Goal: Check status: Check status

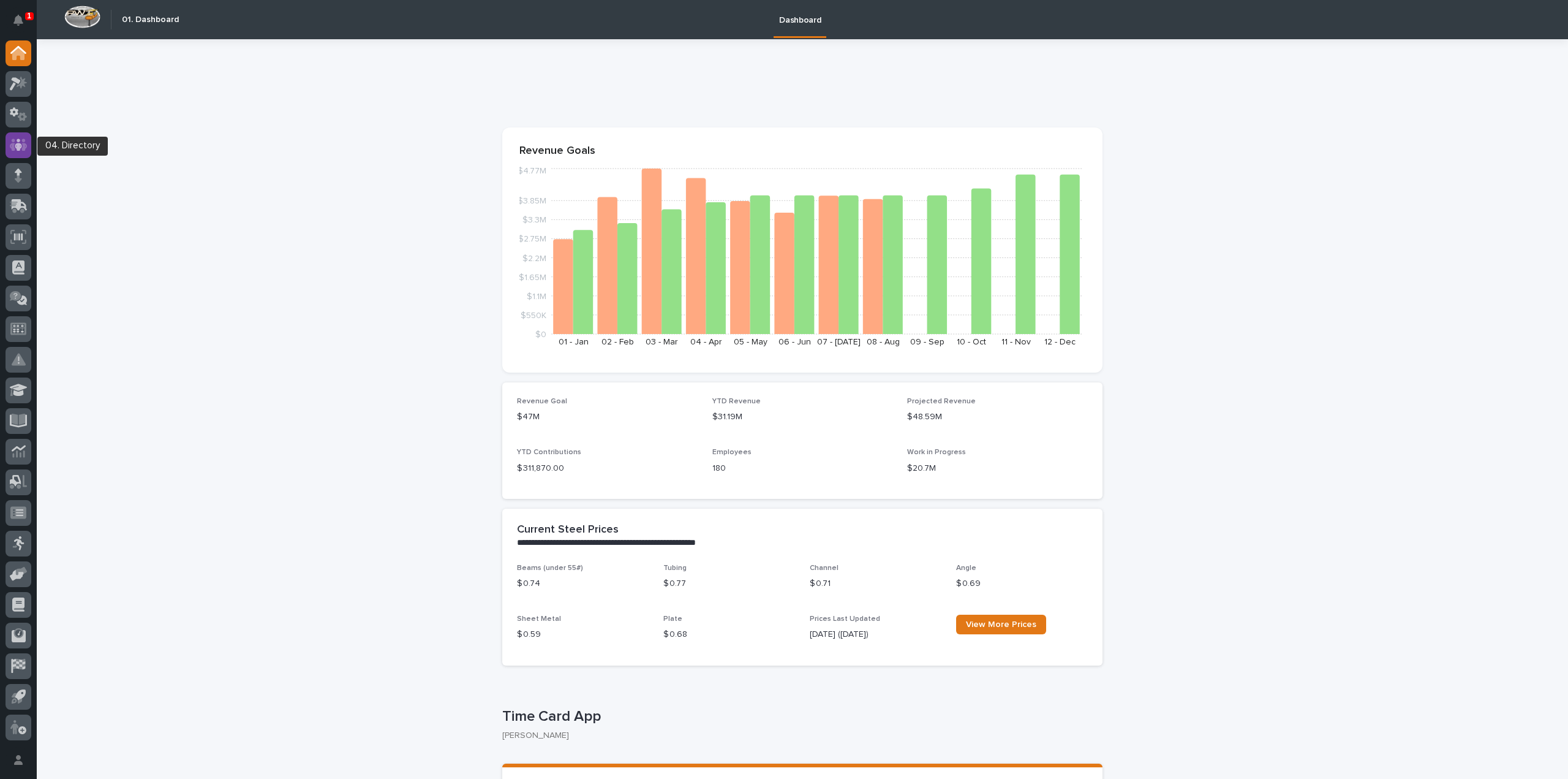
click at [22, 147] on icon at bounding box center [18, 145] width 18 height 14
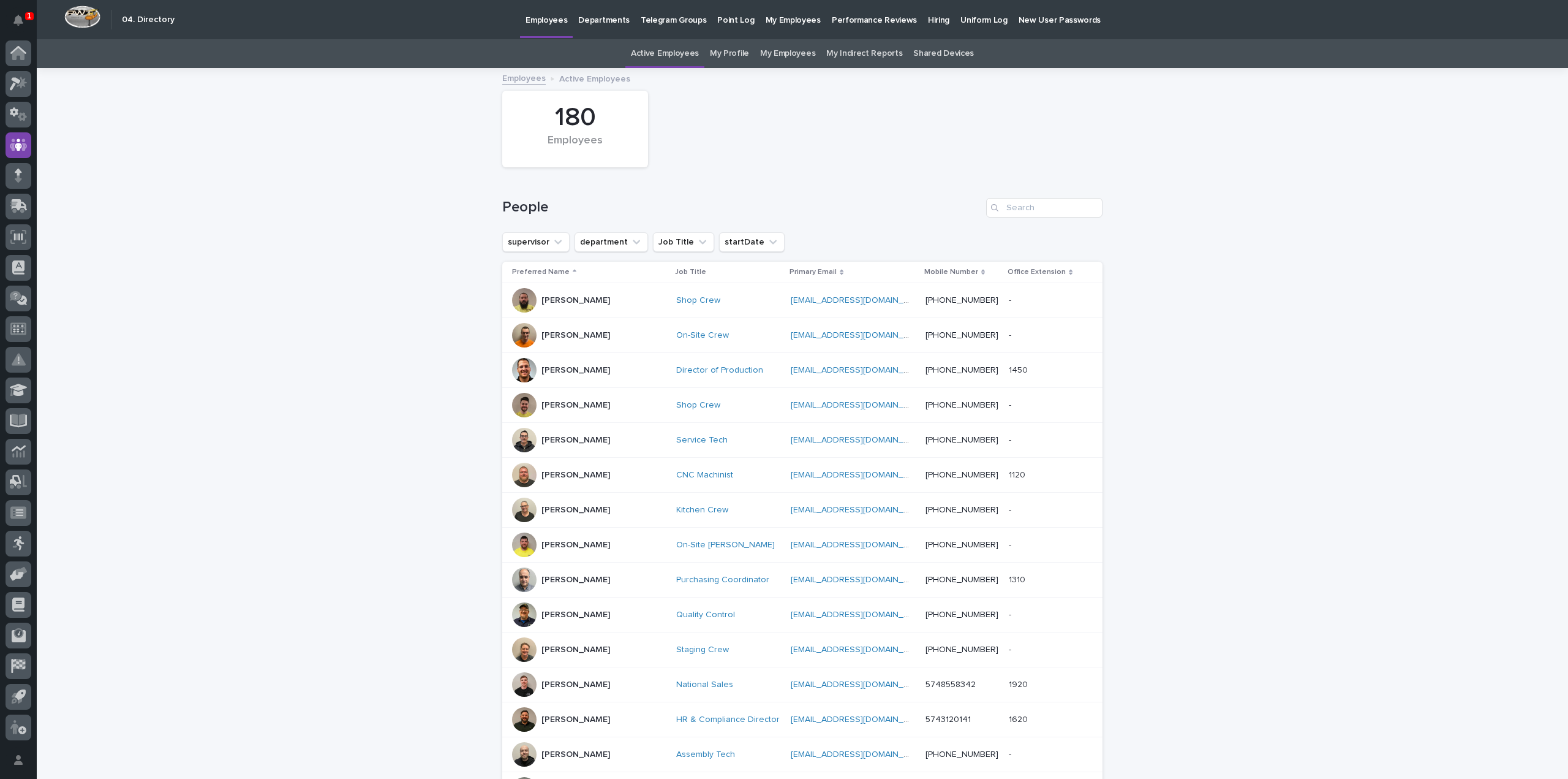
click at [728, 53] on link "My Profile" at bounding box center [730, 53] width 39 height 29
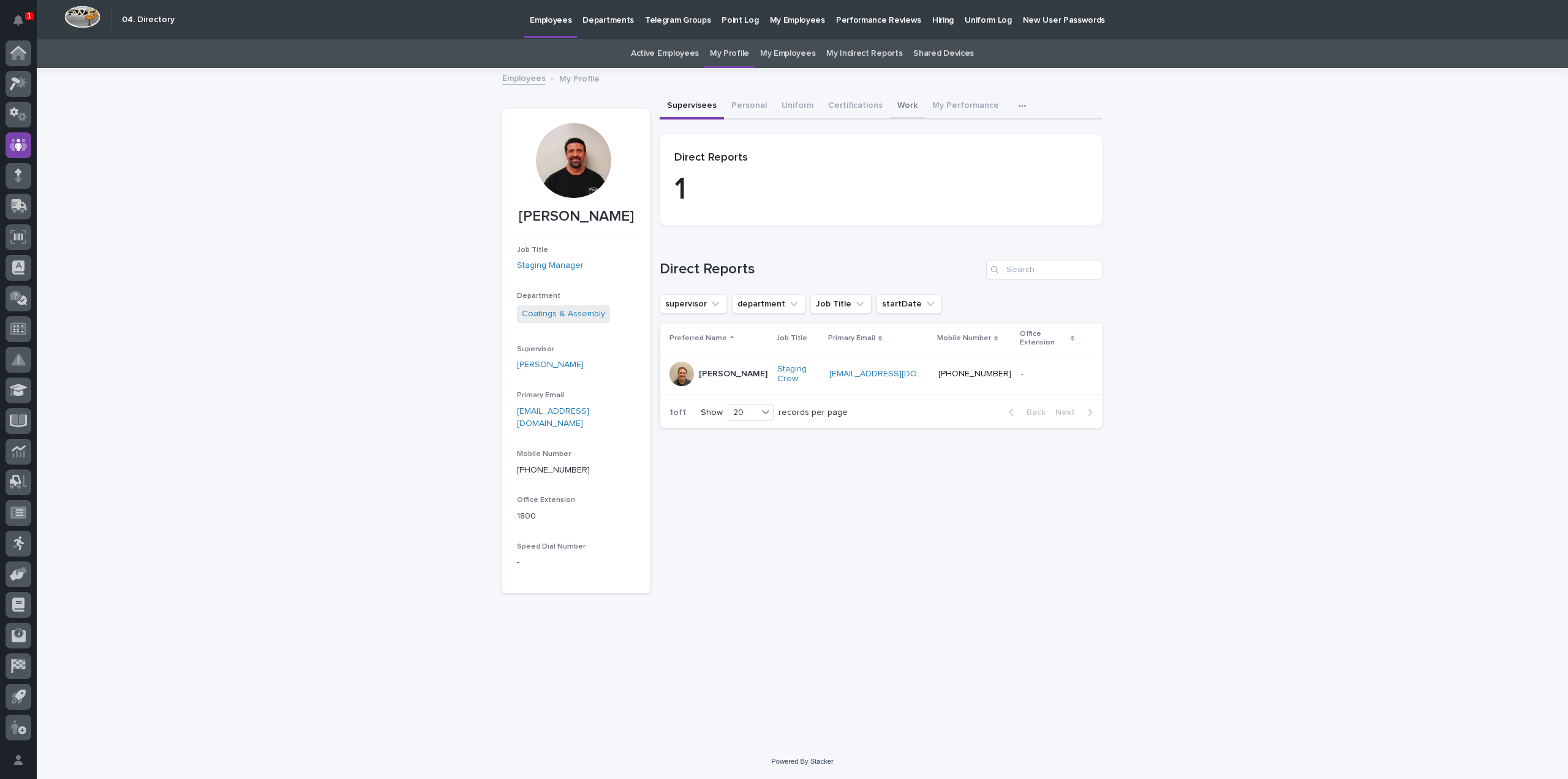
click at [905, 109] on button "Work" at bounding box center [907, 107] width 35 height 26
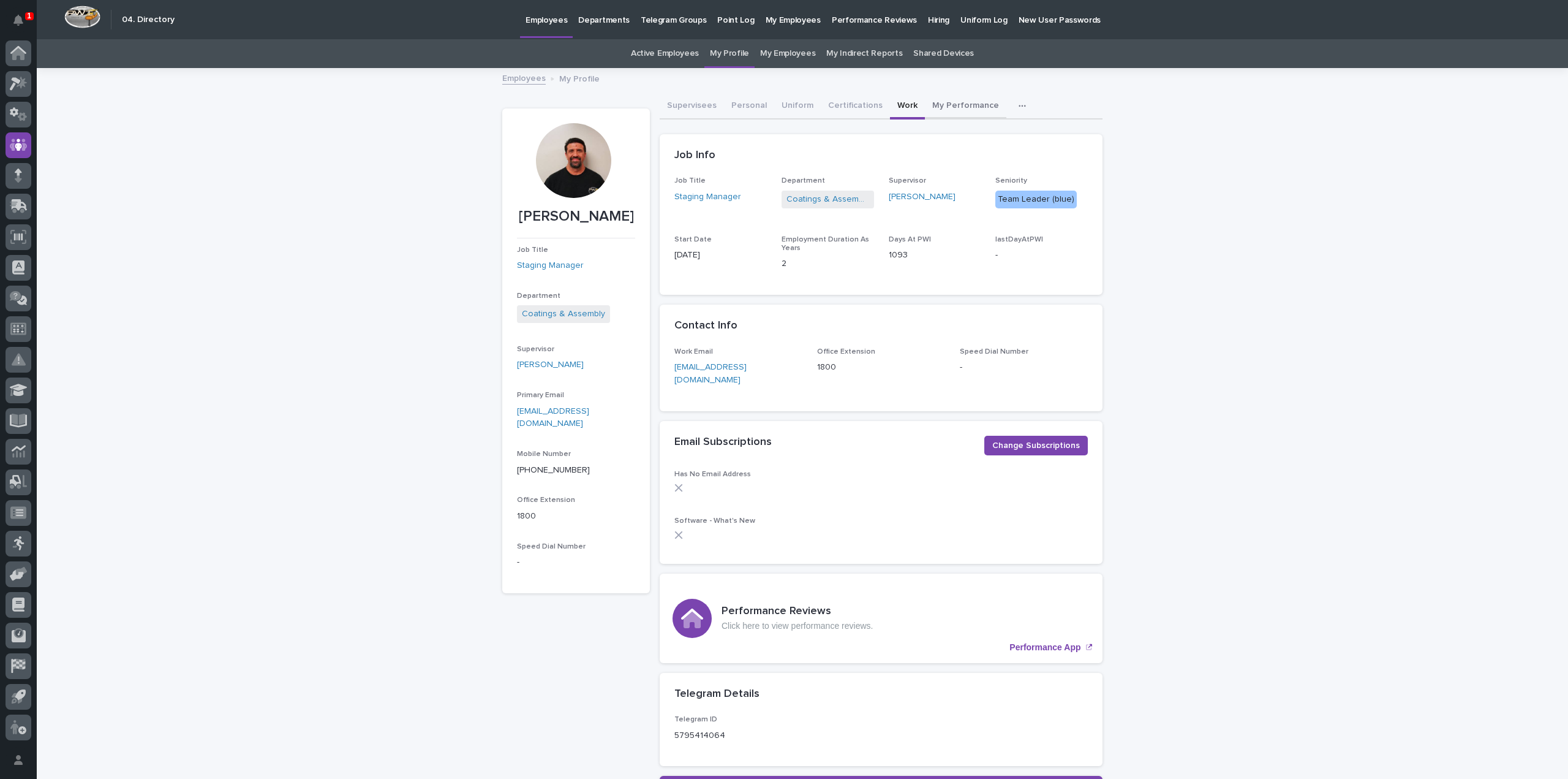
click at [938, 105] on button "My Performance" at bounding box center [965, 107] width 82 height 26
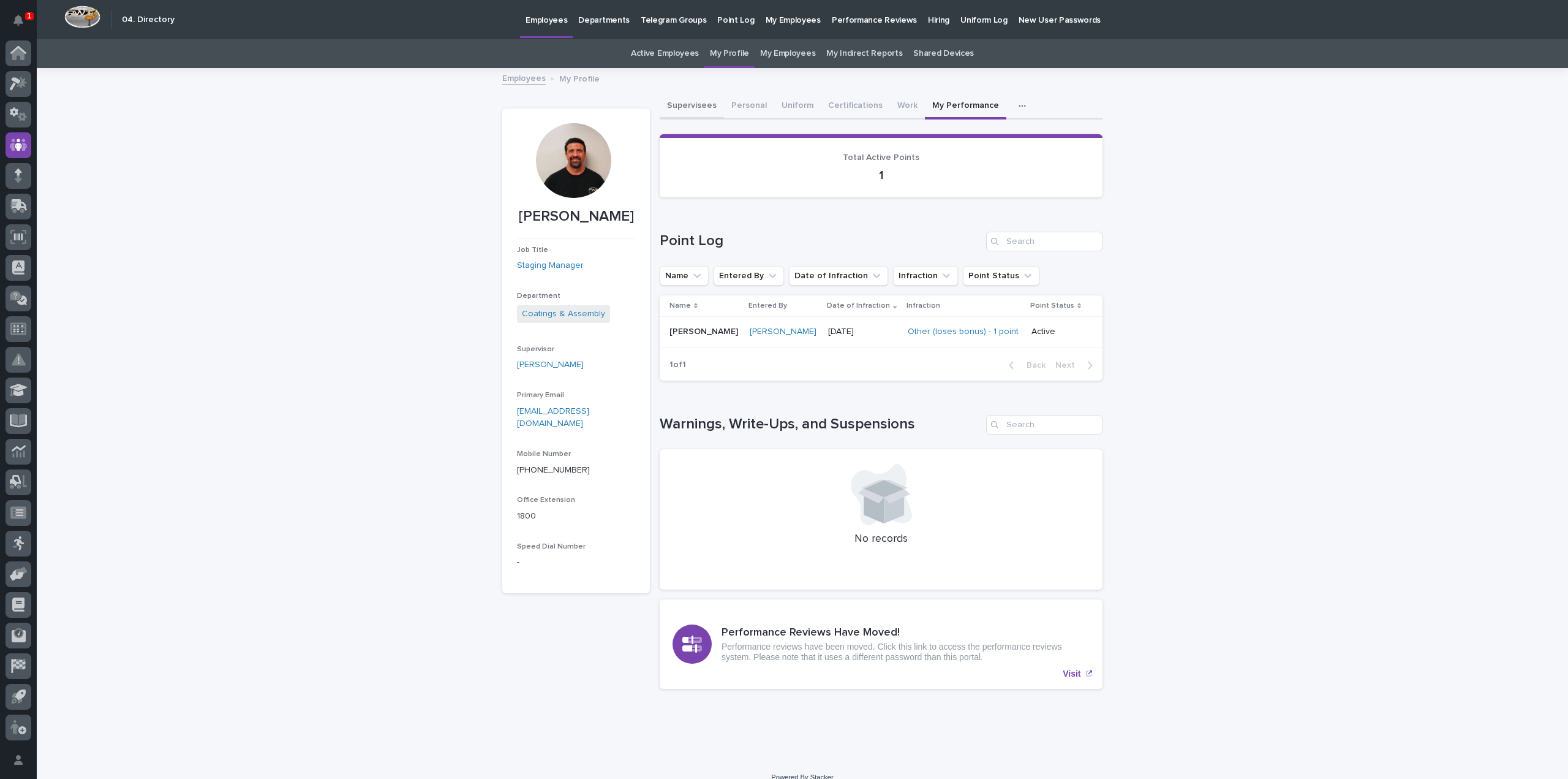
click at [703, 107] on button "Supervisees" at bounding box center [692, 107] width 64 height 26
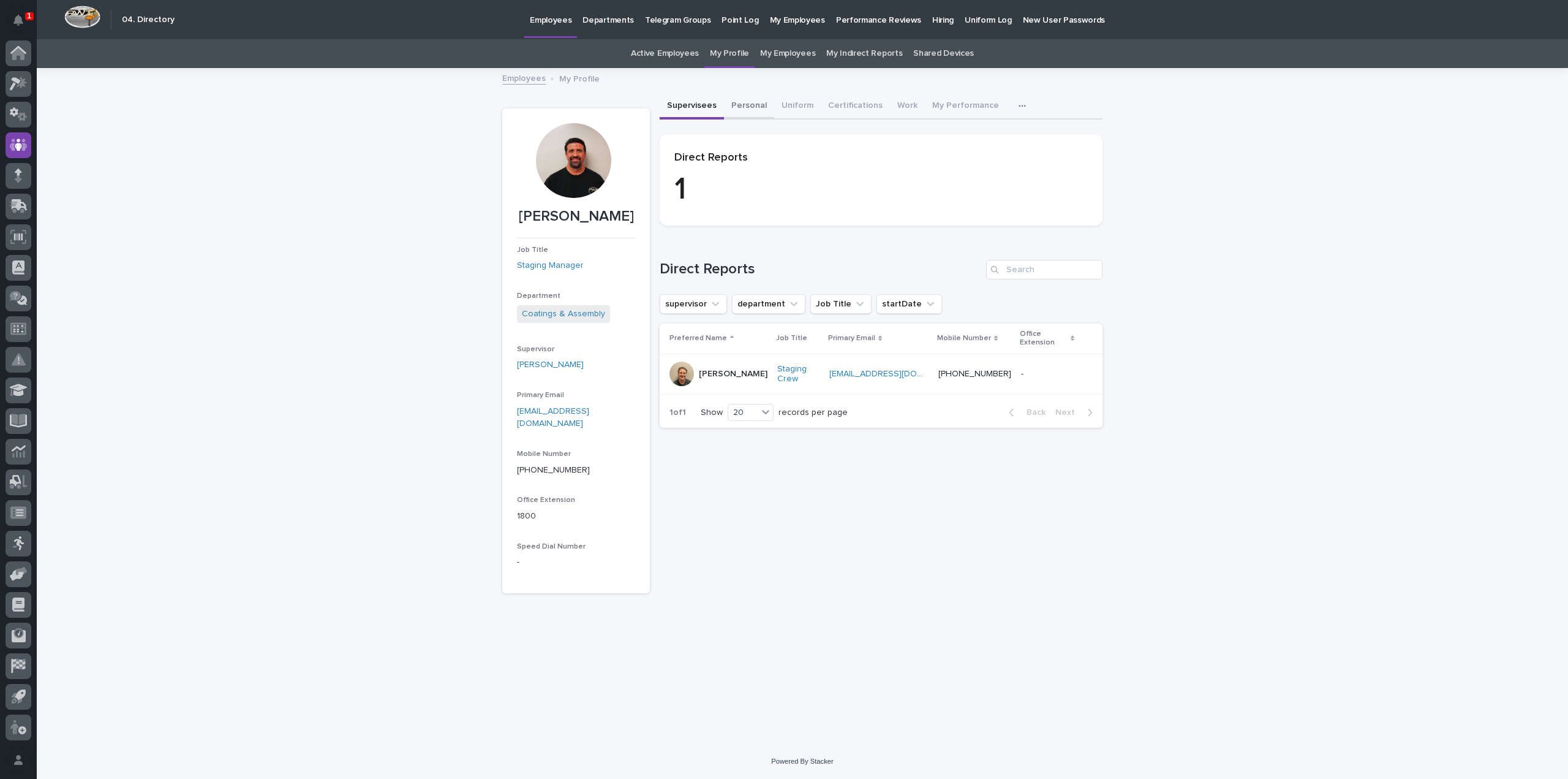
click at [752, 107] on button "Personal" at bounding box center [749, 107] width 50 height 26
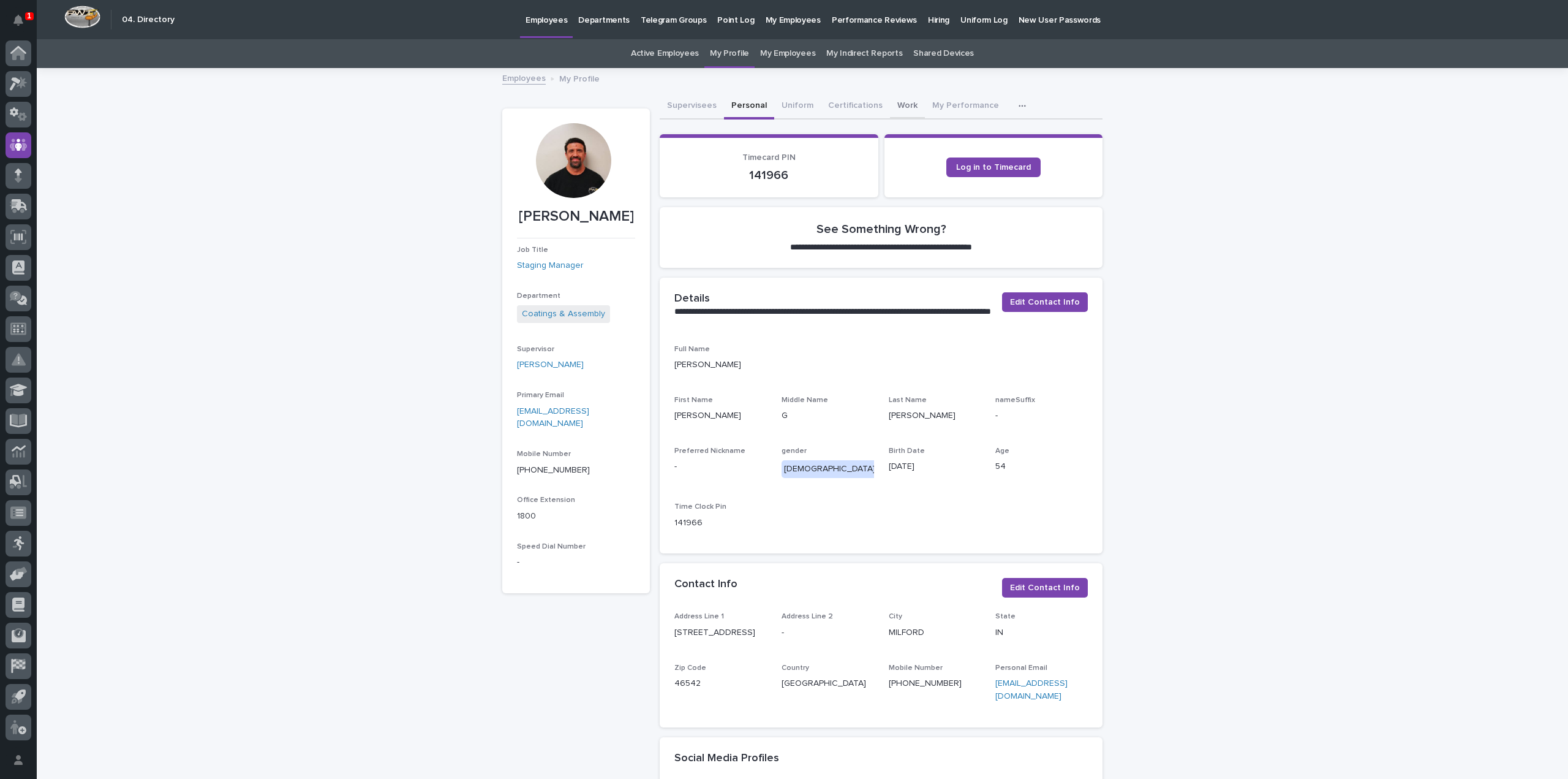
click at [892, 108] on button "Work" at bounding box center [907, 107] width 35 height 26
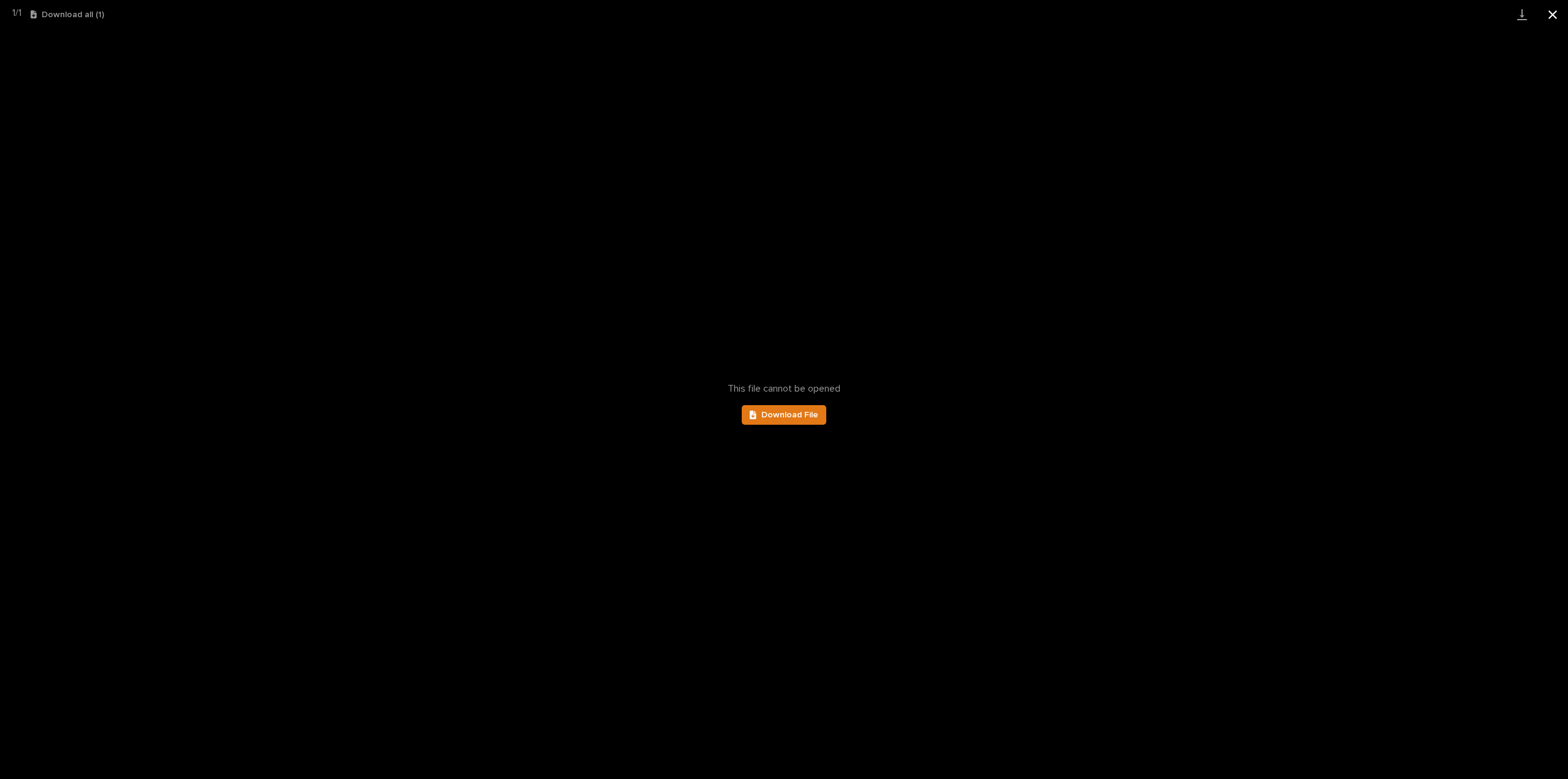
click at [1556, 12] on button "Close gallery" at bounding box center [1553, 14] width 31 height 29
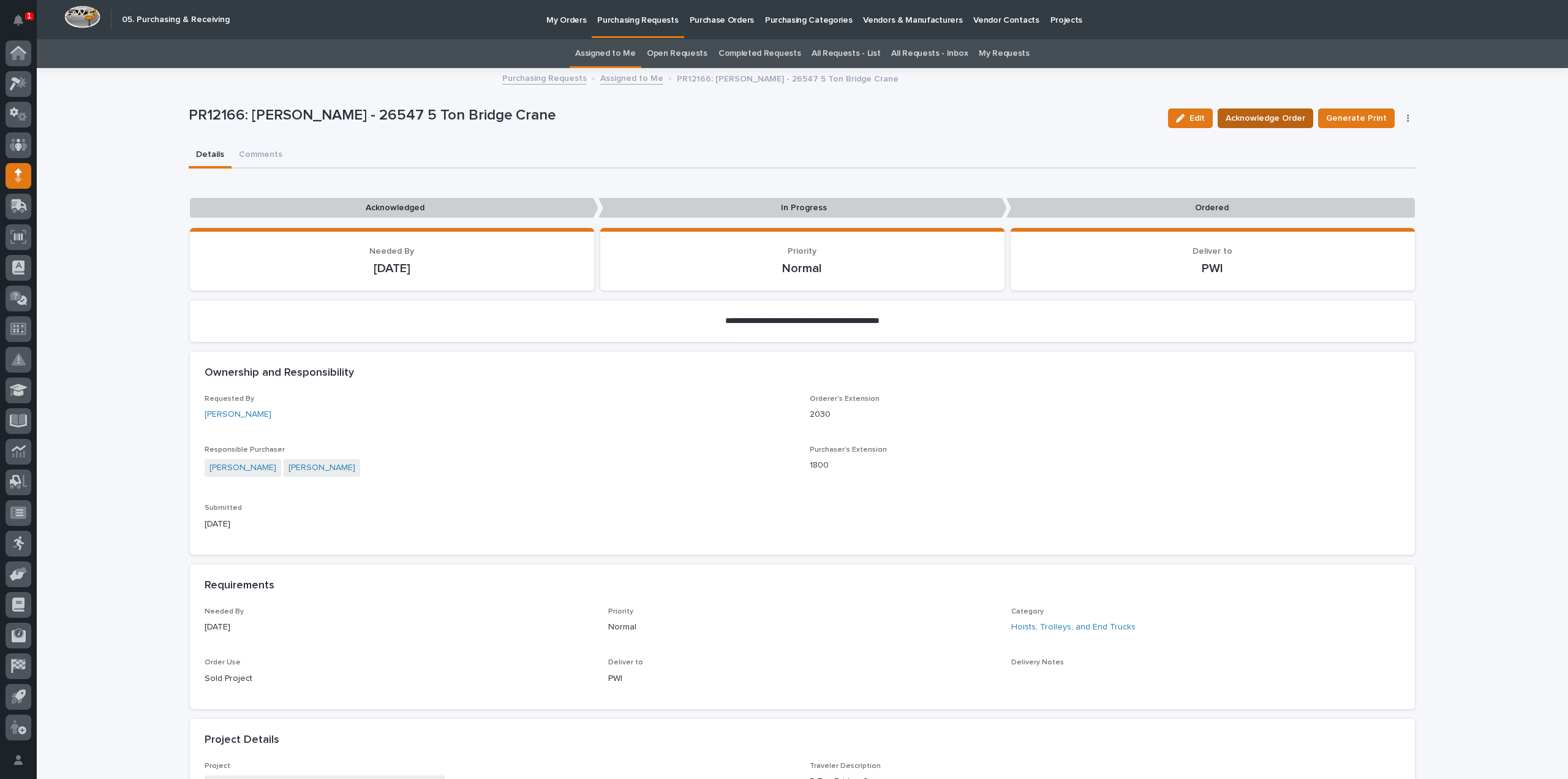
click at [1266, 118] on span "Acknowledge Order" at bounding box center [1266, 118] width 80 height 15
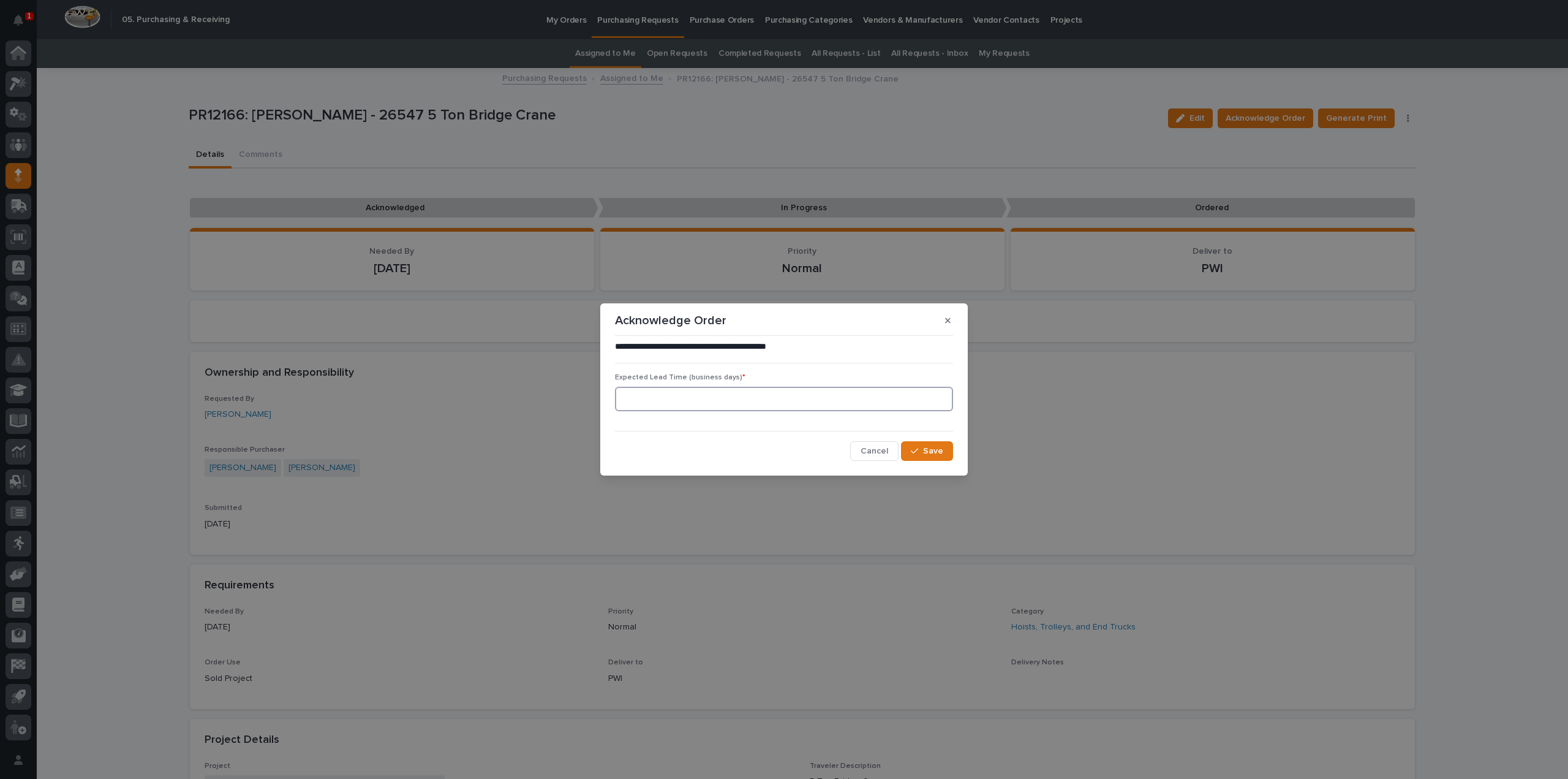
click at [845, 395] on input at bounding box center [784, 399] width 338 height 25
type input "0"
click at [915, 454] on icon "button" at bounding box center [914, 451] width 7 height 9
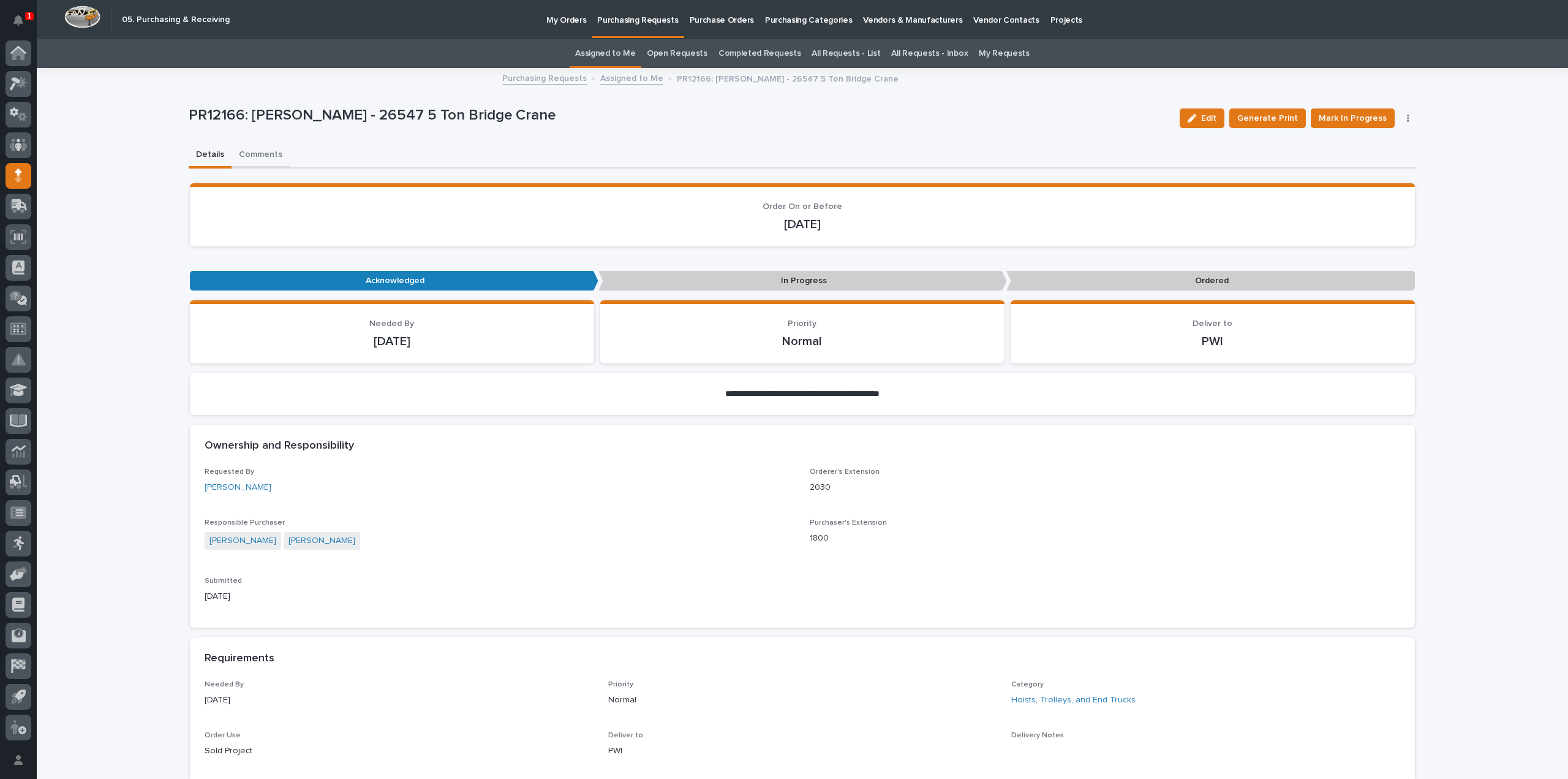
click at [269, 153] on button "Comments" at bounding box center [261, 156] width 58 height 26
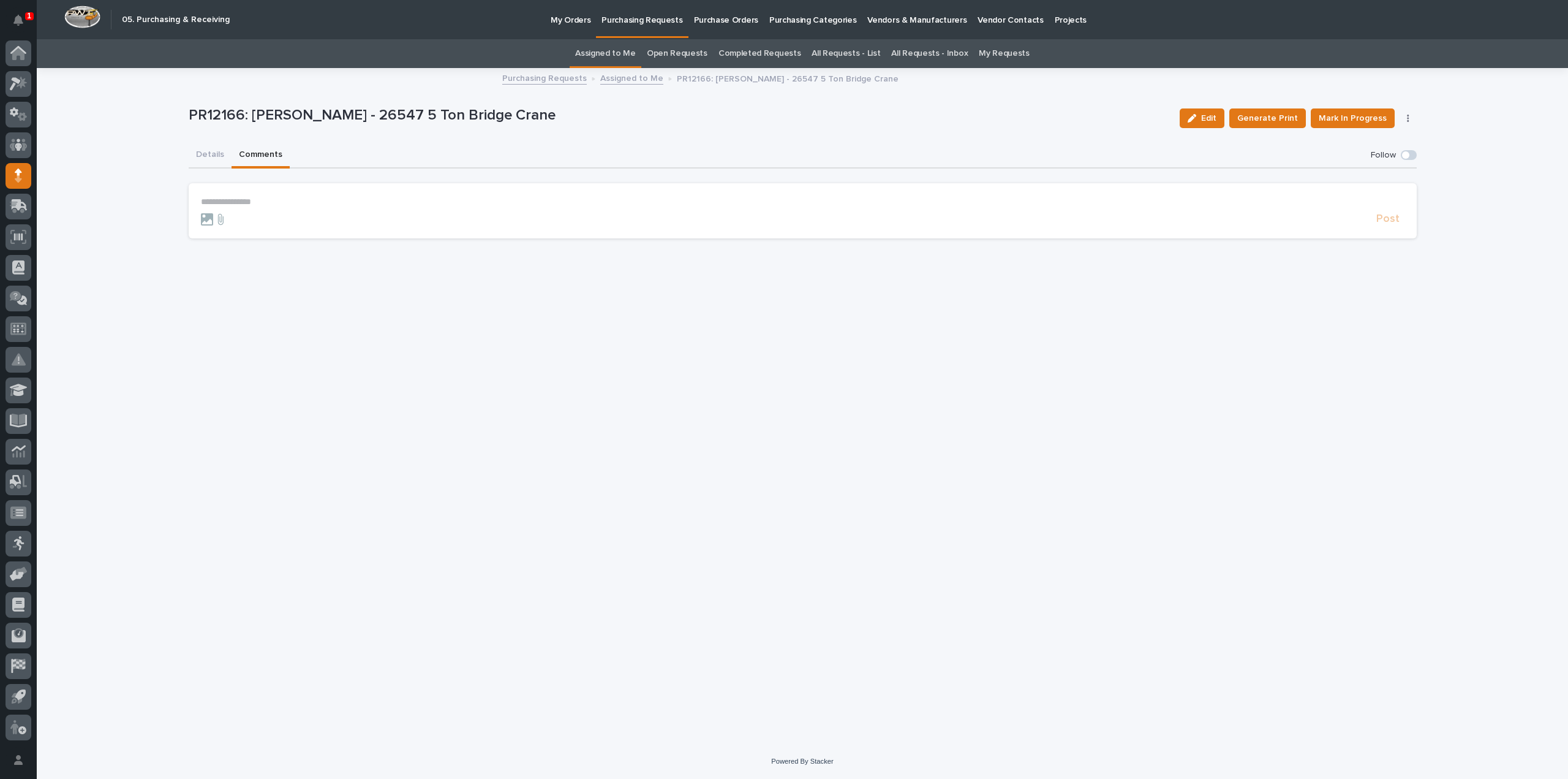
click at [252, 201] on p "**********" at bounding box center [803, 202] width 1204 height 10
click at [239, 221] on span "[PERSON_NAME]" at bounding box center [239, 220] width 69 height 9
click at [269, 205] on p "**********" at bounding box center [803, 203] width 1204 height 12
click at [1394, 227] on span "Post" at bounding box center [1388, 224] width 23 height 14
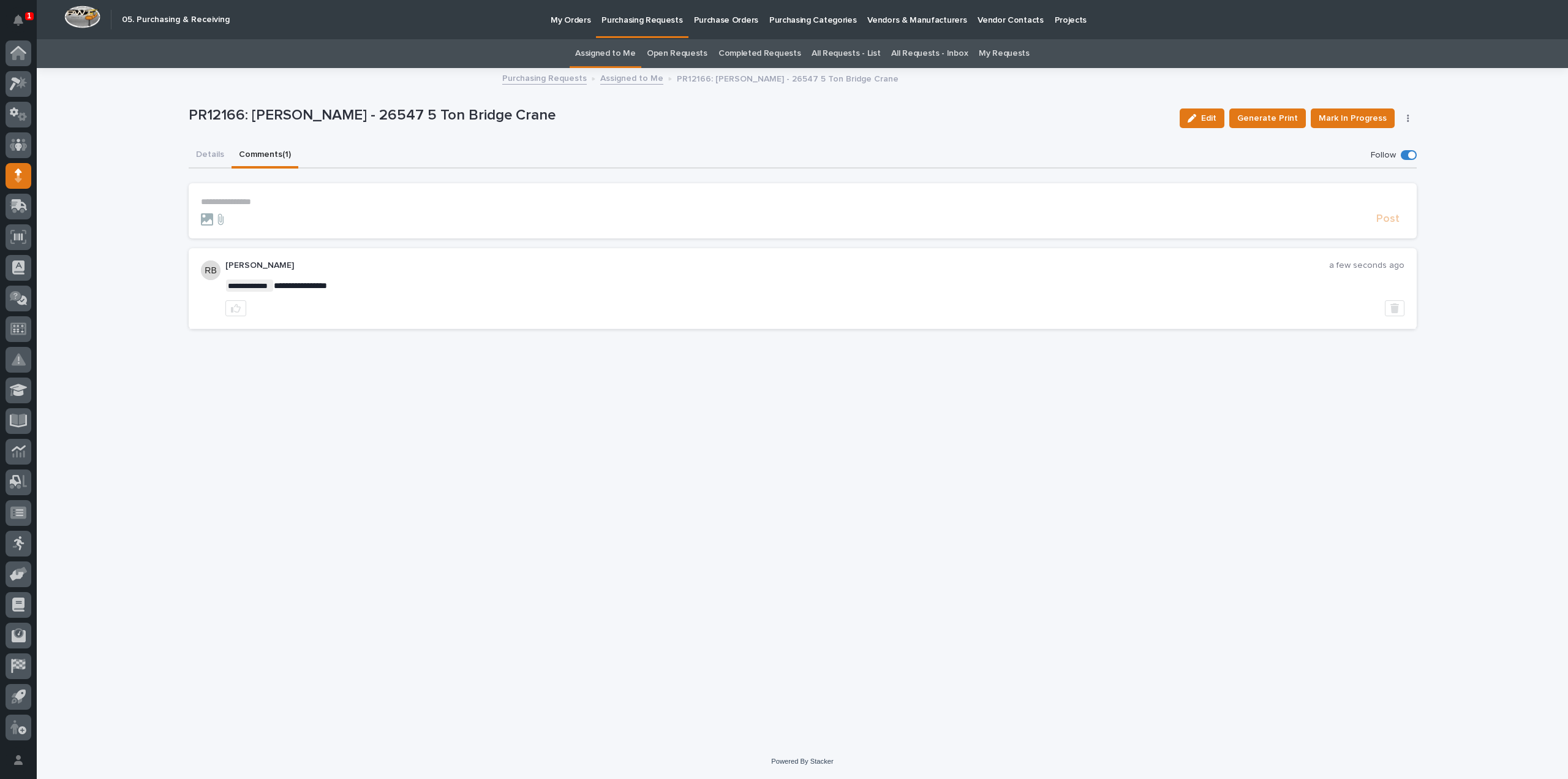
click at [605, 54] on link "Assigned to Me" at bounding box center [605, 53] width 61 height 29
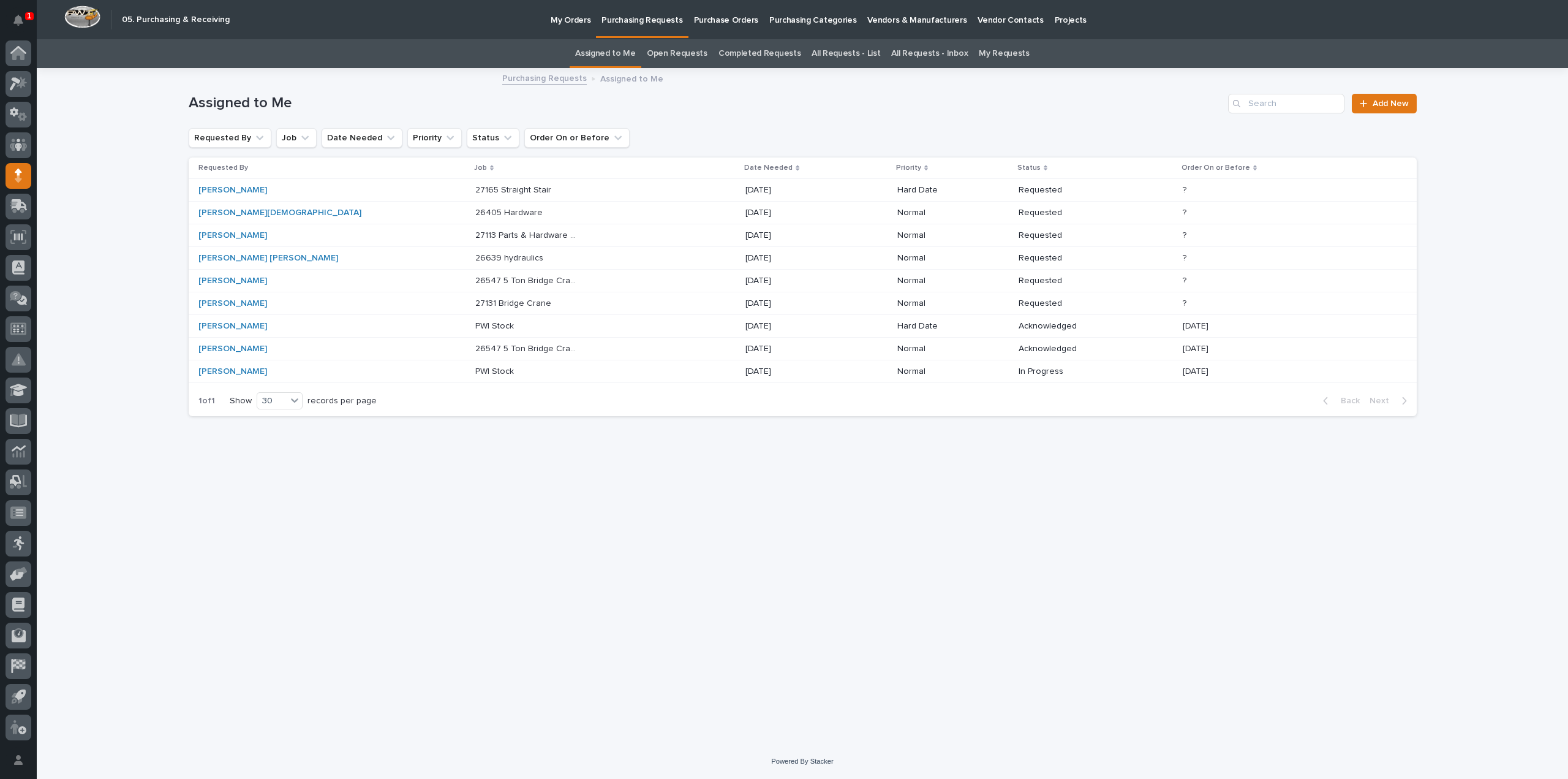
click at [475, 281] on p "26547 5 Ton Bridge Crane" at bounding box center [527, 280] width 105 height 13
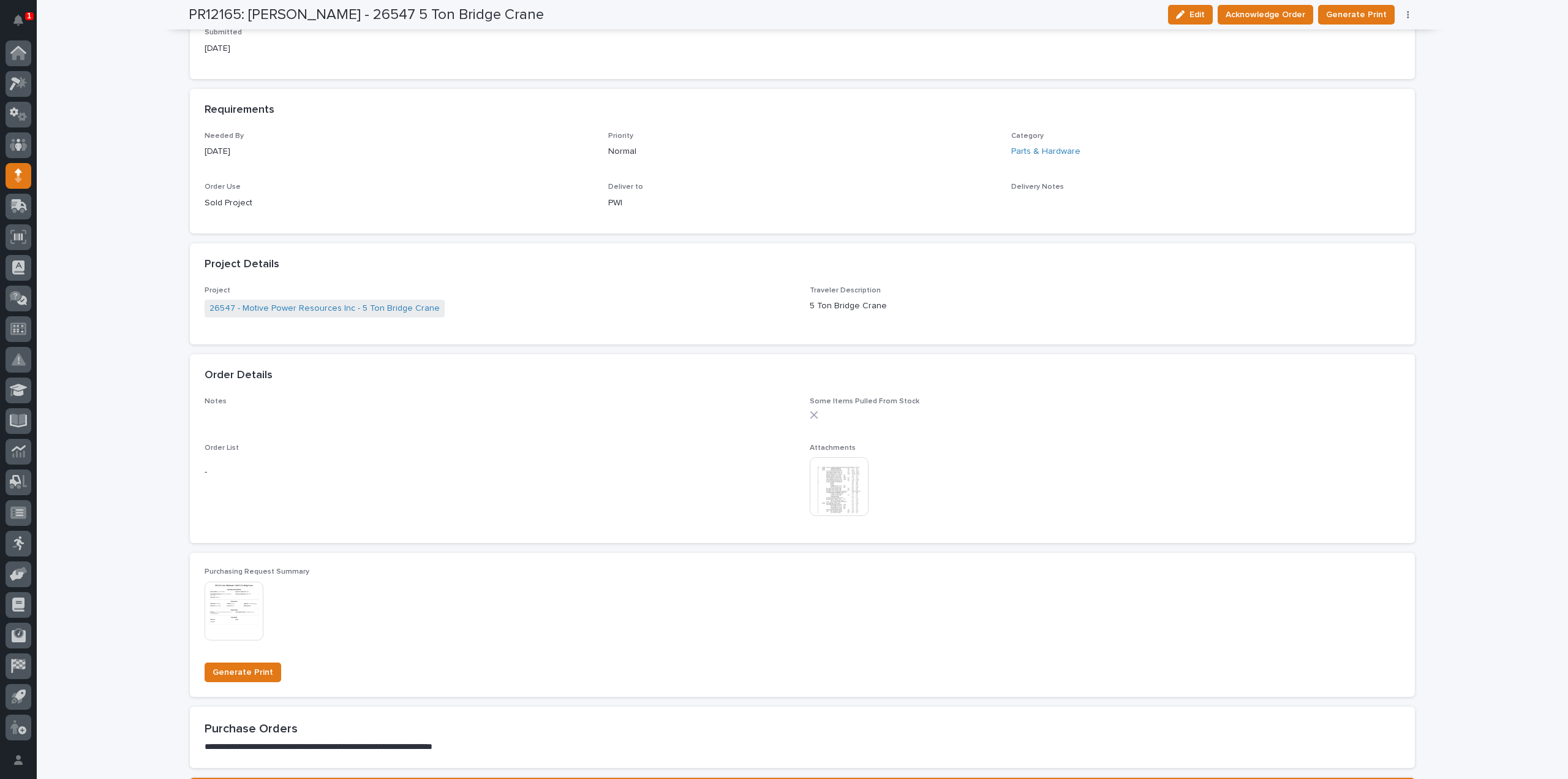
scroll to position [490, 0]
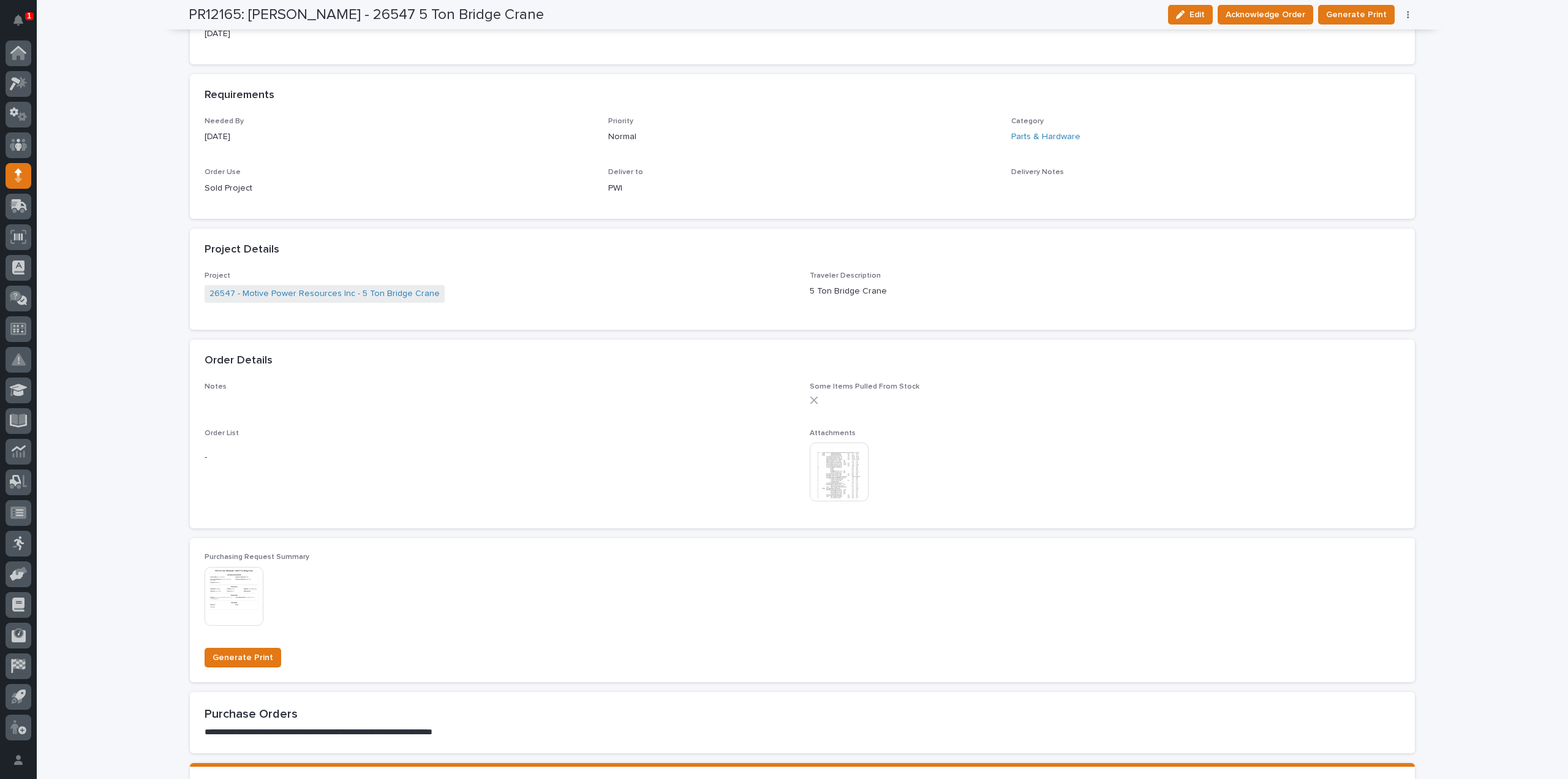
click at [861, 460] on img at bounding box center [839, 472] width 59 height 59
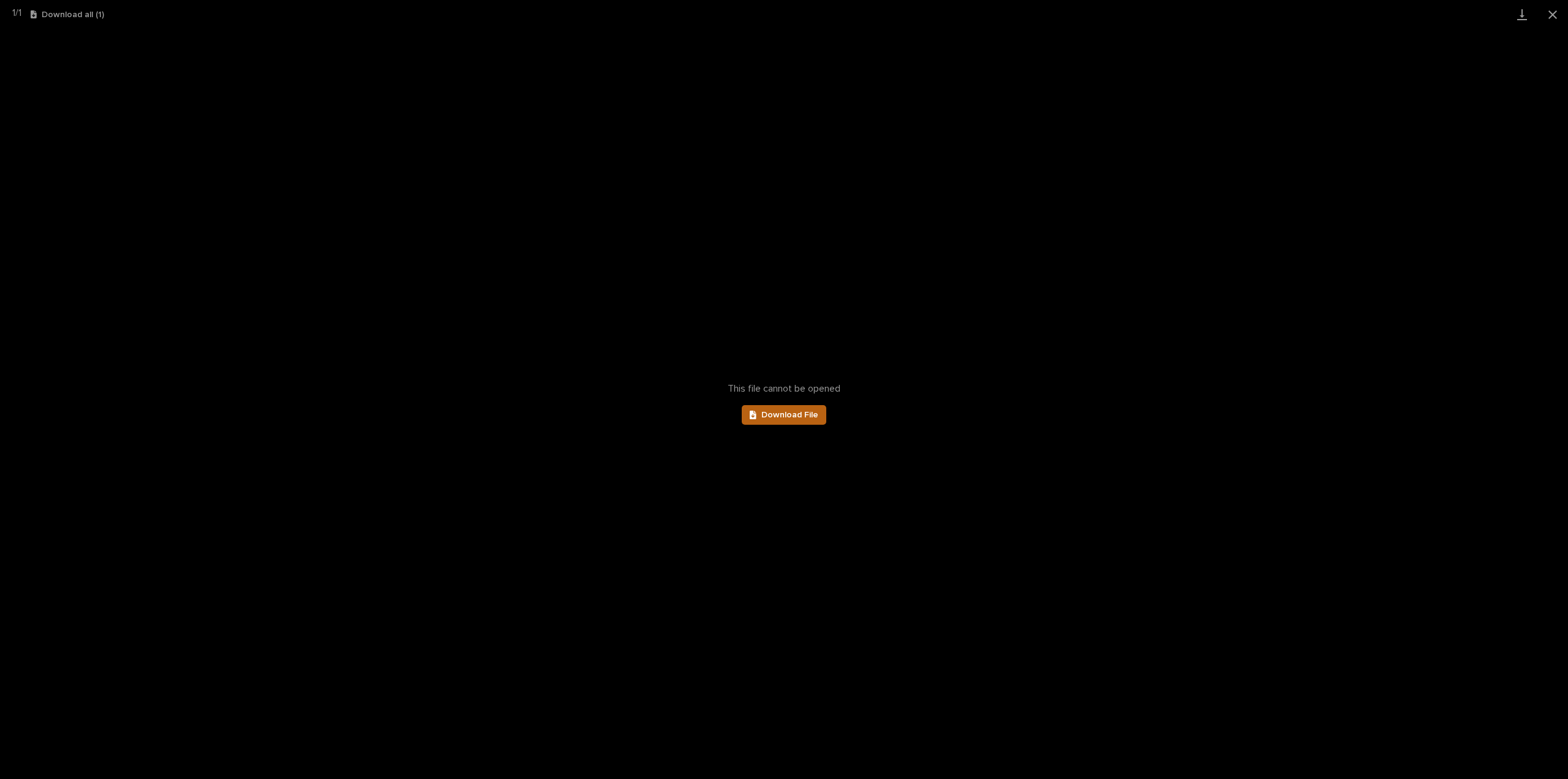
click at [819, 415] on link "Download File" at bounding box center [784, 415] width 85 height 20
click at [1553, 17] on button "Close gallery" at bounding box center [1553, 14] width 31 height 29
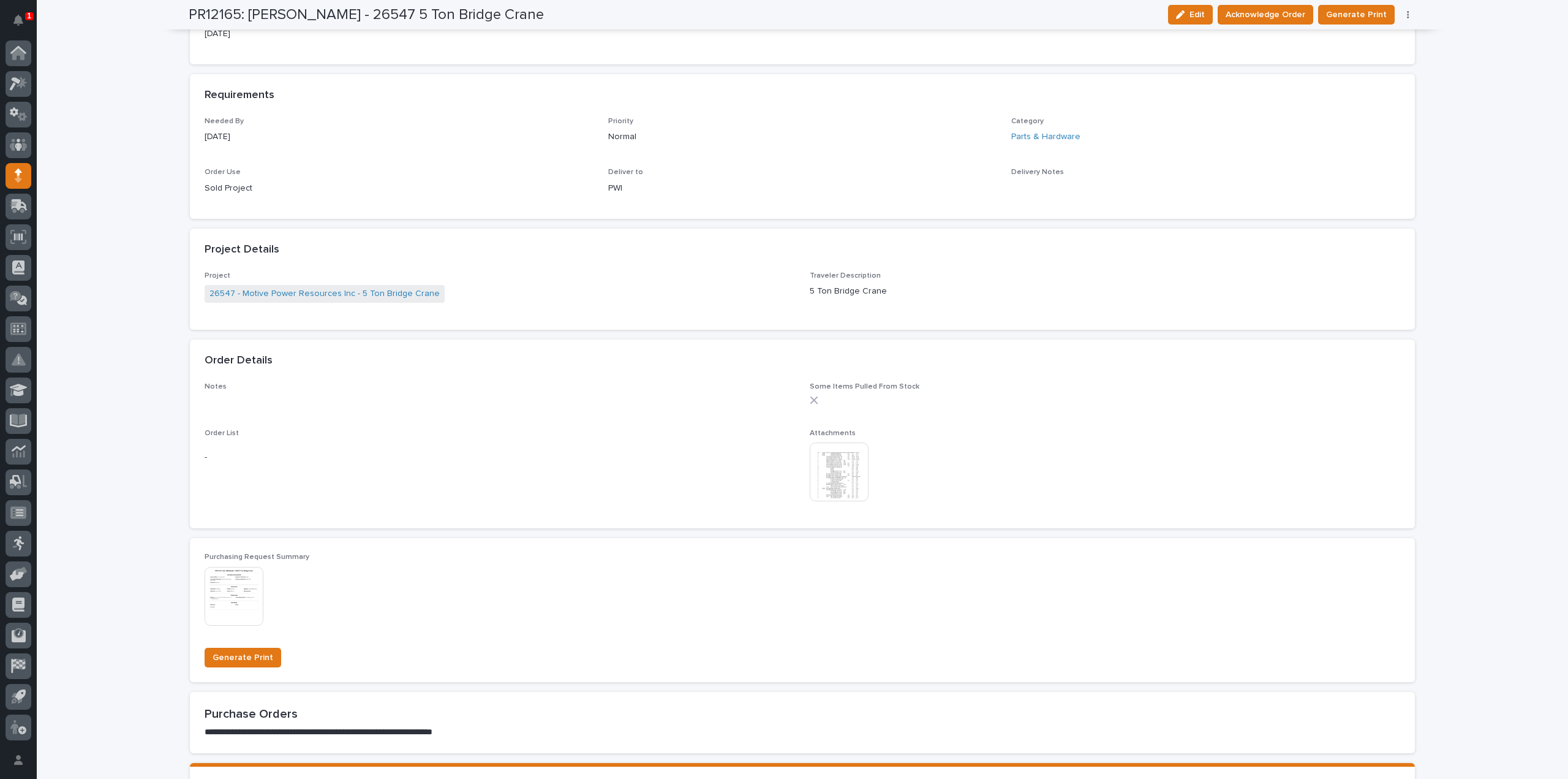
scroll to position [0, 0]
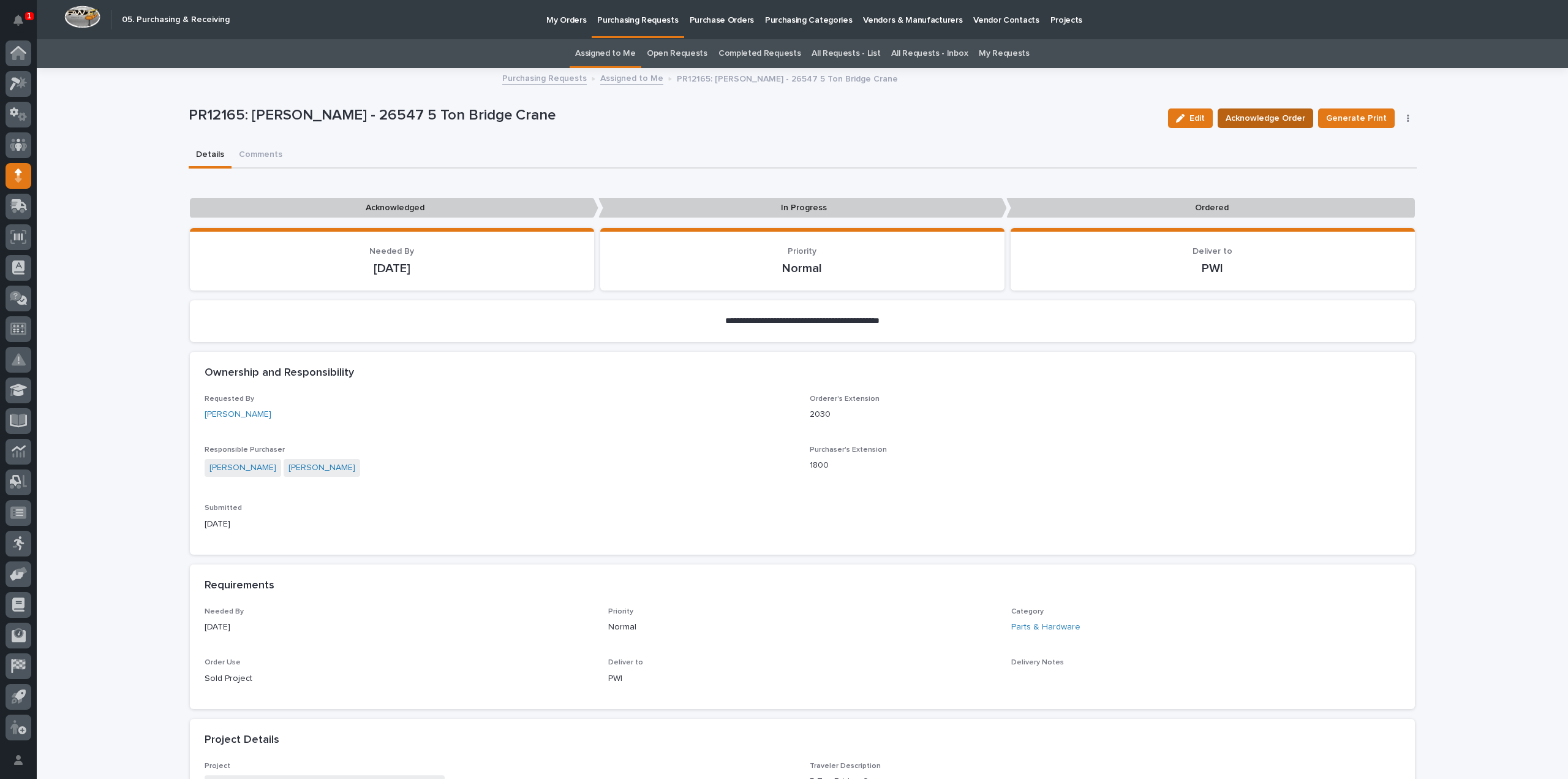
click at [1301, 115] on span "Acknowledge Order" at bounding box center [1266, 118] width 80 height 15
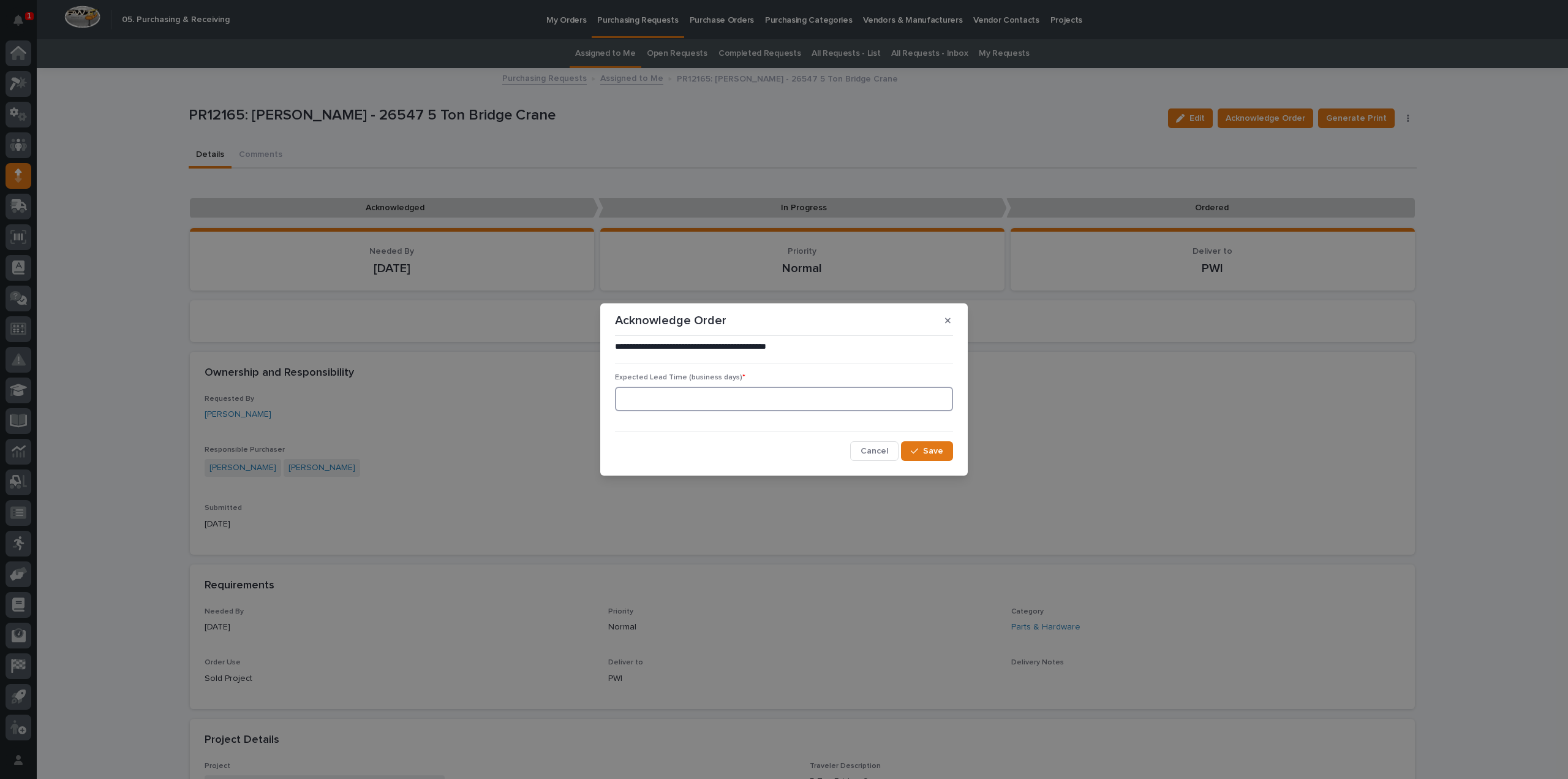
click at [718, 388] on input at bounding box center [784, 399] width 338 height 25
type input "0"
click at [931, 455] on span "Save" at bounding box center [933, 451] width 20 height 11
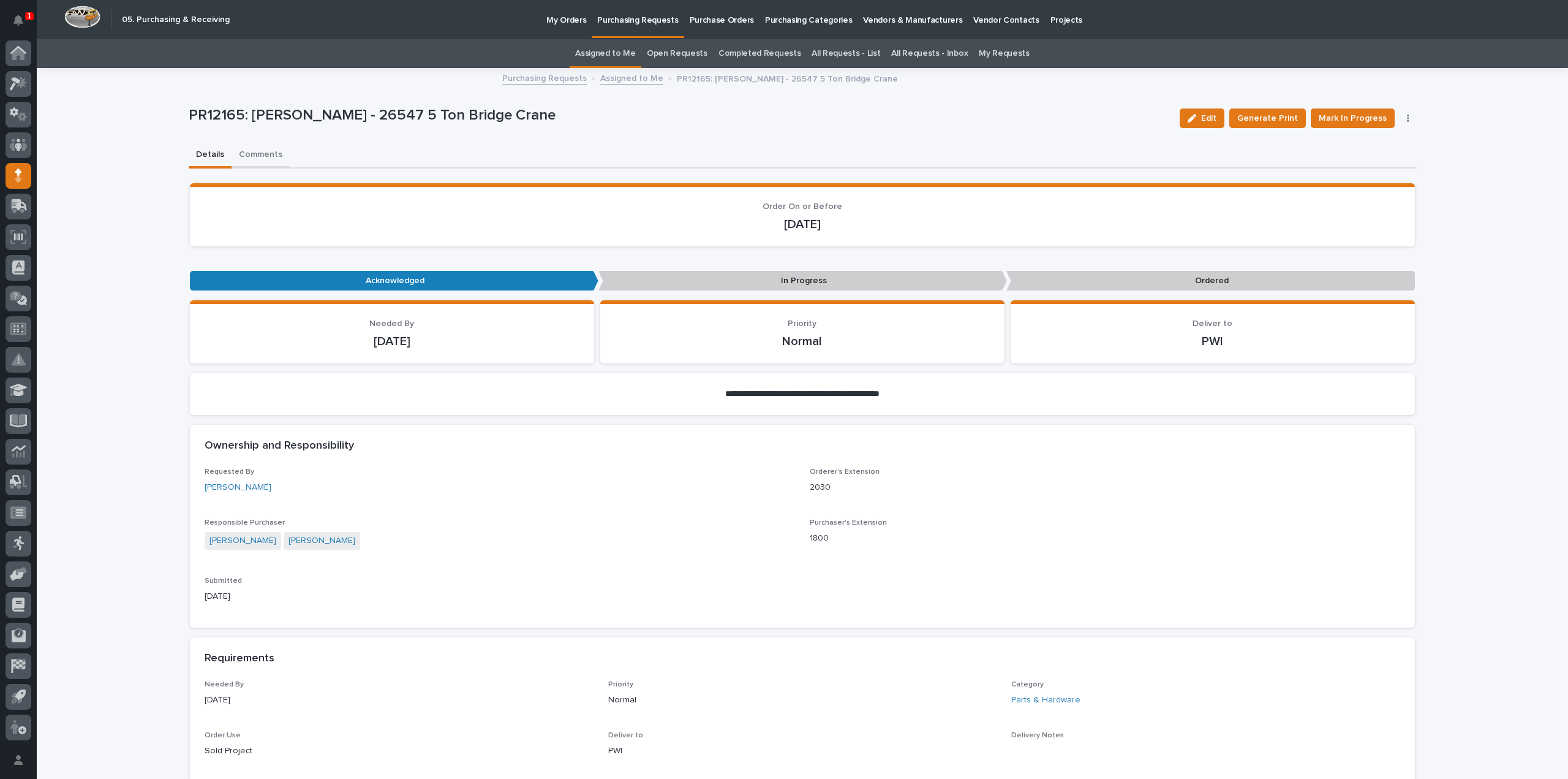
click at [261, 157] on button "Comments" at bounding box center [261, 156] width 58 height 26
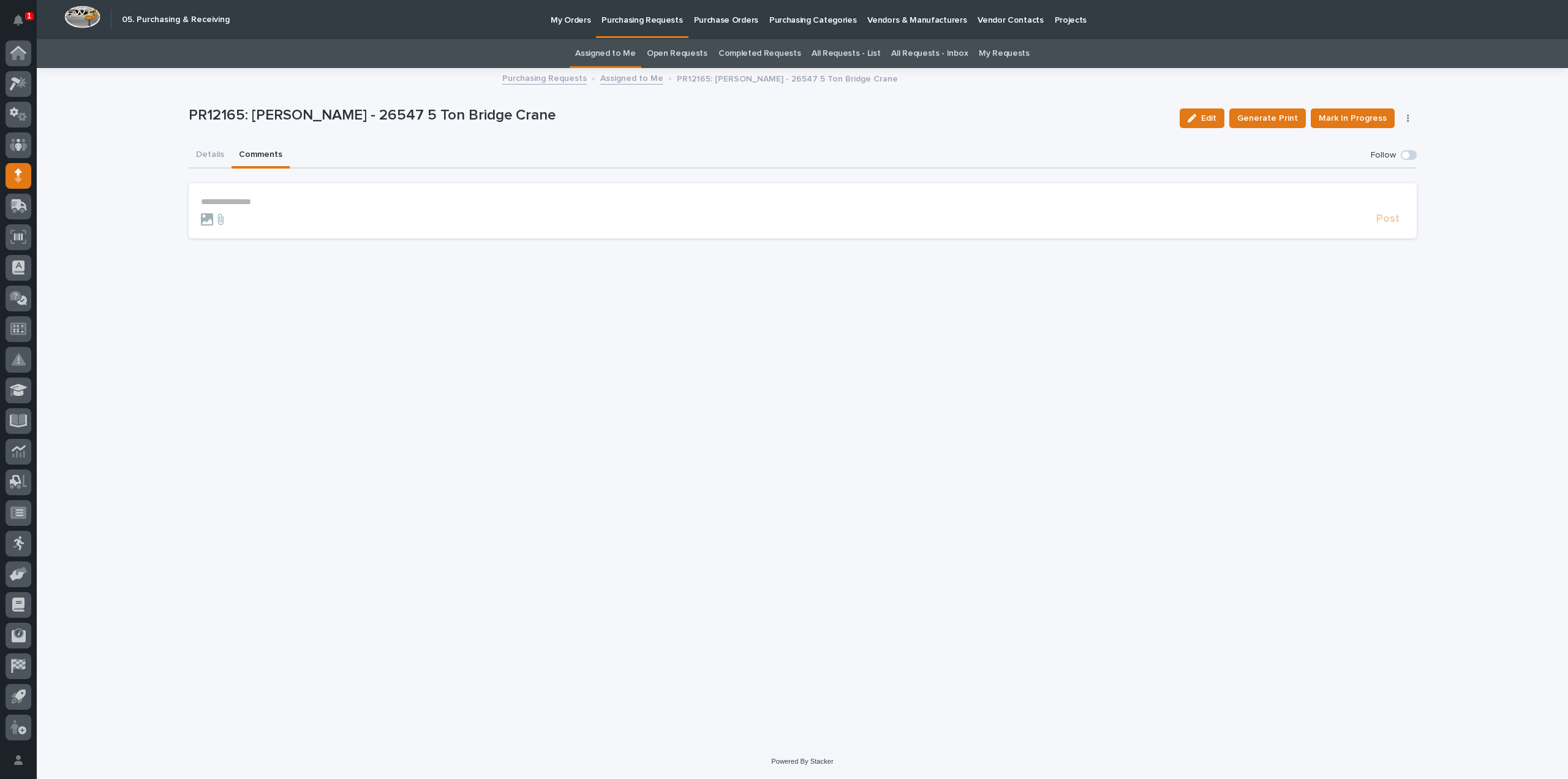
click at [262, 201] on p "**********" at bounding box center [803, 202] width 1204 height 10
click at [234, 219] on span "Arlyn Miller" at bounding box center [239, 220] width 69 height 9
click at [261, 210] on form "**********" at bounding box center [803, 215] width 1204 height 36
click at [266, 202] on p "**********" at bounding box center [803, 203] width 1204 height 12
click at [1390, 220] on span "Post" at bounding box center [1388, 224] width 23 height 14
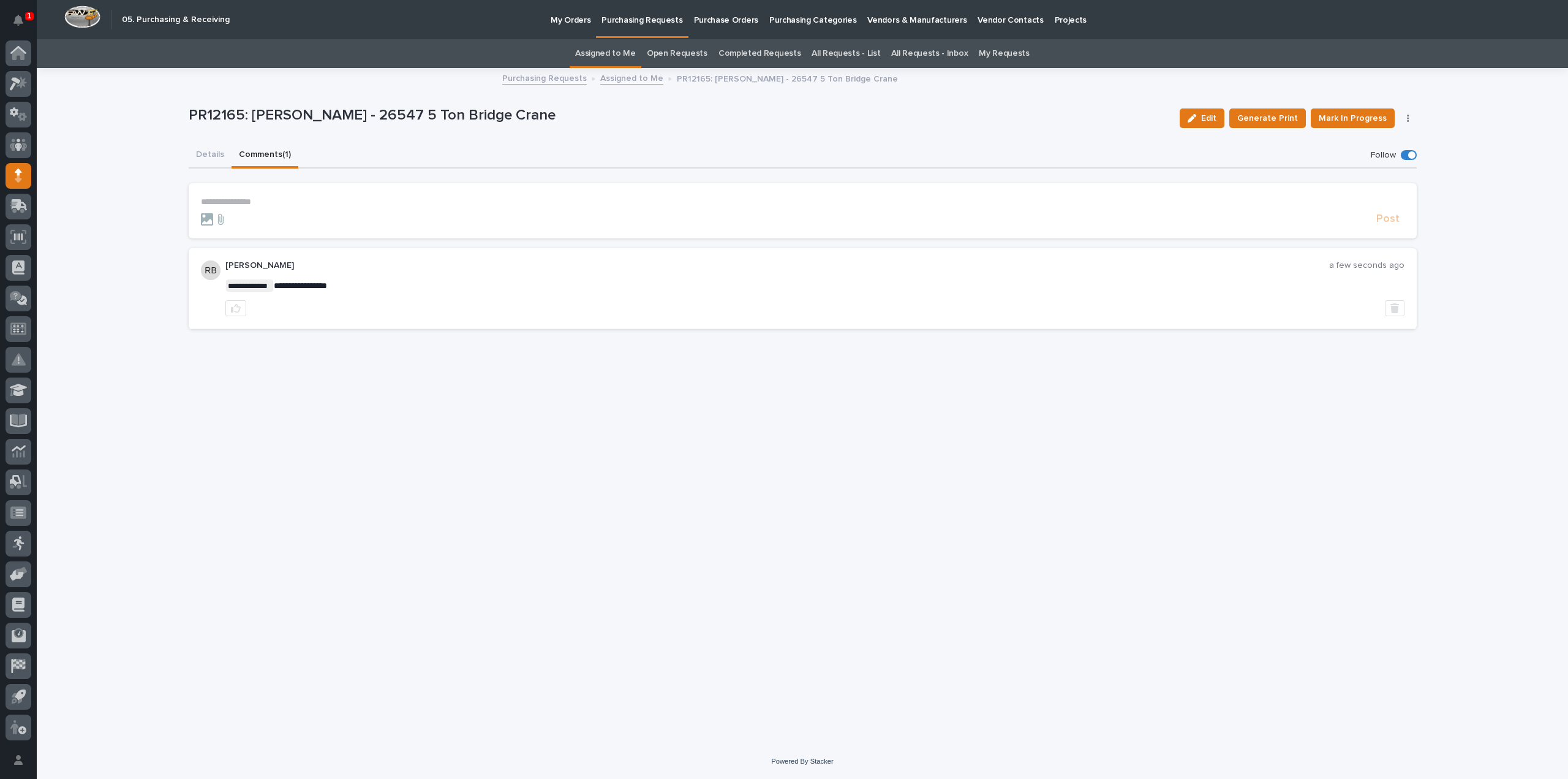
click at [624, 55] on link "Assigned to Me" at bounding box center [605, 53] width 61 height 29
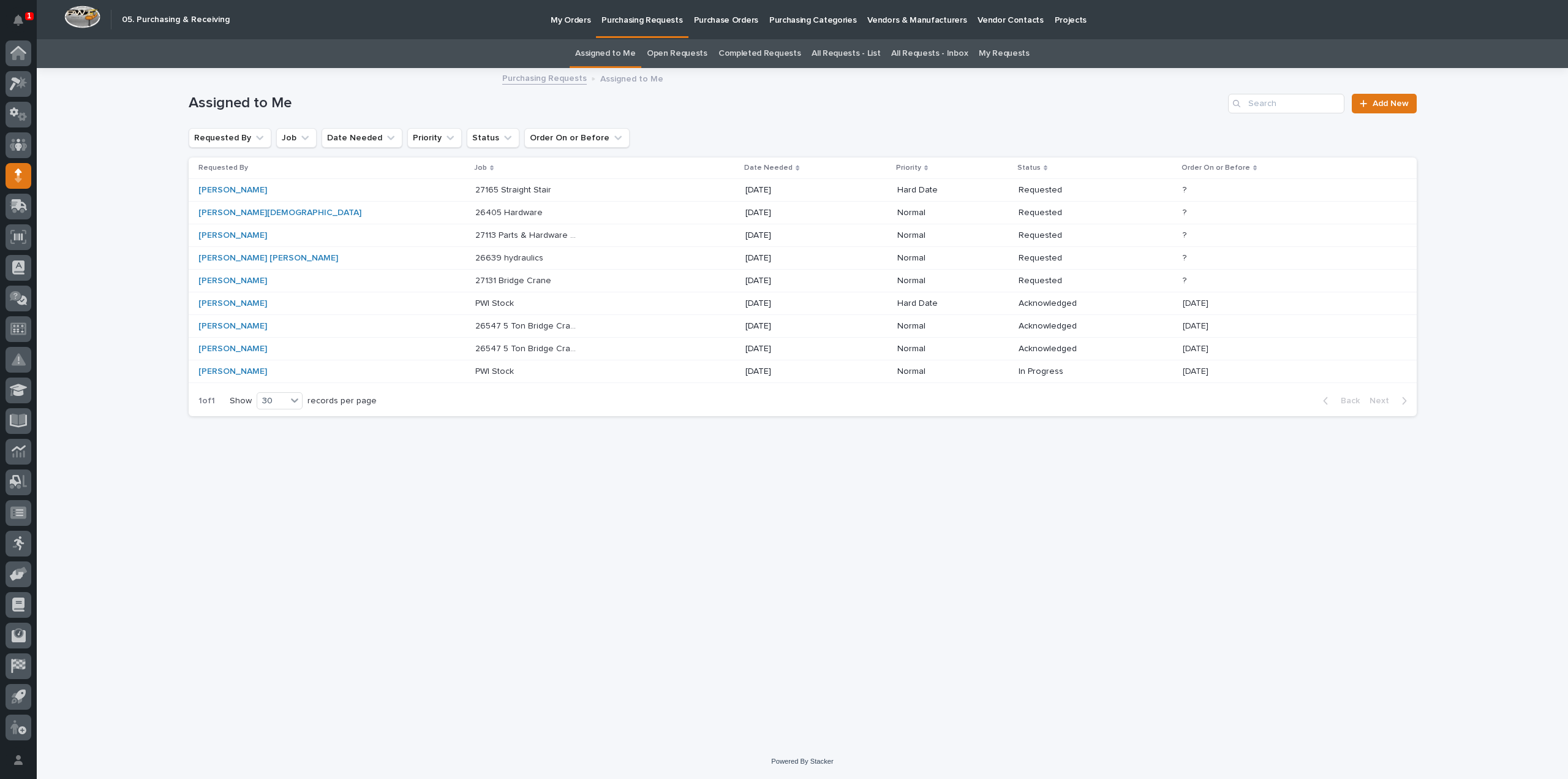
click at [475, 278] on p "27131 Bridge Crane" at bounding box center [514, 280] width 78 height 13
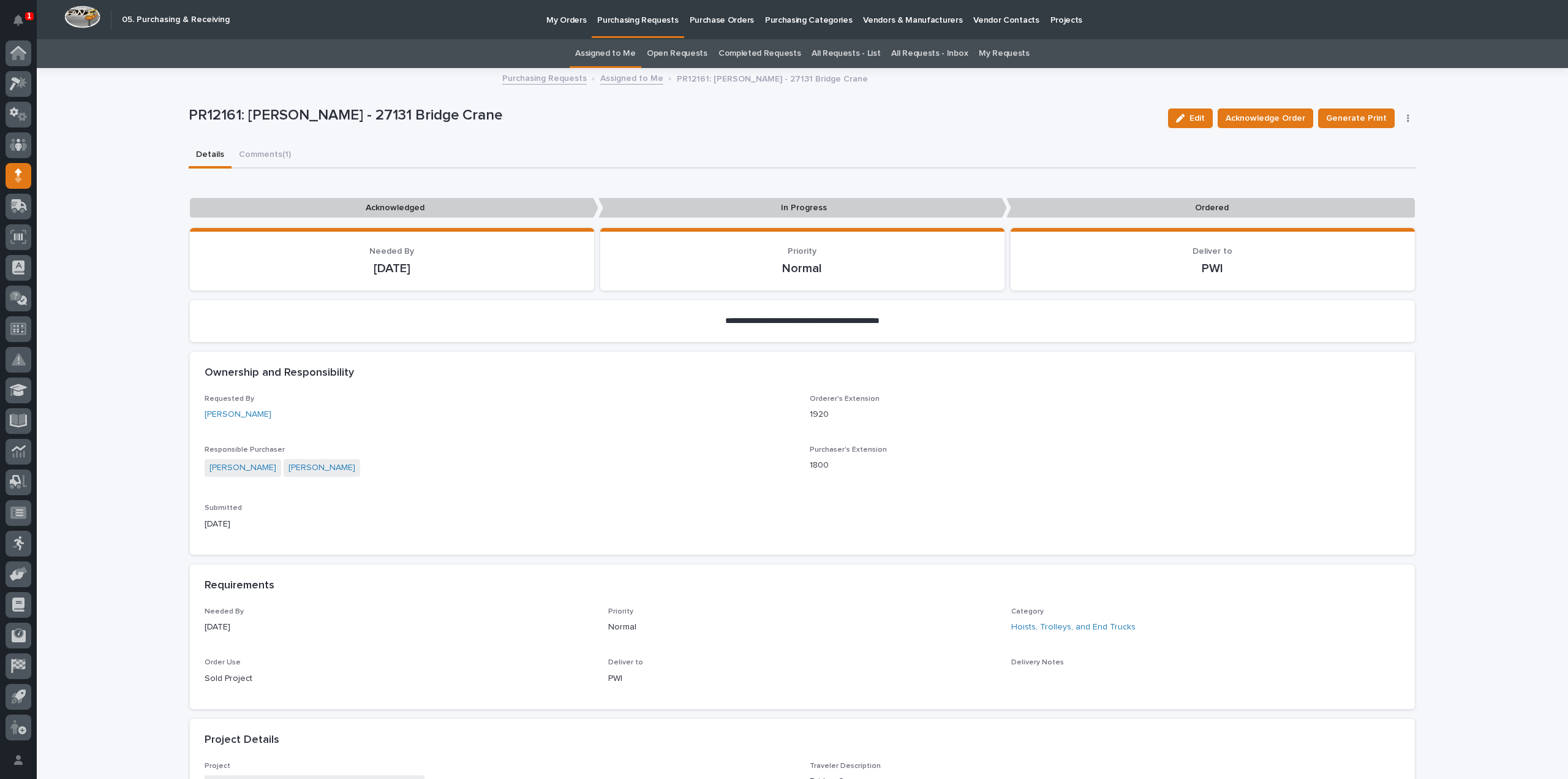
click at [612, 52] on link "Assigned to Me" at bounding box center [605, 53] width 61 height 29
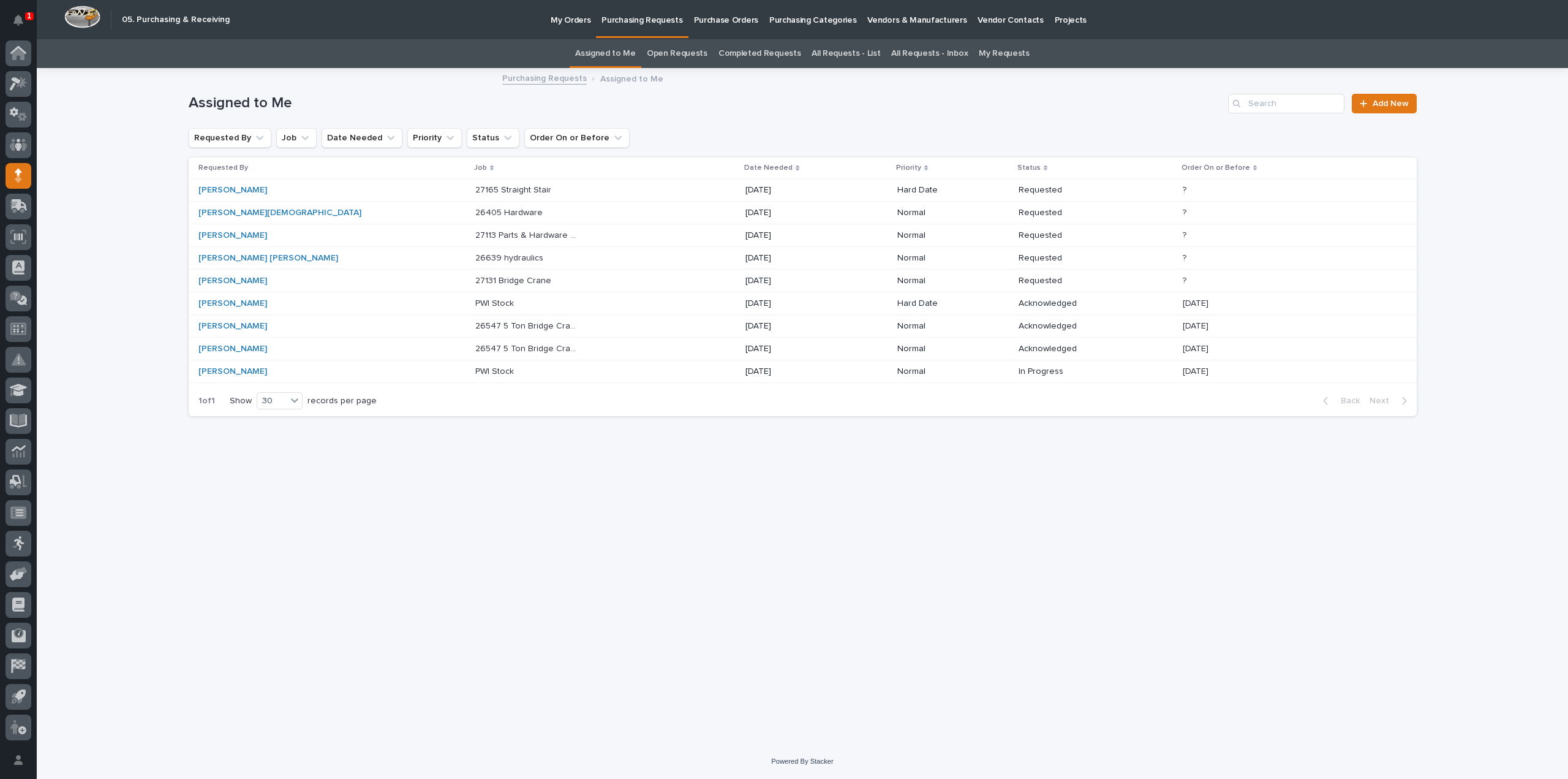
click at [475, 258] on p "26639 hydraulics" at bounding box center [510, 257] width 71 height 13
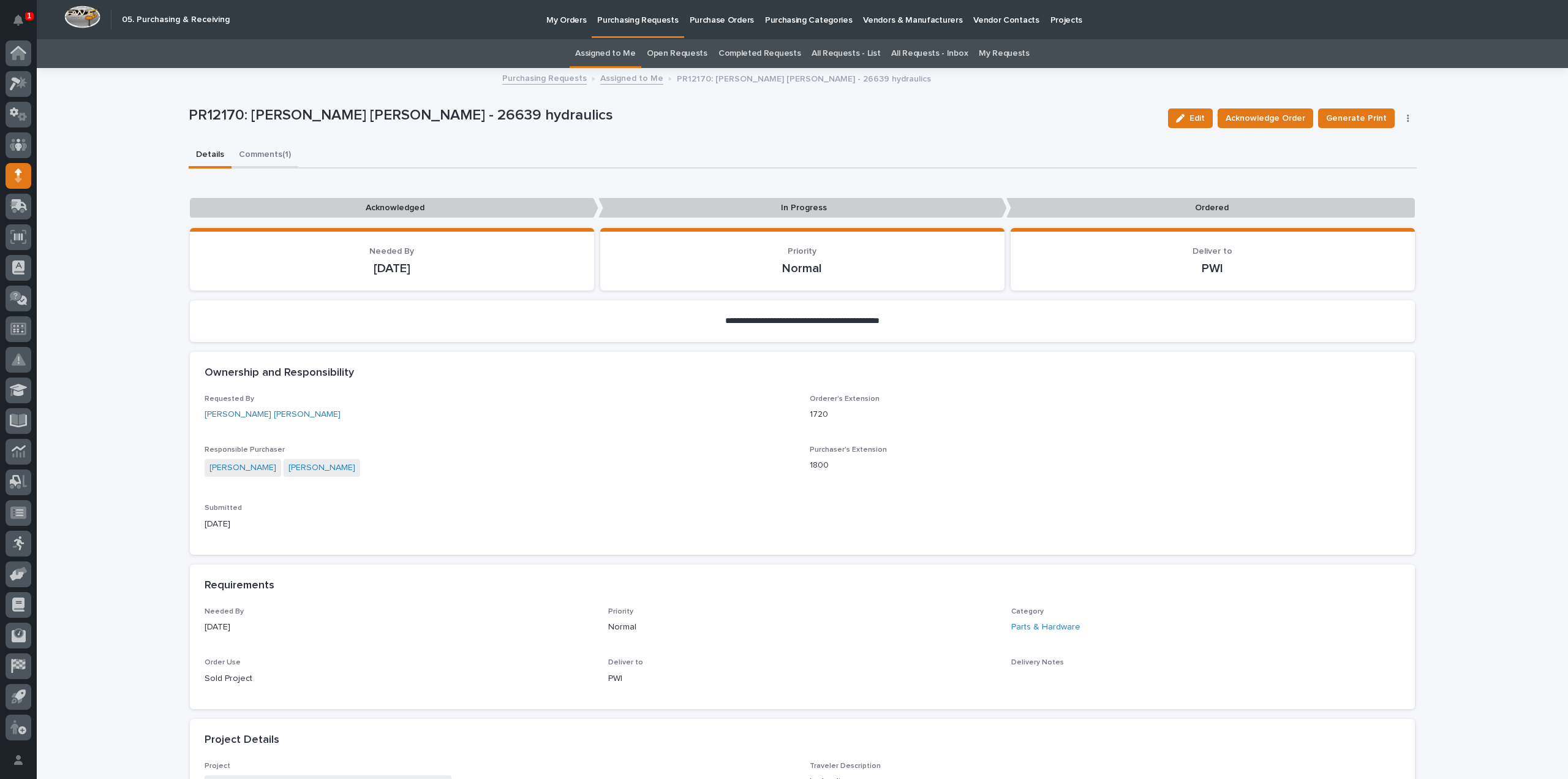
click at [268, 158] on button "Comments (1)" at bounding box center [265, 156] width 67 height 26
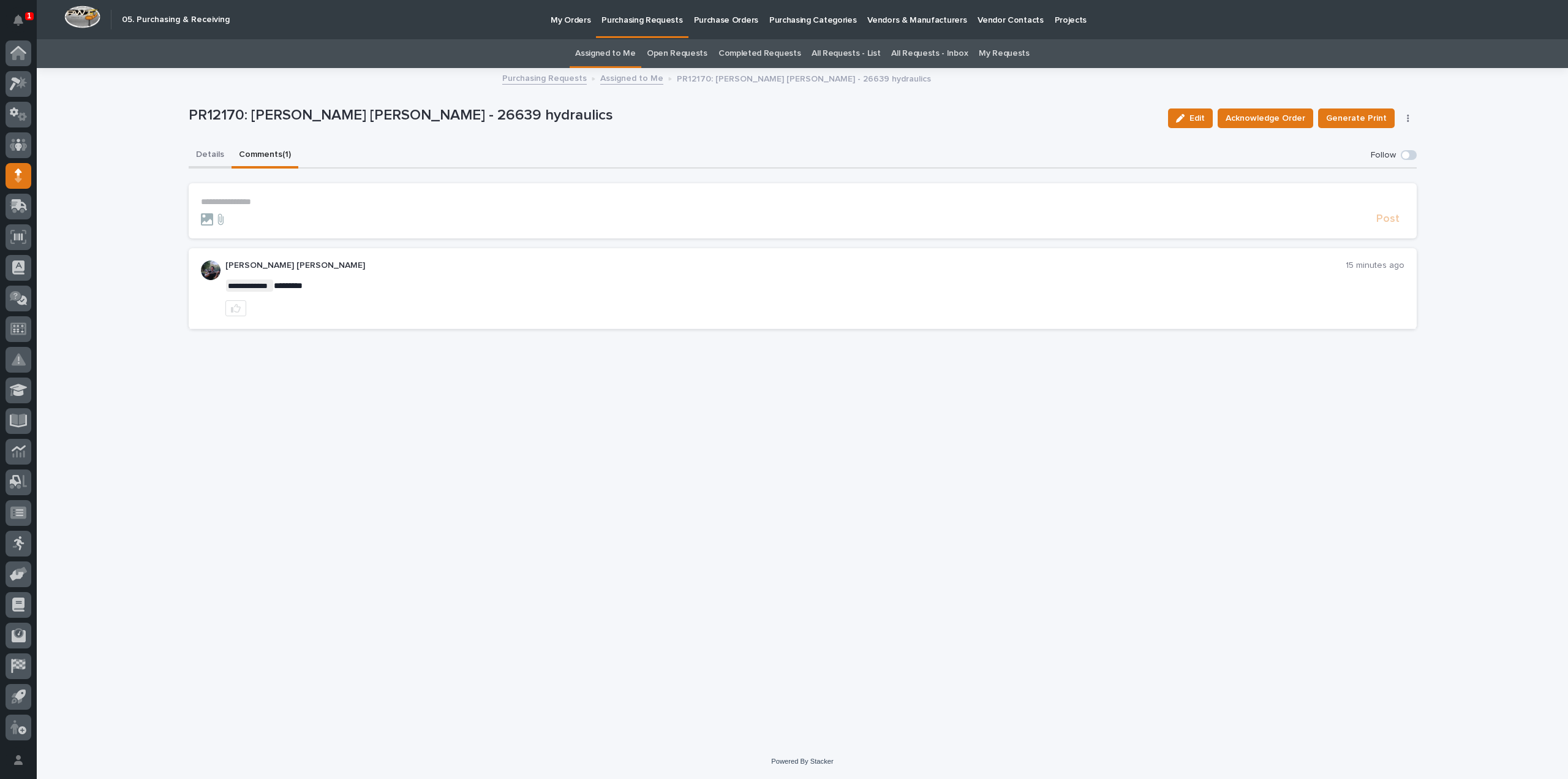
click at [215, 156] on button "Details" at bounding box center [210, 156] width 43 height 26
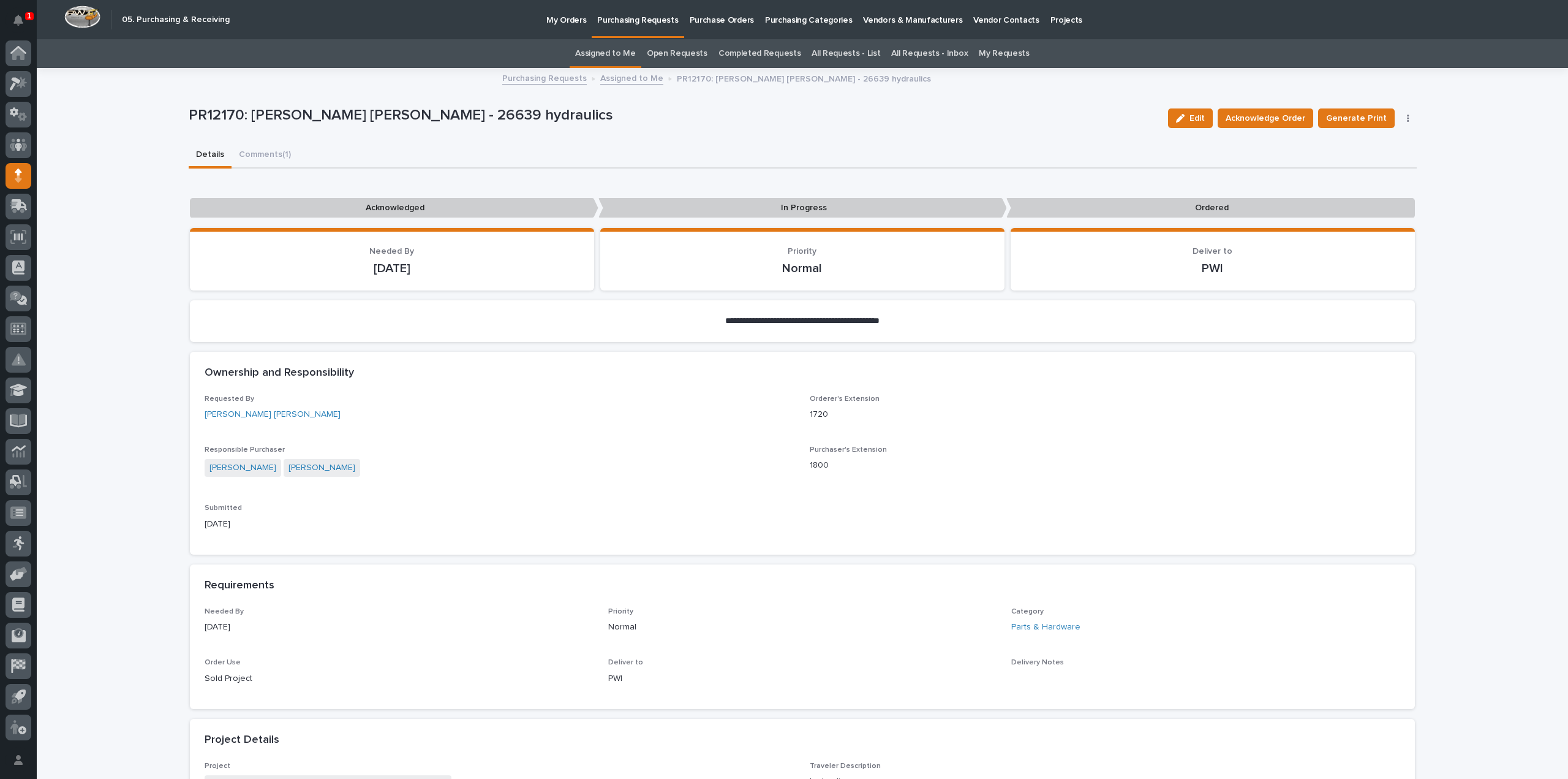
click at [627, 57] on link "Assigned to Me" at bounding box center [605, 53] width 61 height 29
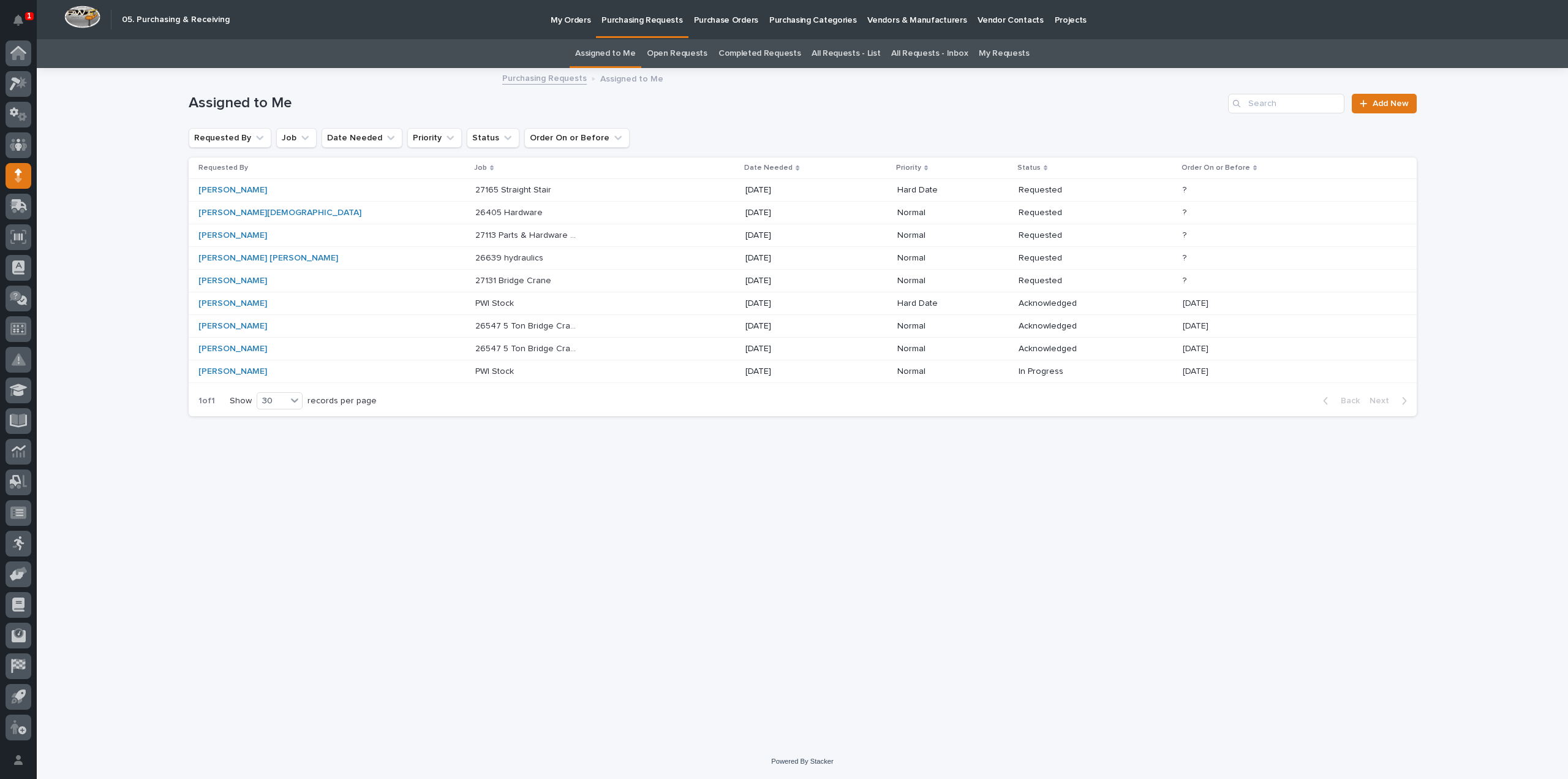
click at [475, 232] on p "27113 Parts & Hardware for Flange Width Adders" at bounding box center [527, 234] width 105 height 13
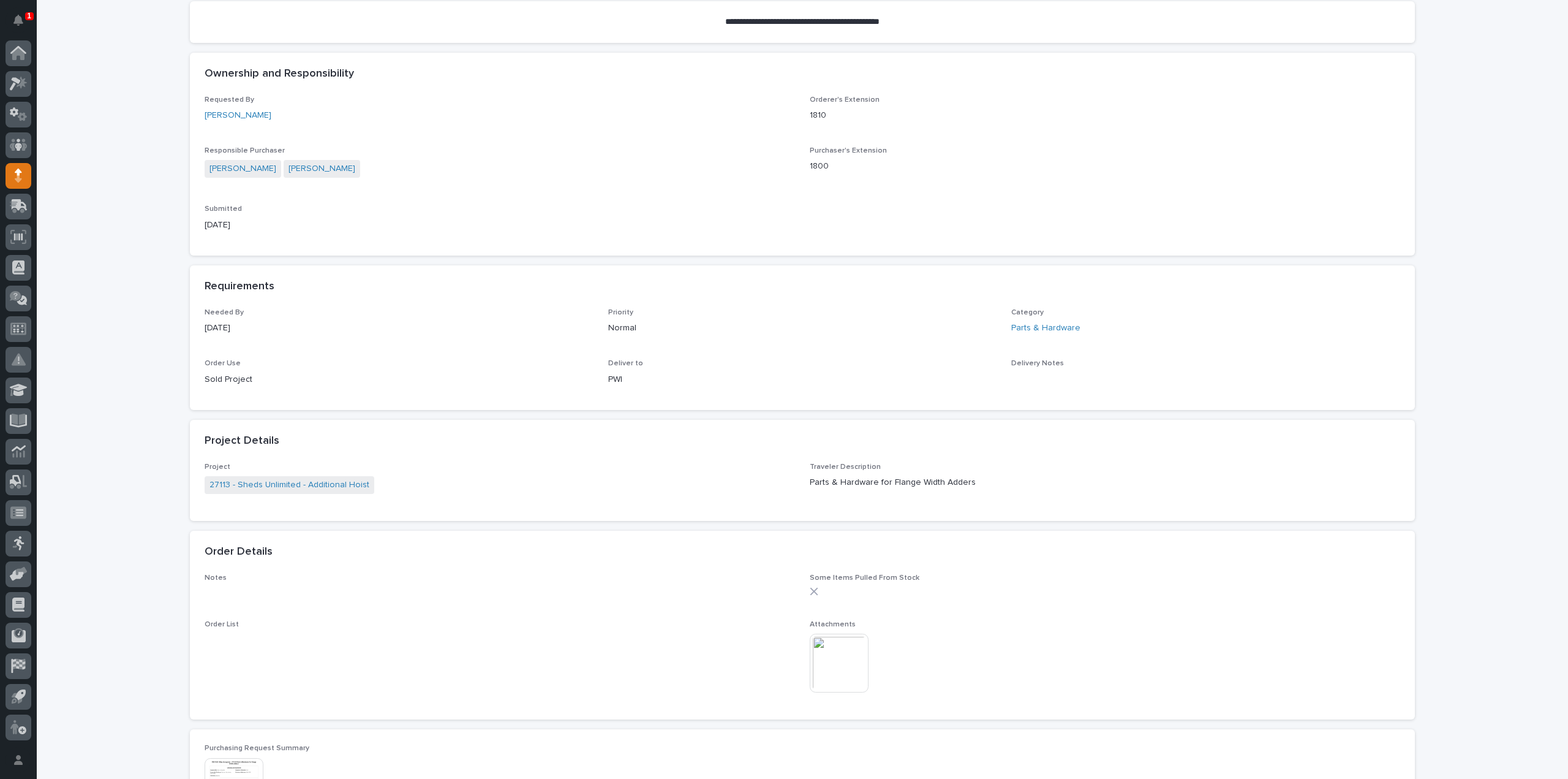
scroll to position [367, 0]
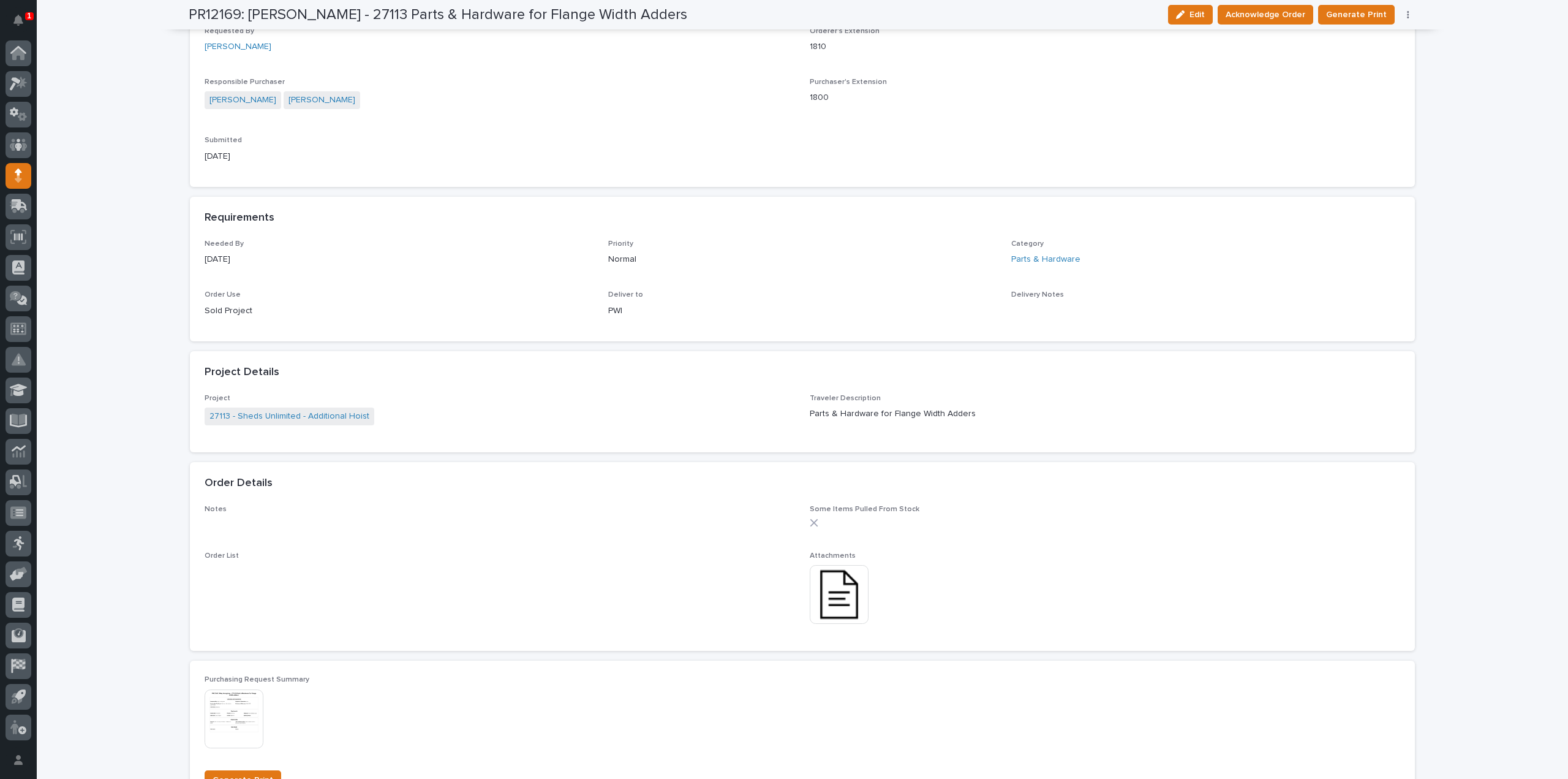
click at [839, 593] on img at bounding box center [839, 594] width 59 height 59
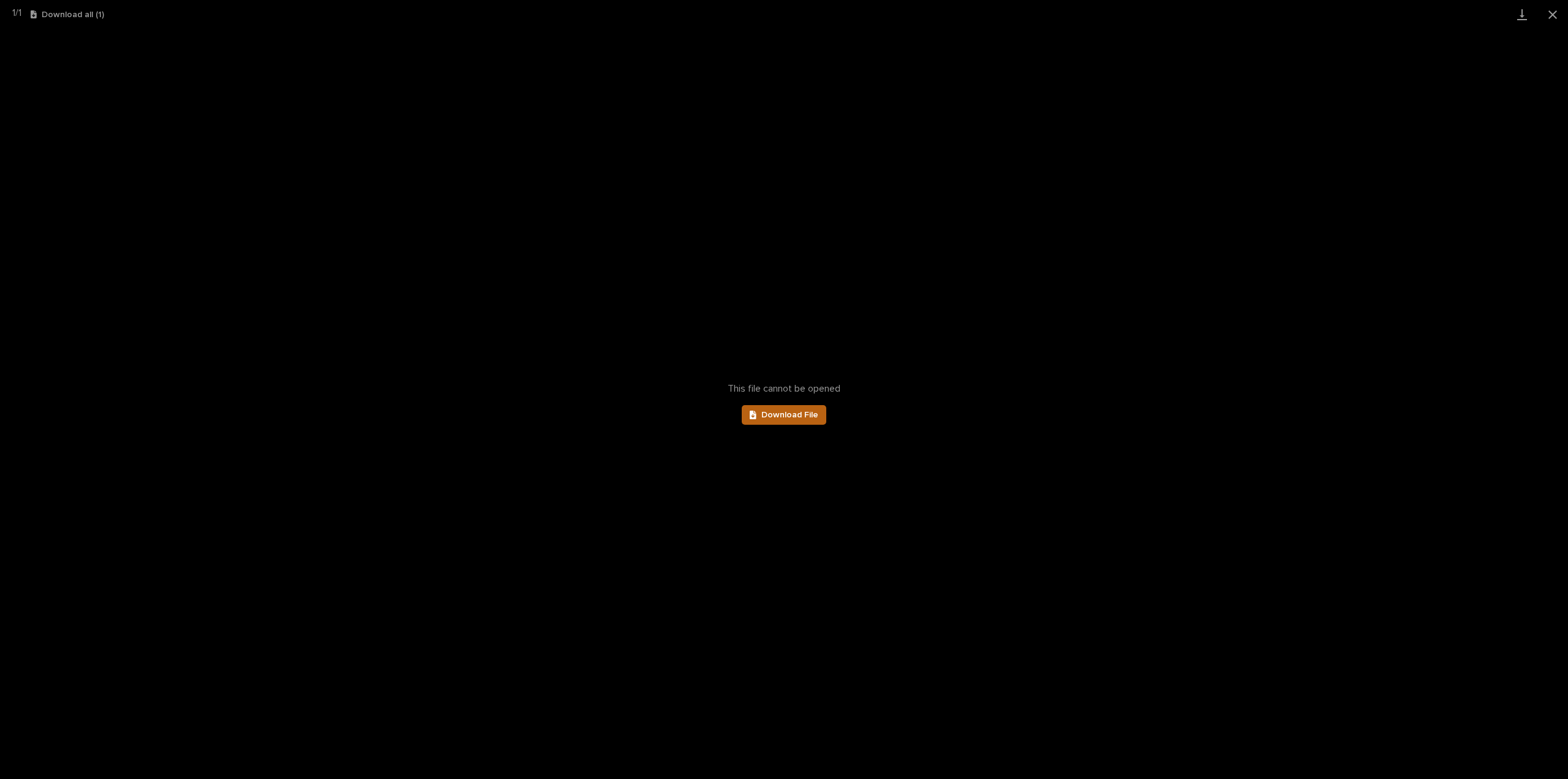
click at [810, 411] on span "Download File" at bounding box center [790, 415] width 57 height 9
click at [1550, 18] on button "Close gallery" at bounding box center [1553, 14] width 31 height 29
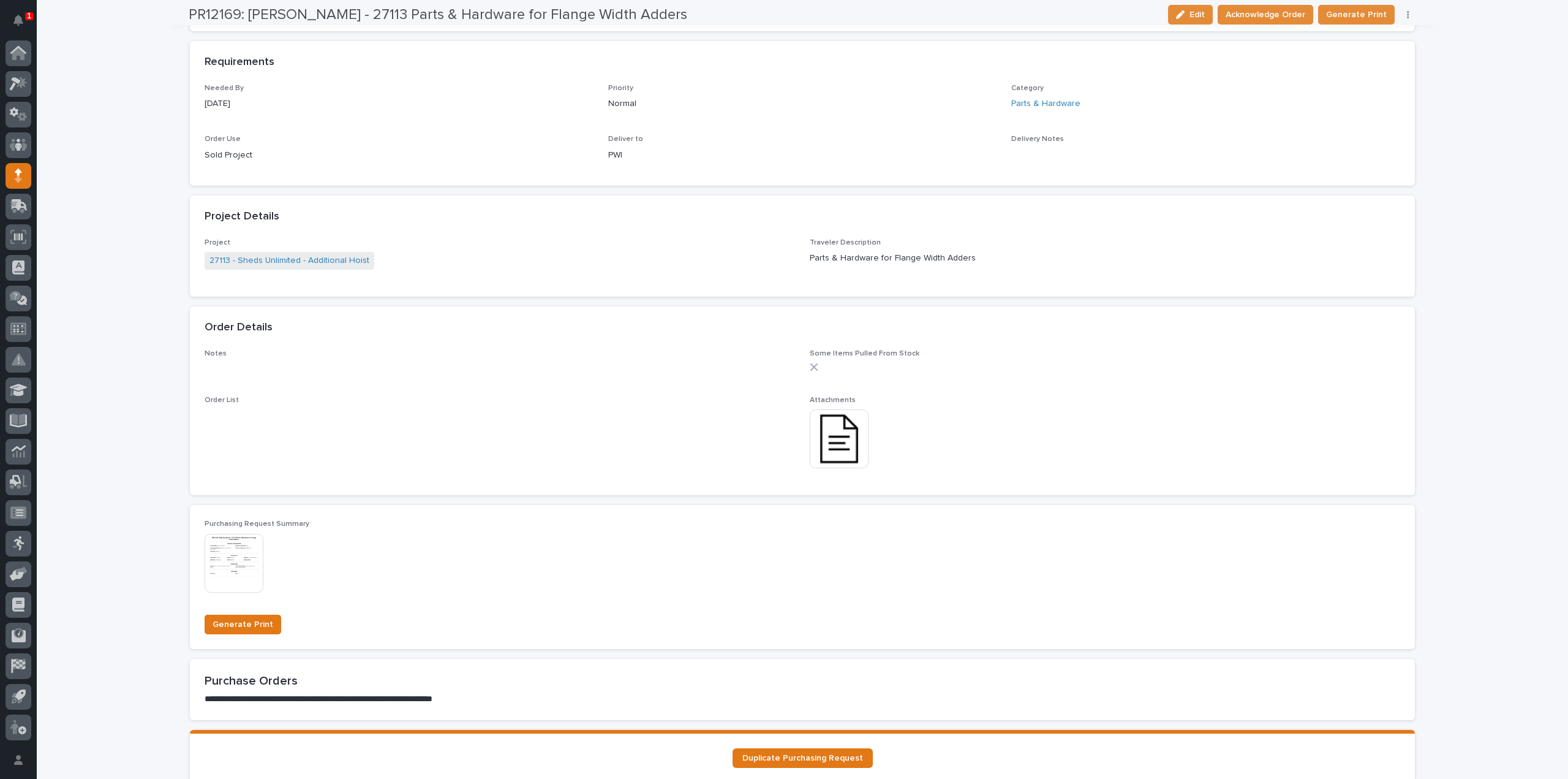
scroll to position [632, 0]
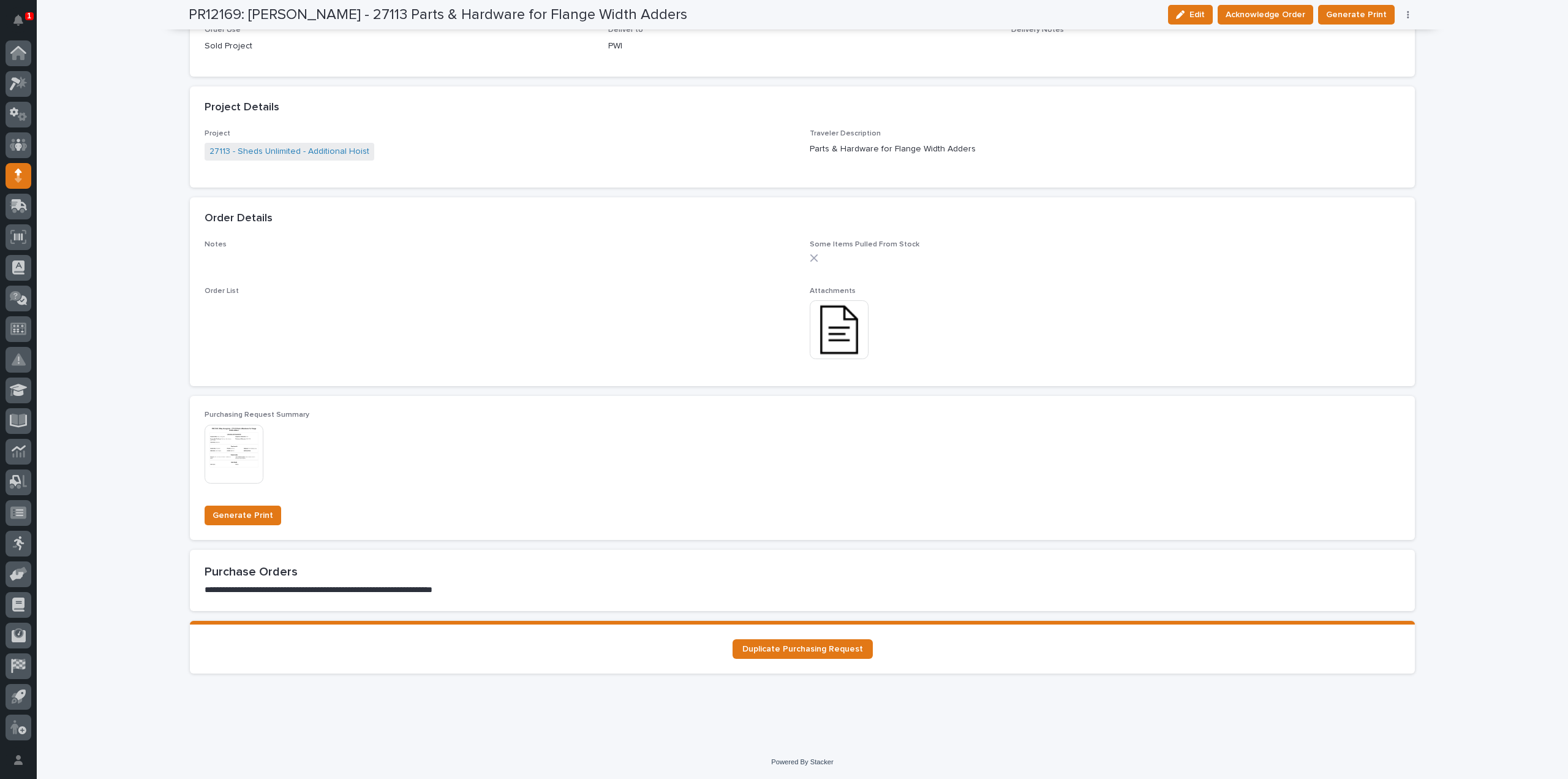
click at [833, 324] on img at bounding box center [839, 329] width 59 height 59
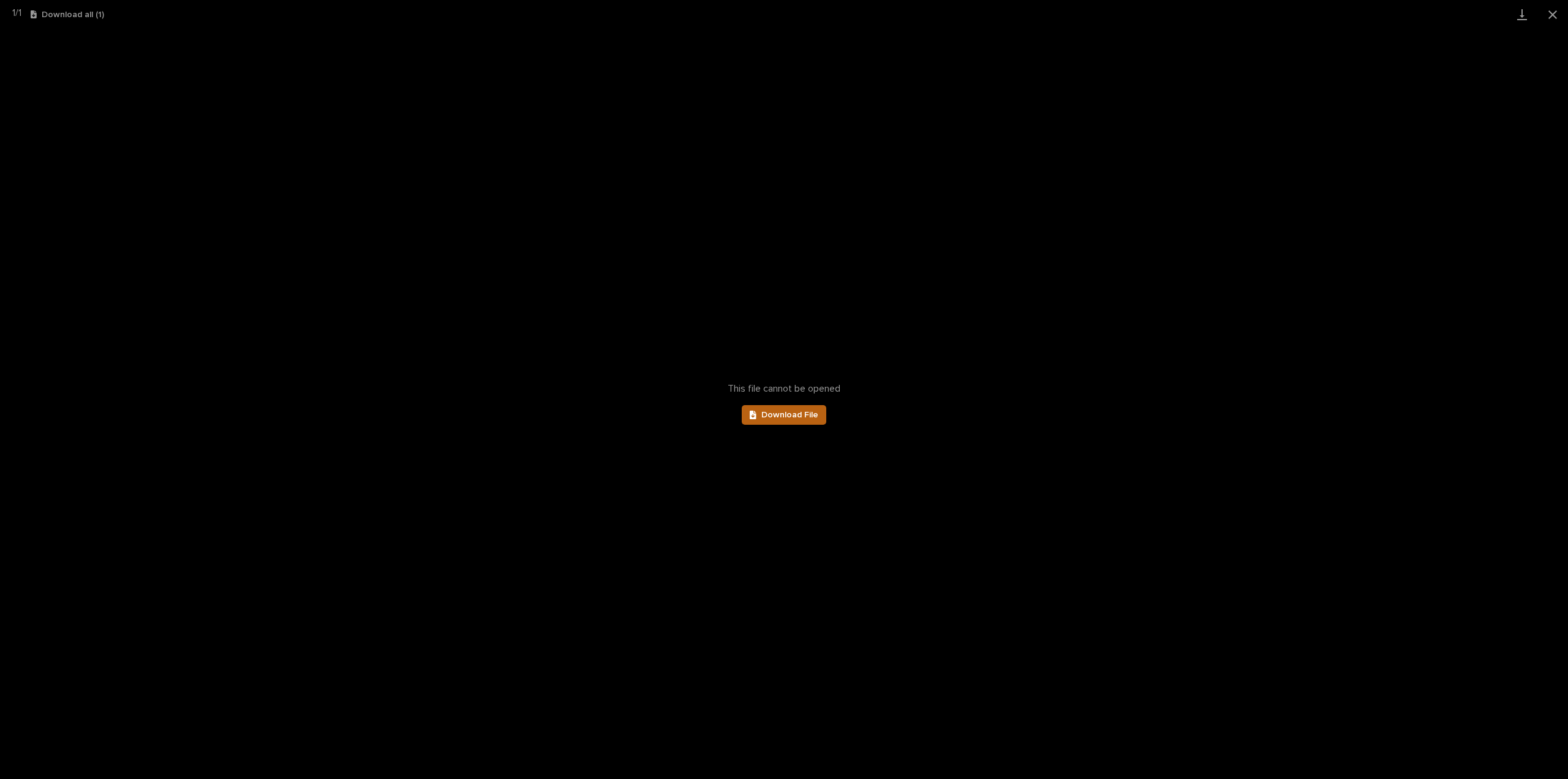
click at [796, 410] on span "Download File" at bounding box center [790, 415] width 57 height 9
click at [1550, 15] on button "Close gallery" at bounding box center [1553, 14] width 31 height 29
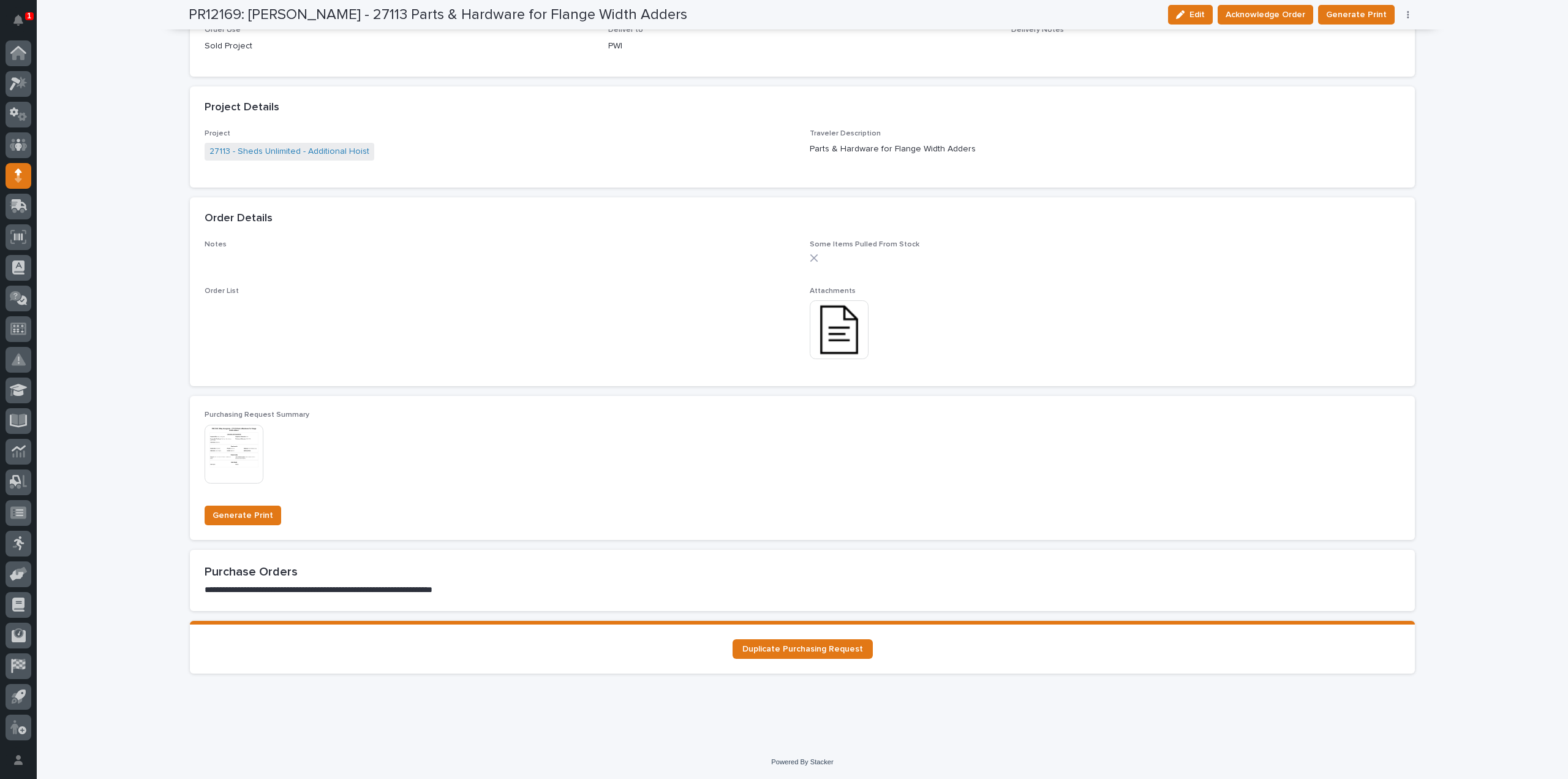
scroll to position [0, 0]
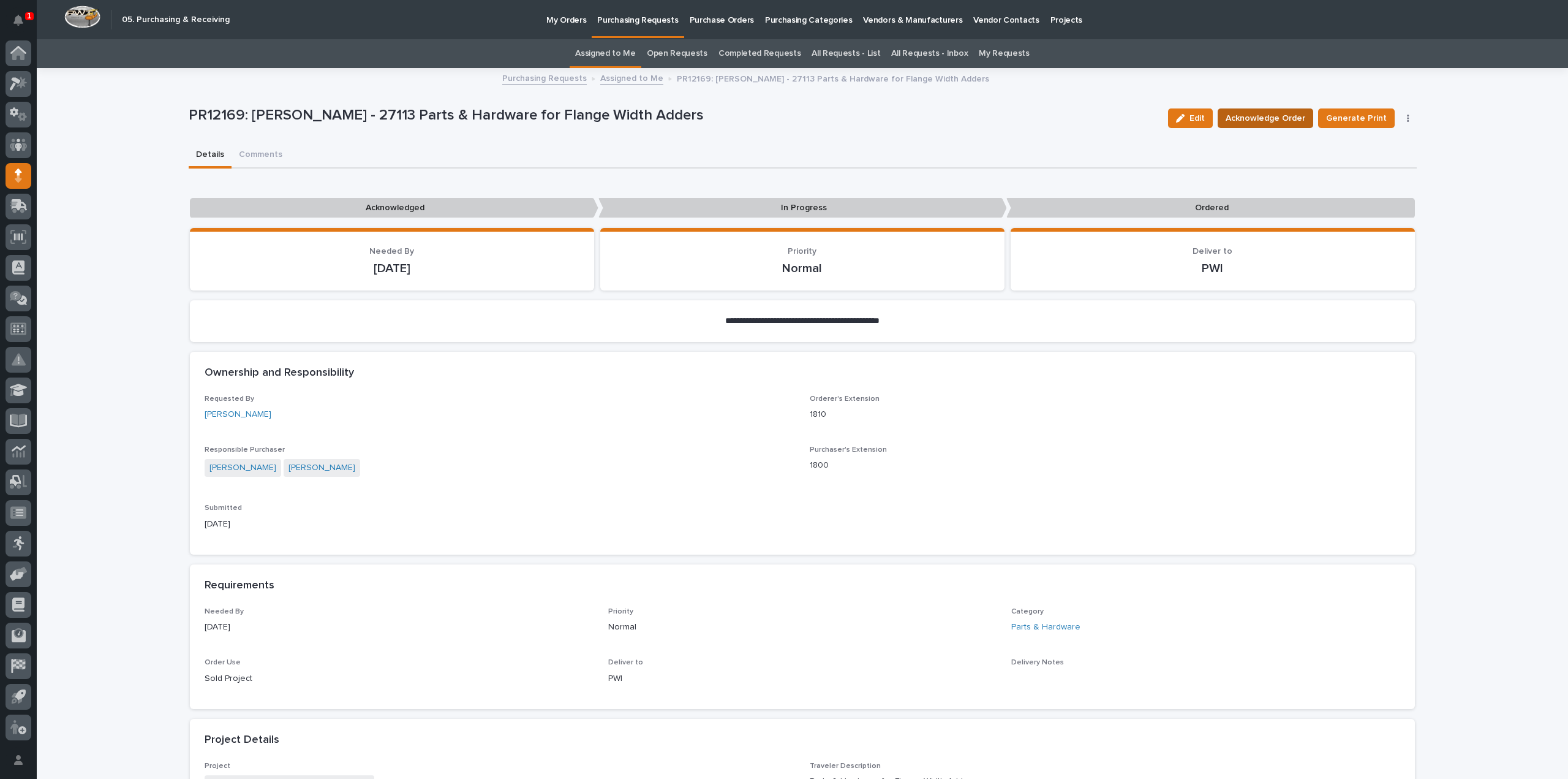
click at [1255, 120] on span "Acknowledge Order" at bounding box center [1266, 118] width 80 height 15
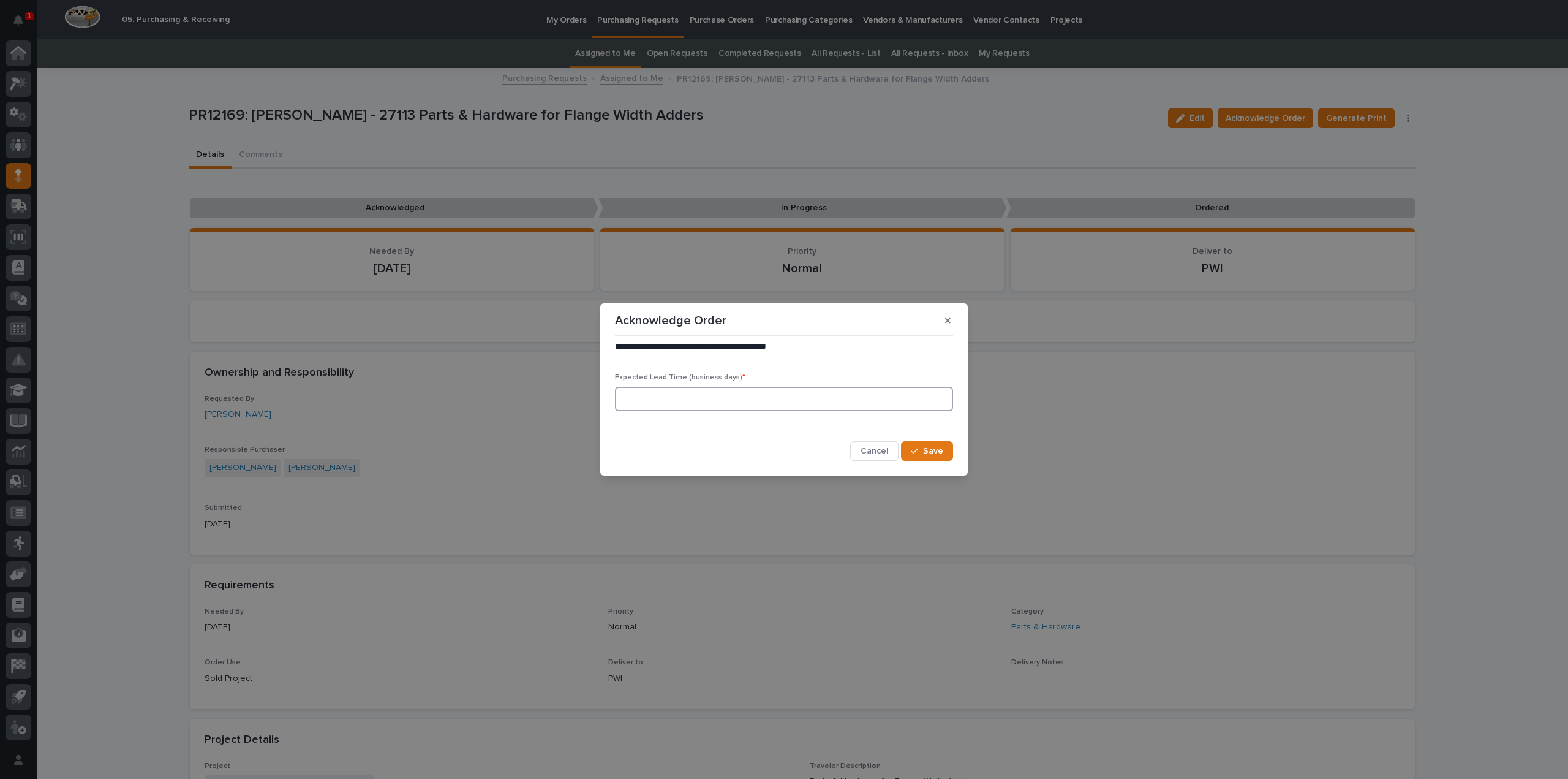
click at [847, 404] on input at bounding box center [784, 399] width 338 height 25
type input "0"
click at [916, 458] on button "Save" at bounding box center [927, 451] width 52 height 20
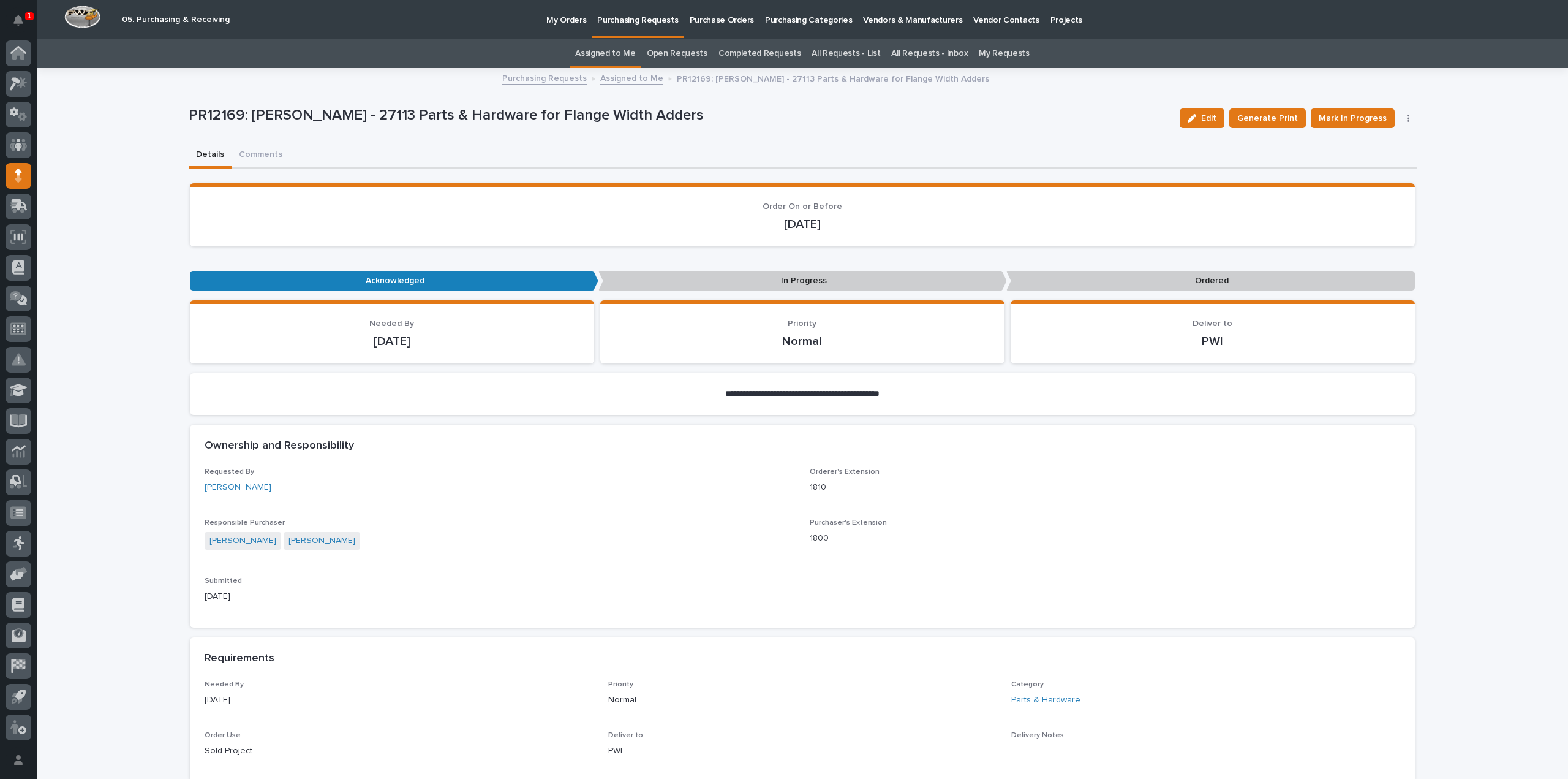
click at [619, 51] on link "Assigned to Me" at bounding box center [605, 53] width 61 height 29
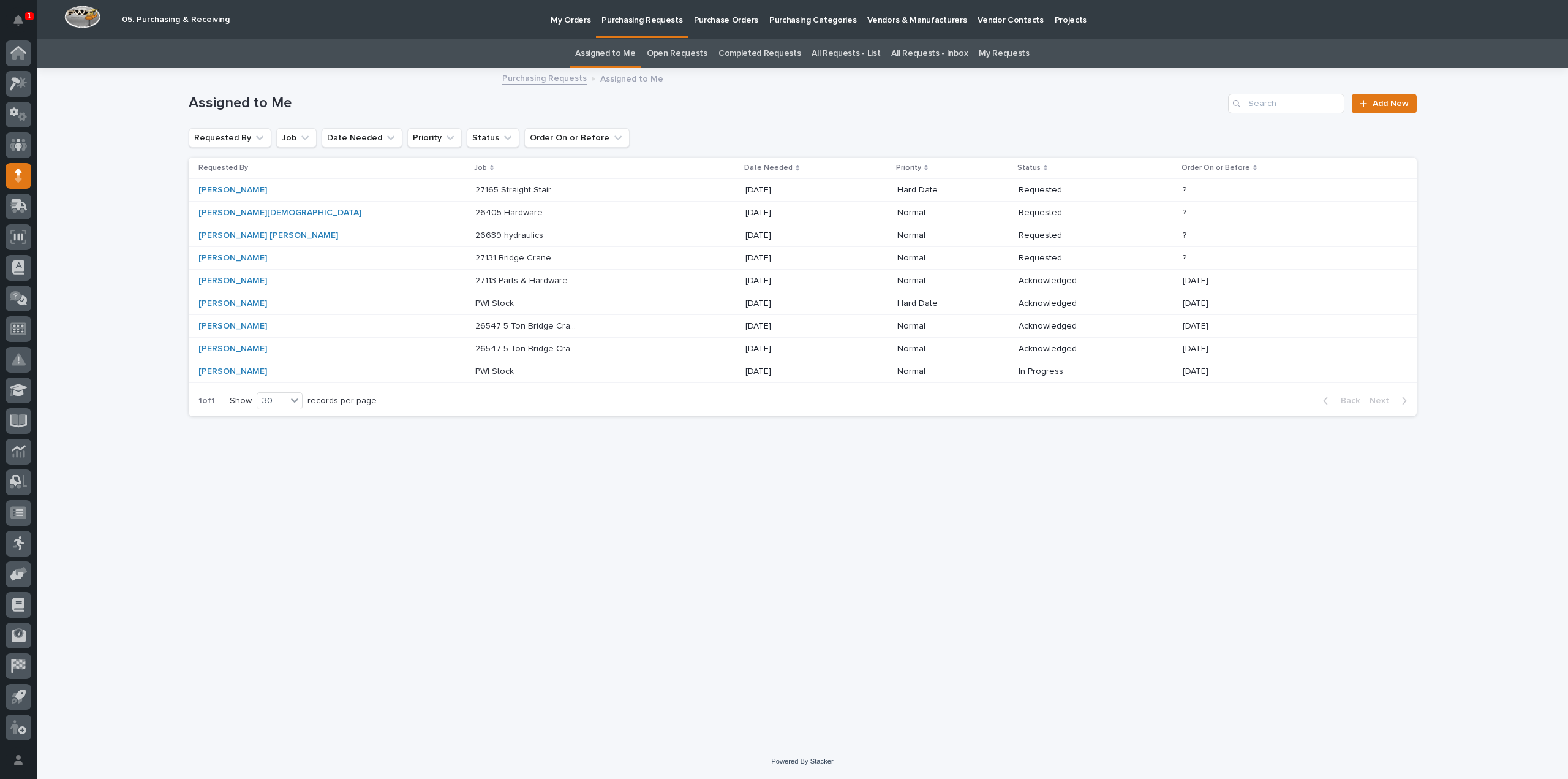
click at [267, 215] on div "Zach Gay" at bounding box center [250, 213] width 102 height 10
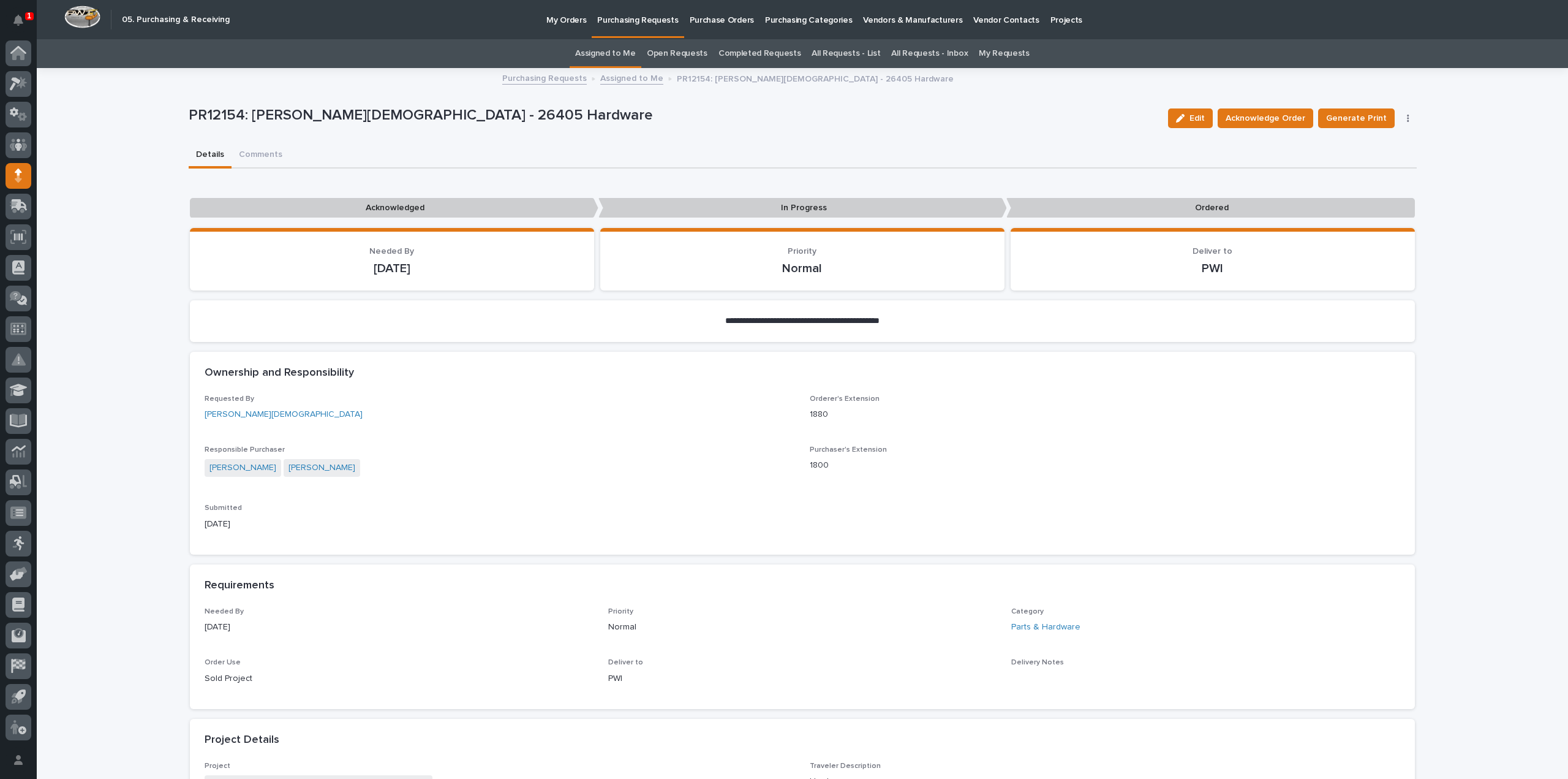
scroll to position [490, 0]
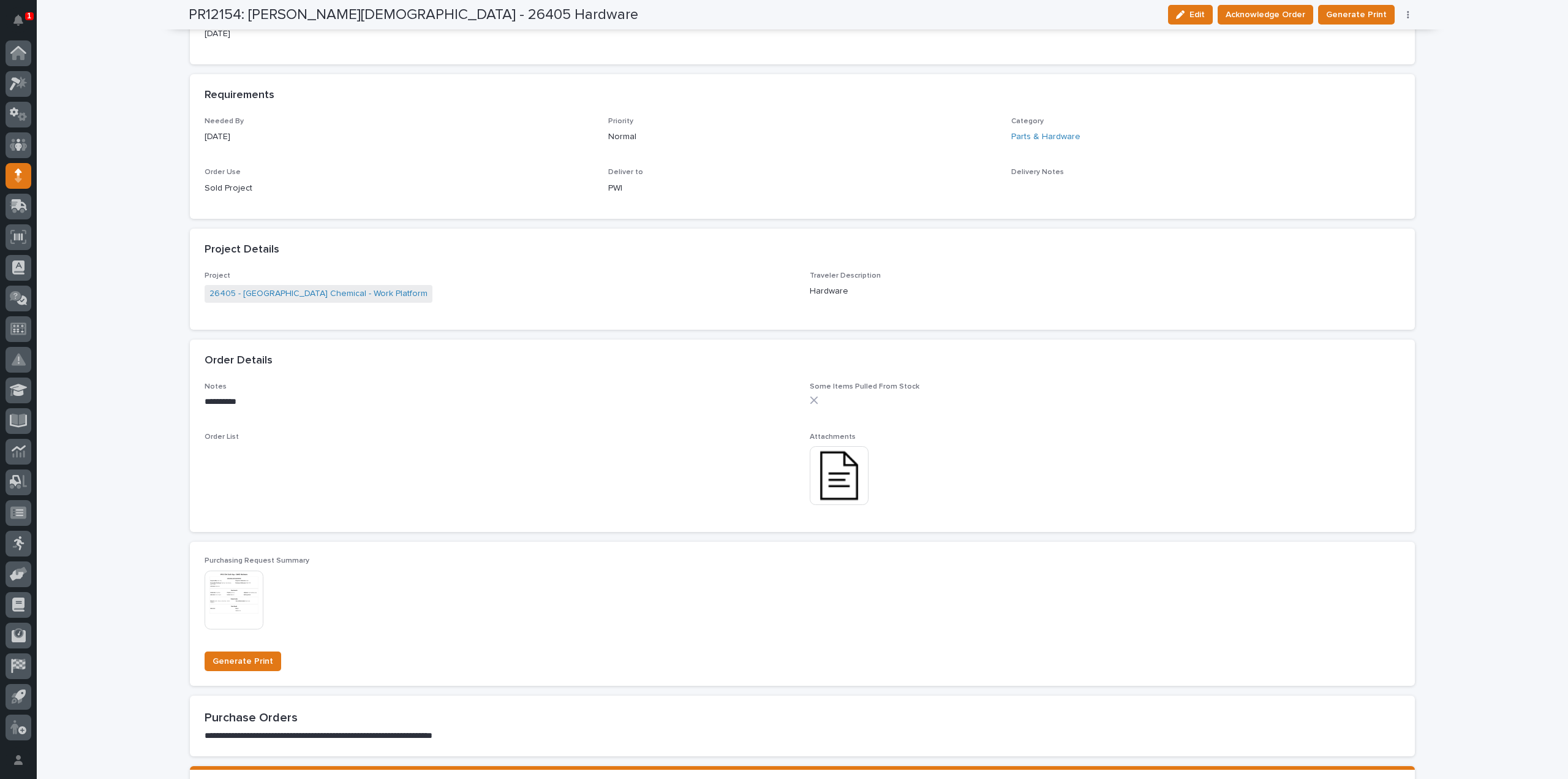
click at [821, 481] on img at bounding box center [839, 475] width 59 height 59
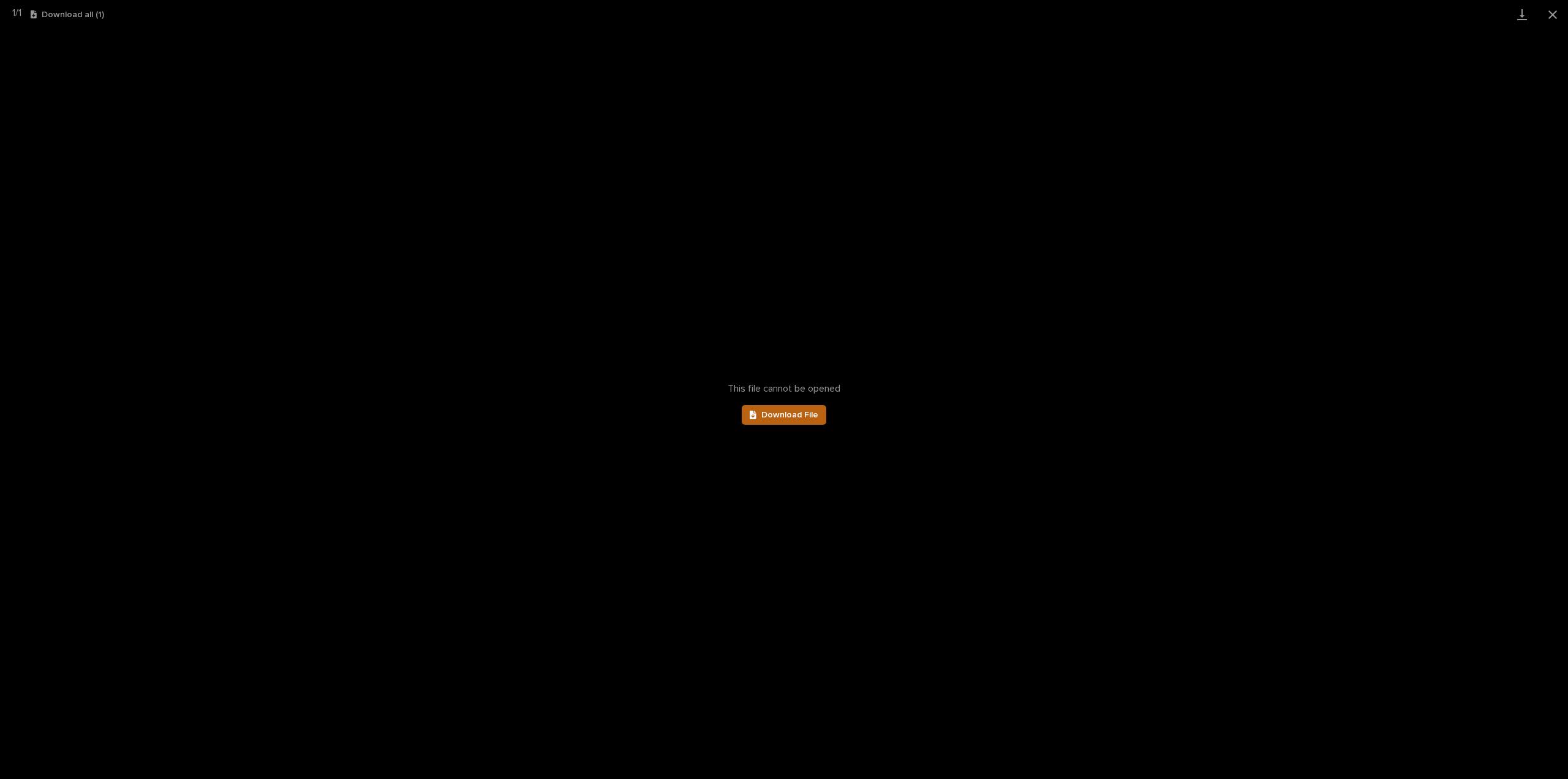
click at [801, 414] on span "Download File" at bounding box center [790, 415] width 57 height 9
click at [1554, 12] on button "Close gallery" at bounding box center [1553, 14] width 31 height 29
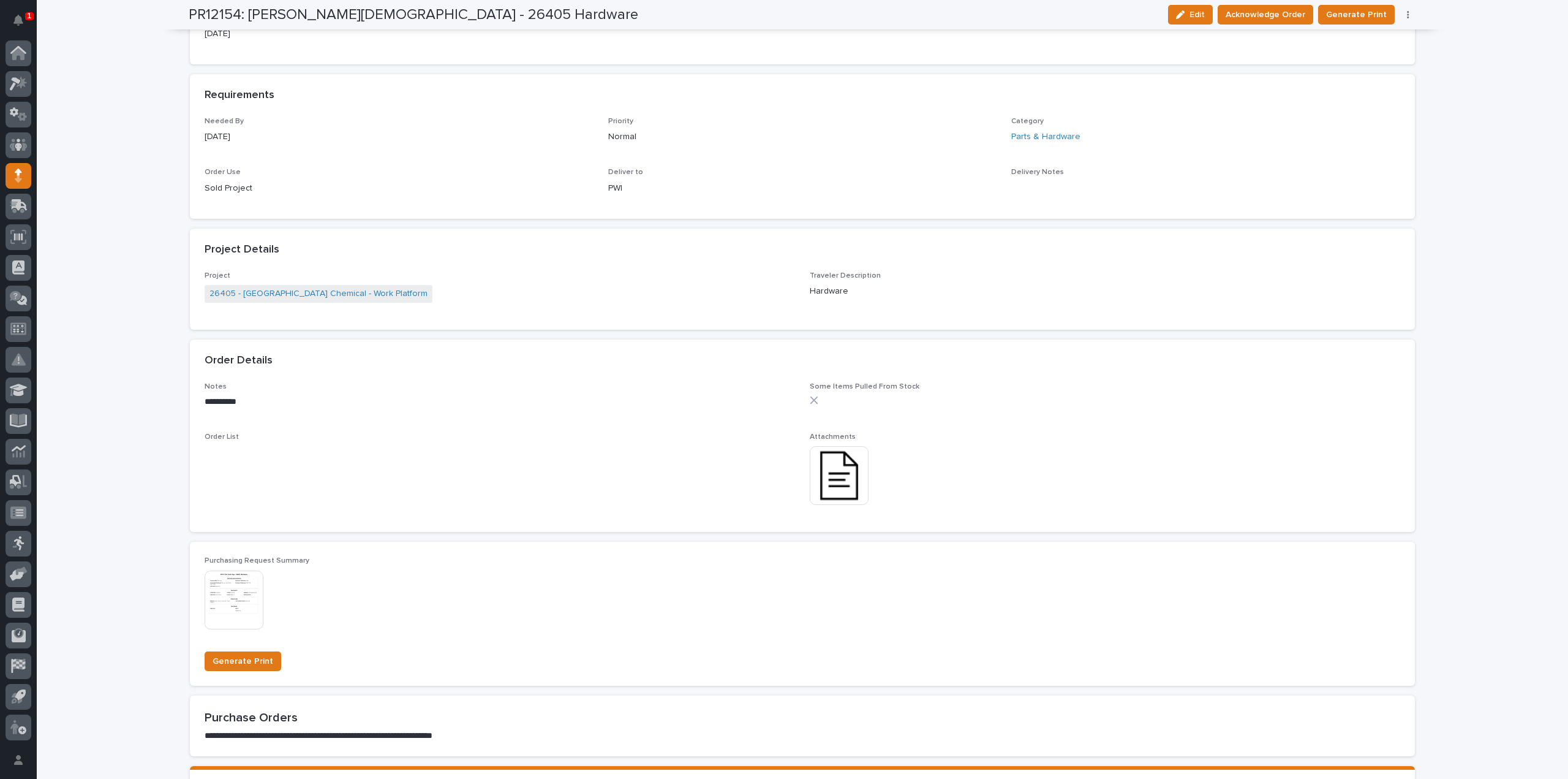
scroll to position [0, 0]
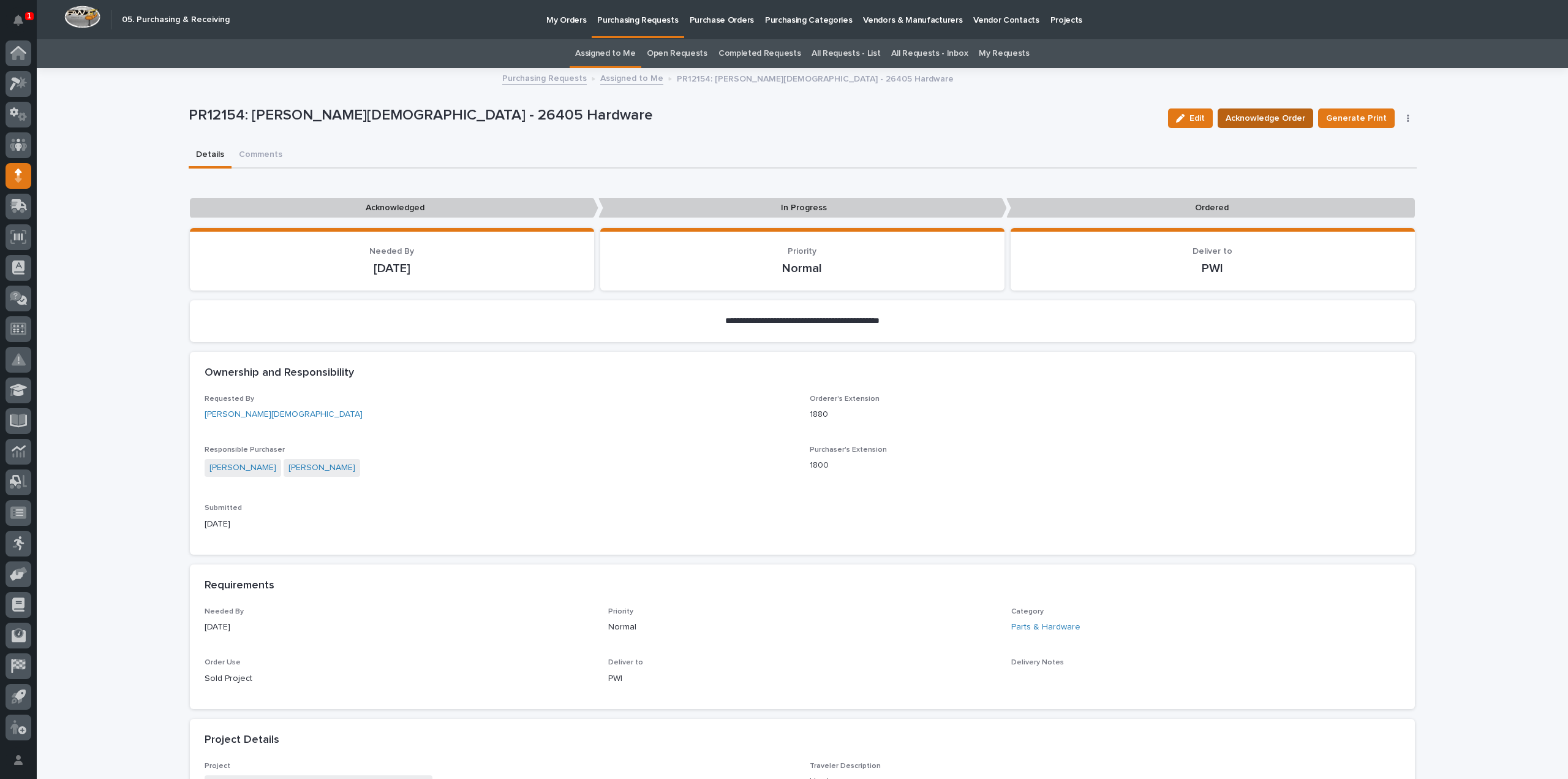
click at [1283, 121] on span "Acknowledge Order" at bounding box center [1266, 118] width 80 height 15
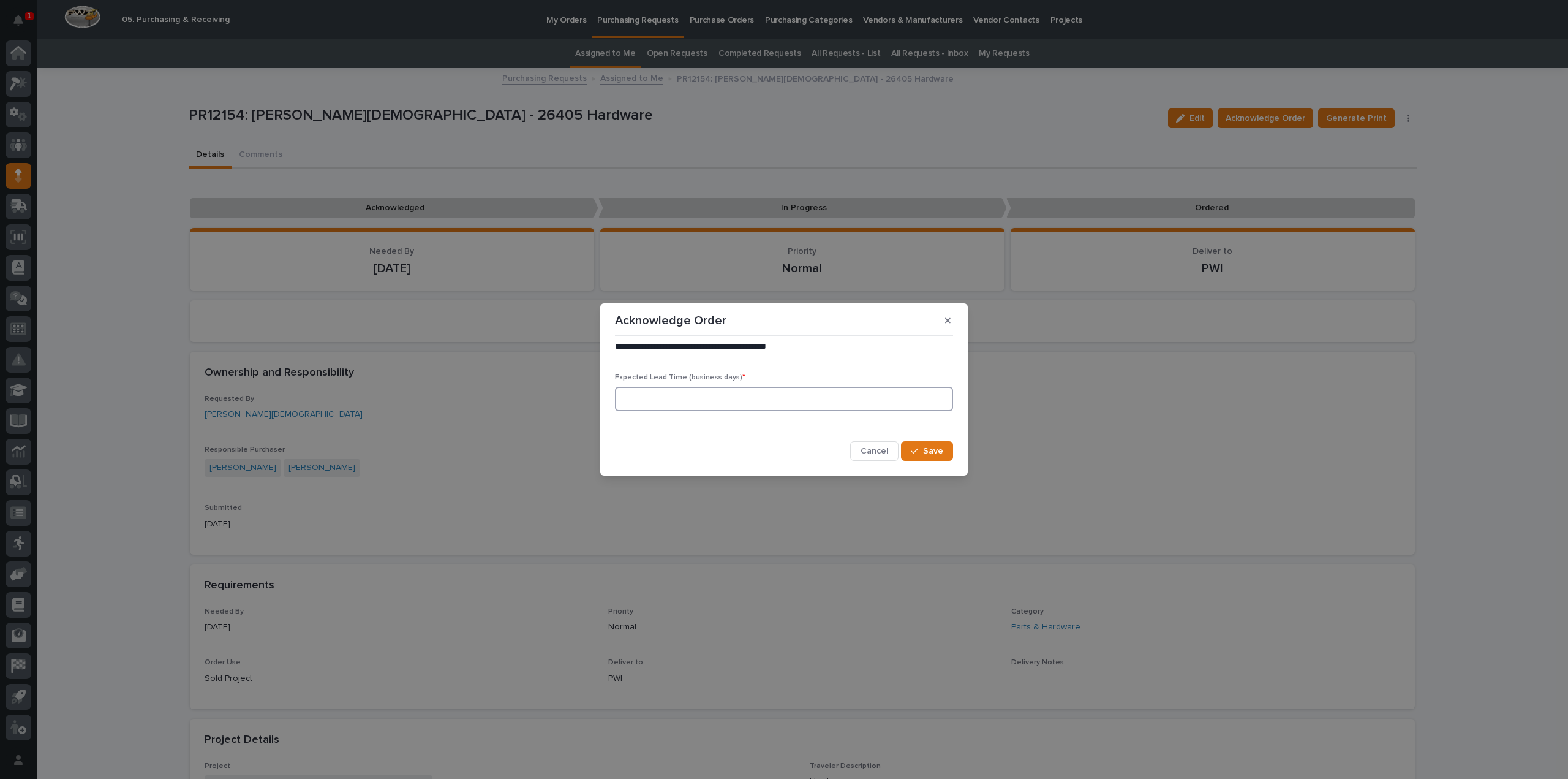
click at [878, 402] on input at bounding box center [784, 399] width 338 height 25
type input "0"
click at [916, 452] on icon "button" at bounding box center [914, 451] width 7 height 9
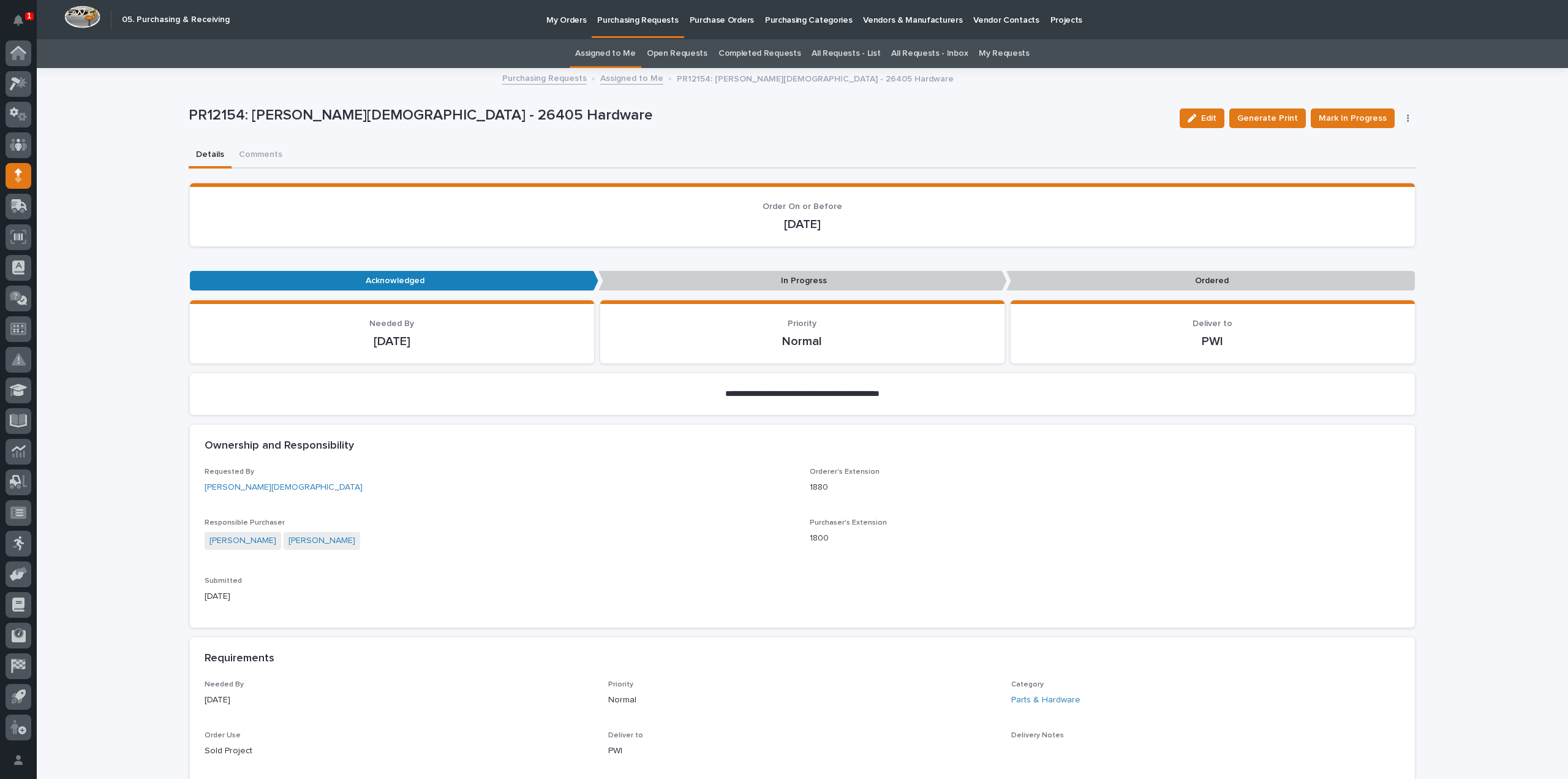
scroll to position [490, 0]
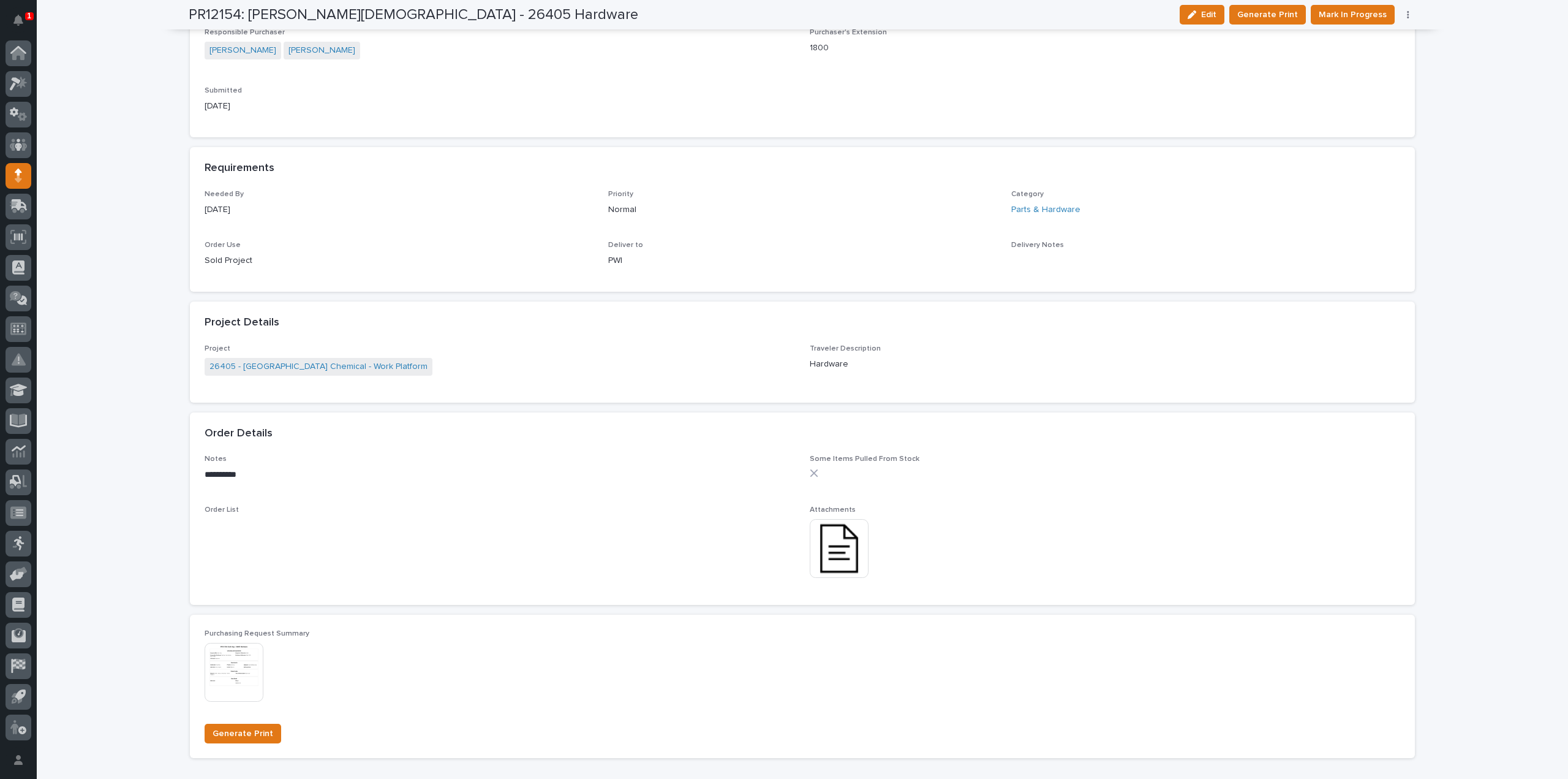
click at [857, 546] on img at bounding box center [839, 548] width 59 height 59
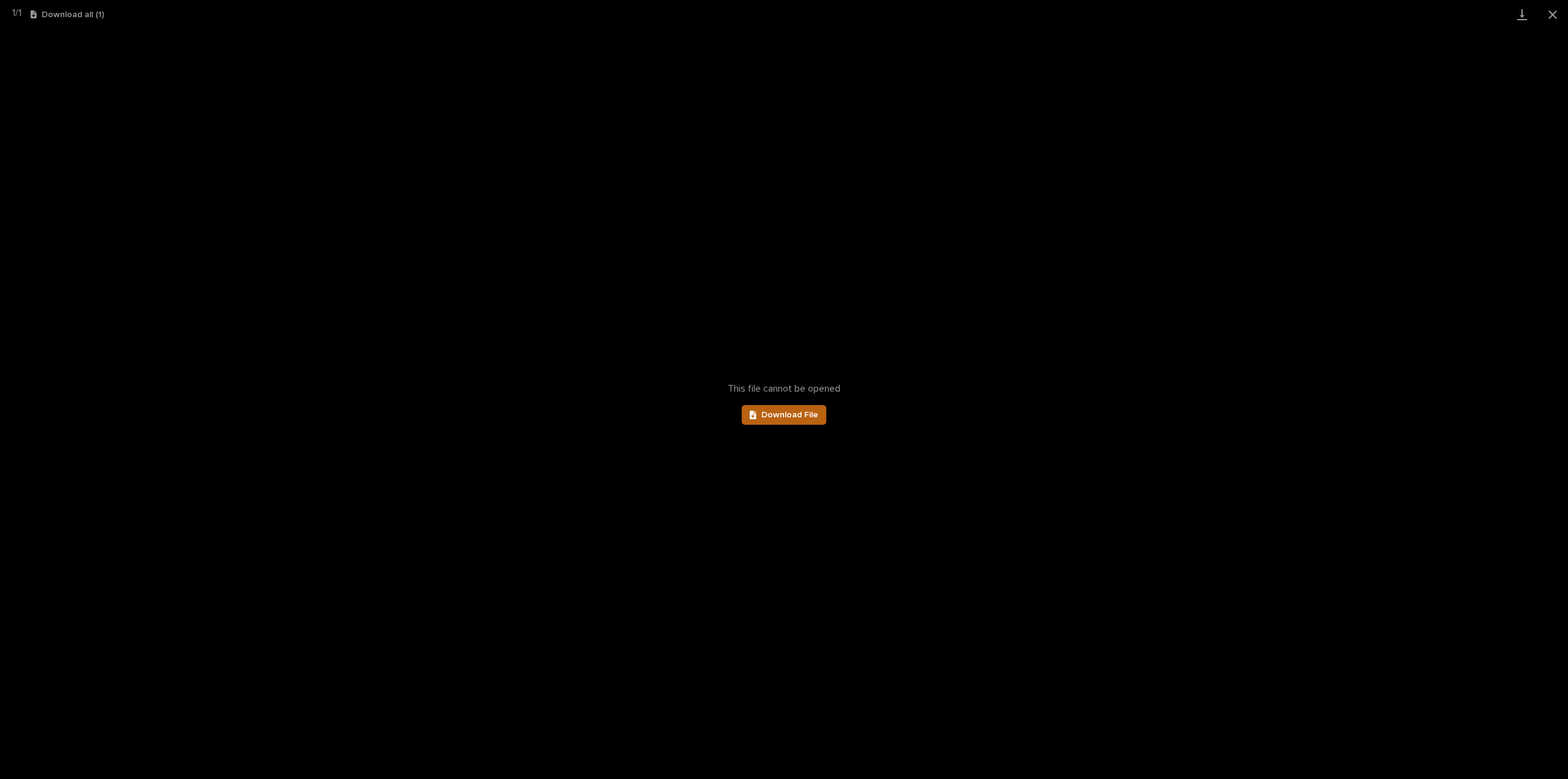
click at [816, 417] on span "Download File" at bounding box center [790, 415] width 57 height 9
click at [1548, 14] on button "Close gallery" at bounding box center [1553, 14] width 31 height 29
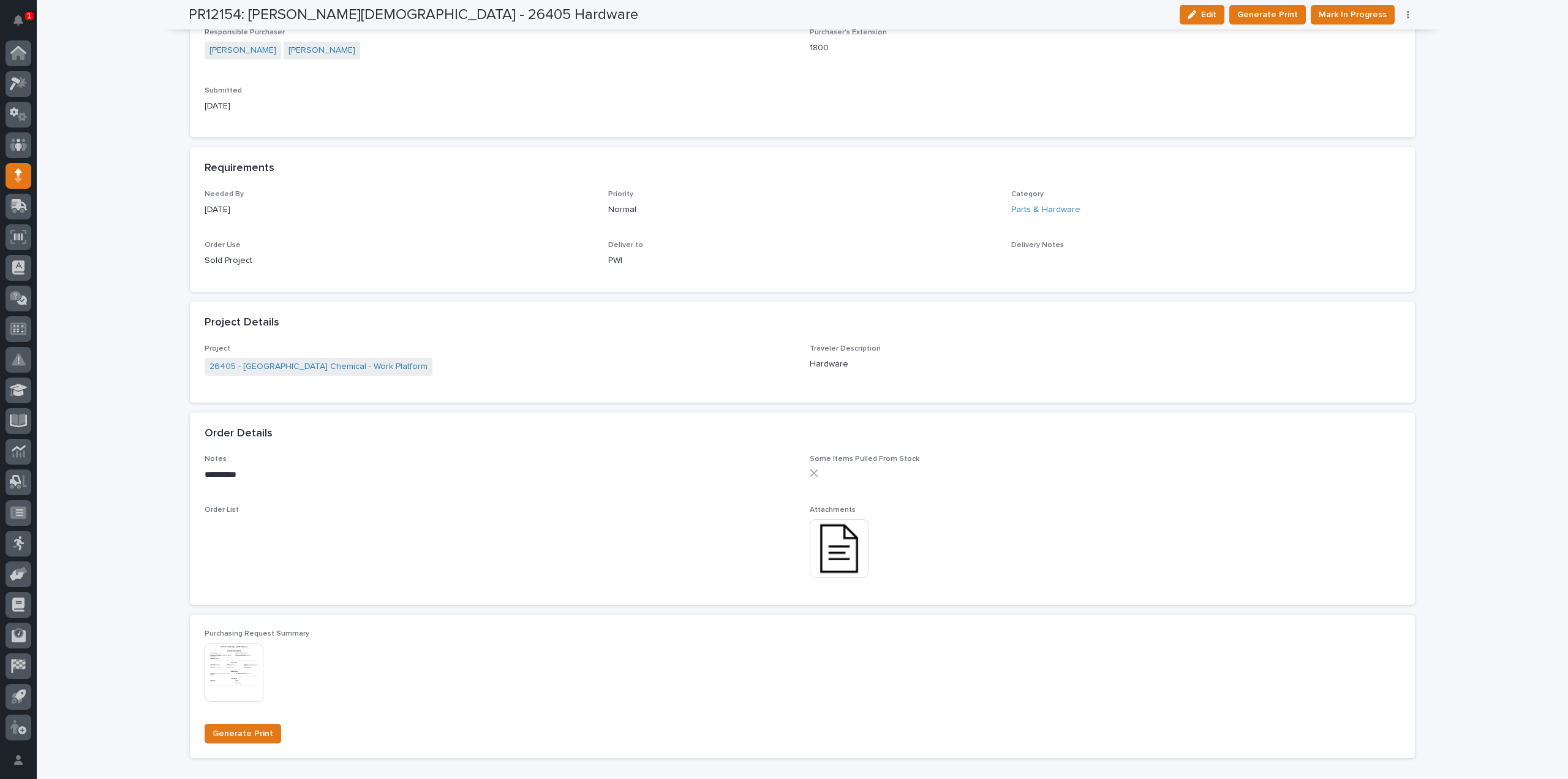
scroll to position [0, 0]
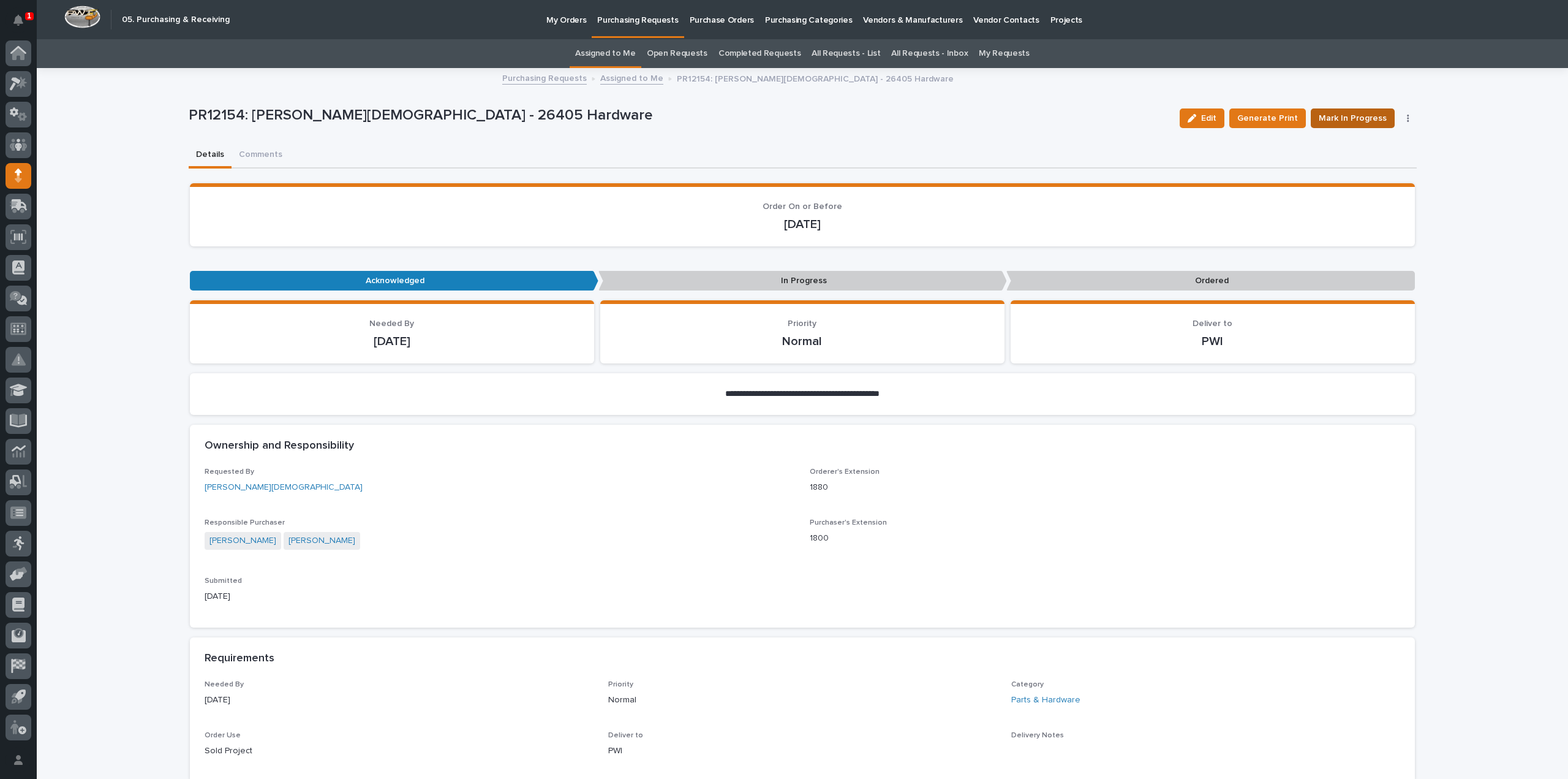
click at [1331, 115] on span "Mark In Progress" at bounding box center [1353, 118] width 68 height 15
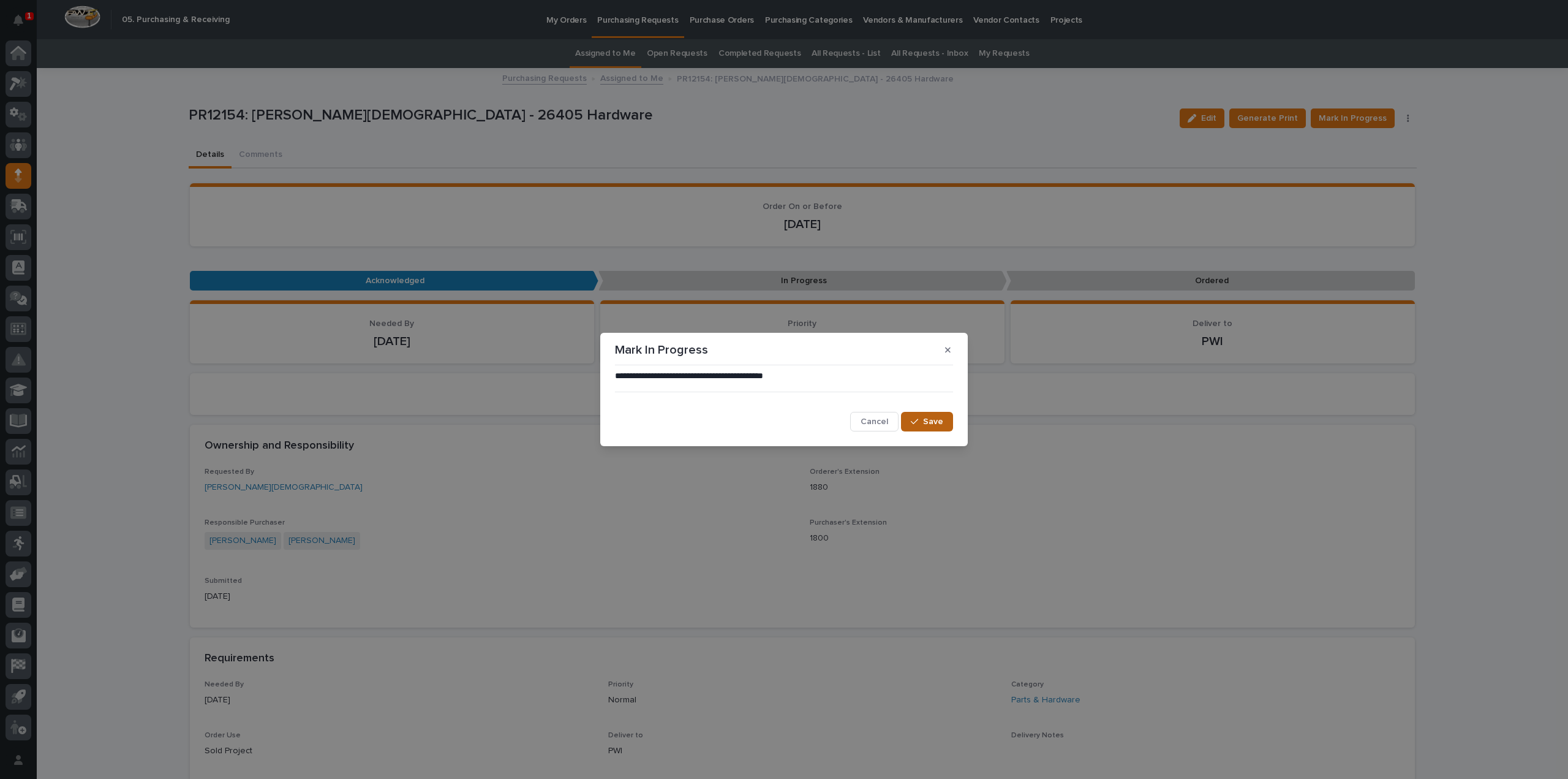
click at [928, 421] on span "Save" at bounding box center [933, 421] width 20 height 11
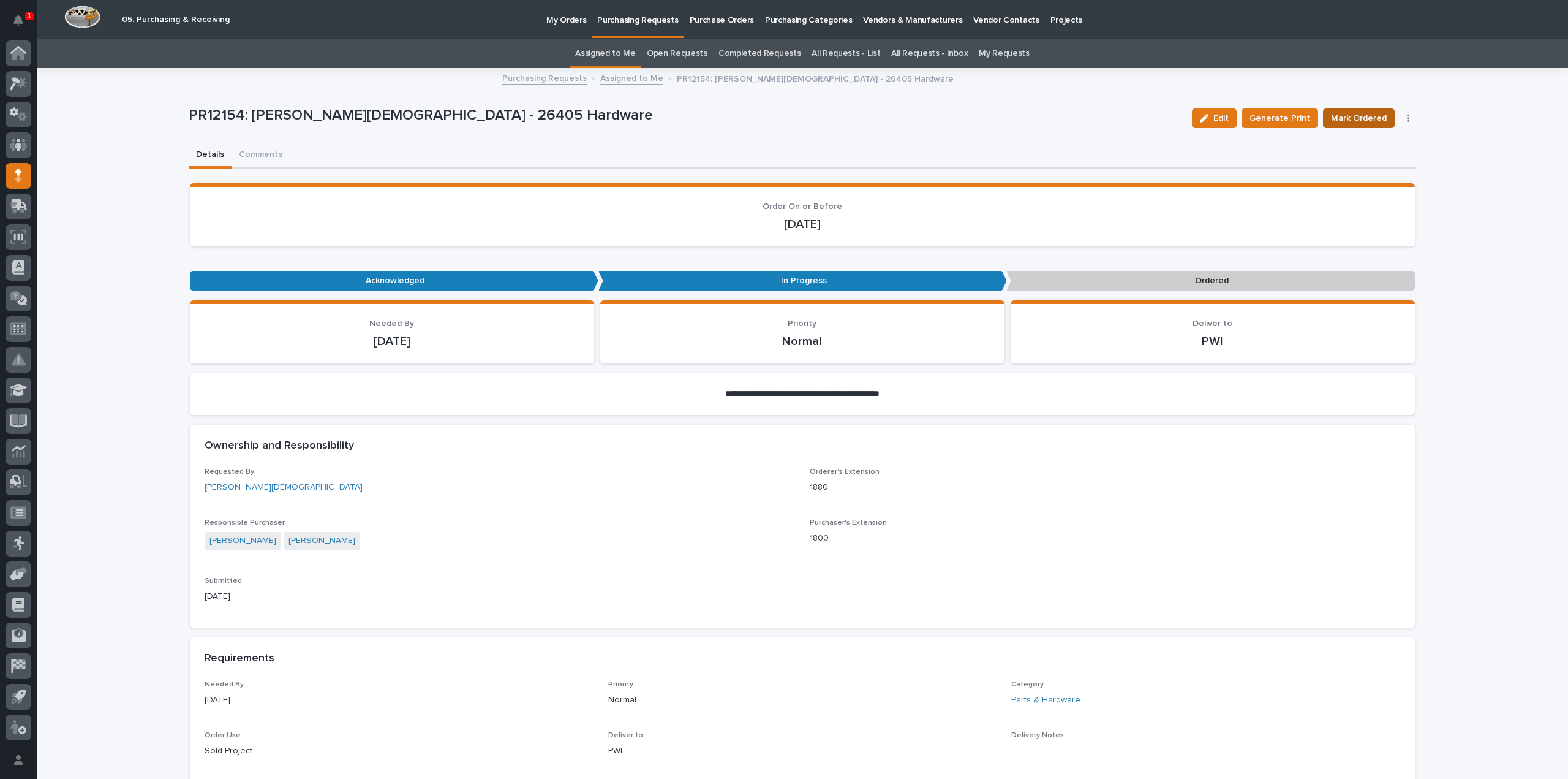
click at [1344, 117] on span "Mark Ordered" at bounding box center [1359, 118] width 56 height 15
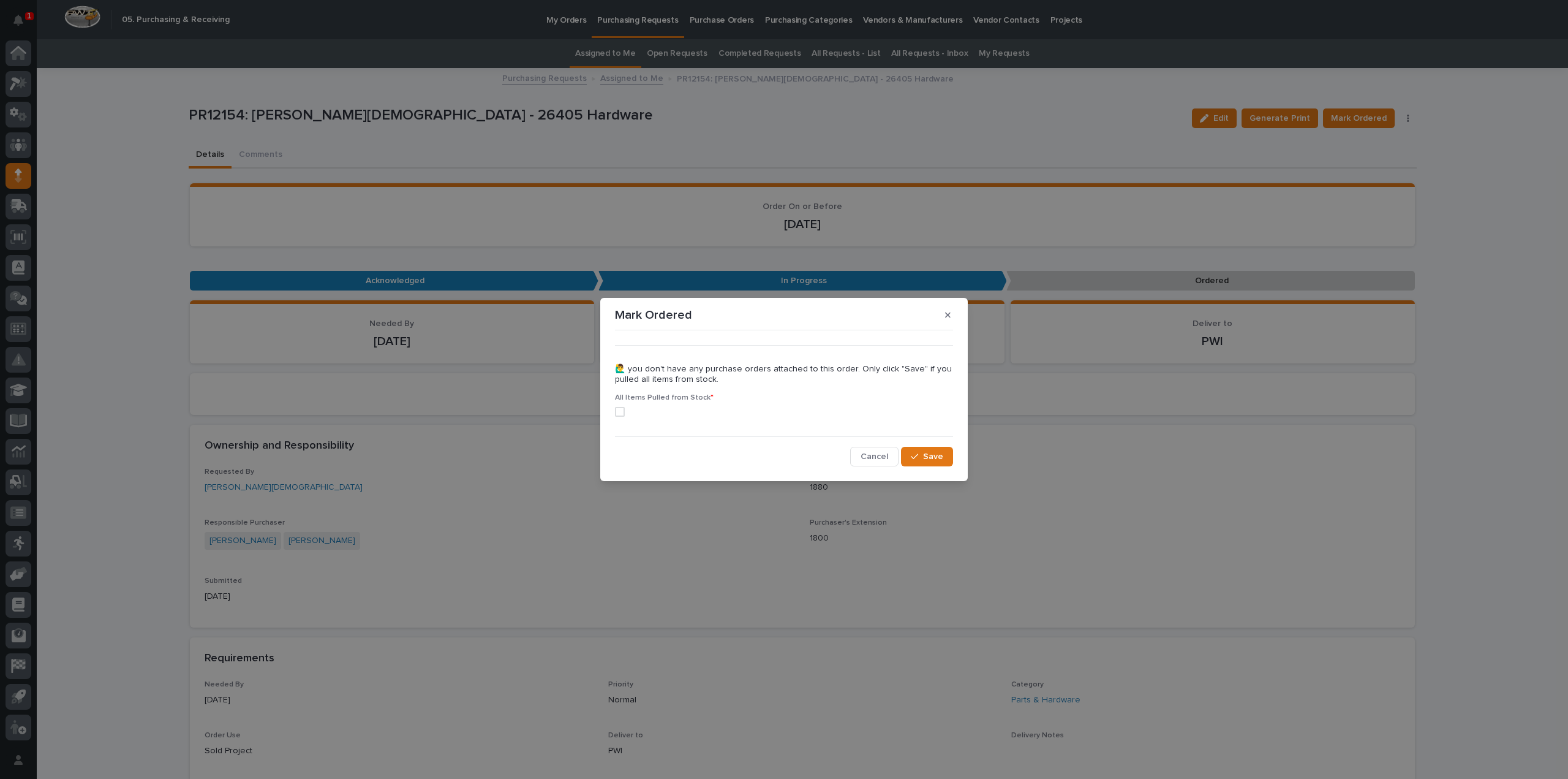
click at [617, 411] on span at bounding box center [620, 412] width 10 height 10
click at [942, 459] on span "Save" at bounding box center [933, 456] width 20 height 11
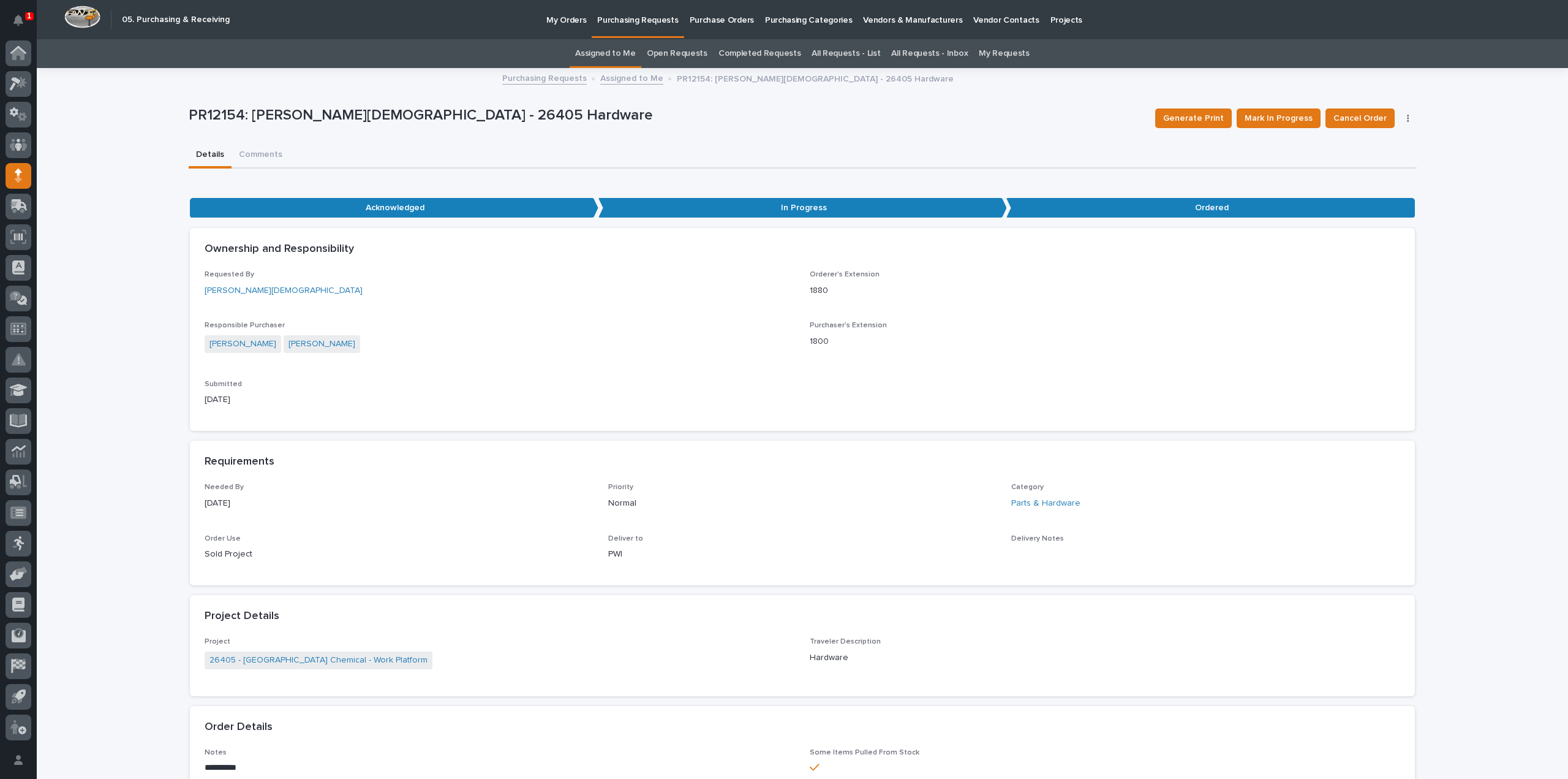
click at [611, 51] on link "Assigned to Me" at bounding box center [605, 53] width 61 height 29
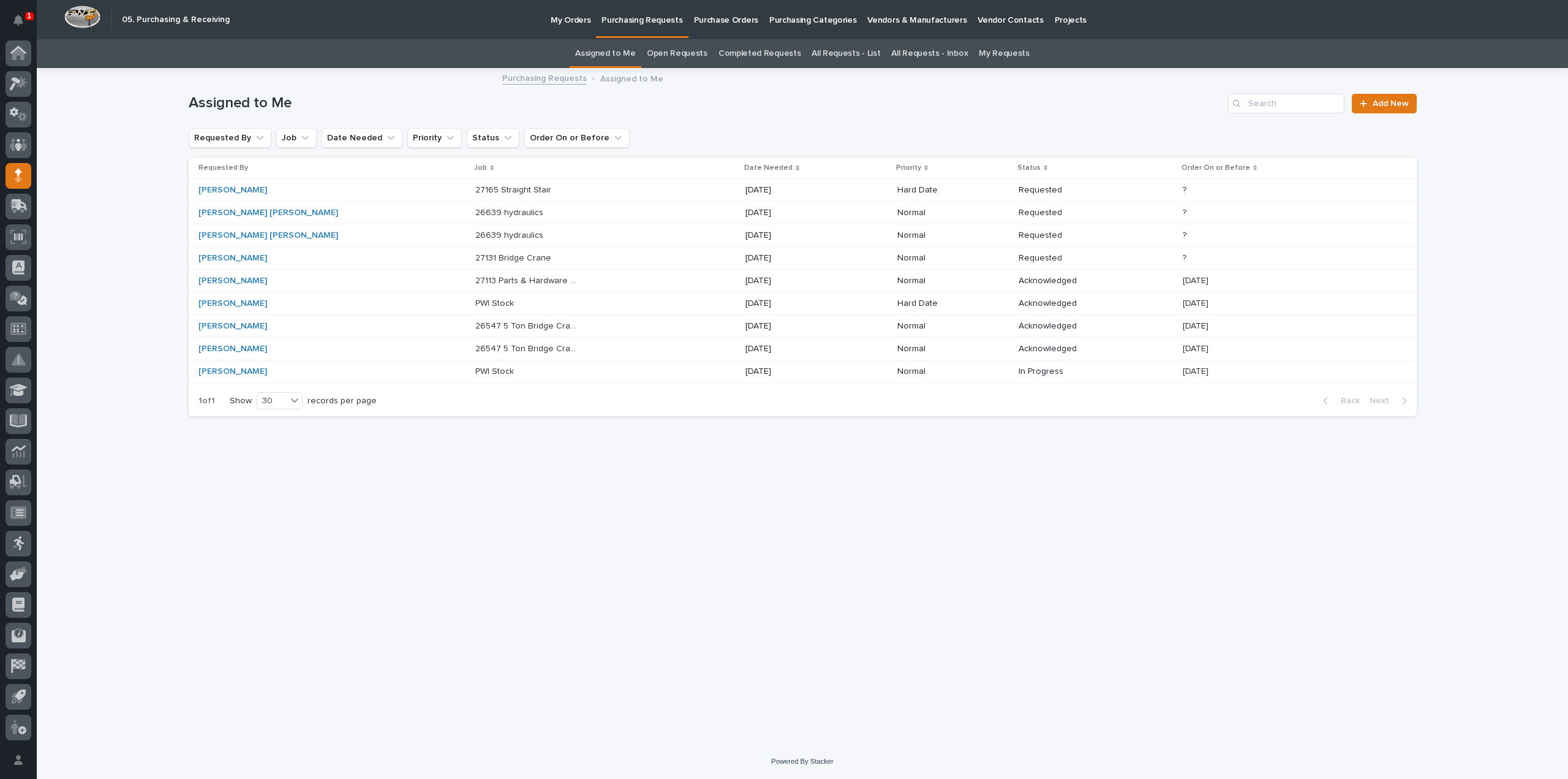
click at [259, 194] on div "Michelle Moore" at bounding box center [250, 190] width 102 height 10
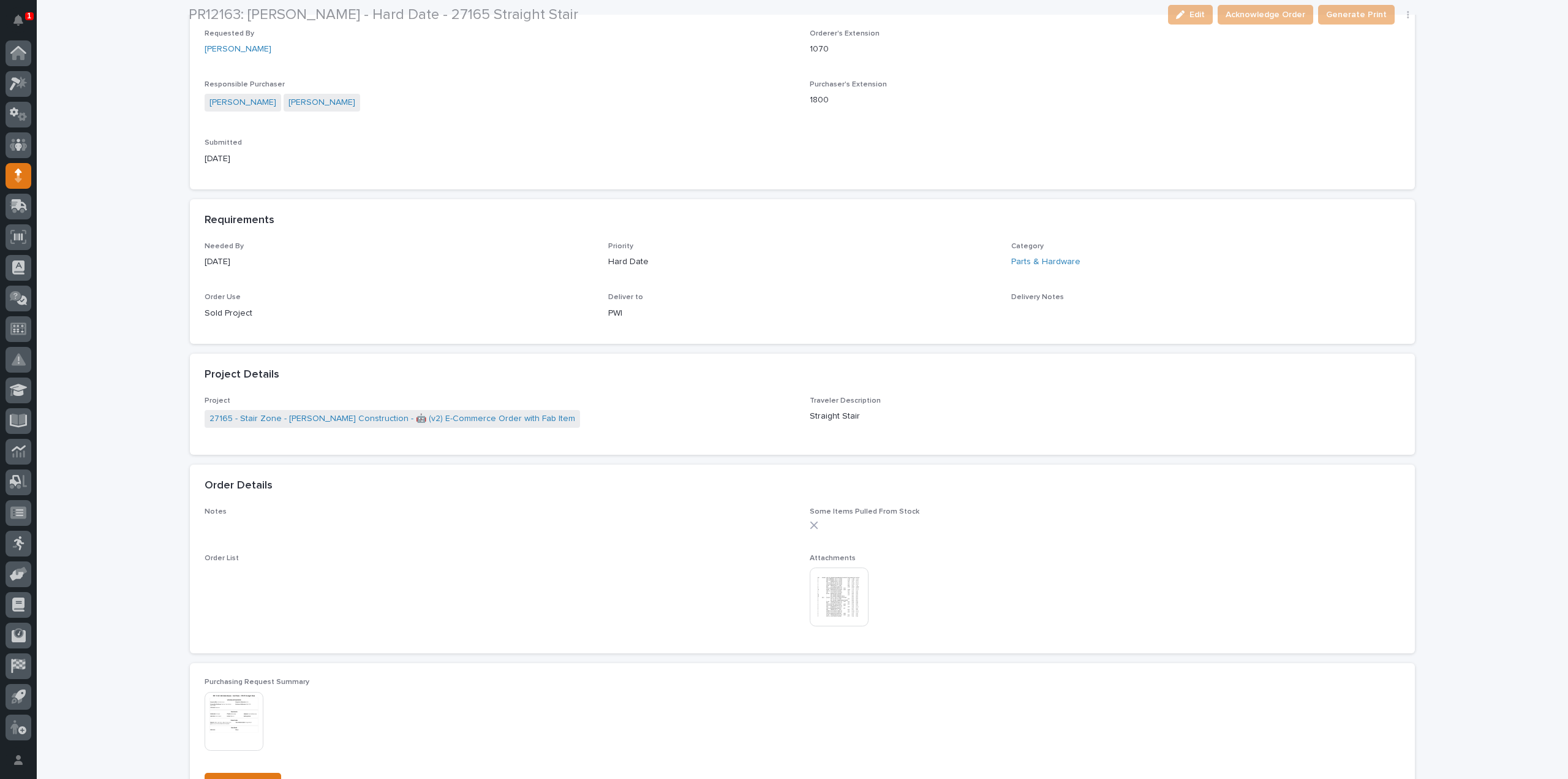
scroll to position [367, 0]
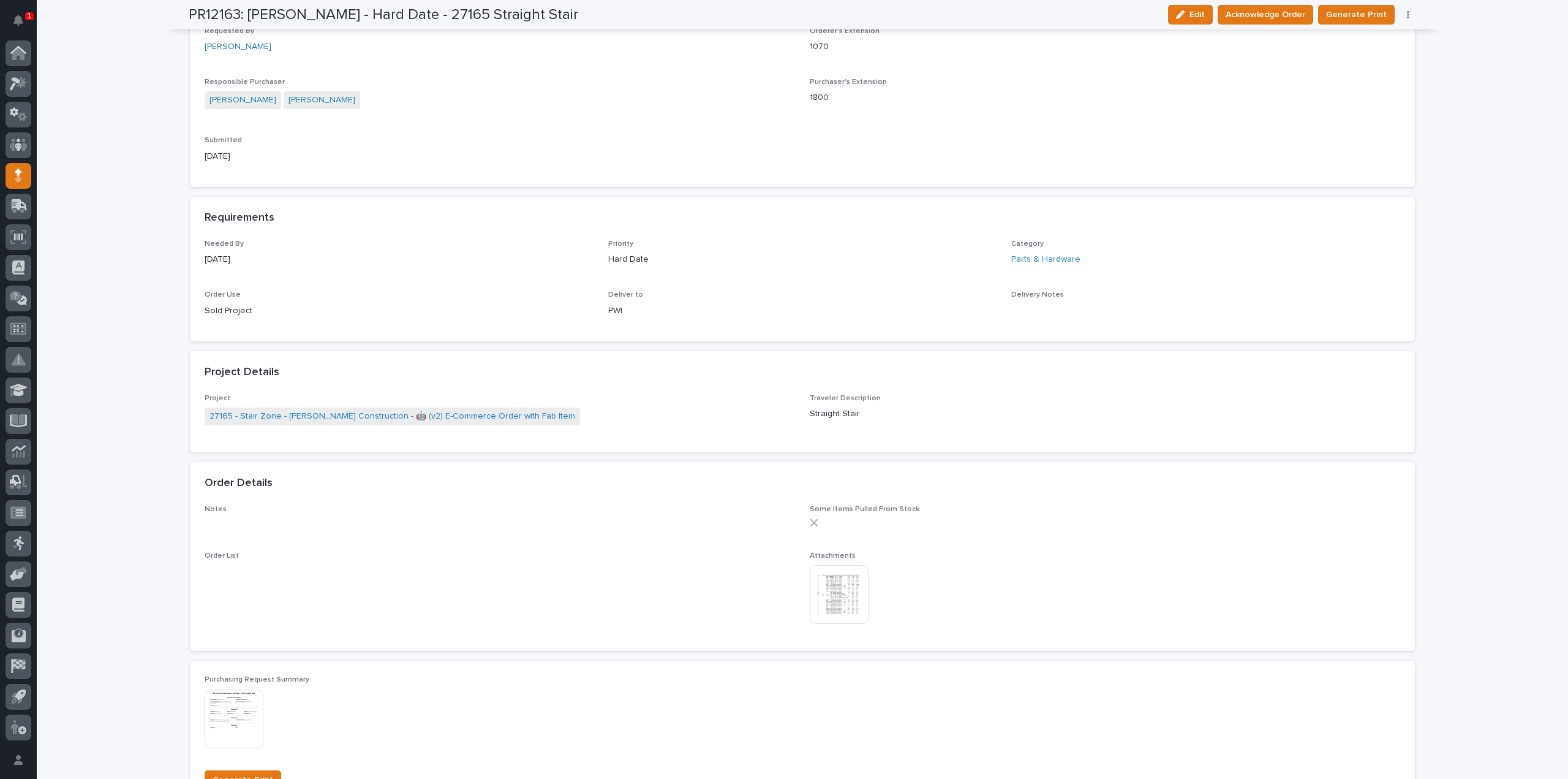
click at [845, 612] on img at bounding box center [839, 594] width 59 height 59
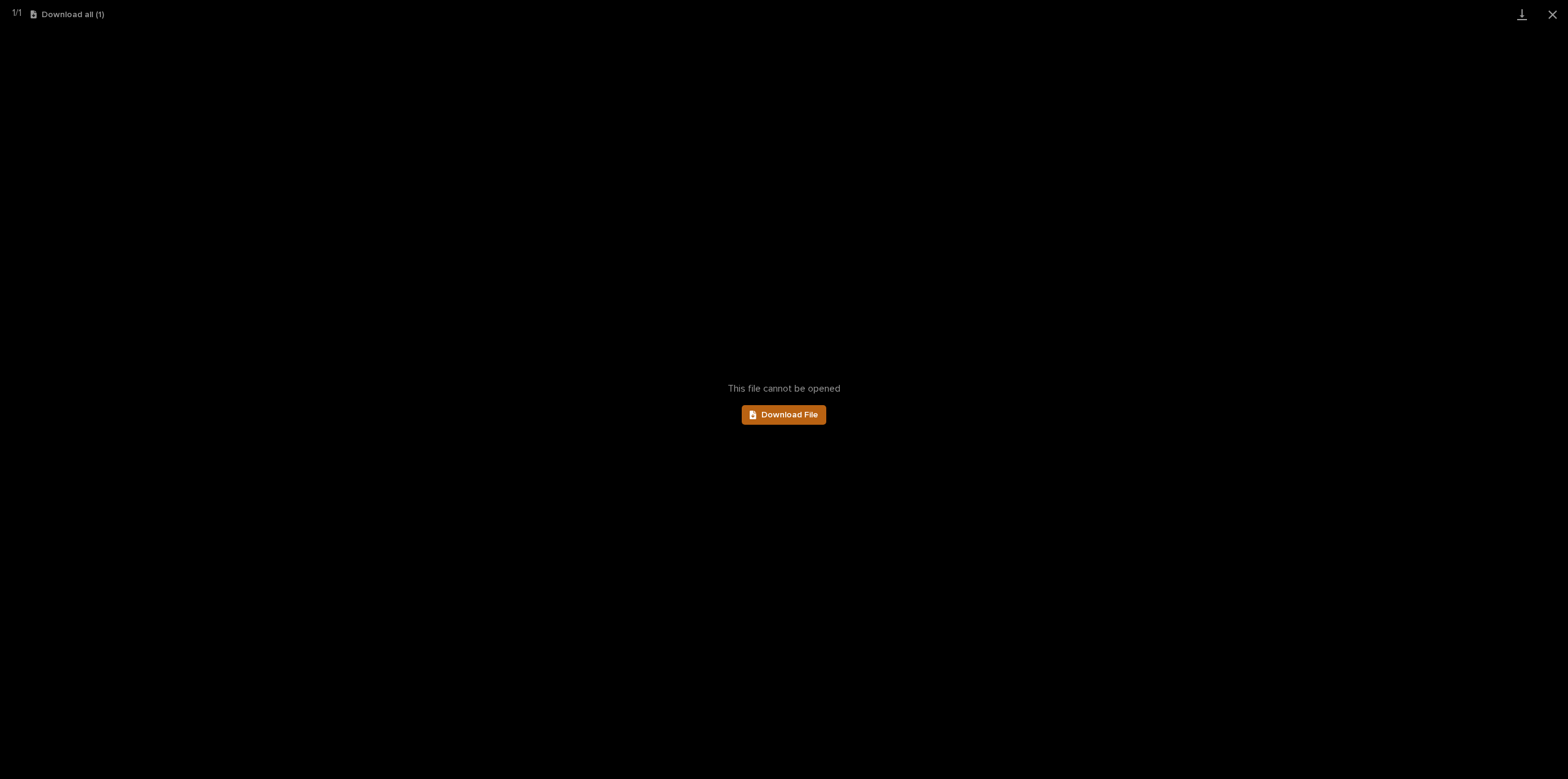
click at [777, 414] on span "Download File" at bounding box center [790, 415] width 57 height 9
click at [1550, 17] on button "Close gallery" at bounding box center [1553, 14] width 31 height 29
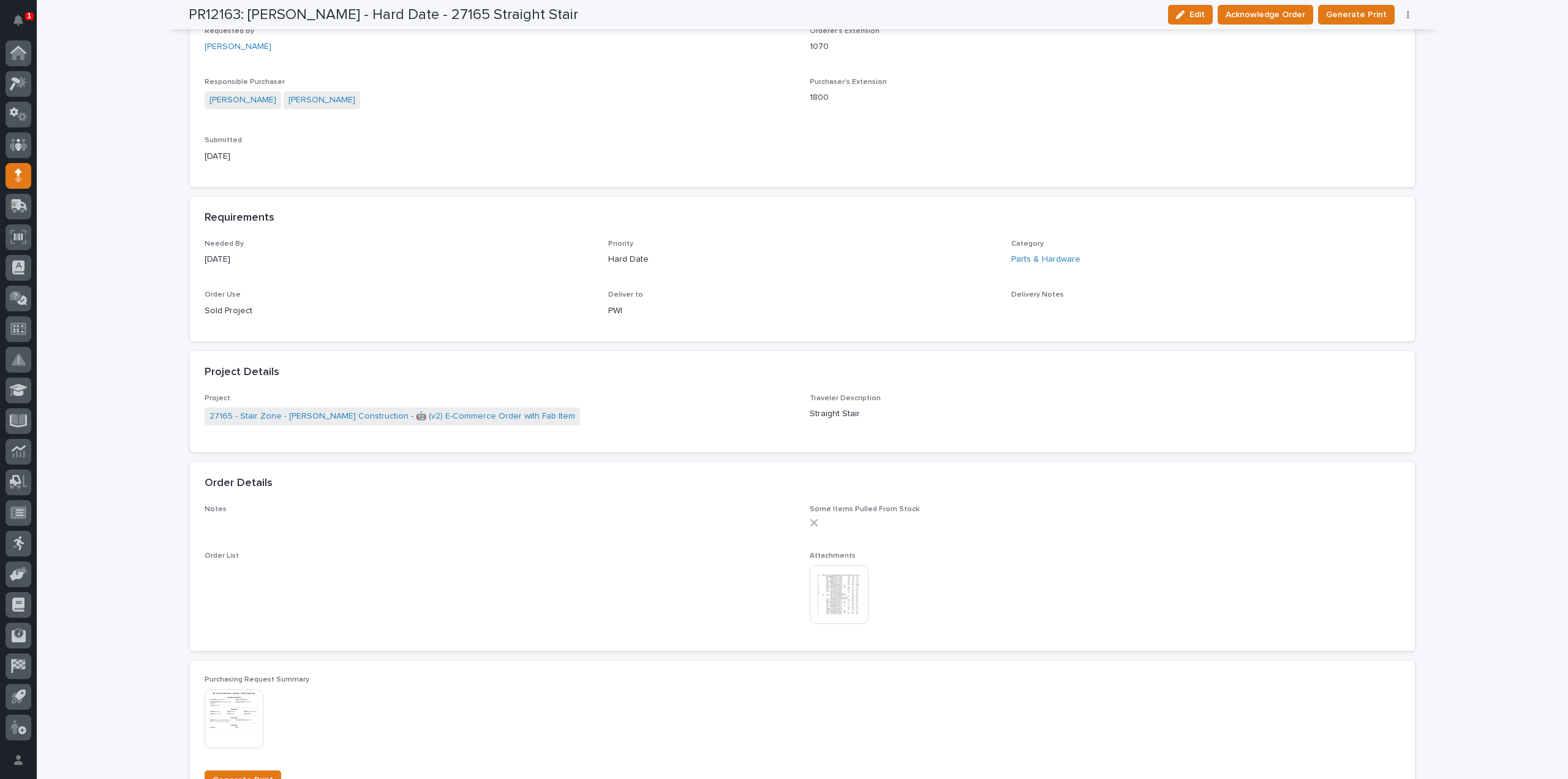
scroll to position [0, 0]
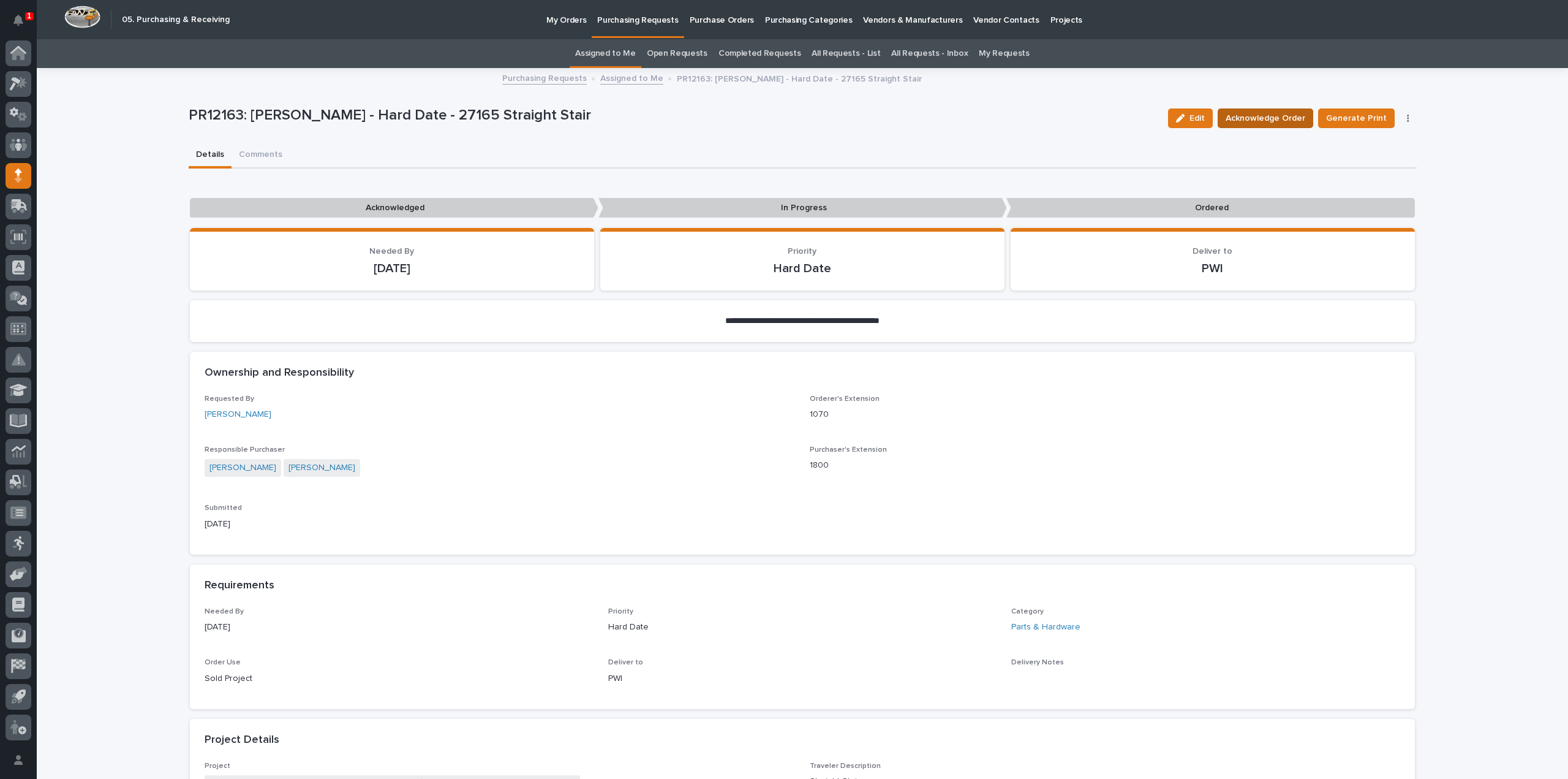
click at [1298, 118] on span "Acknowledge Order" at bounding box center [1266, 118] width 80 height 15
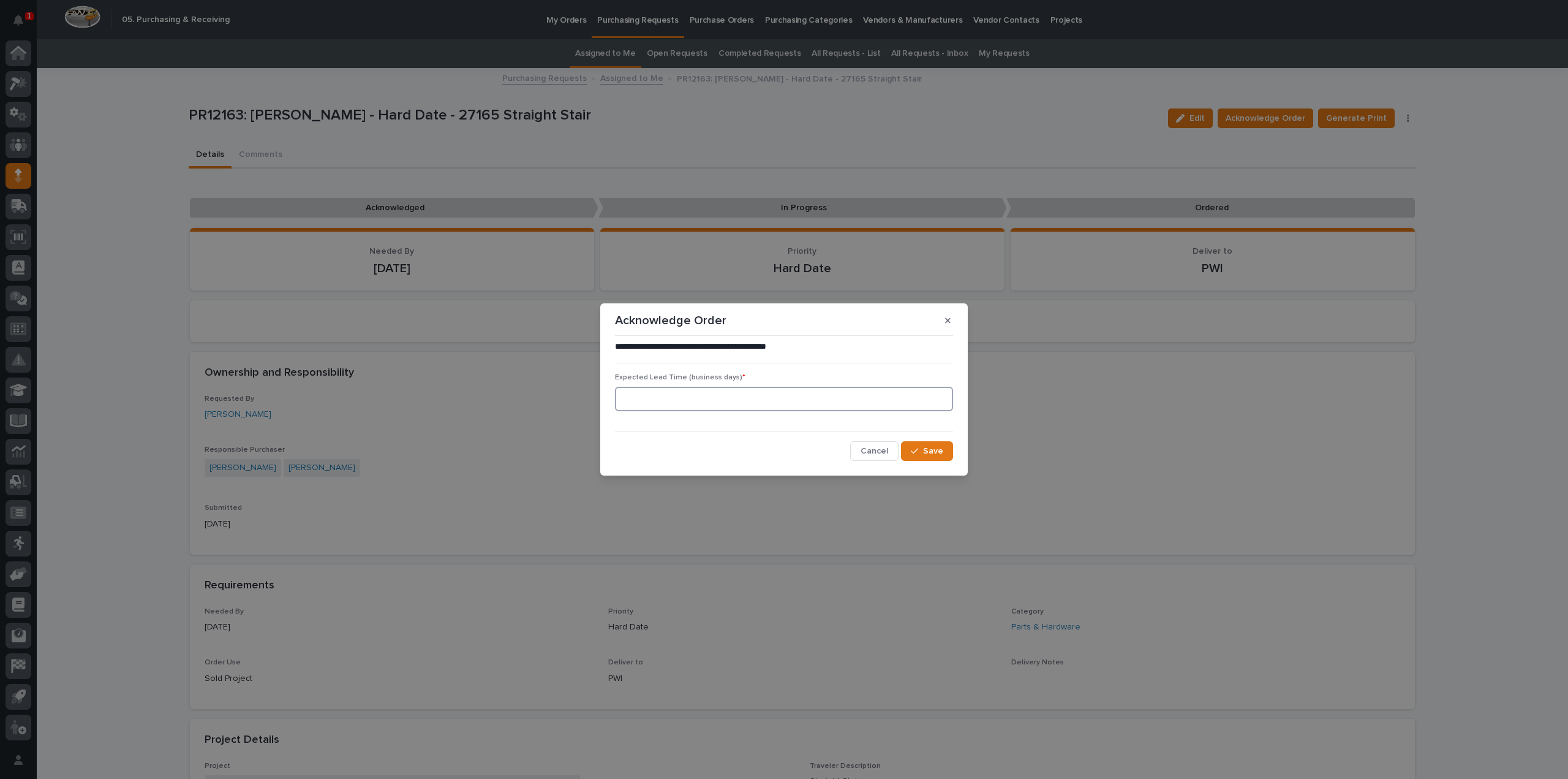
click at [909, 406] on input at bounding box center [784, 399] width 338 height 25
type input "0"
click at [932, 449] on span "Save" at bounding box center [933, 451] width 20 height 11
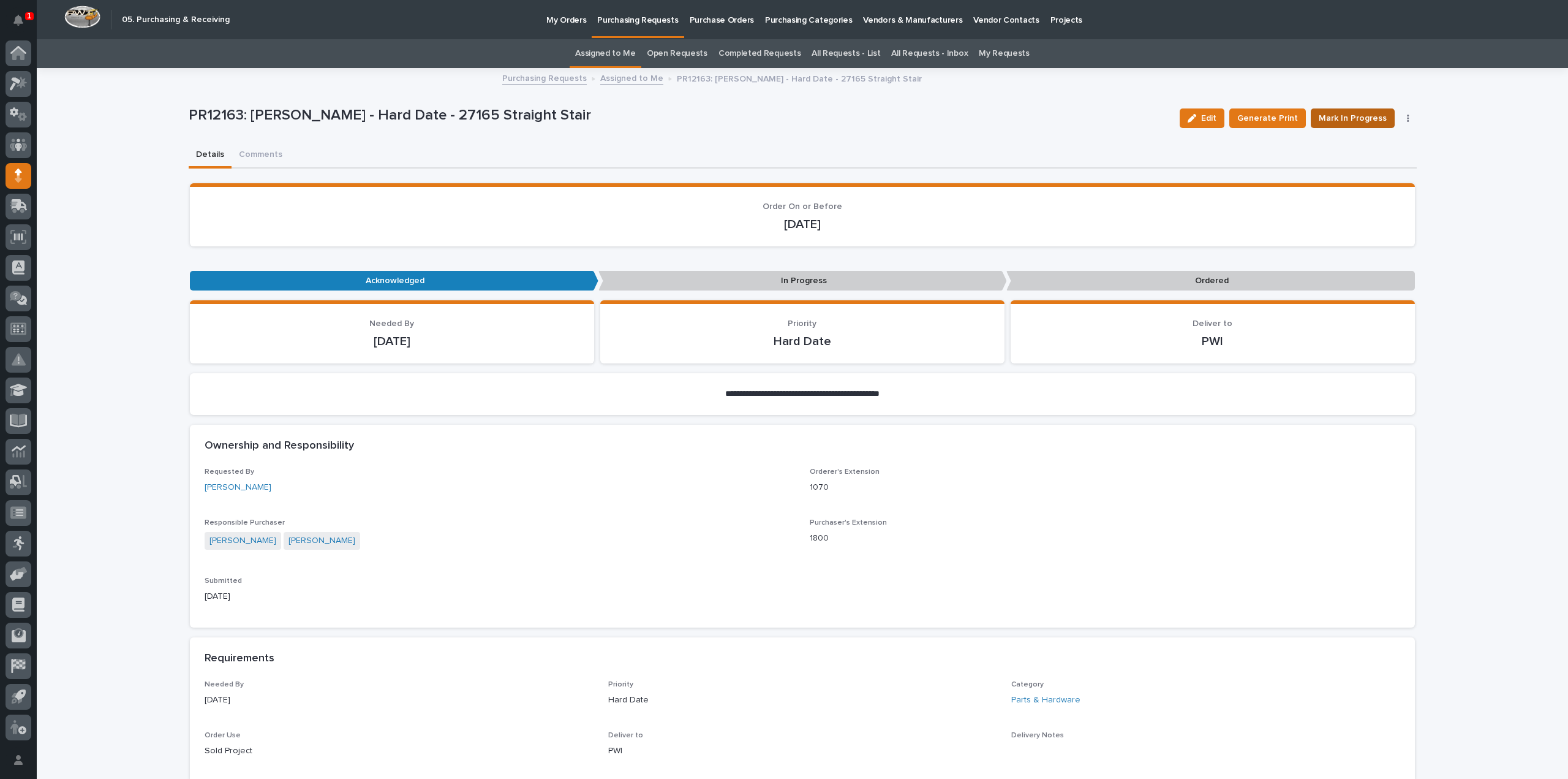
click at [1359, 118] on span "Mark In Progress" at bounding box center [1353, 118] width 68 height 15
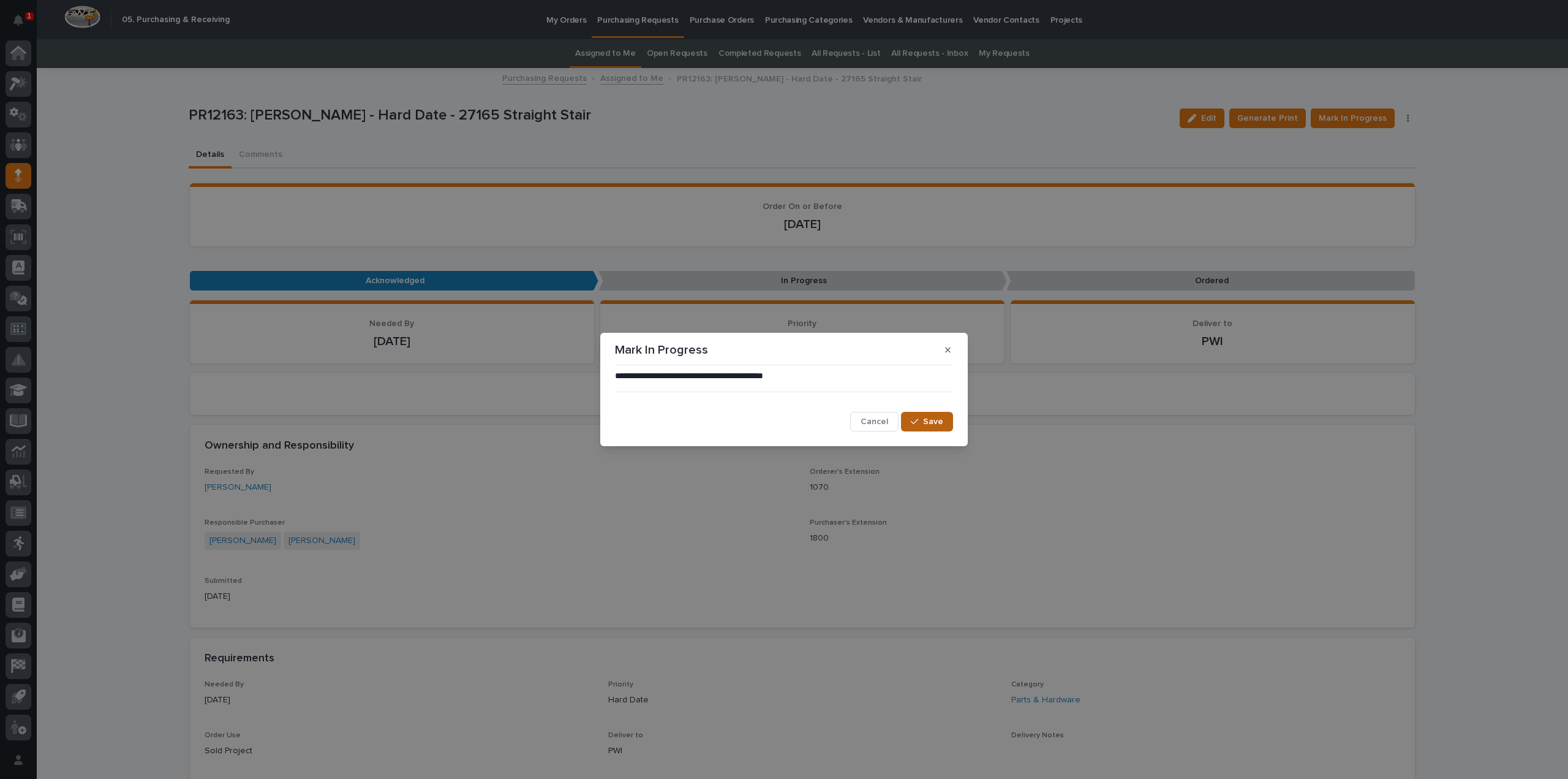
click at [911, 424] on icon "button" at bounding box center [914, 421] width 7 height 9
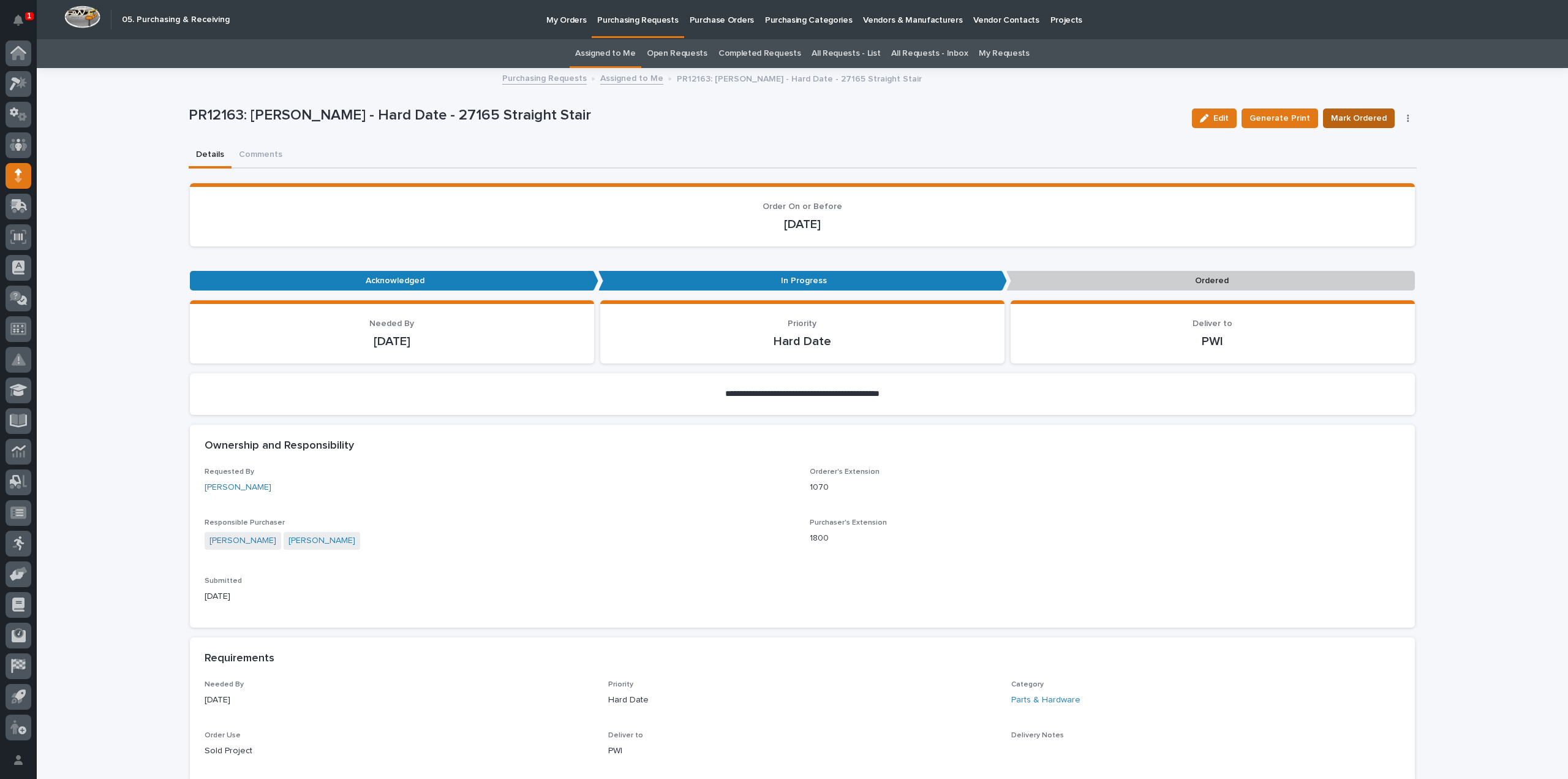
click at [1348, 117] on span "Mark Ordered" at bounding box center [1359, 118] width 56 height 15
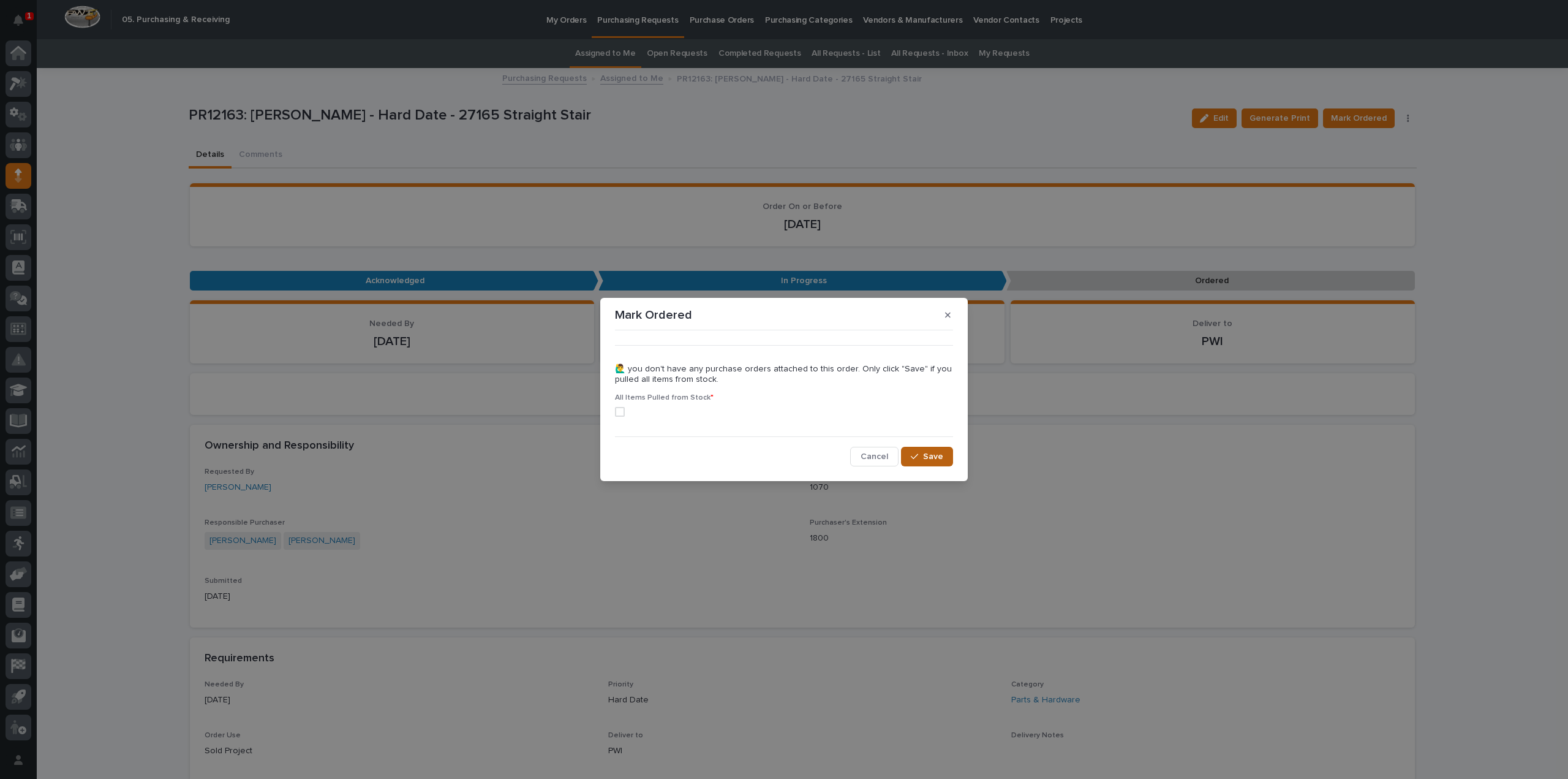
click at [935, 457] on span "Save" at bounding box center [933, 456] width 20 height 11
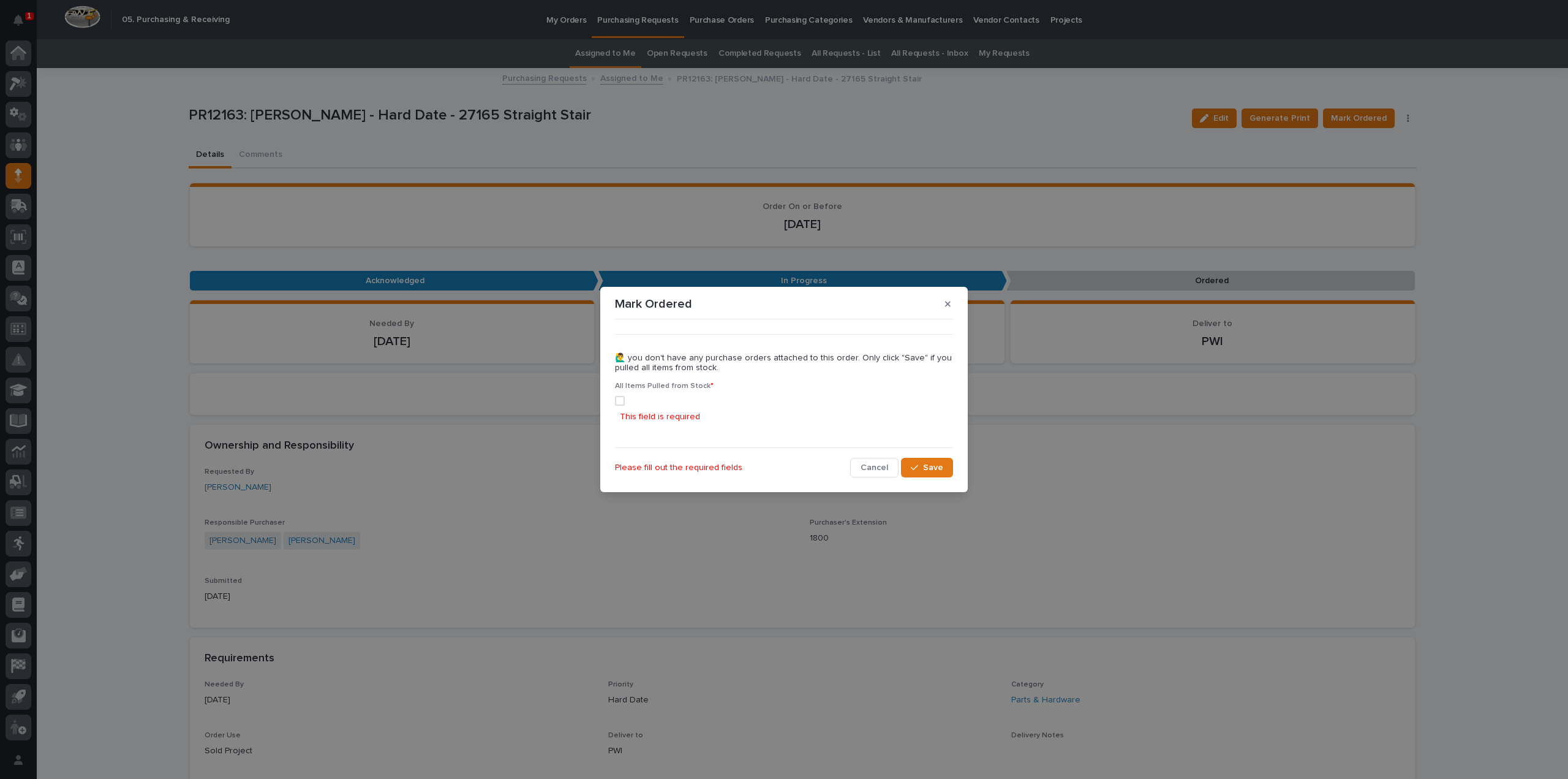
drag, startPoint x: 619, startPoint y: 399, endPoint x: 639, endPoint y: 403, distance: 20.4
click at [621, 399] on span at bounding box center [620, 401] width 10 height 10
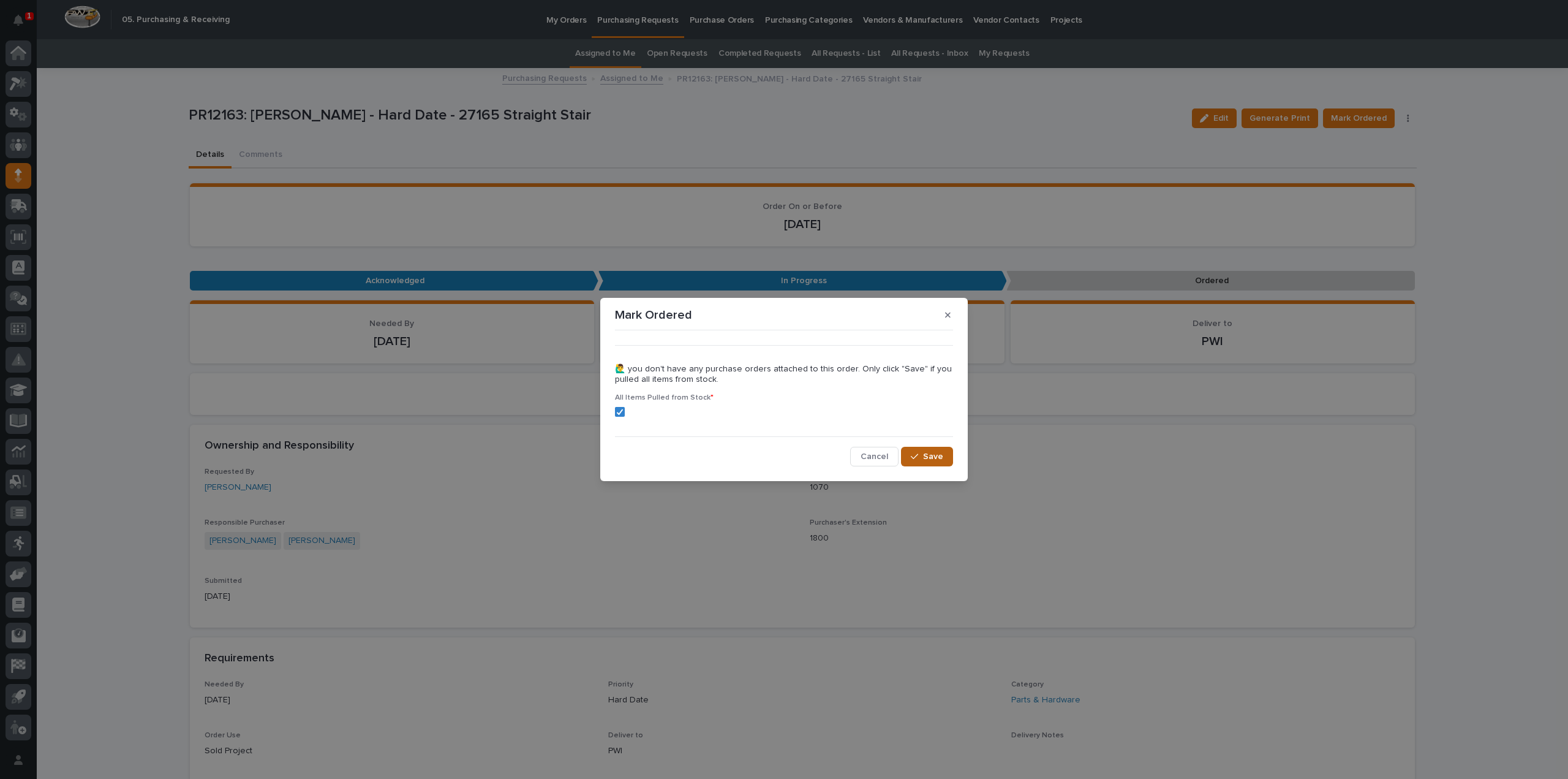
click at [918, 451] on button "Save" at bounding box center [927, 456] width 52 height 20
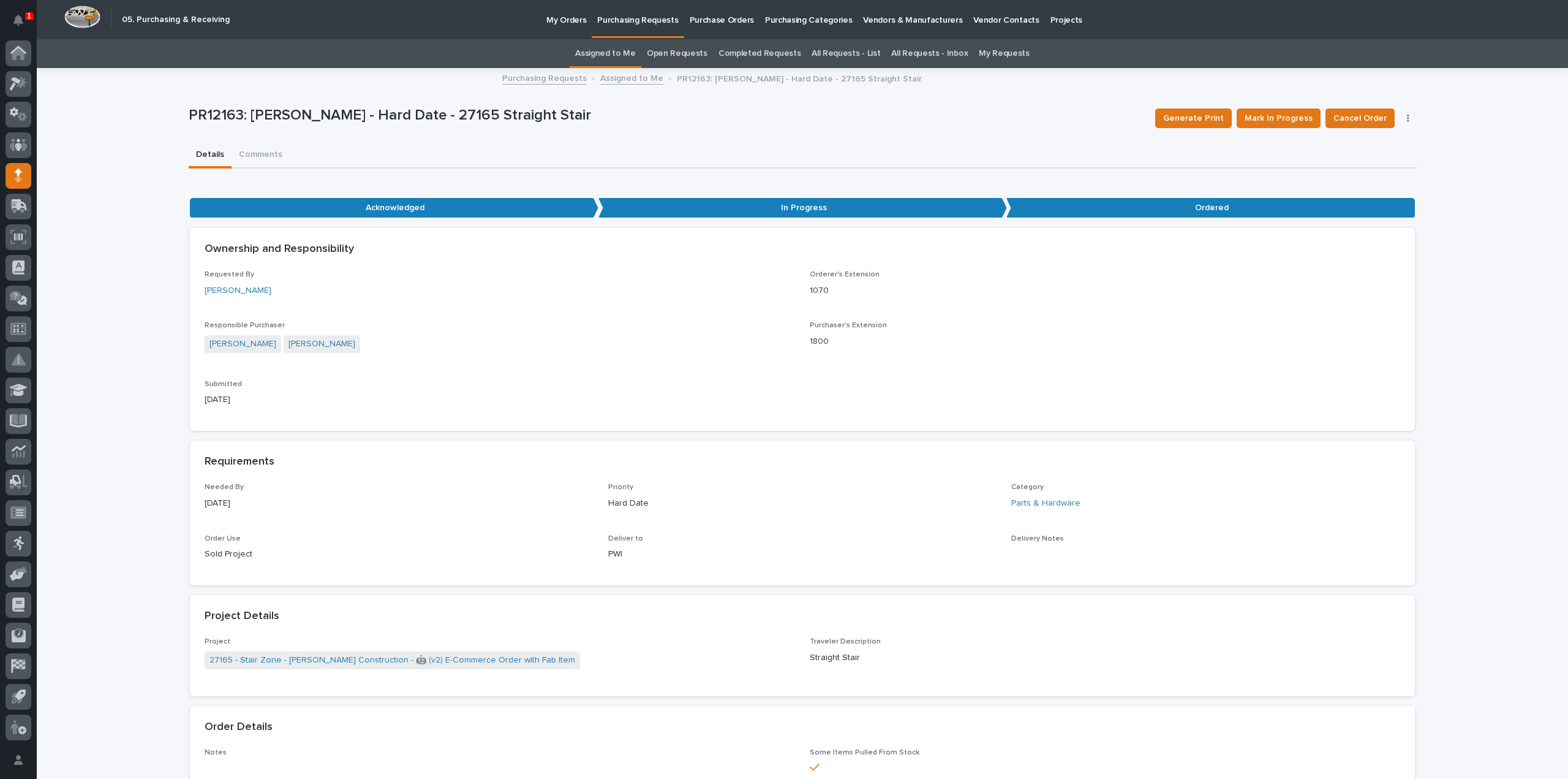
click at [589, 55] on link "Assigned to Me" at bounding box center [605, 53] width 61 height 29
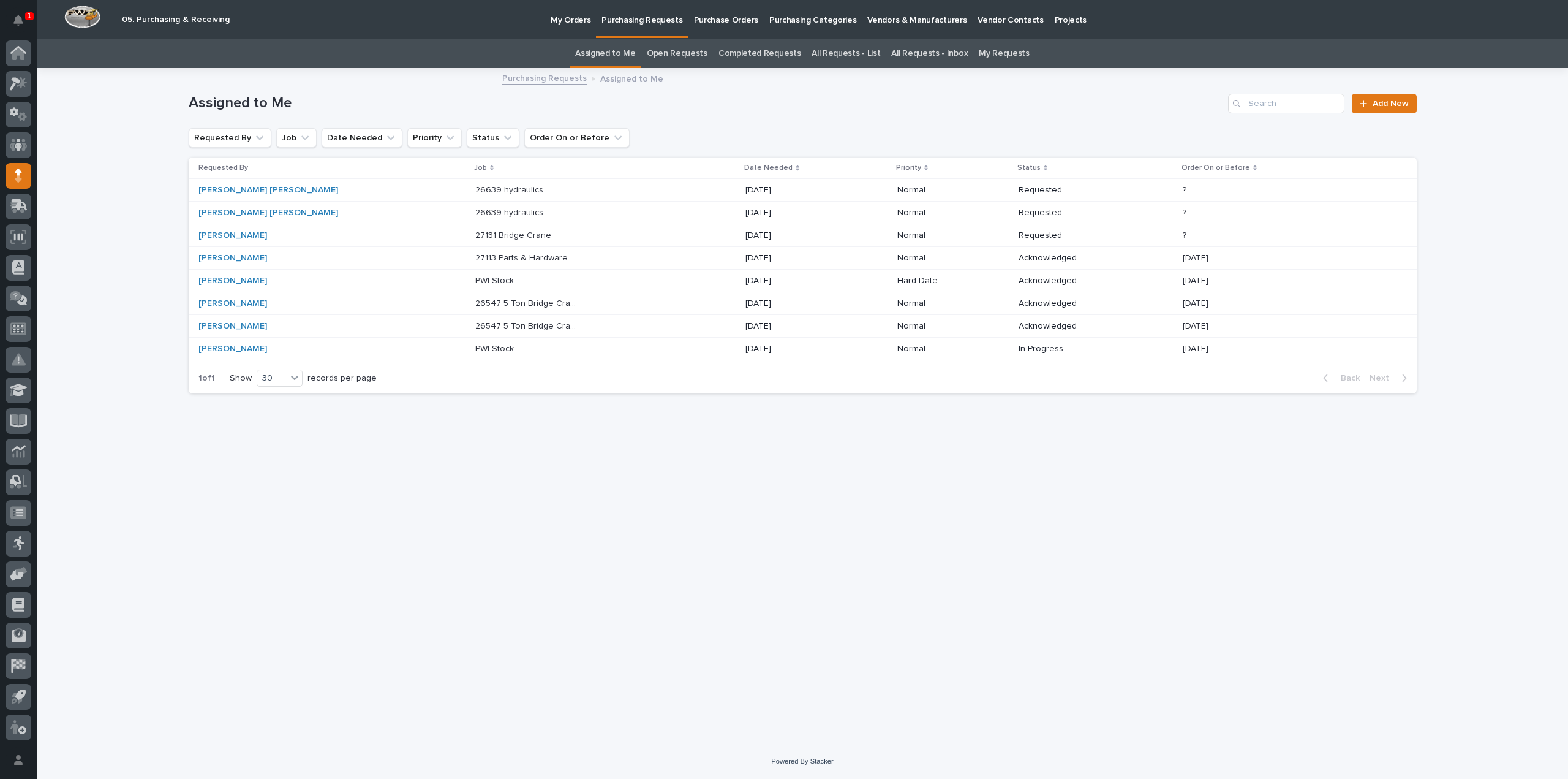
click at [423, 579] on div "Loading... Saving… Loading... Saving… Assigned to Me Add New Requested By Job D…" at bounding box center [803, 391] width 1241 height 644
click at [475, 278] on p "PWI Stock" at bounding box center [495, 280] width 41 height 13
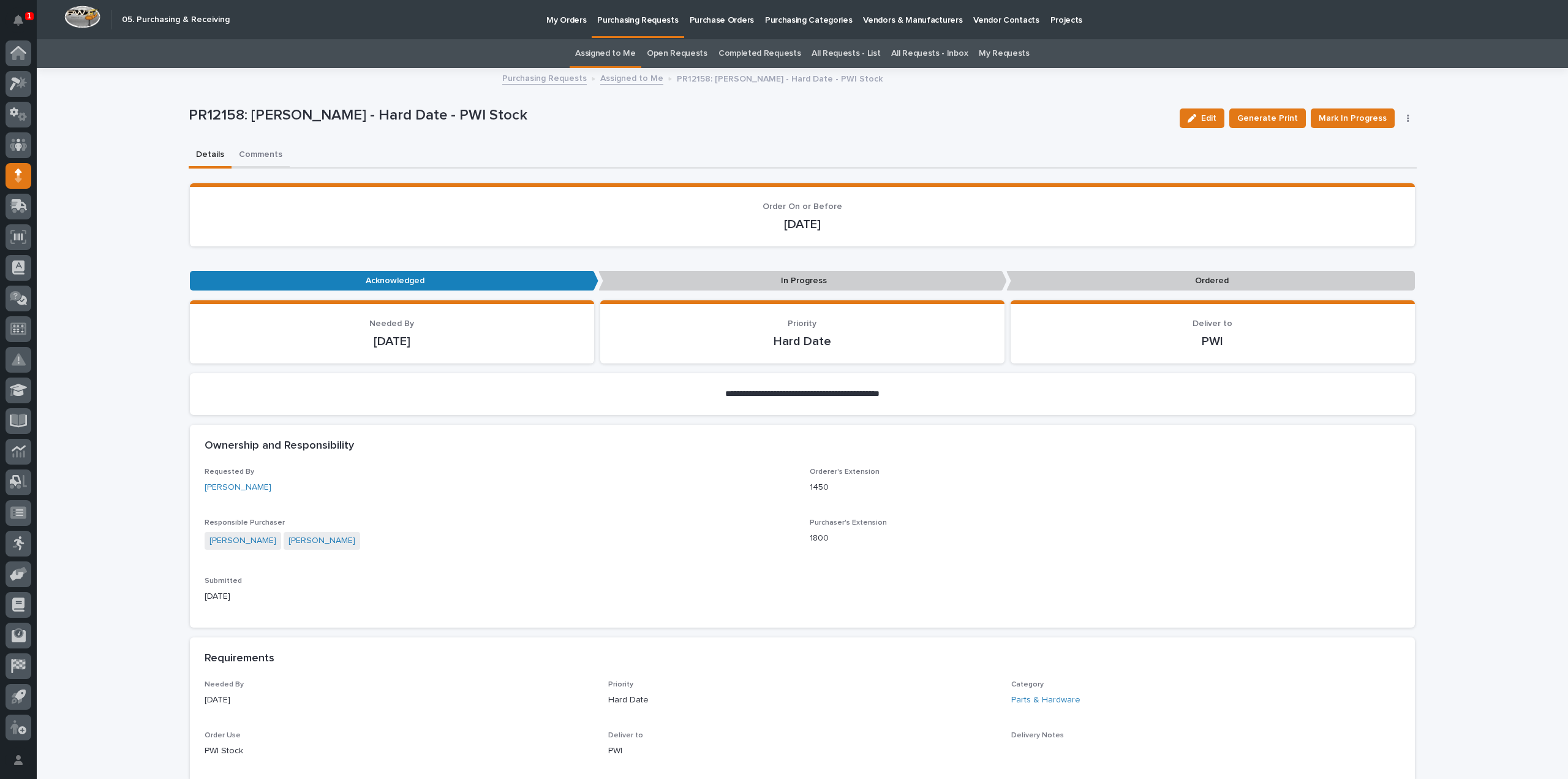
click at [258, 155] on button "Comments" at bounding box center [261, 156] width 58 height 26
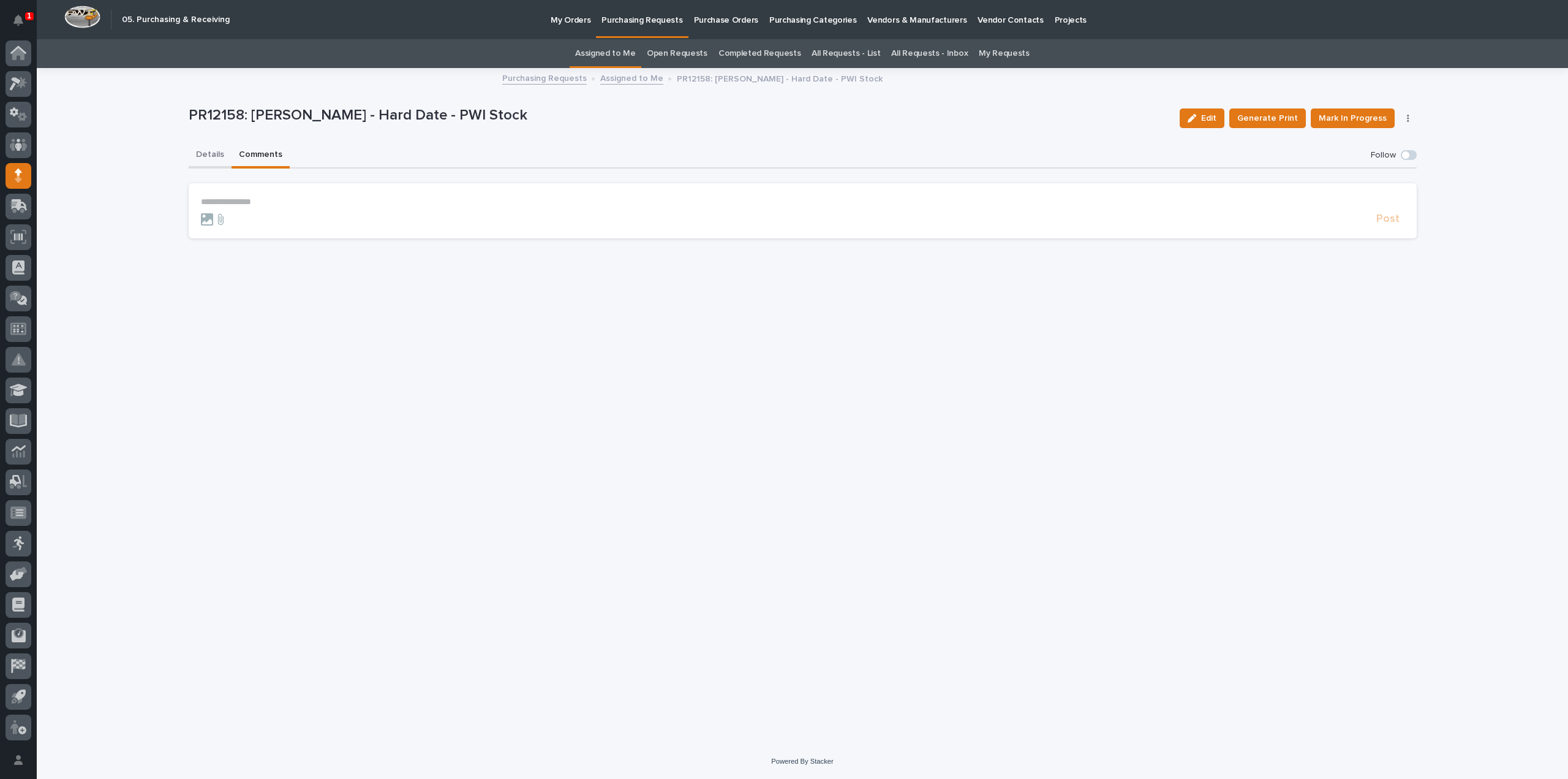
click at [218, 156] on button "Details" at bounding box center [210, 156] width 43 height 26
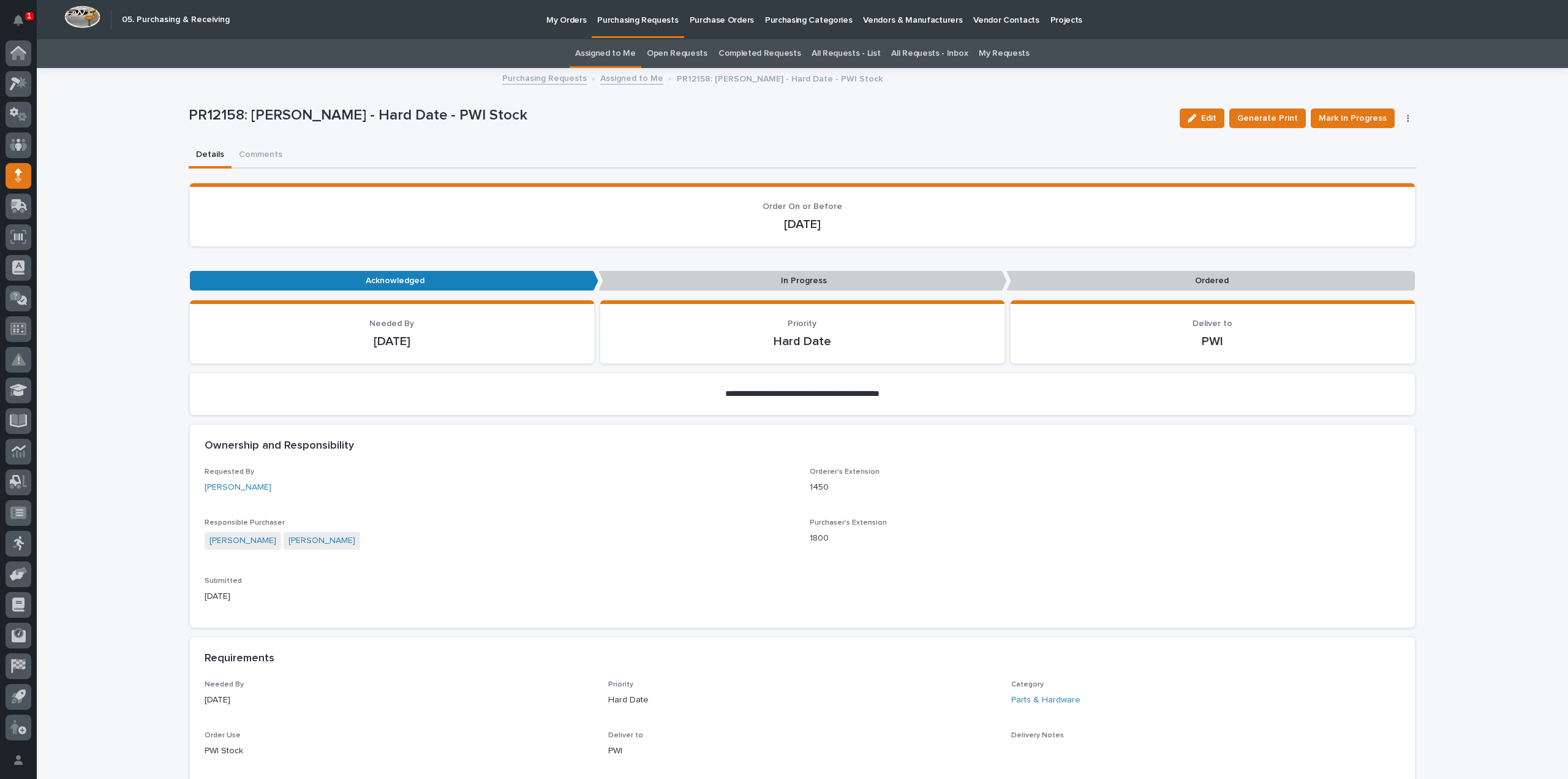
click at [597, 55] on link "Assigned to Me" at bounding box center [605, 53] width 61 height 29
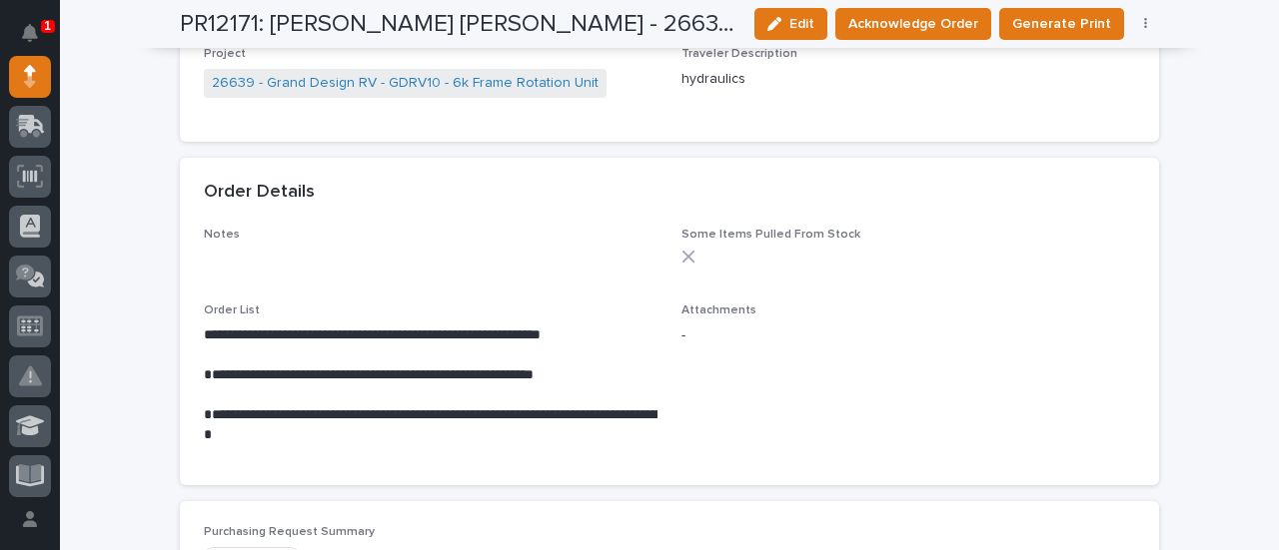
scroll to position [1199, 0]
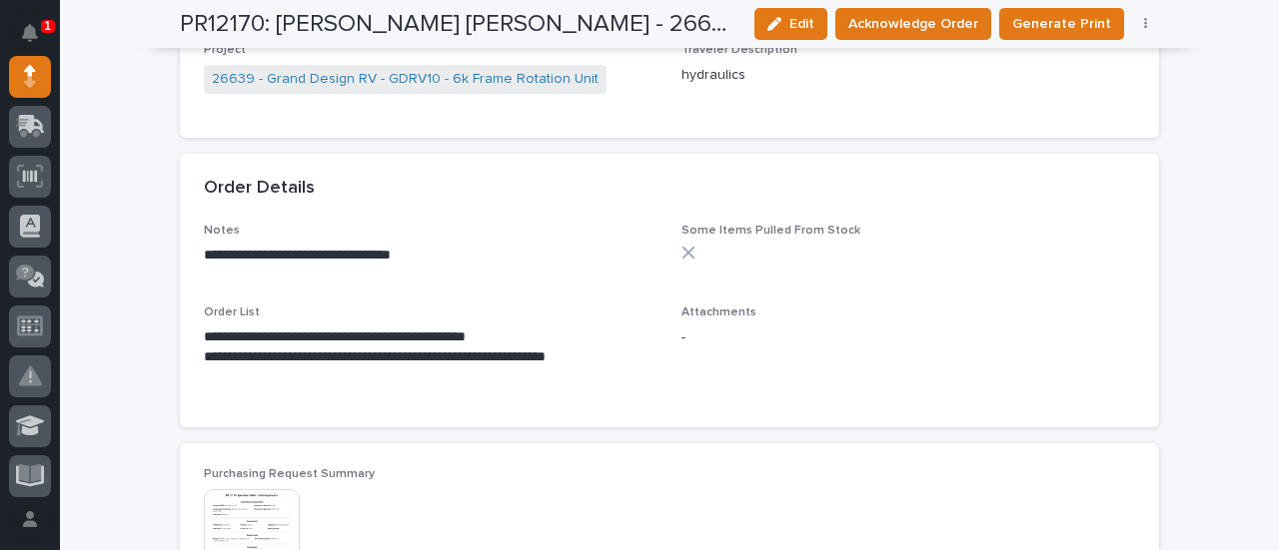
scroll to position [599, 0]
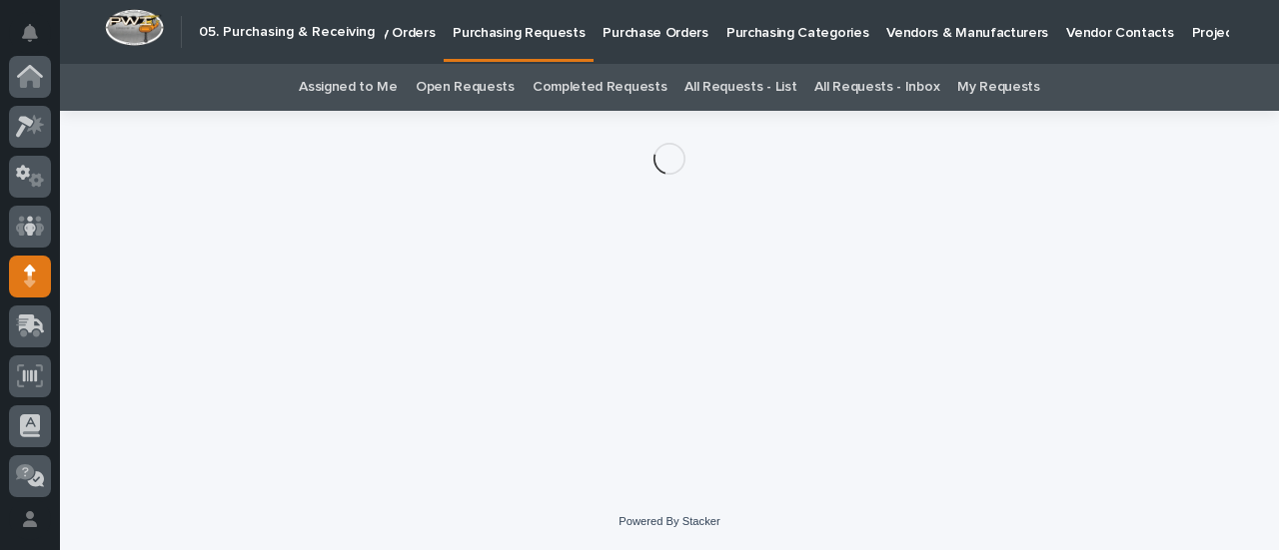
scroll to position [200, 0]
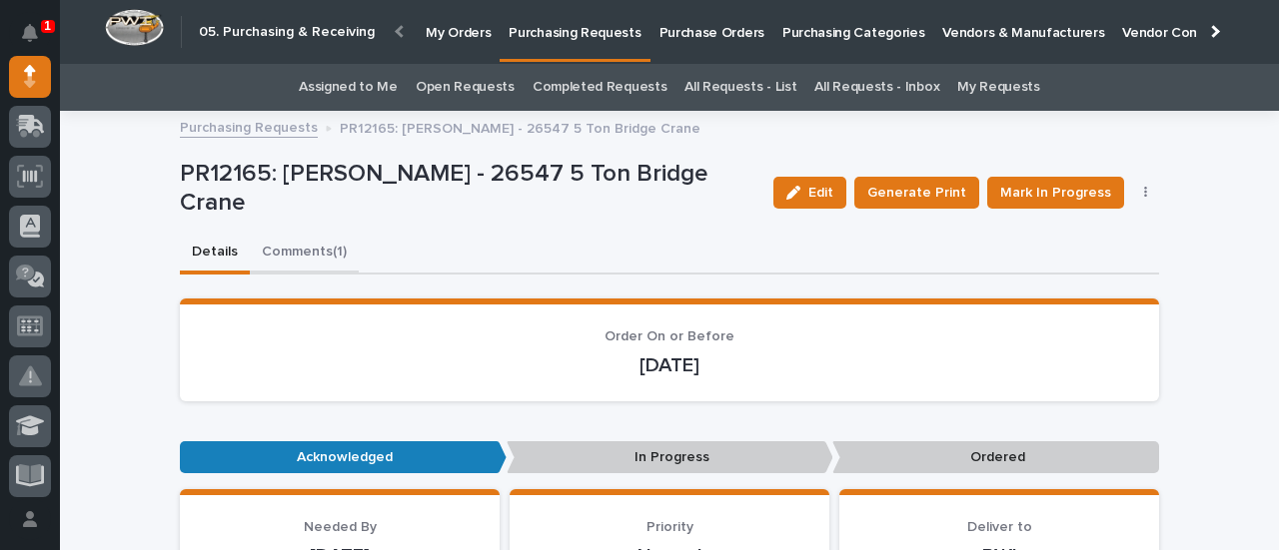
click at [323, 250] on button "Comments (1)" at bounding box center [304, 254] width 109 height 42
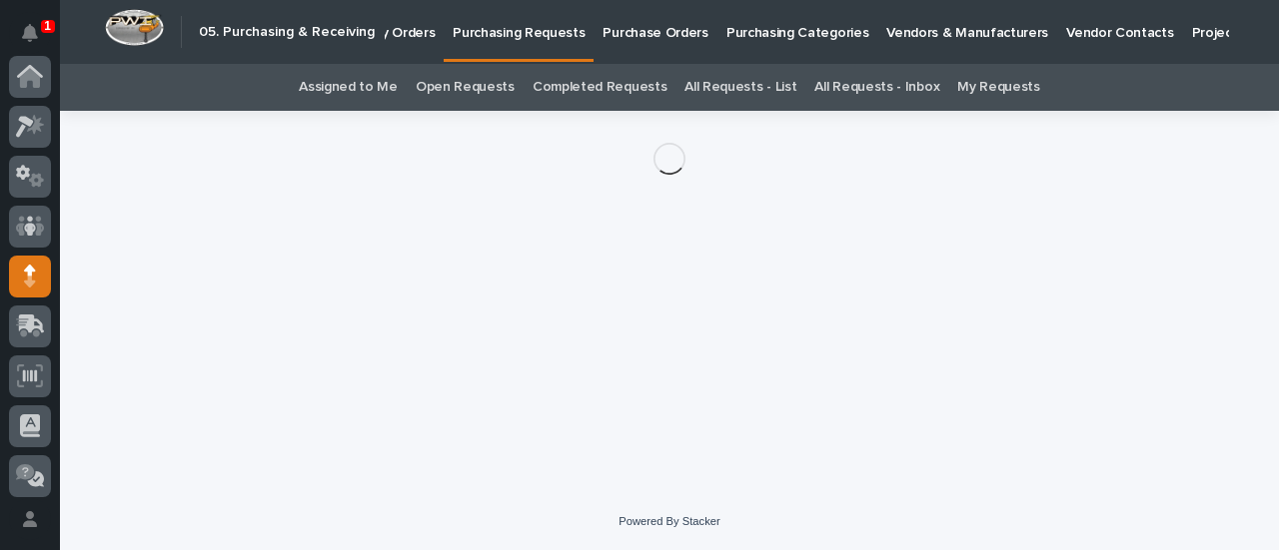
scroll to position [200, 0]
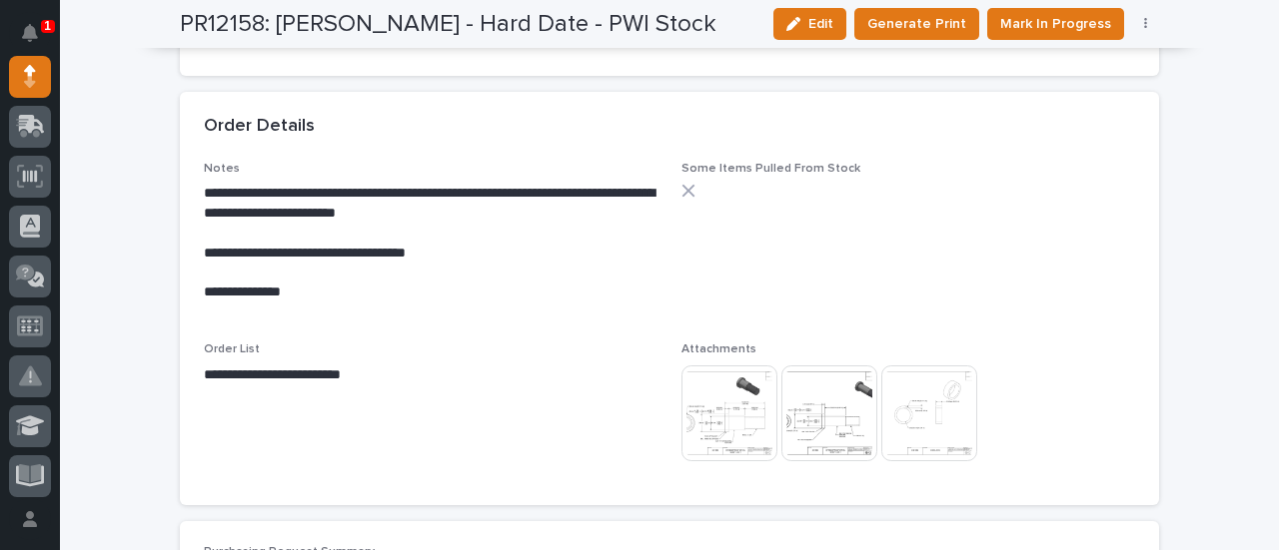
scroll to position [1398, 0]
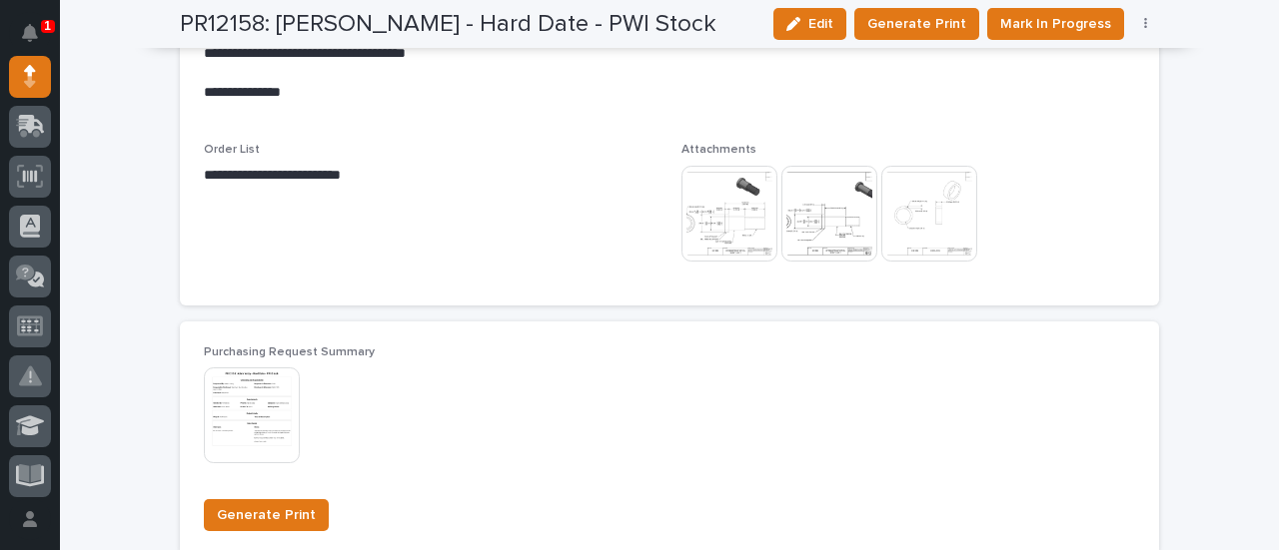
click at [701, 221] on img at bounding box center [729, 214] width 96 height 96
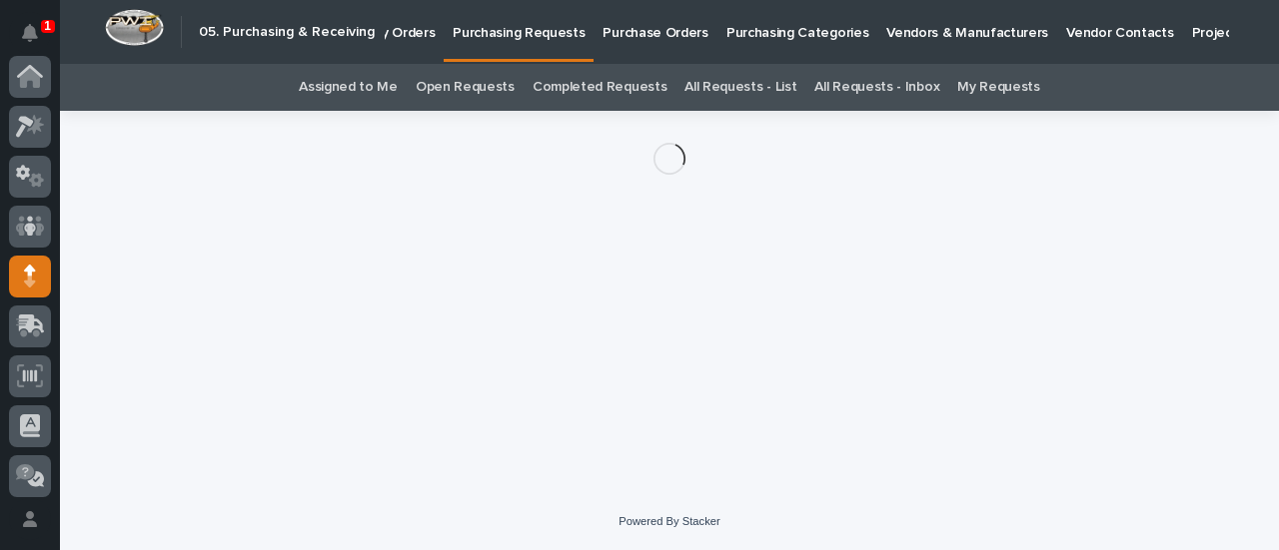
scroll to position [200, 0]
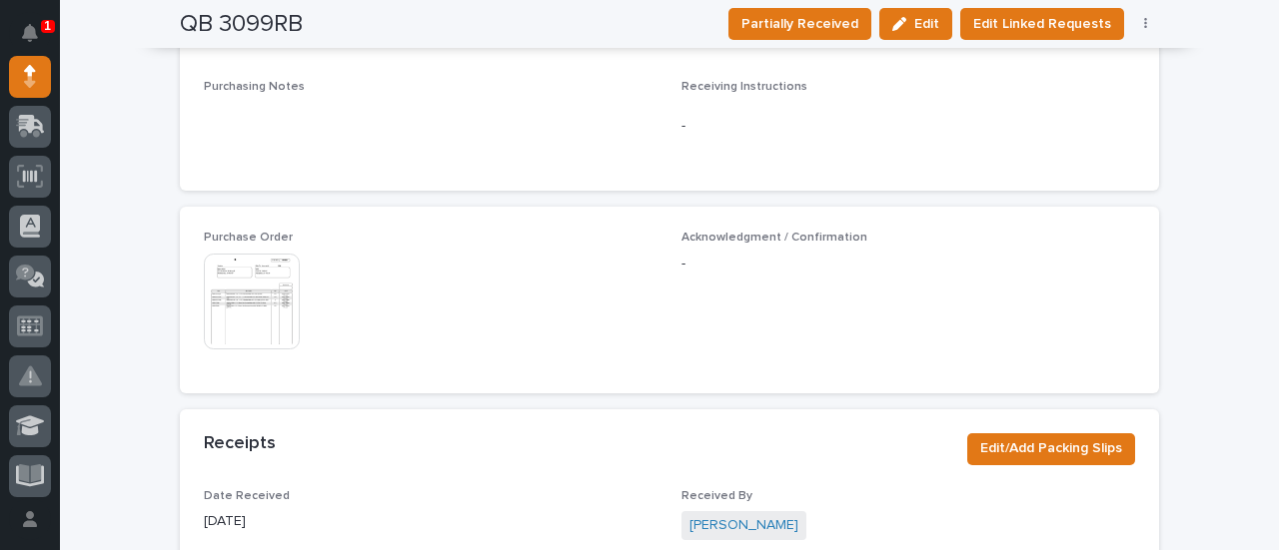
scroll to position [1089, 0]
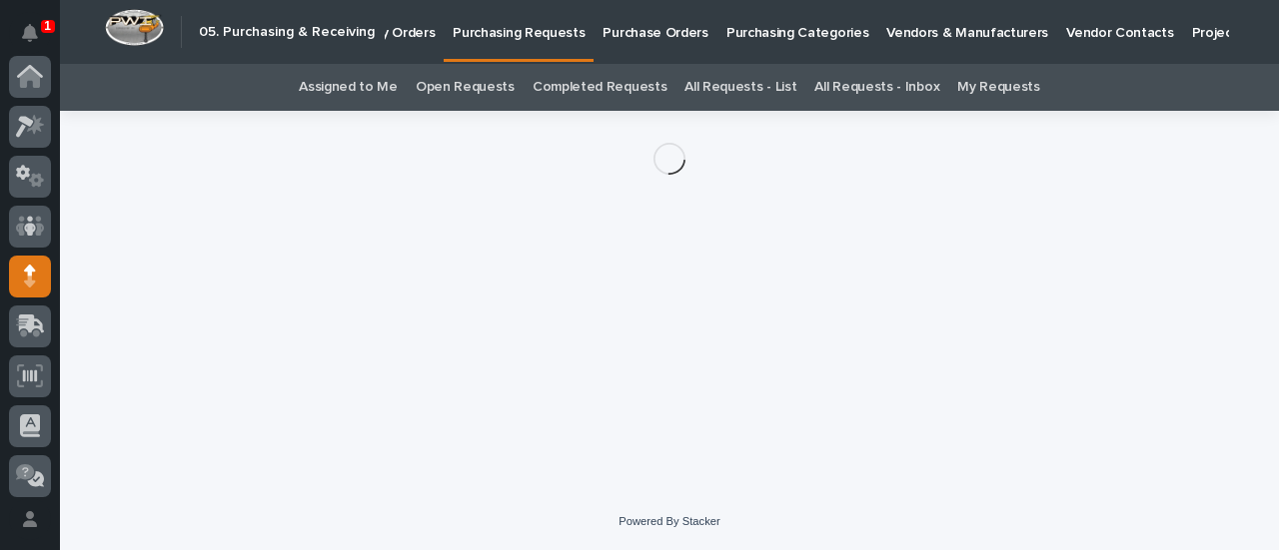
scroll to position [200, 0]
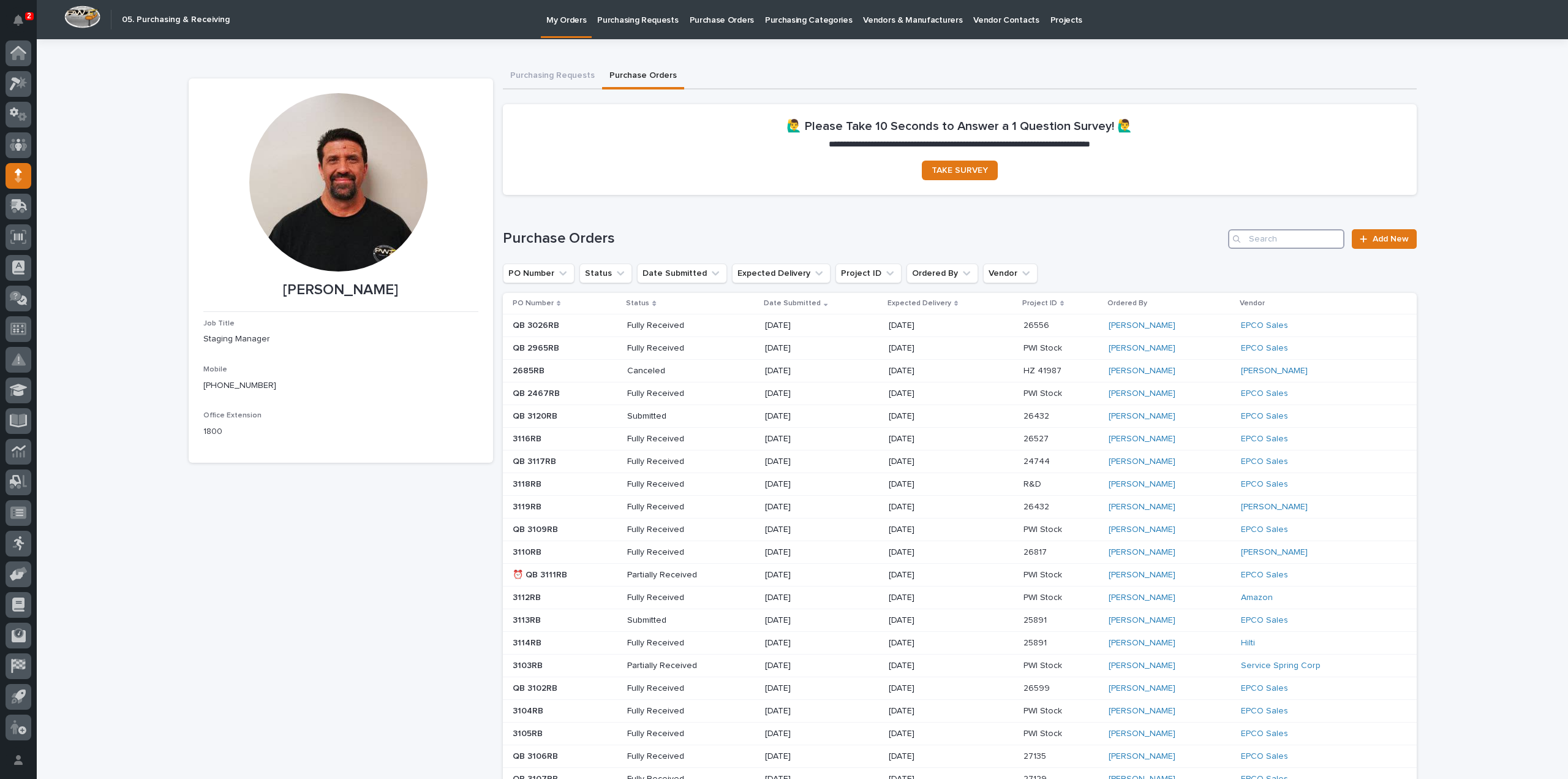
click at [1261, 240] on input "Search" at bounding box center [1287, 239] width 117 height 20
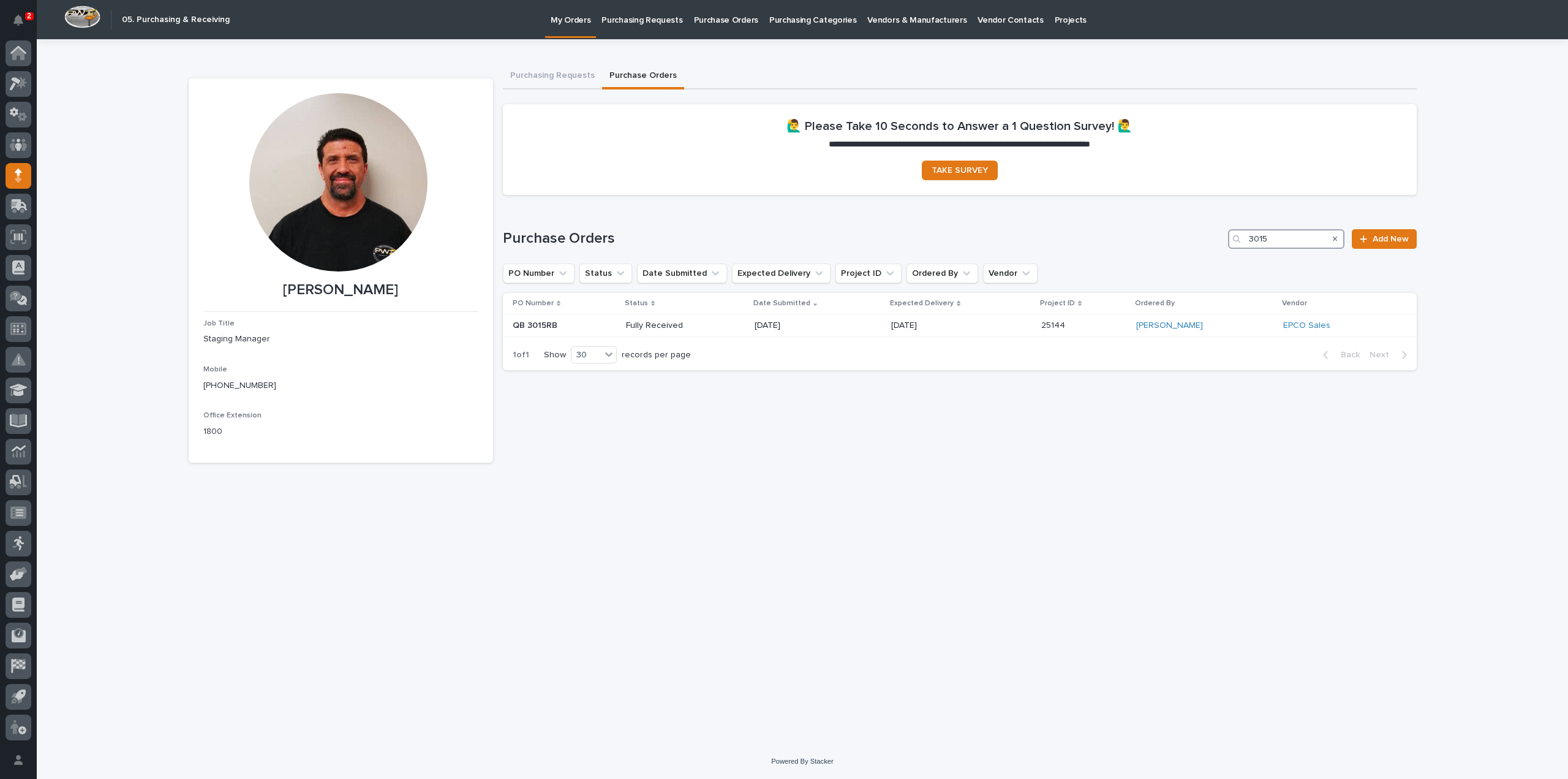
type input "3015"
click at [663, 324] on p "Fully Received" at bounding box center [670, 325] width 88 height 10
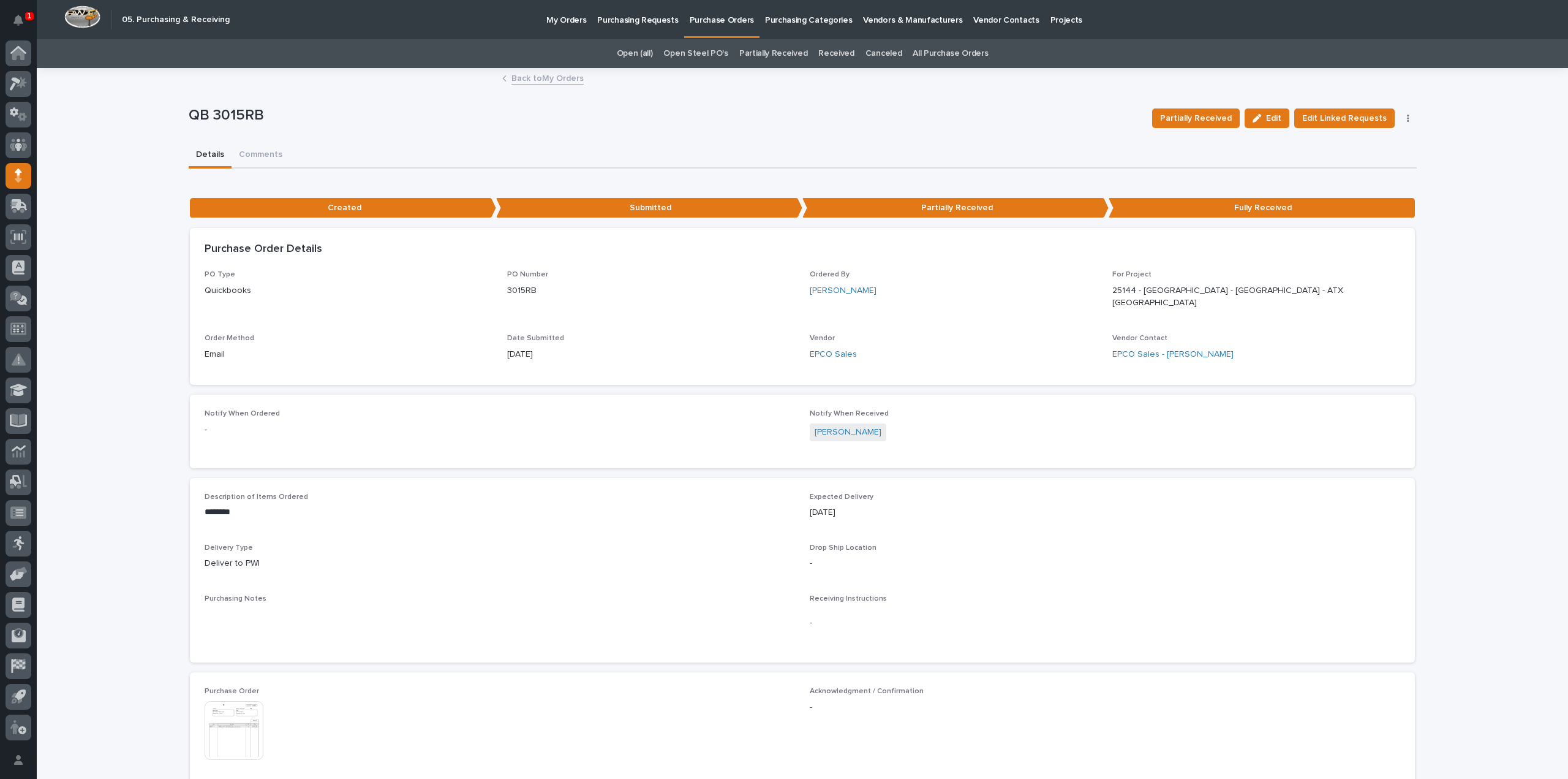
scroll to position [422, 0]
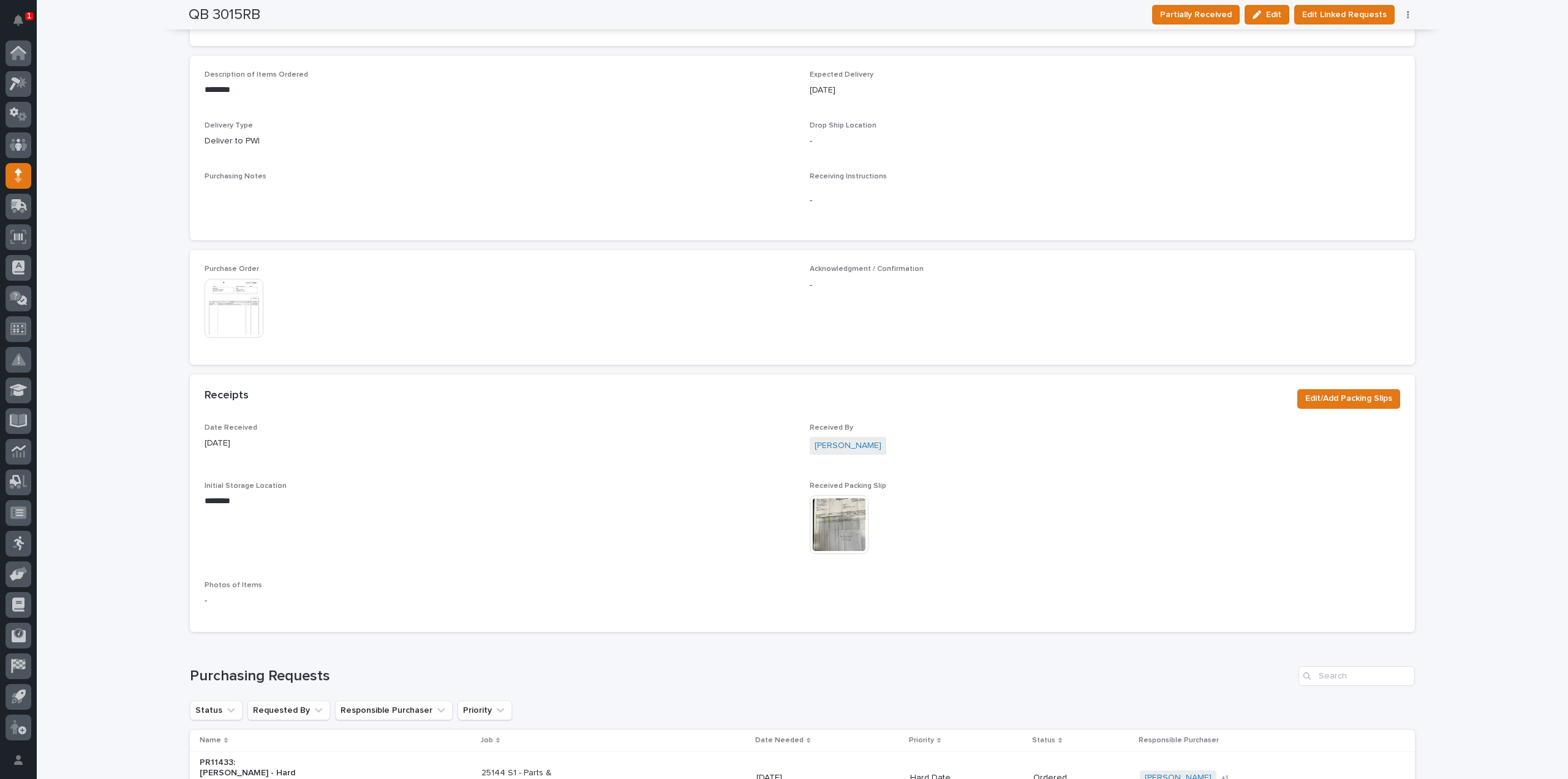
click at [845, 522] on img at bounding box center [839, 524] width 59 height 59
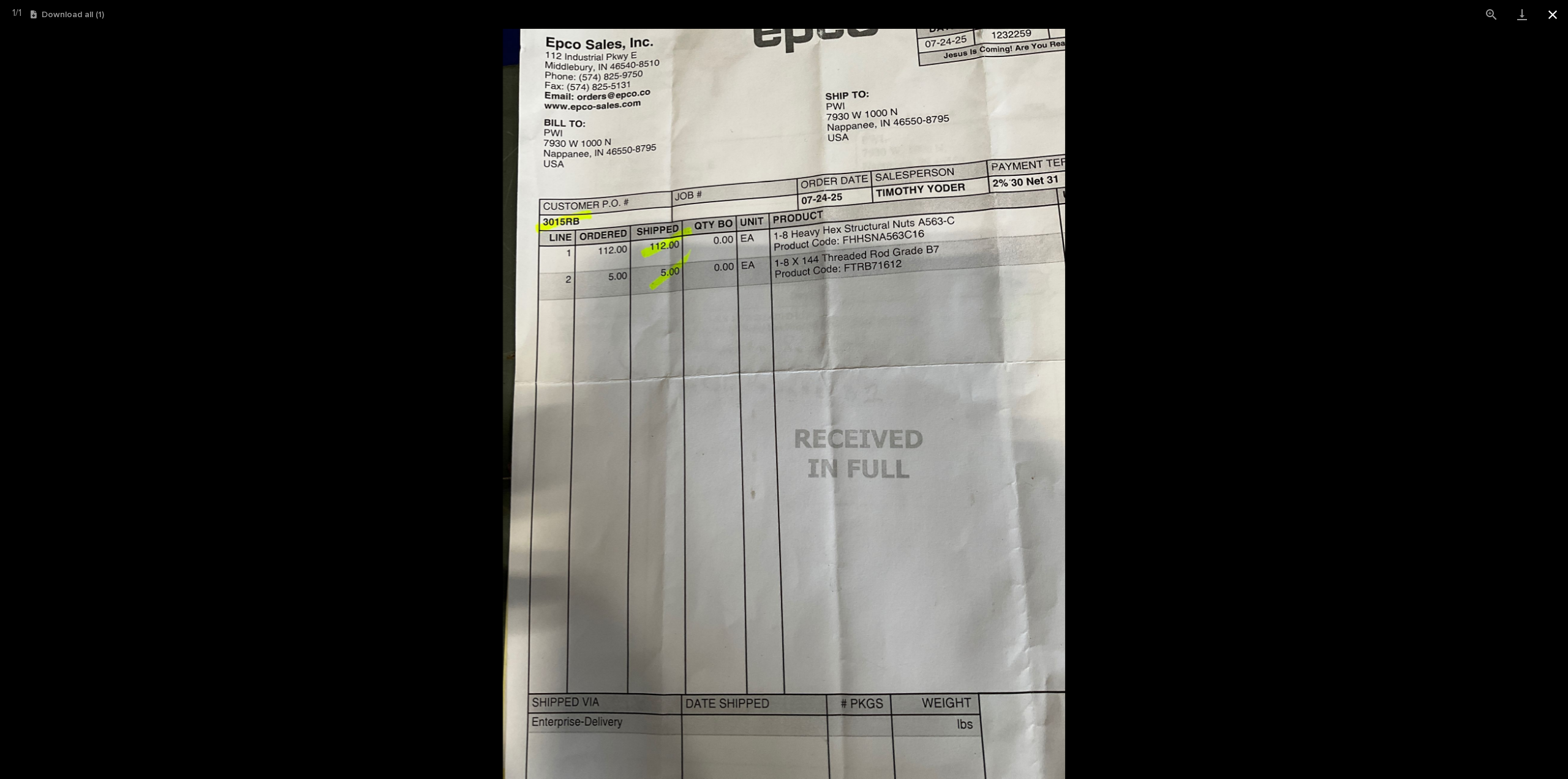
click at [1556, 13] on button "Close gallery" at bounding box center [1553, 14] width 31 height 29
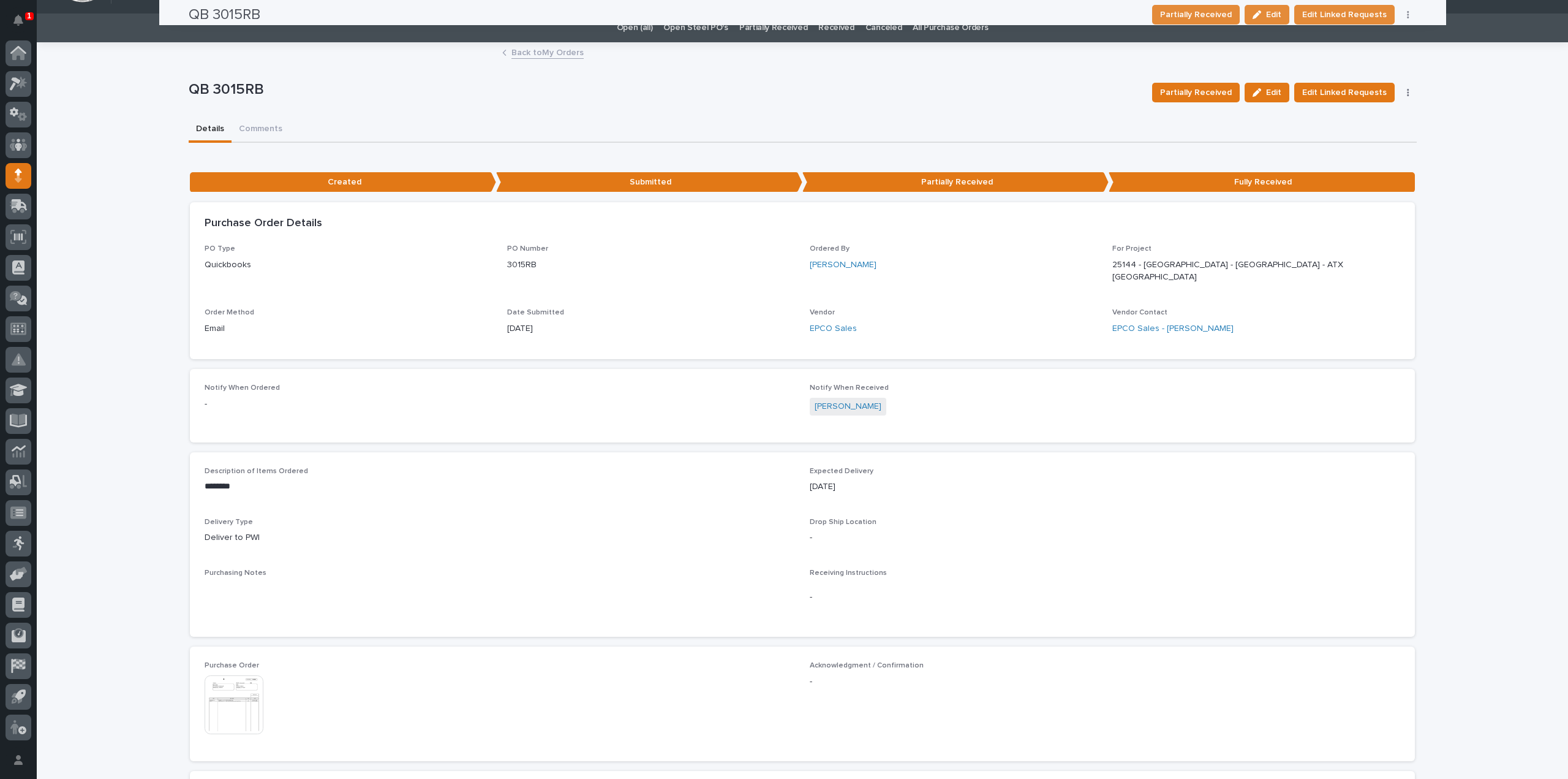
scroll to position [0, 0]
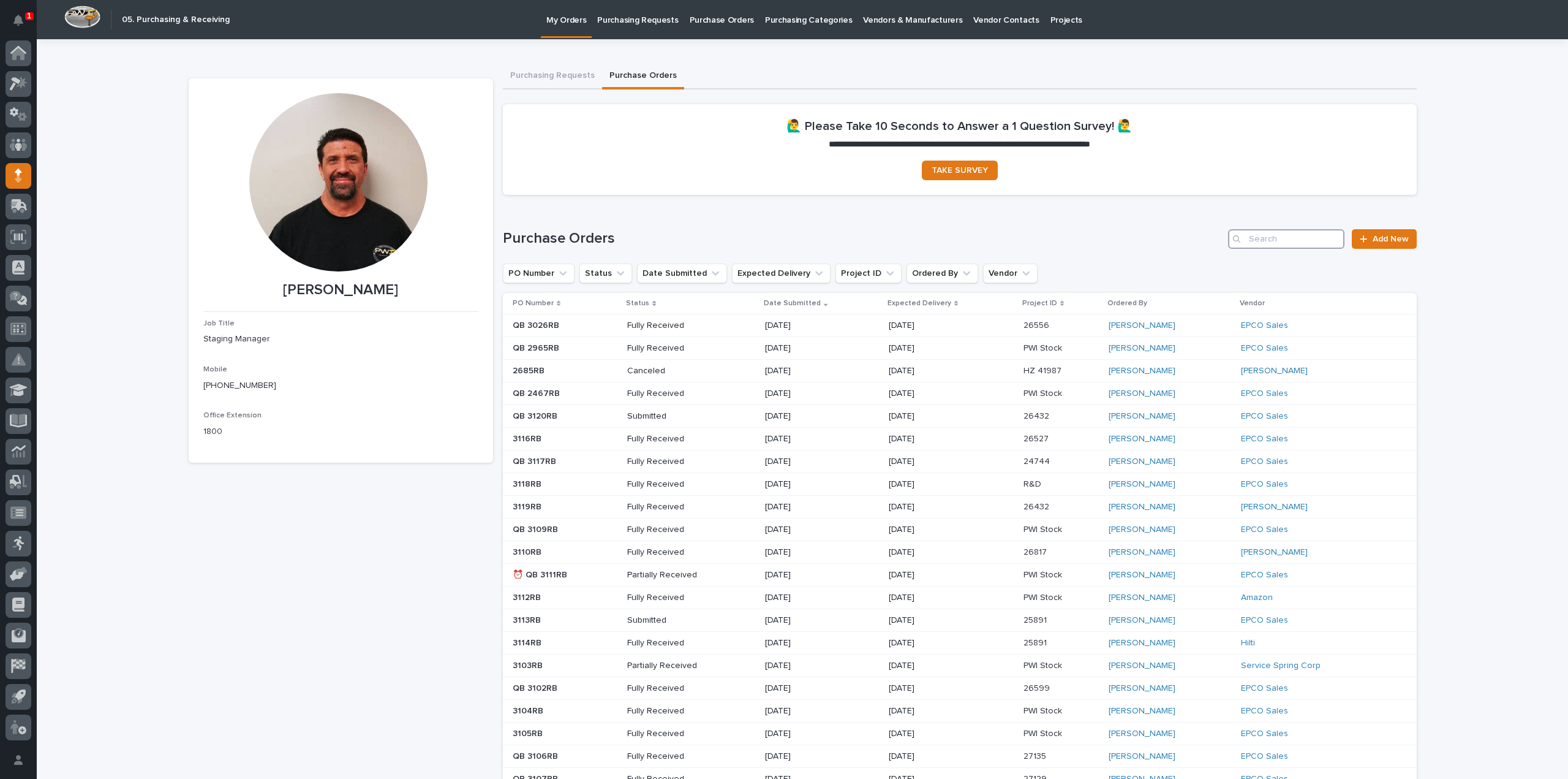
click at [1259, 244] on input "Search" at bounding box center [1287, 239] width 117 height 20
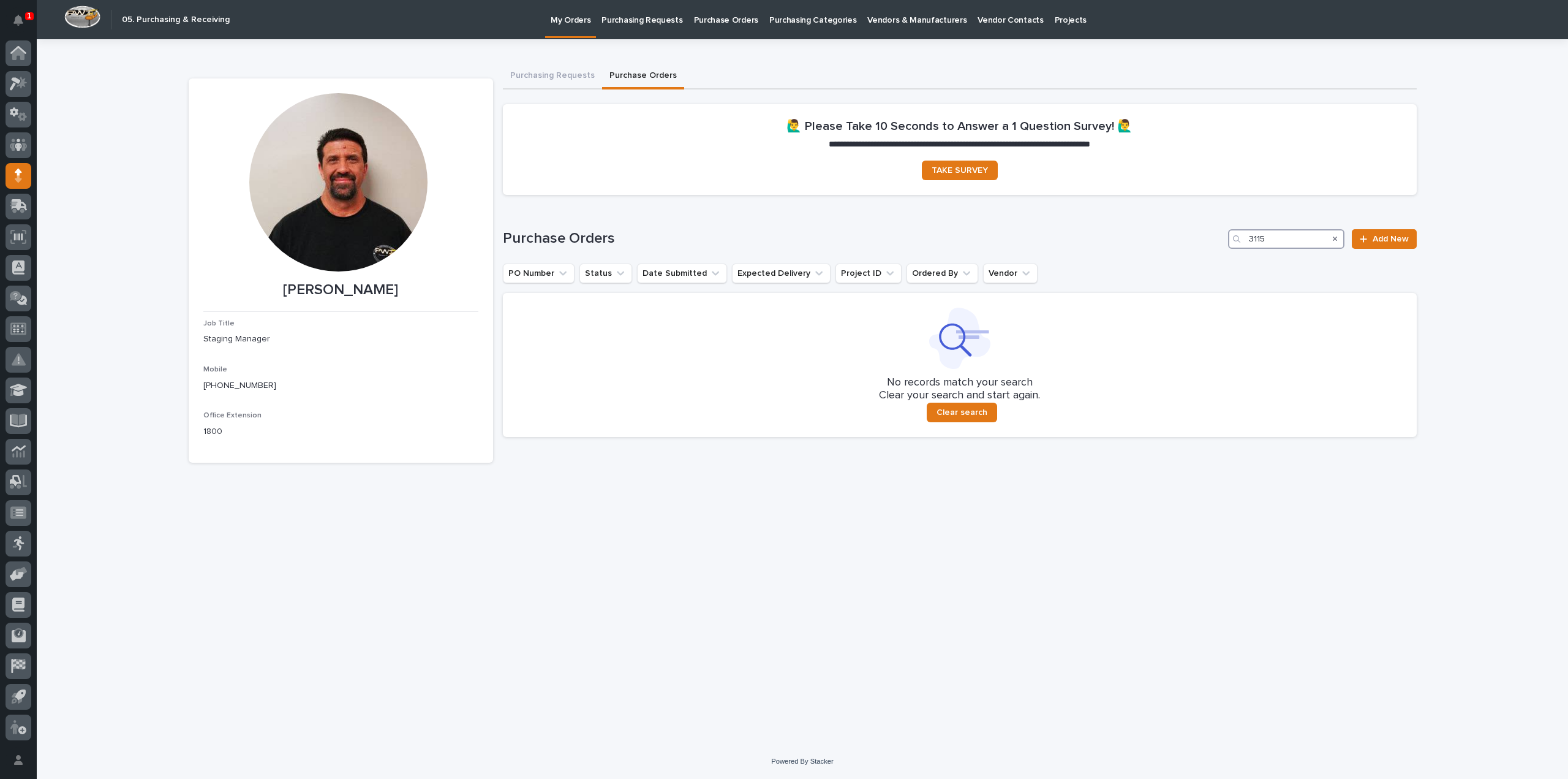
click at [1261, 237] on input "3115" at bounding box center [1287, 239] width 117 height 20
type input "3"
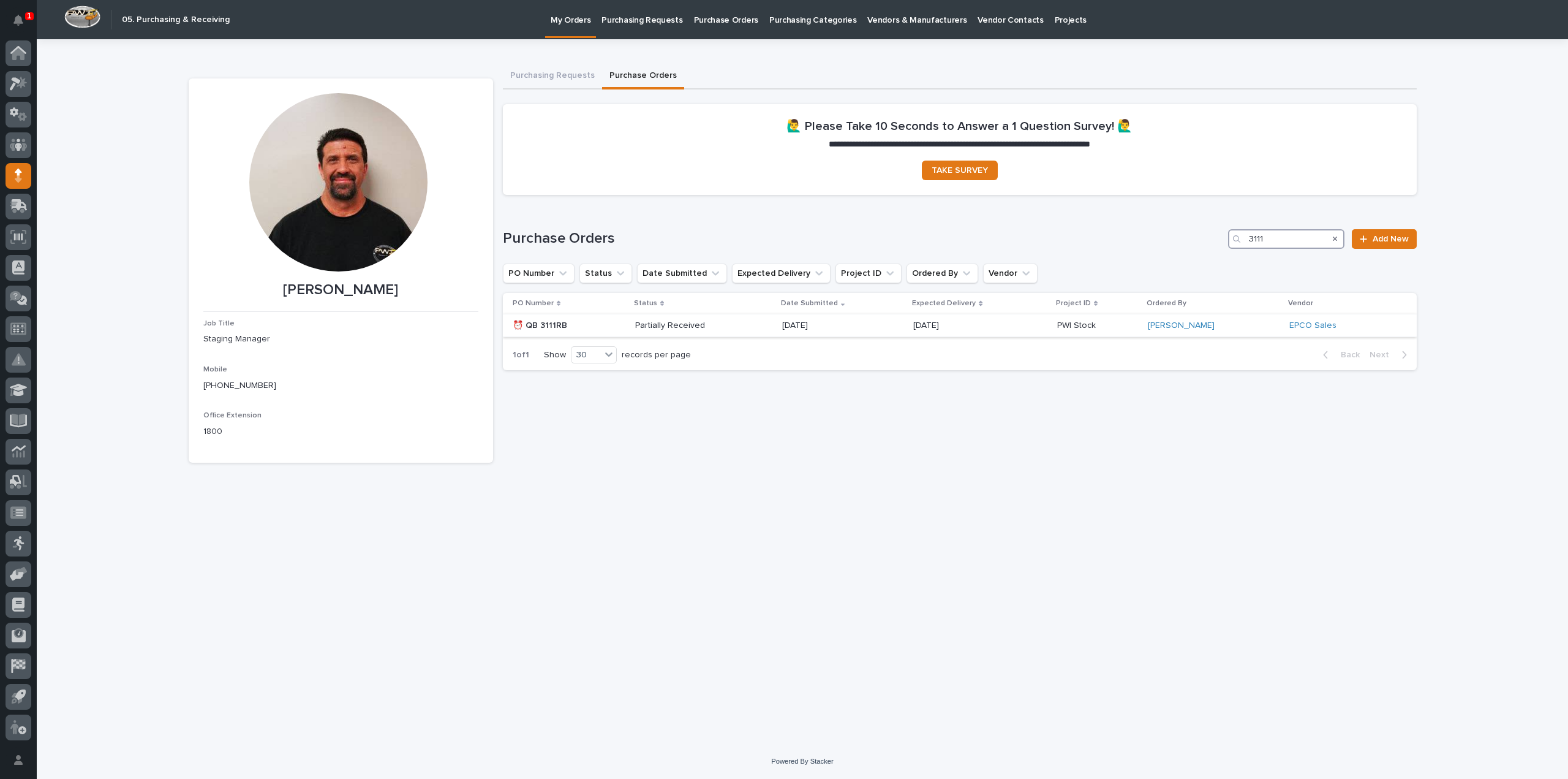
type input "3111"
click at [698, 327] on p "Partially Received" at bounding box center [679, 325] width 88 height 10
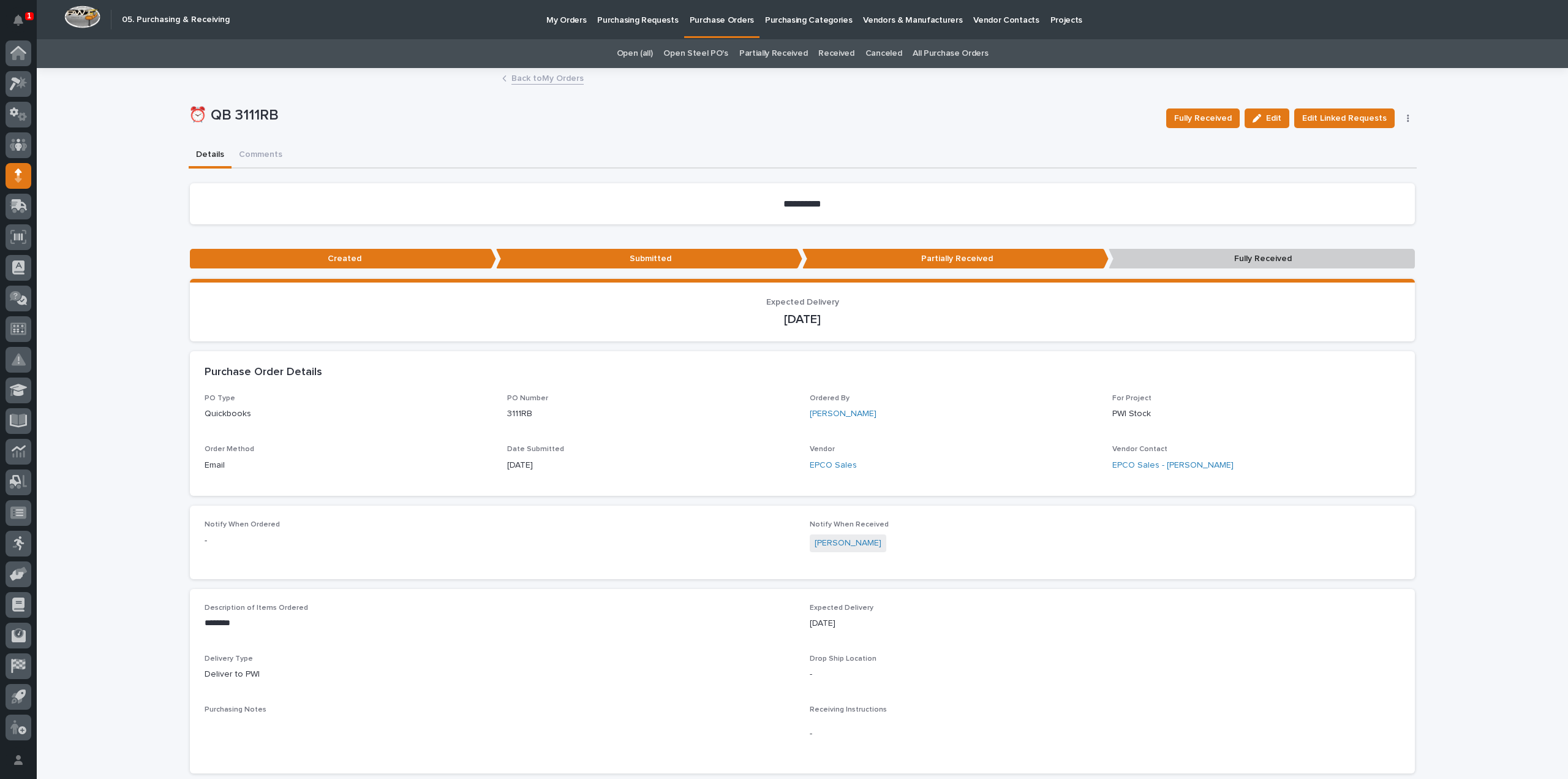
scroll to position [595, 0]
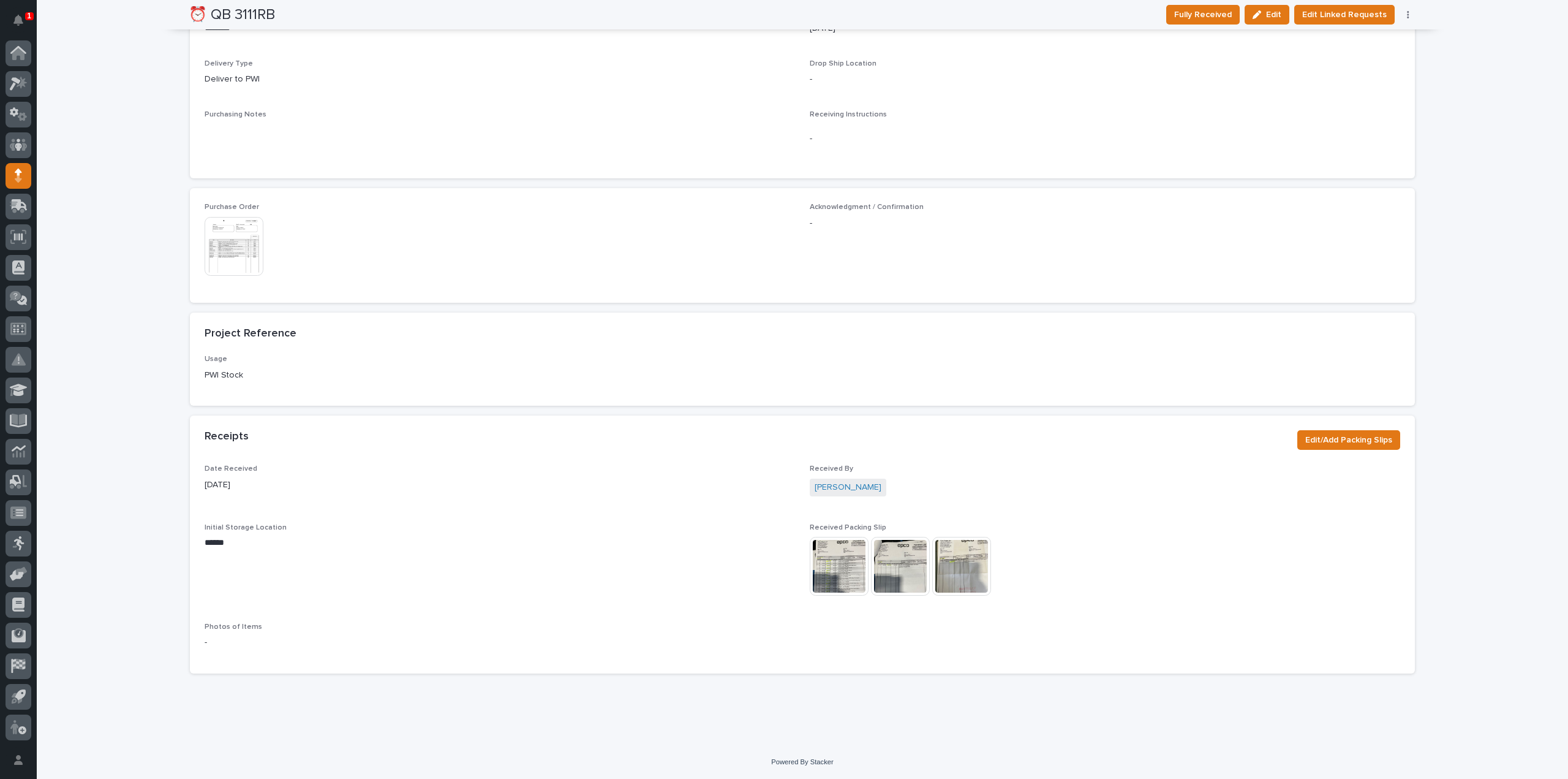
click at [849, 572] on img at bounding box center [839, 566] width 59 height 59
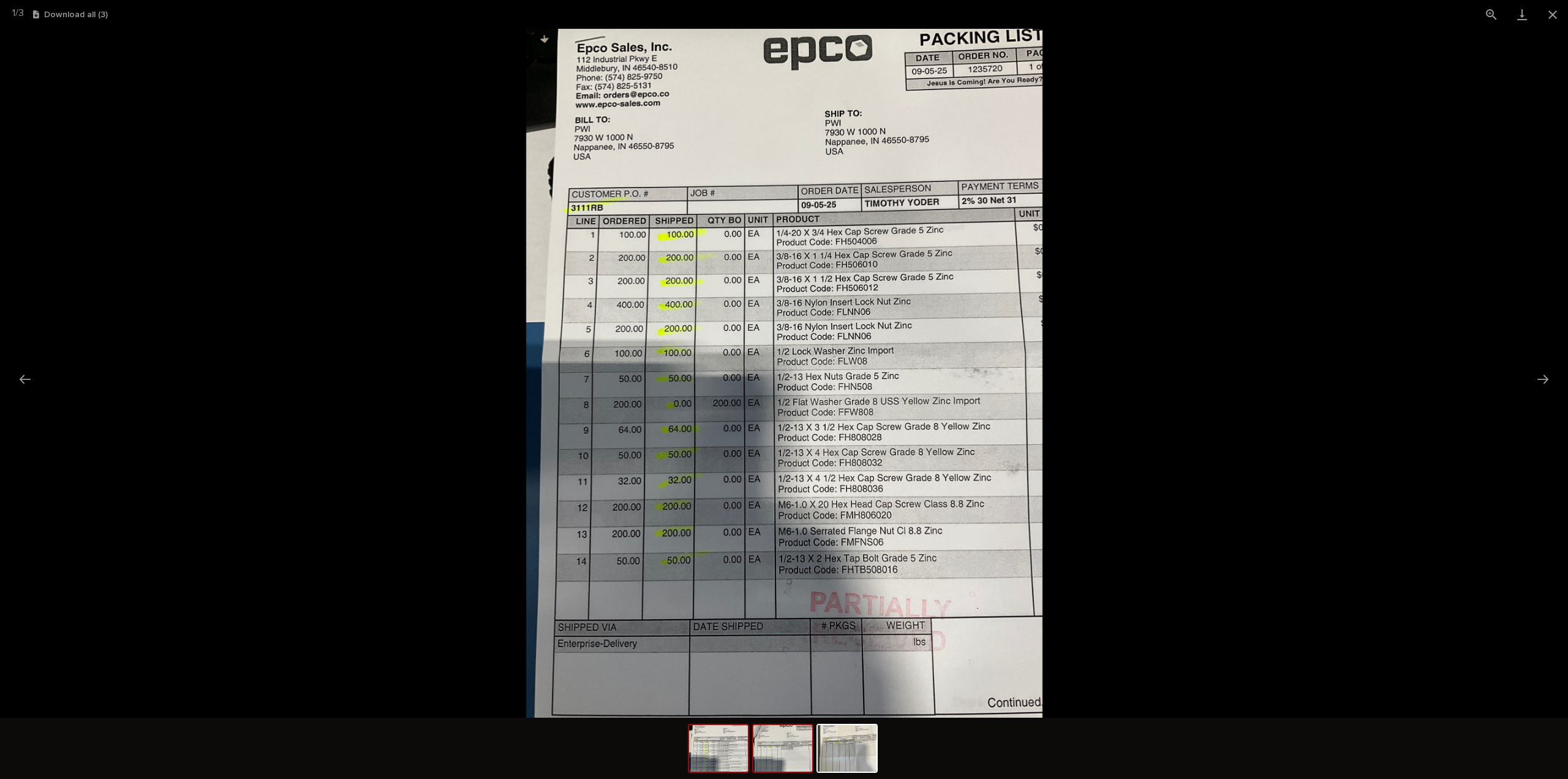
click at [781, 769] on img at bounding box center [783, 748] width 59 height 47
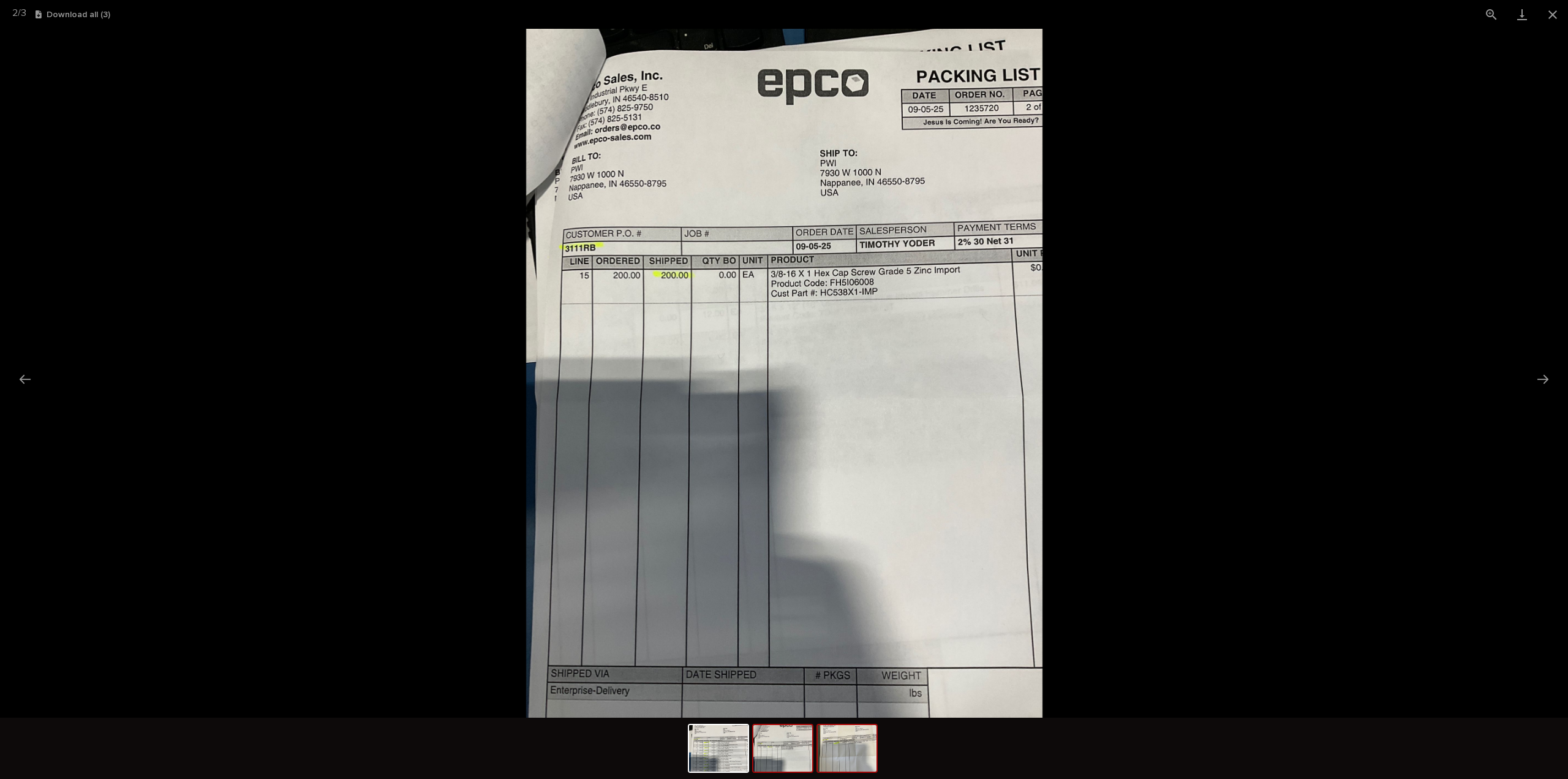
click at [857, 752] on img at bounding box center [847, 748] width 59 height 47
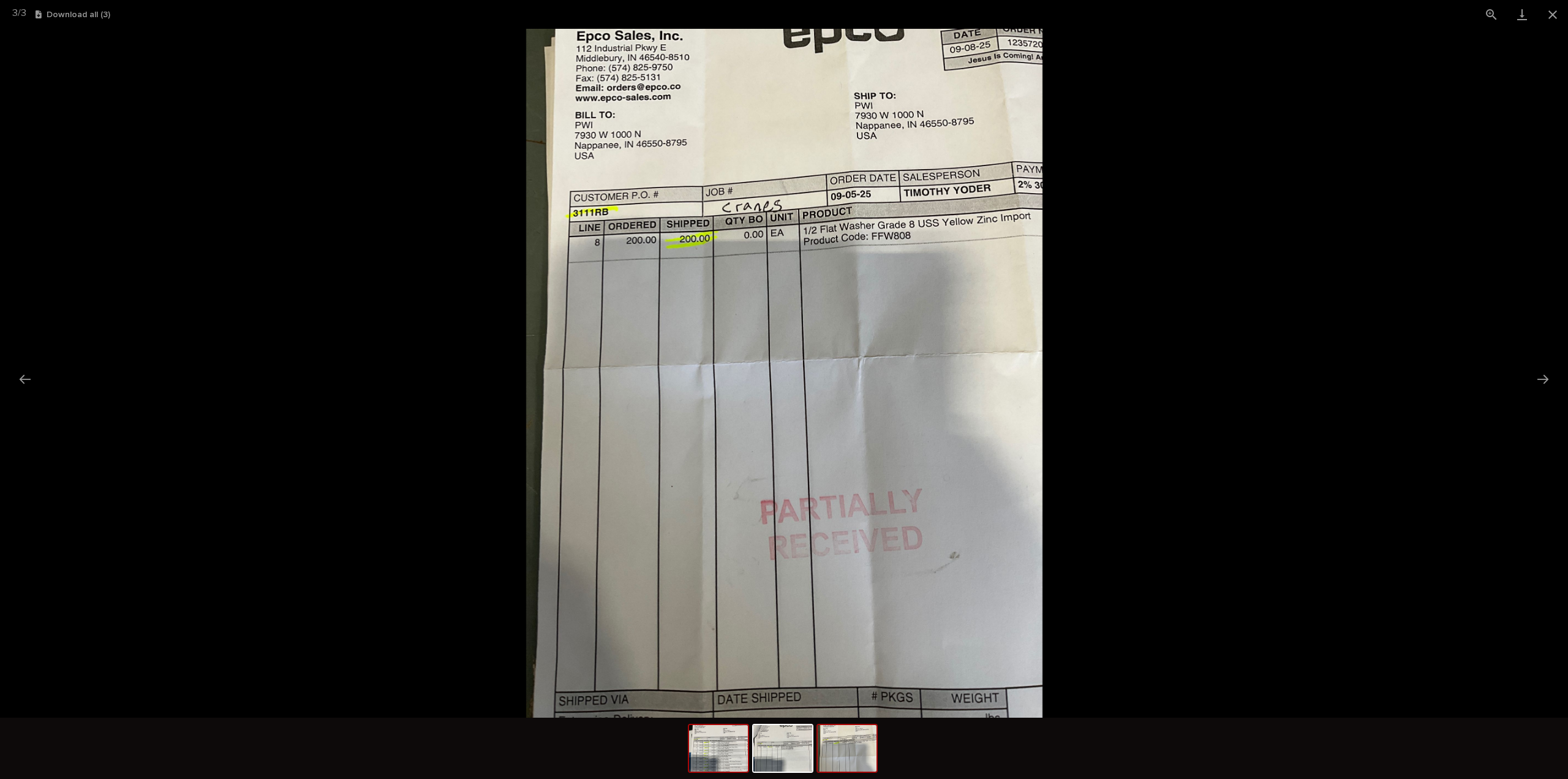
click at [723, 754] on img at bounding box center [719, 748] width 59 height 47
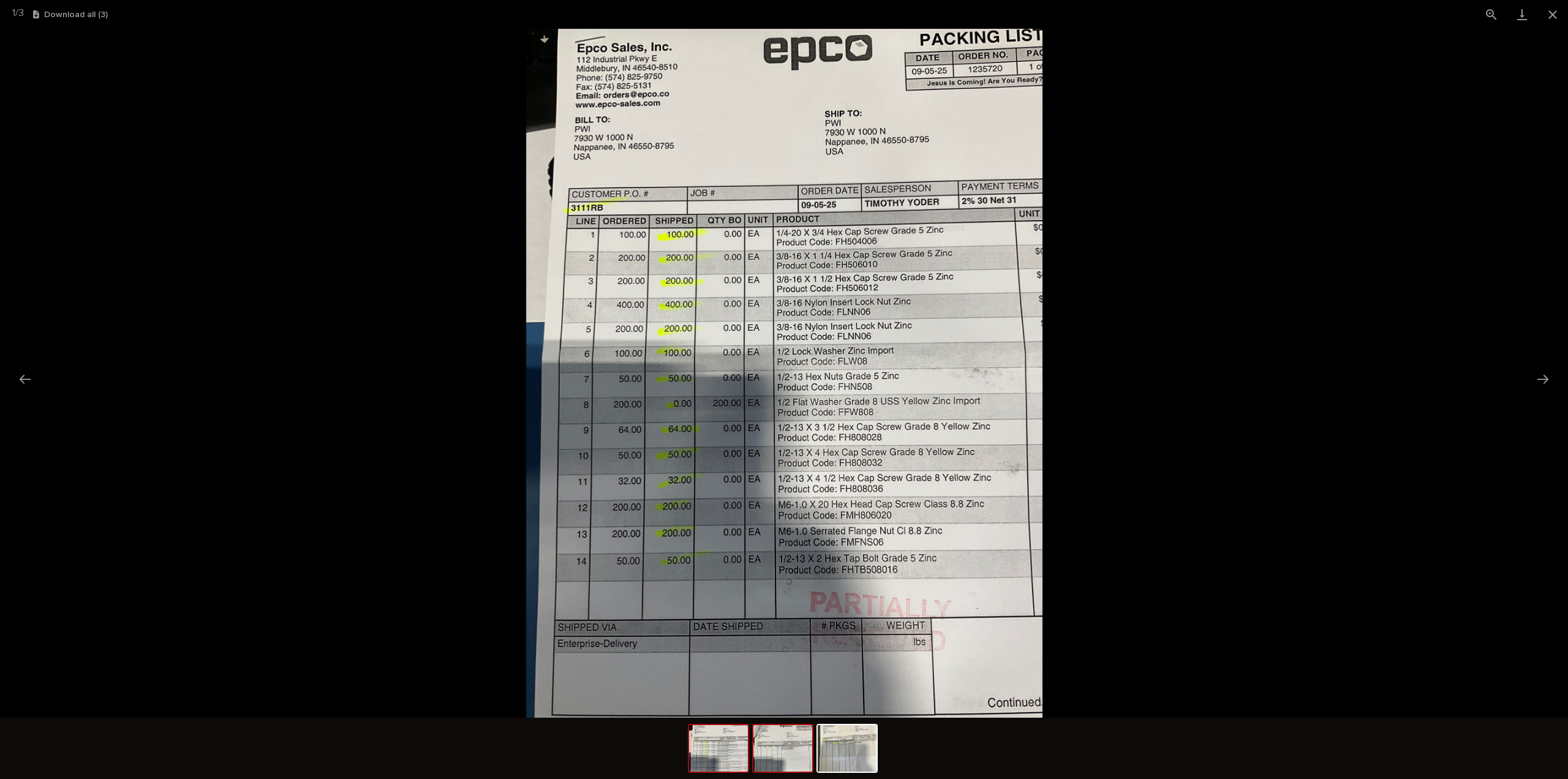
click at [784, 740] on img at bounding box center [783, 748] width 59 height 47
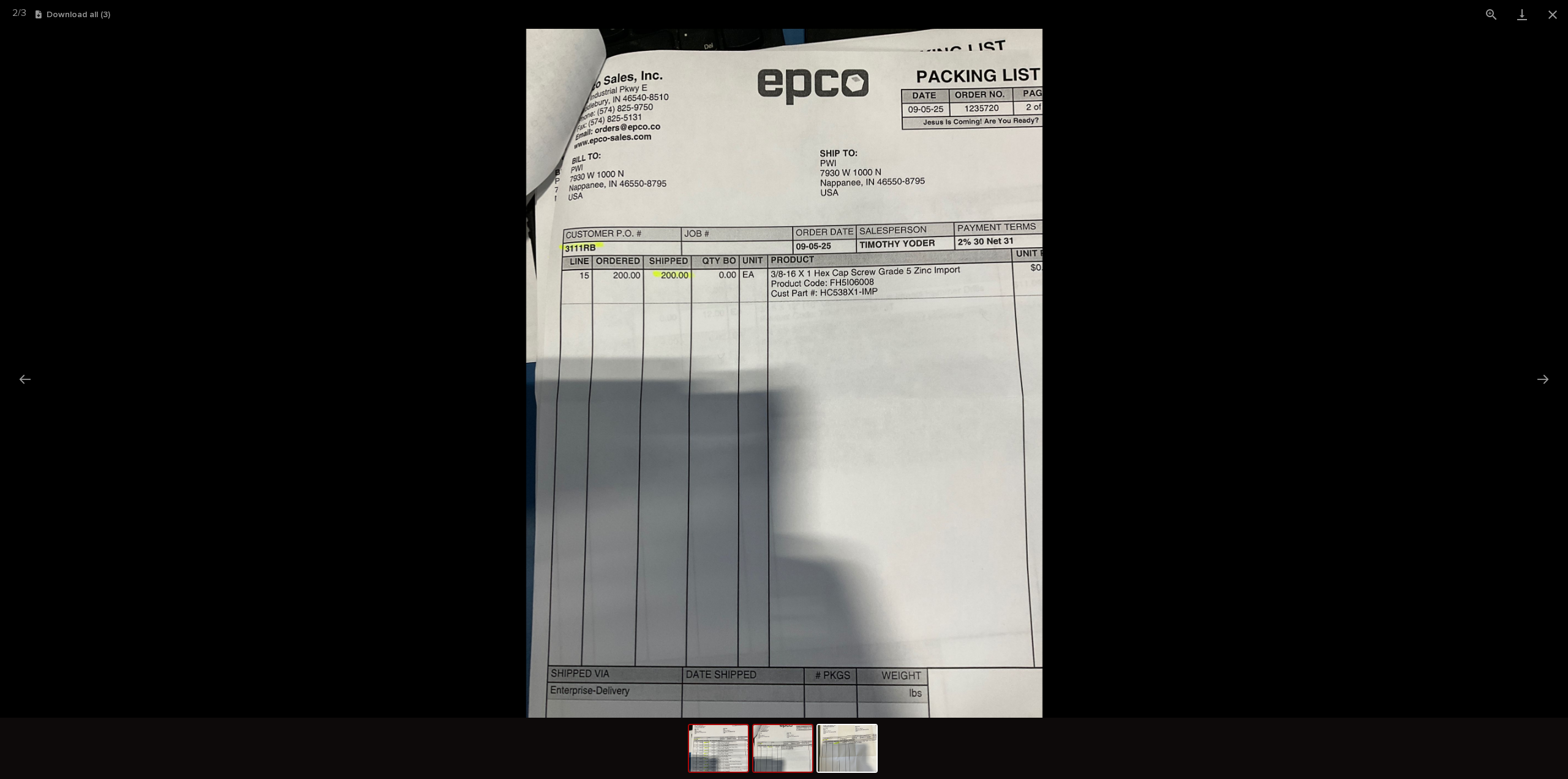
click at [732, 761] on img at bounding box center [719, 748] width 59 height 47
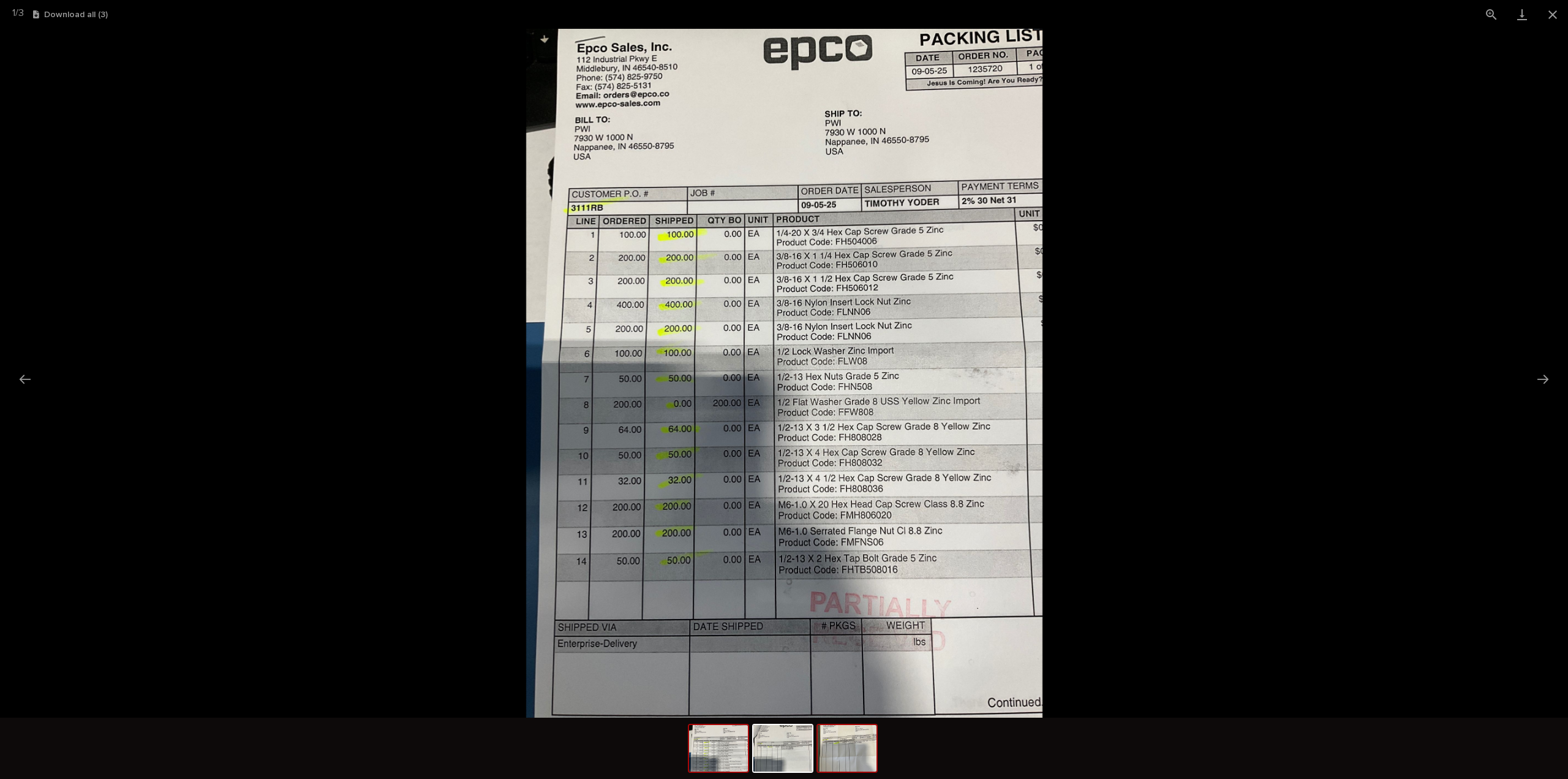
click at [859, 766] on img at bounding box center [847, 748] width 59 height 47
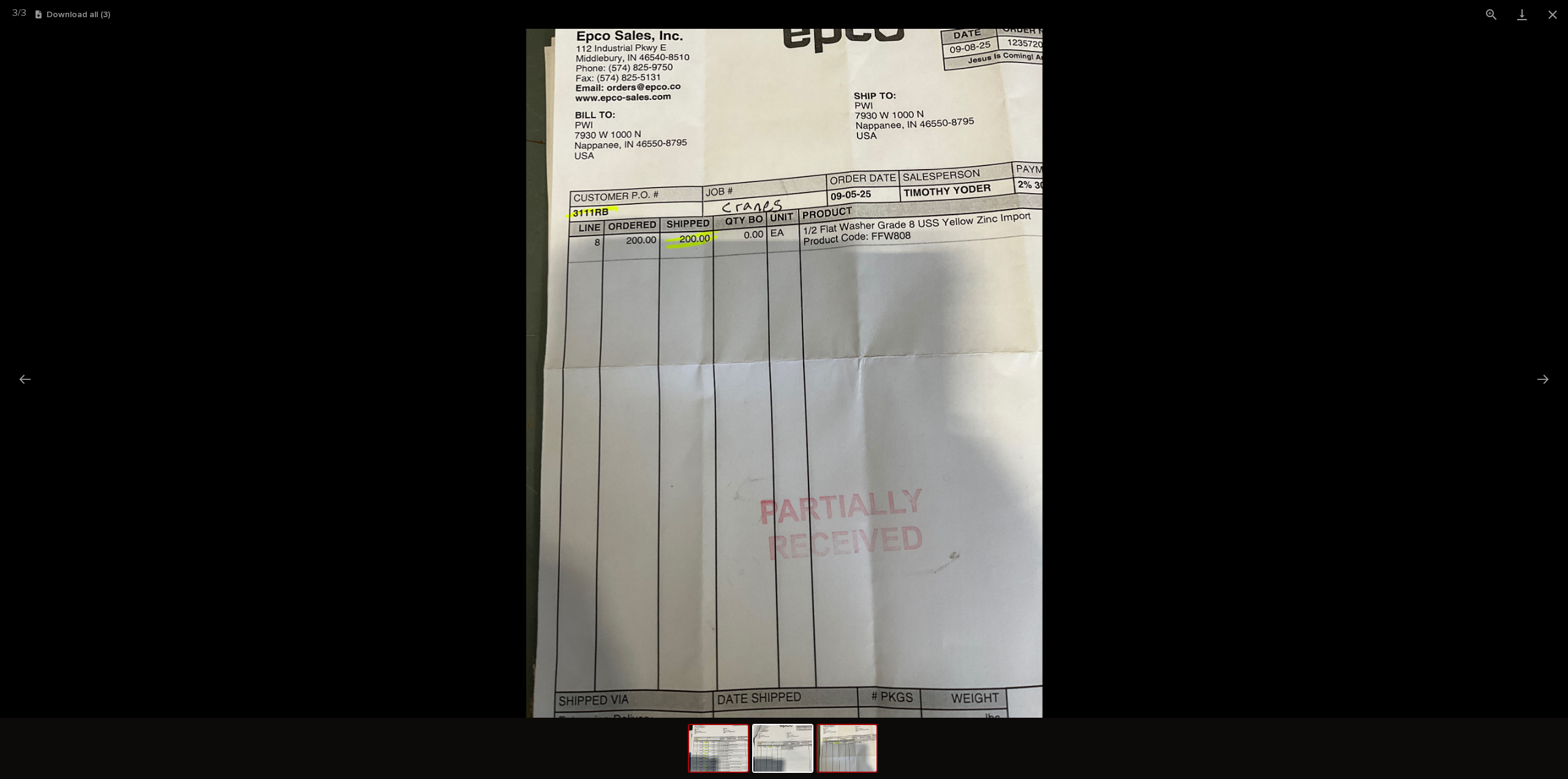
click at [717, 766] on img at bounding box center [719, 748] width 59 height 47
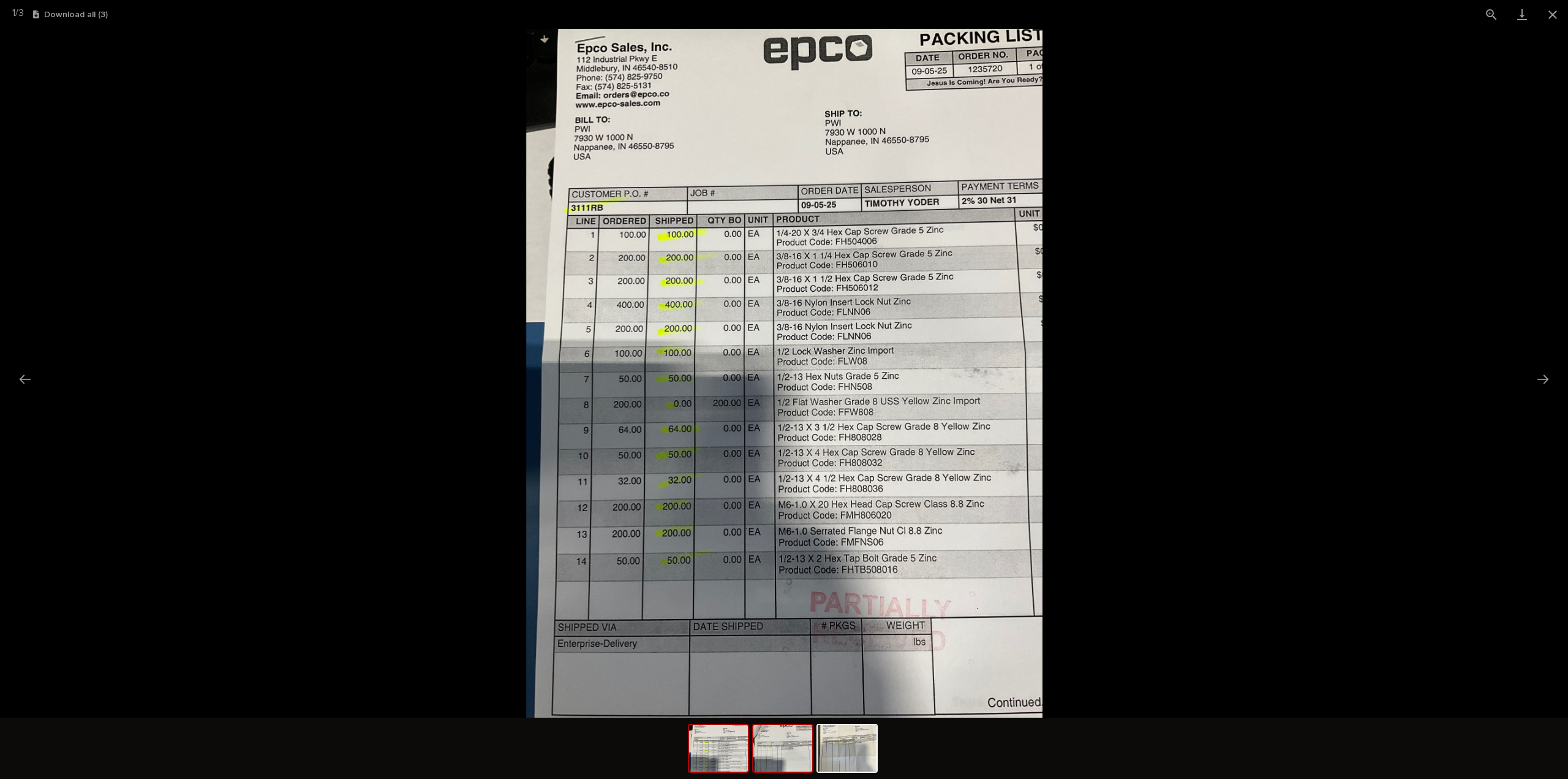
click at [793, 760] on img at bounding box center [783, 748] width 59 height 47
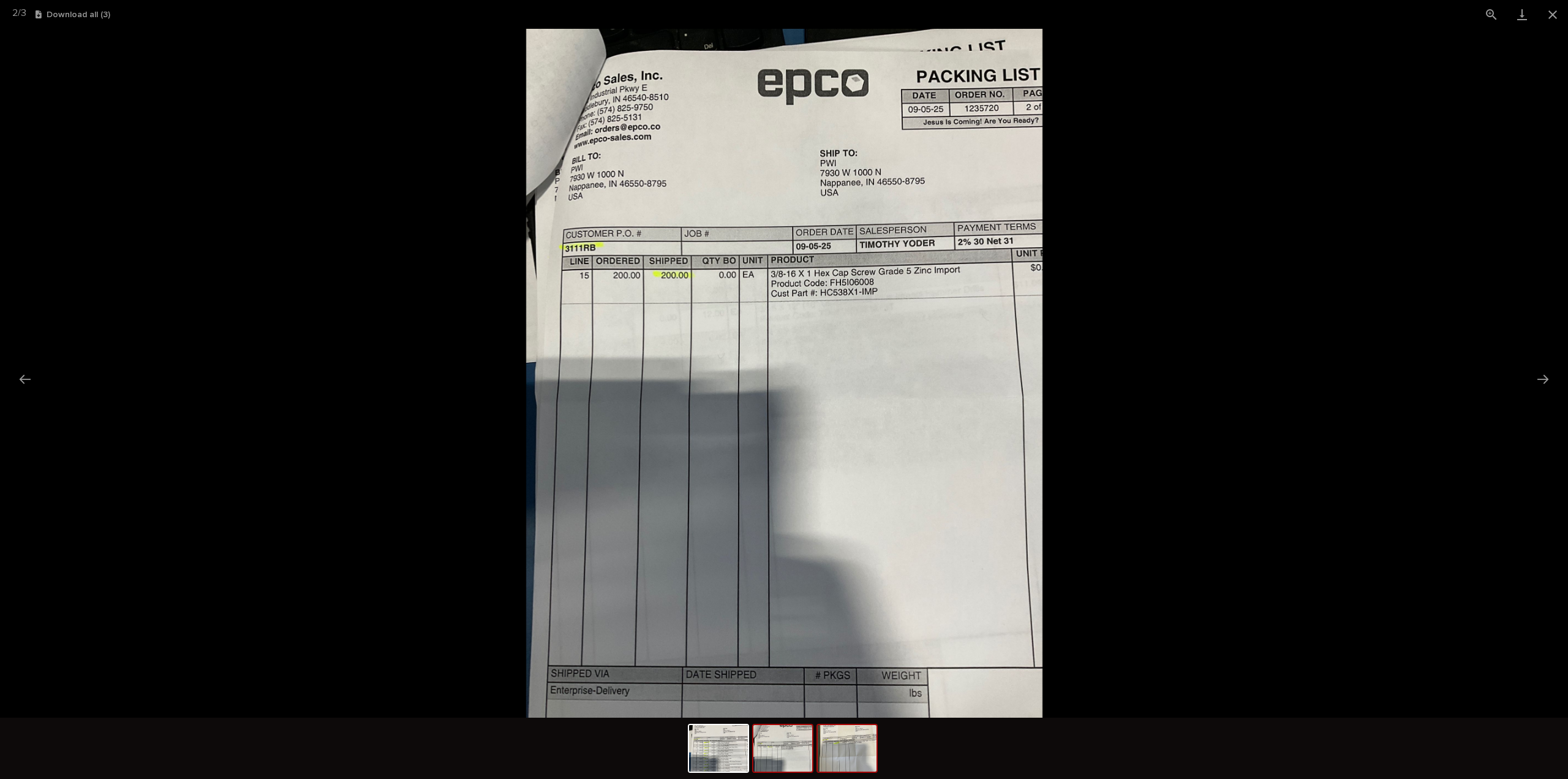
click at [852, 751] on img at bounding box center [847, 748] width 59 height 47
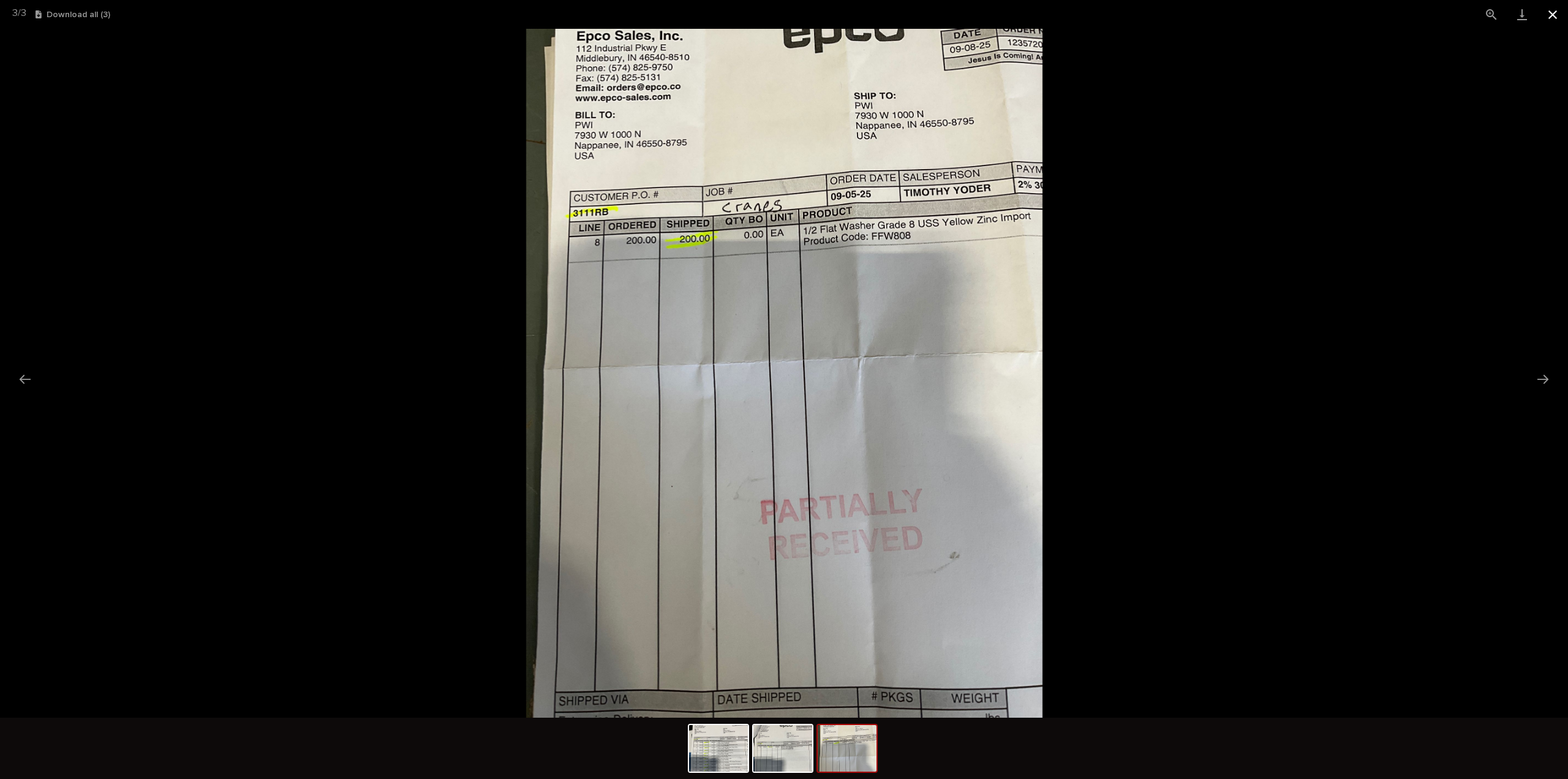
click at [1553, 17] on button "Close gallery" at bounding box center [1553, 14] width 31 height 29
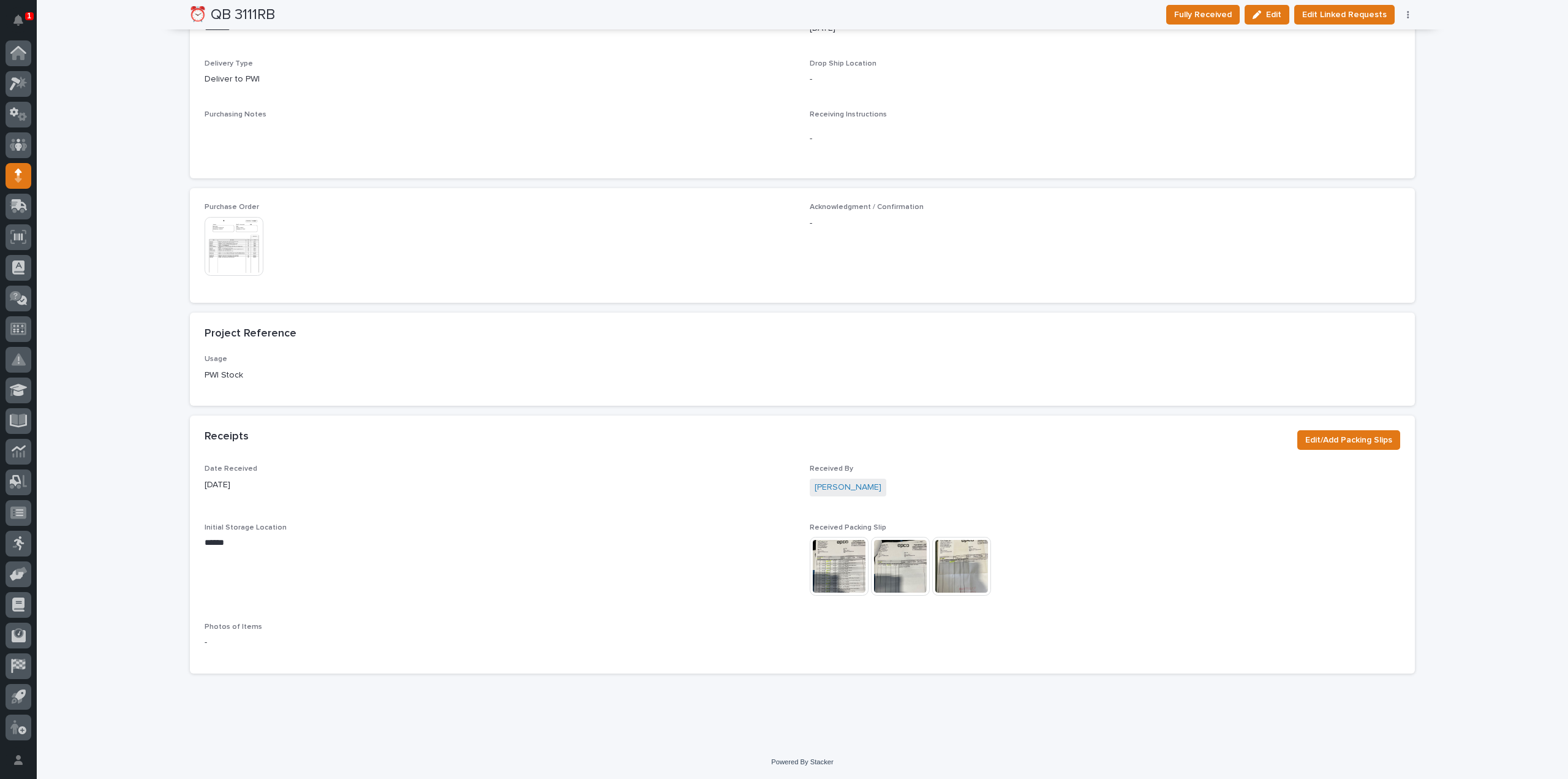
scroll to position [0, 0]
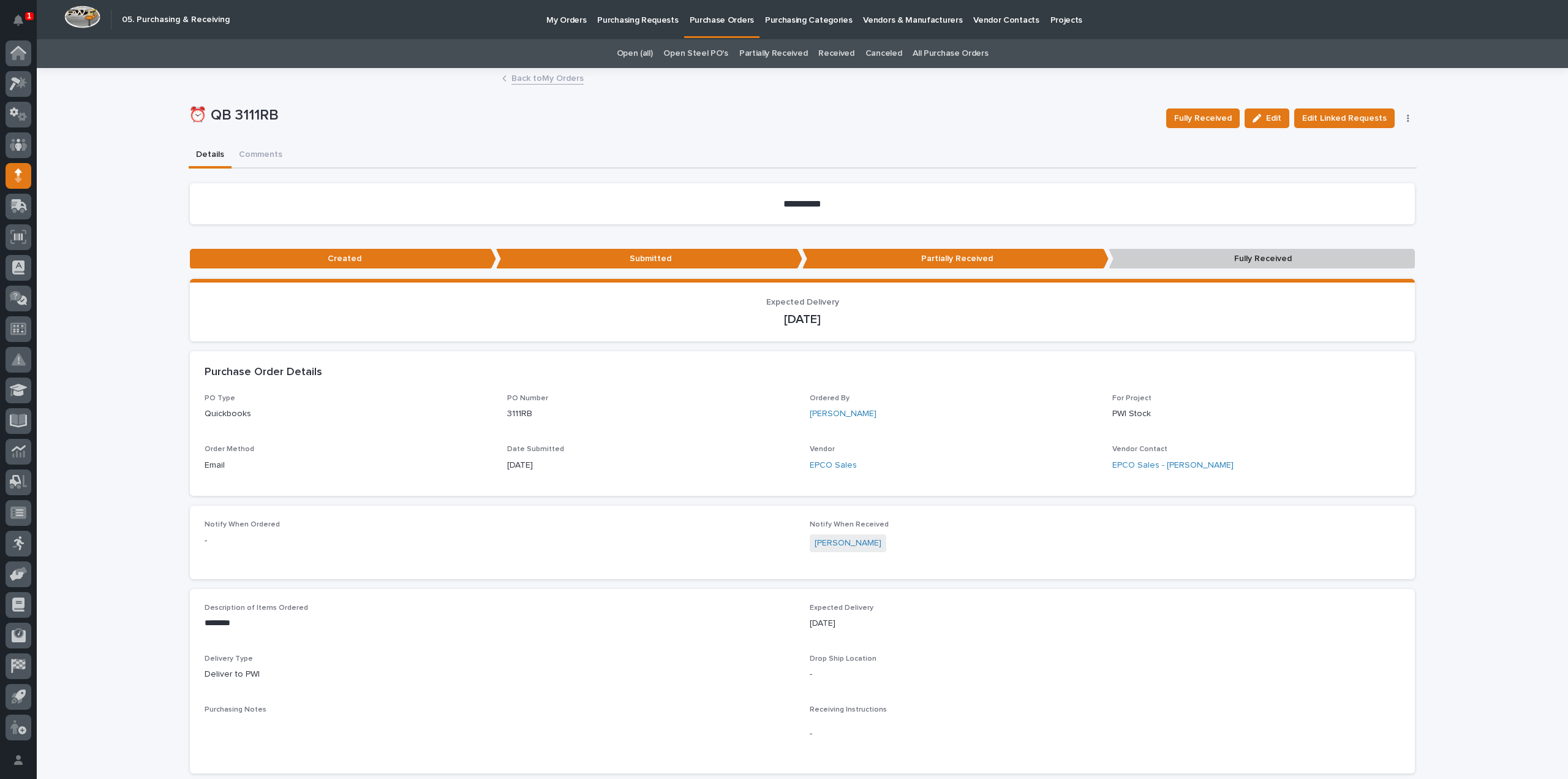
click at [923, 54] on link "All Purchase Orders" at bounding box center [950, 53] width 75 height 29
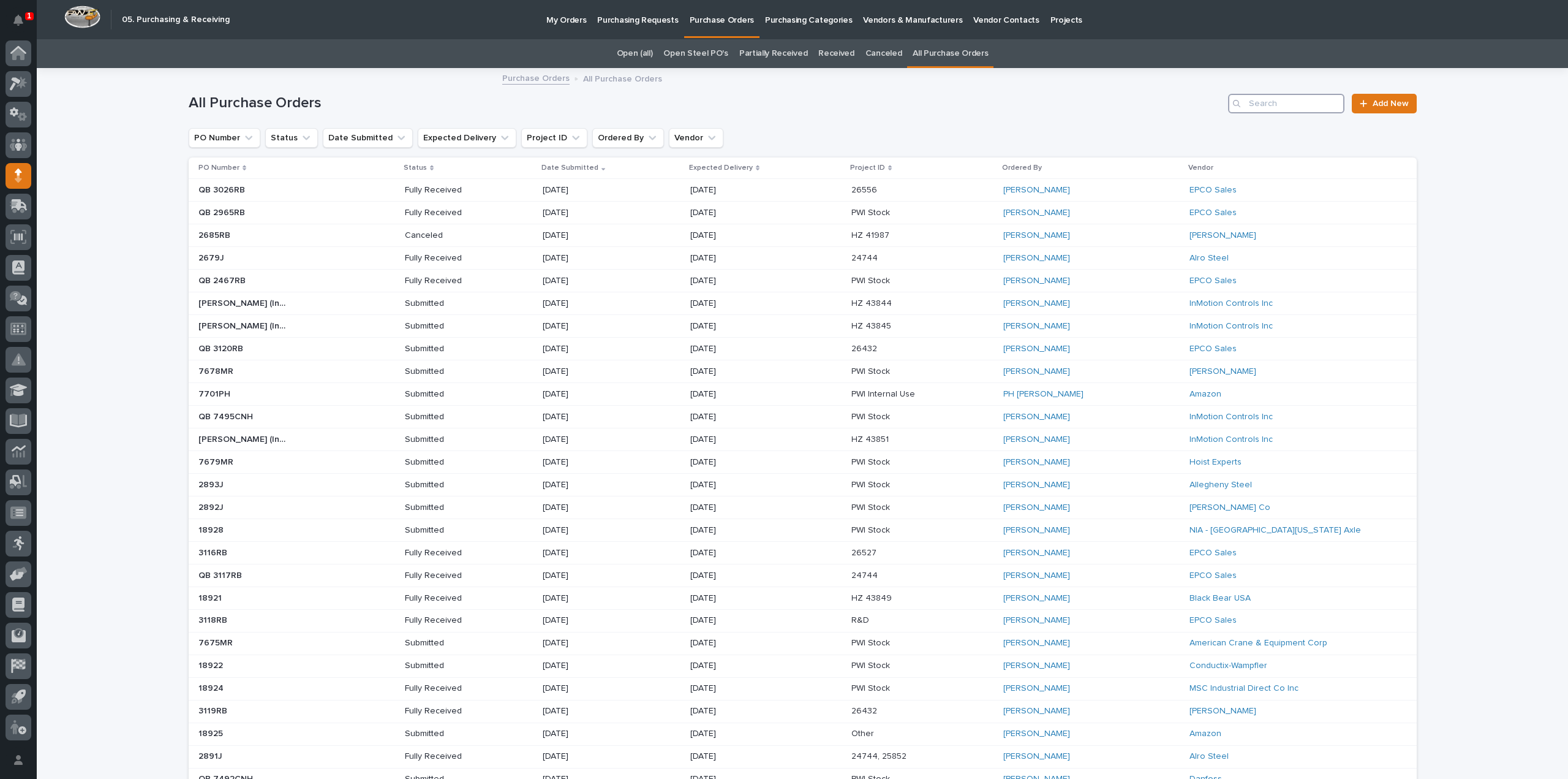
click at [1263, 106] on input "Search" at bounding box center [1287, 104] width 117 height 20
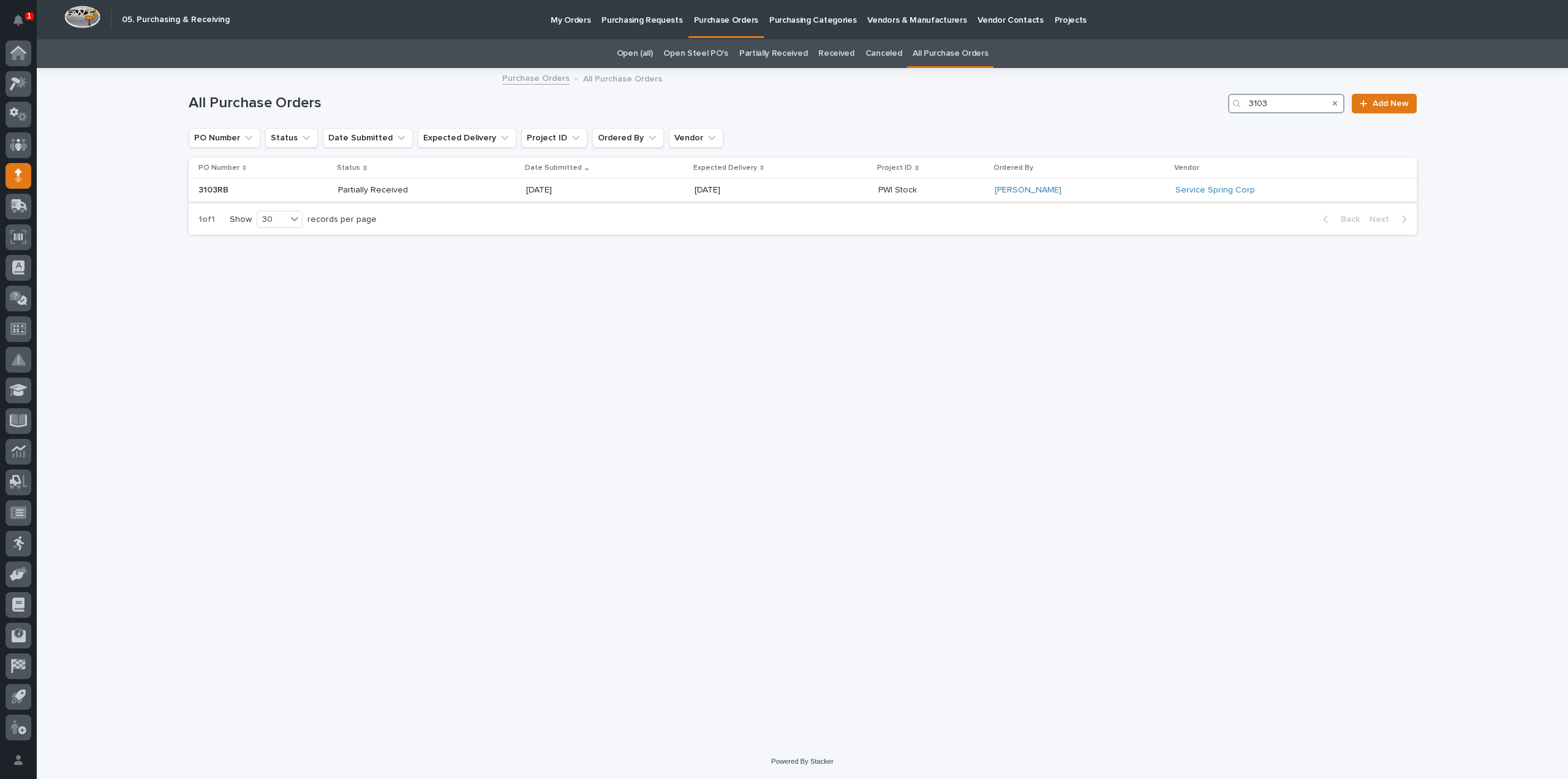
type input "3103"
click at [397, 188] on p "Partially Received" at bounding box center [381, 190] width 88 height 10
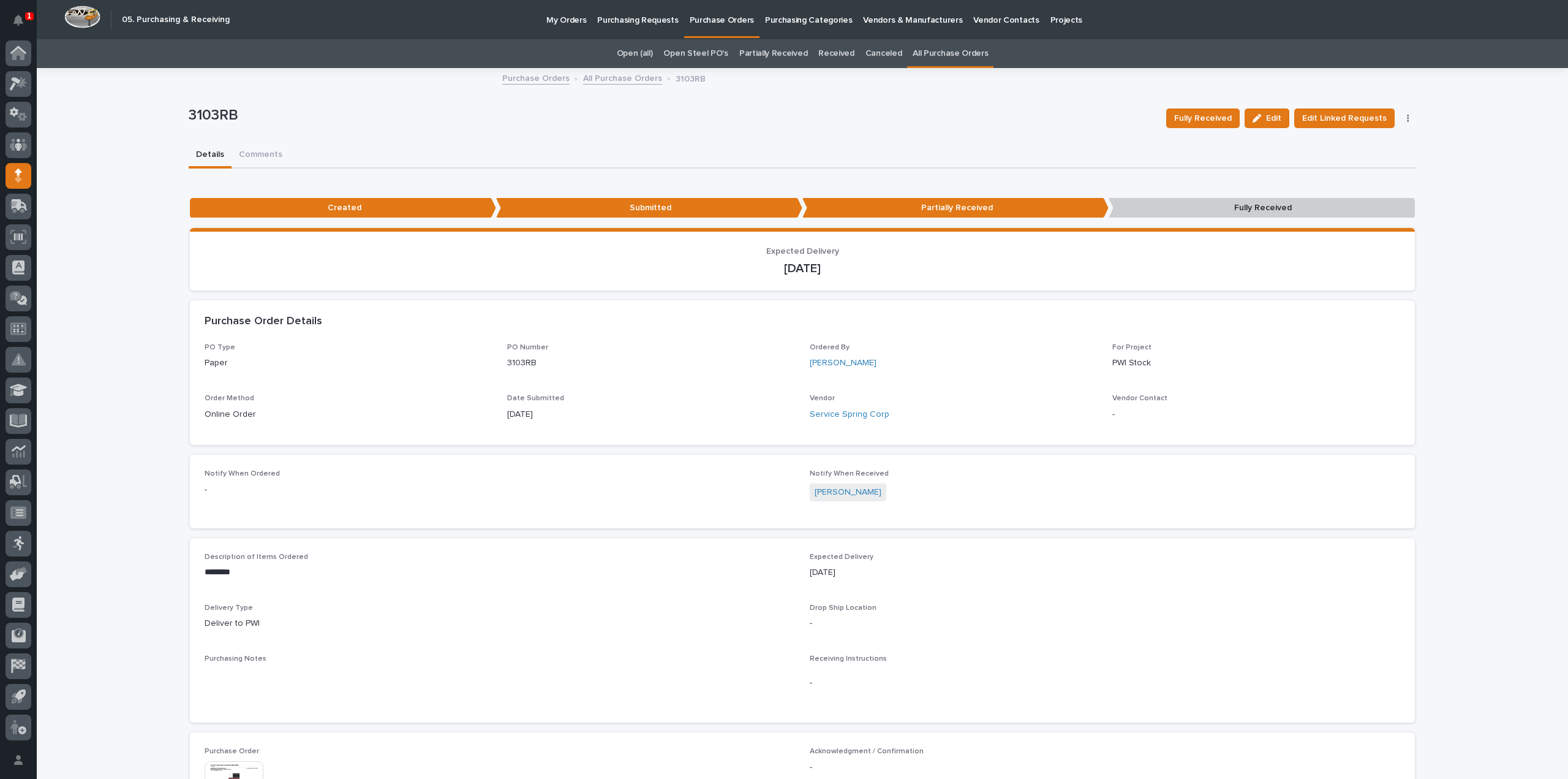
scroll to position [490, 0]
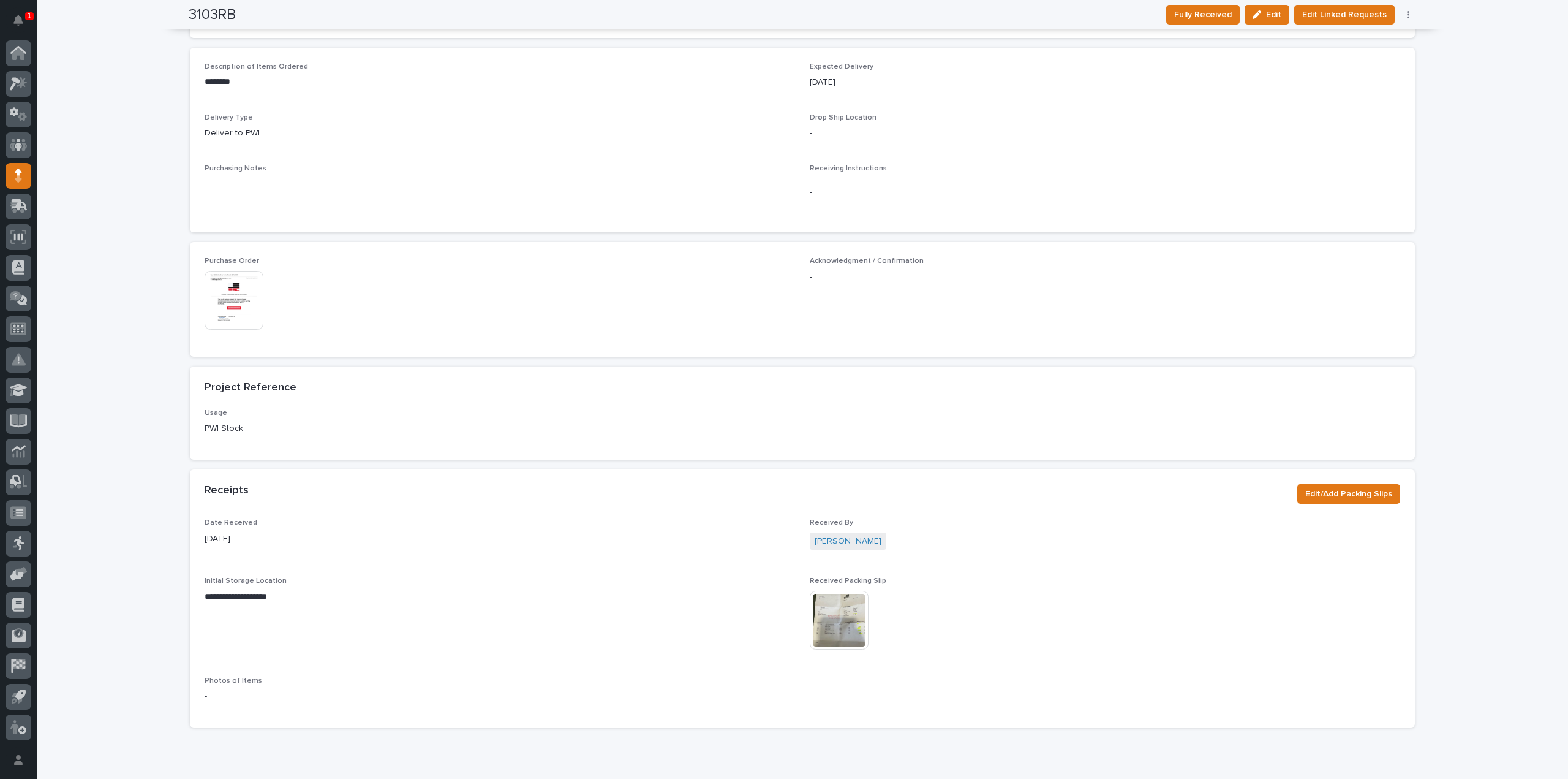
click at [851, 621] on img at bounding box center [839, 620] width 59 height 59
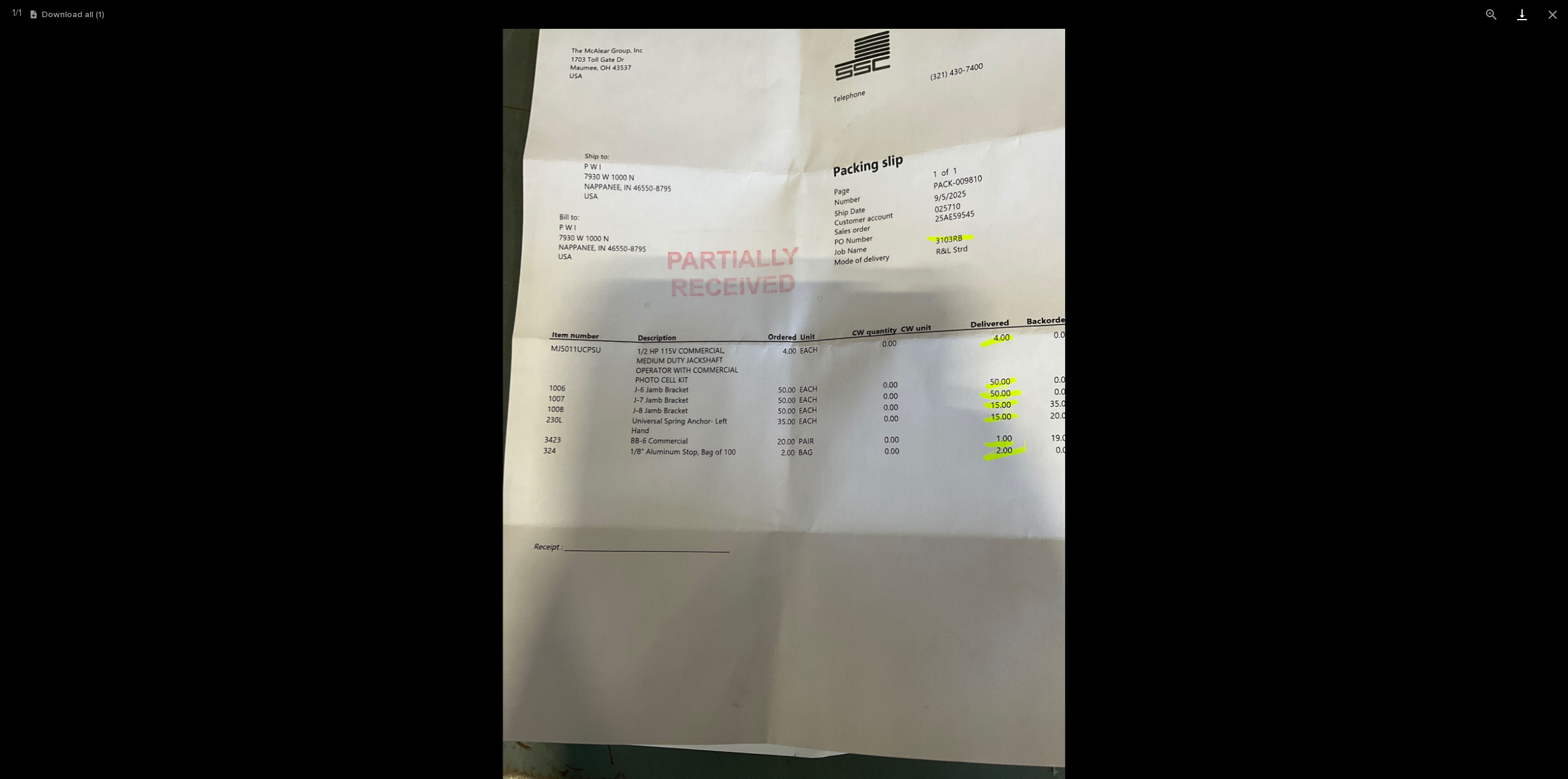
drag, startPoint x: 1552, startPoint y: 12, endPoint x: 1526, endPoint y: 26, distance: 29.5
click at [1552, 12] on button "Close gallery" at bounding box center [1553, 14] width 31 height 29
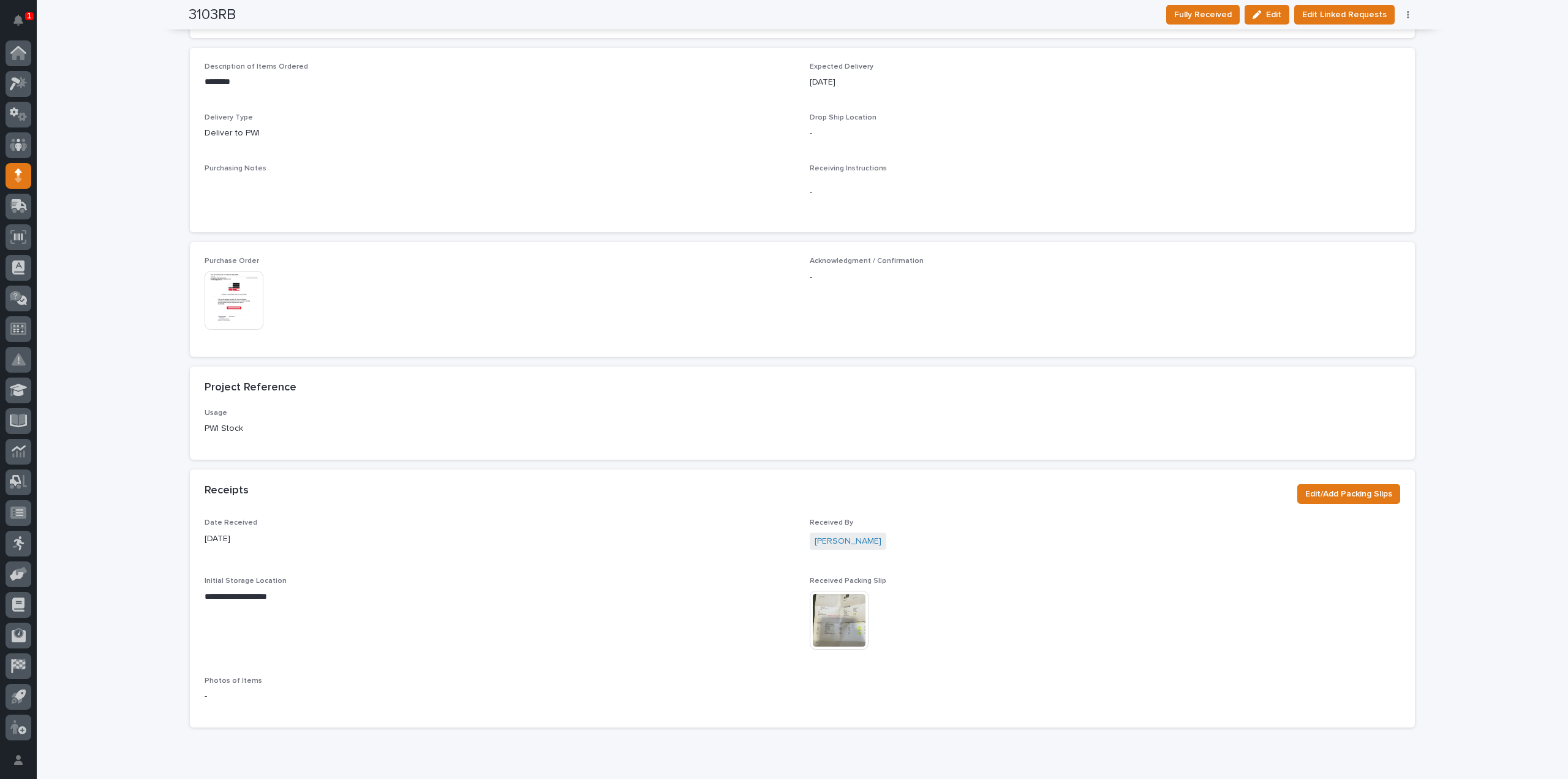
scroll to position [0, 0]
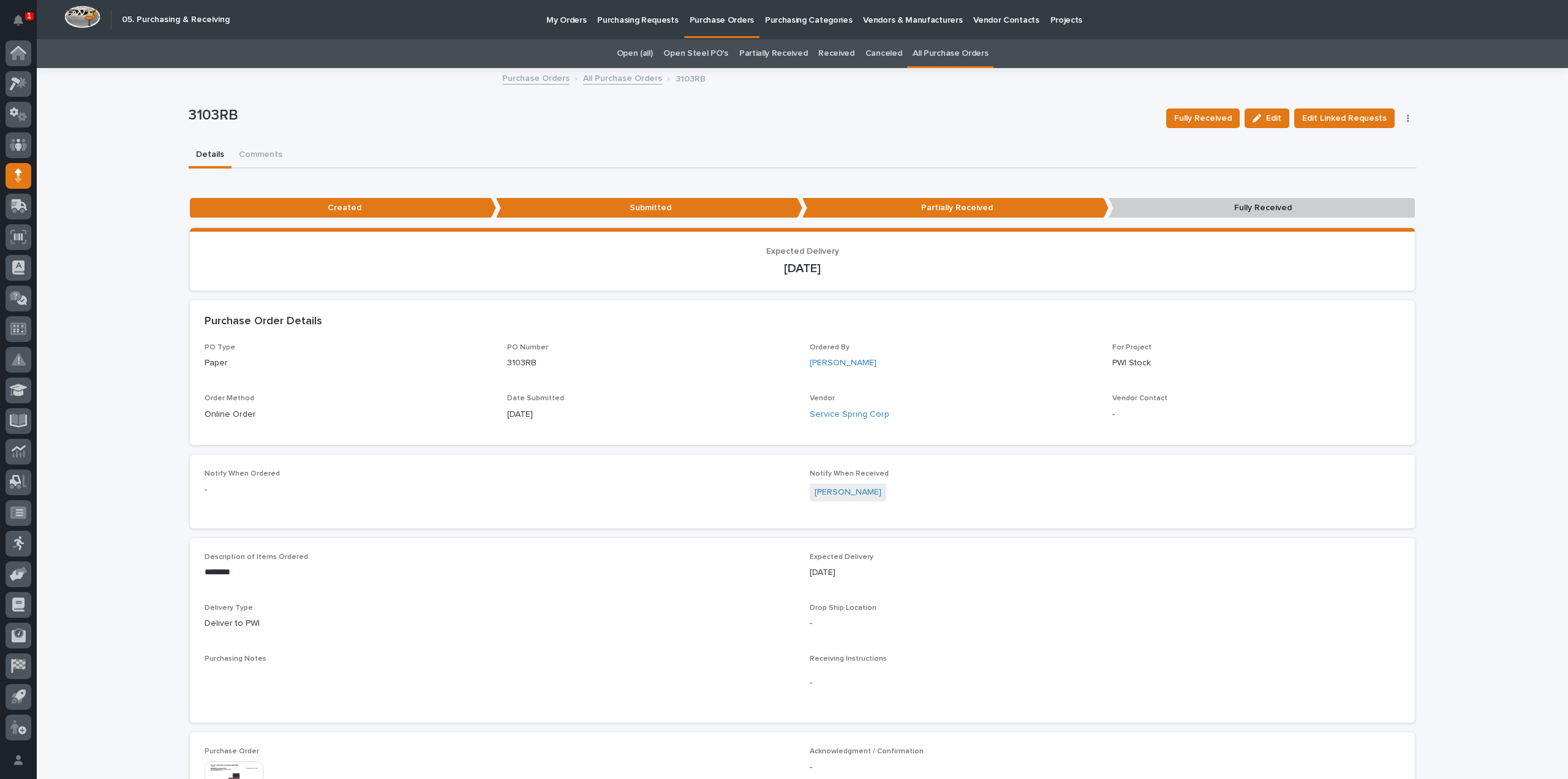
click at [919, 53] on link "All Purchase Orders" at bounding box center [950, 53] width 75 height 29
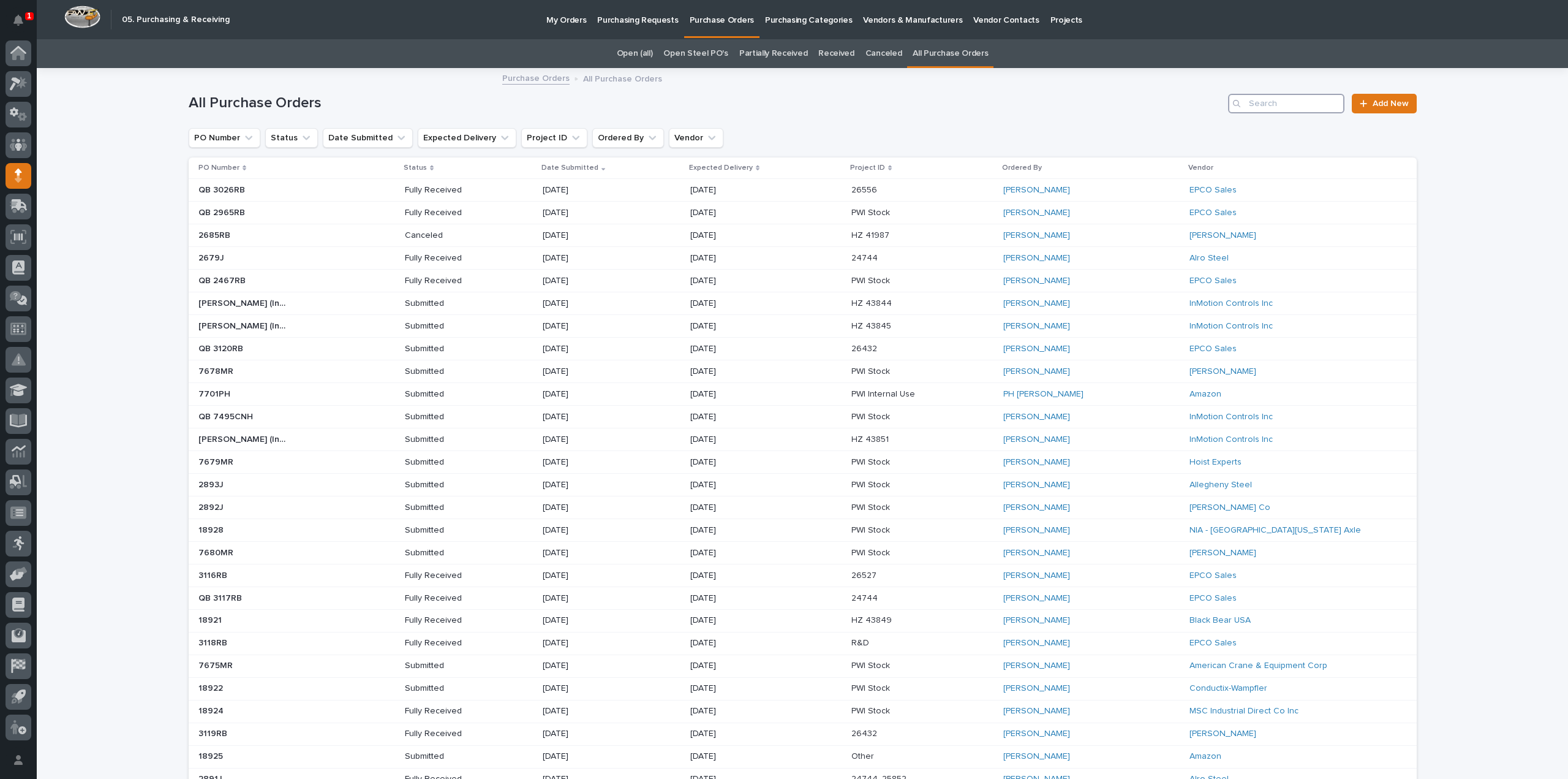
click at [1322, 102] on input "Search" at bounding box center [1287, 104] width 117 height 20
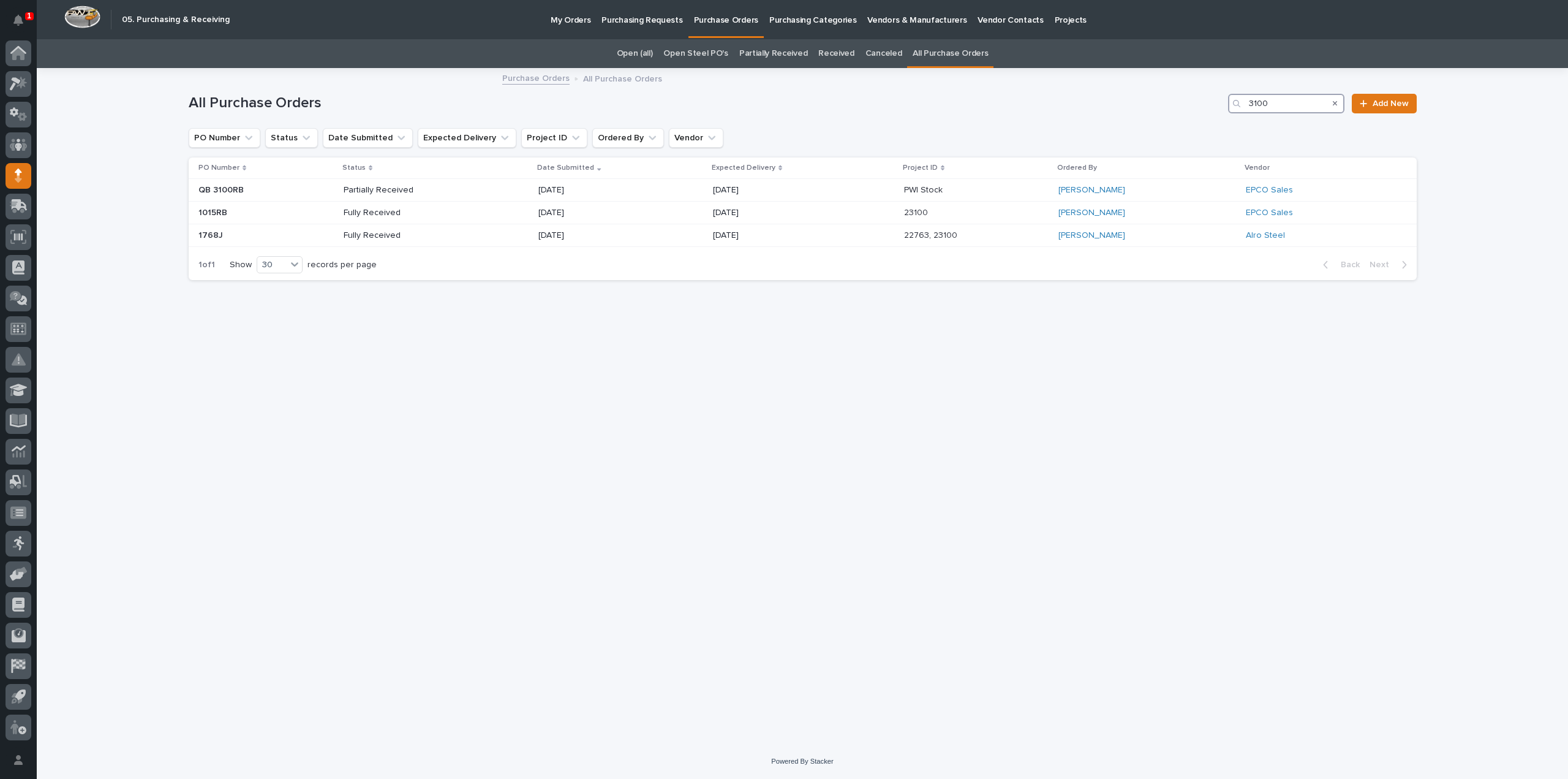
type input "3100"
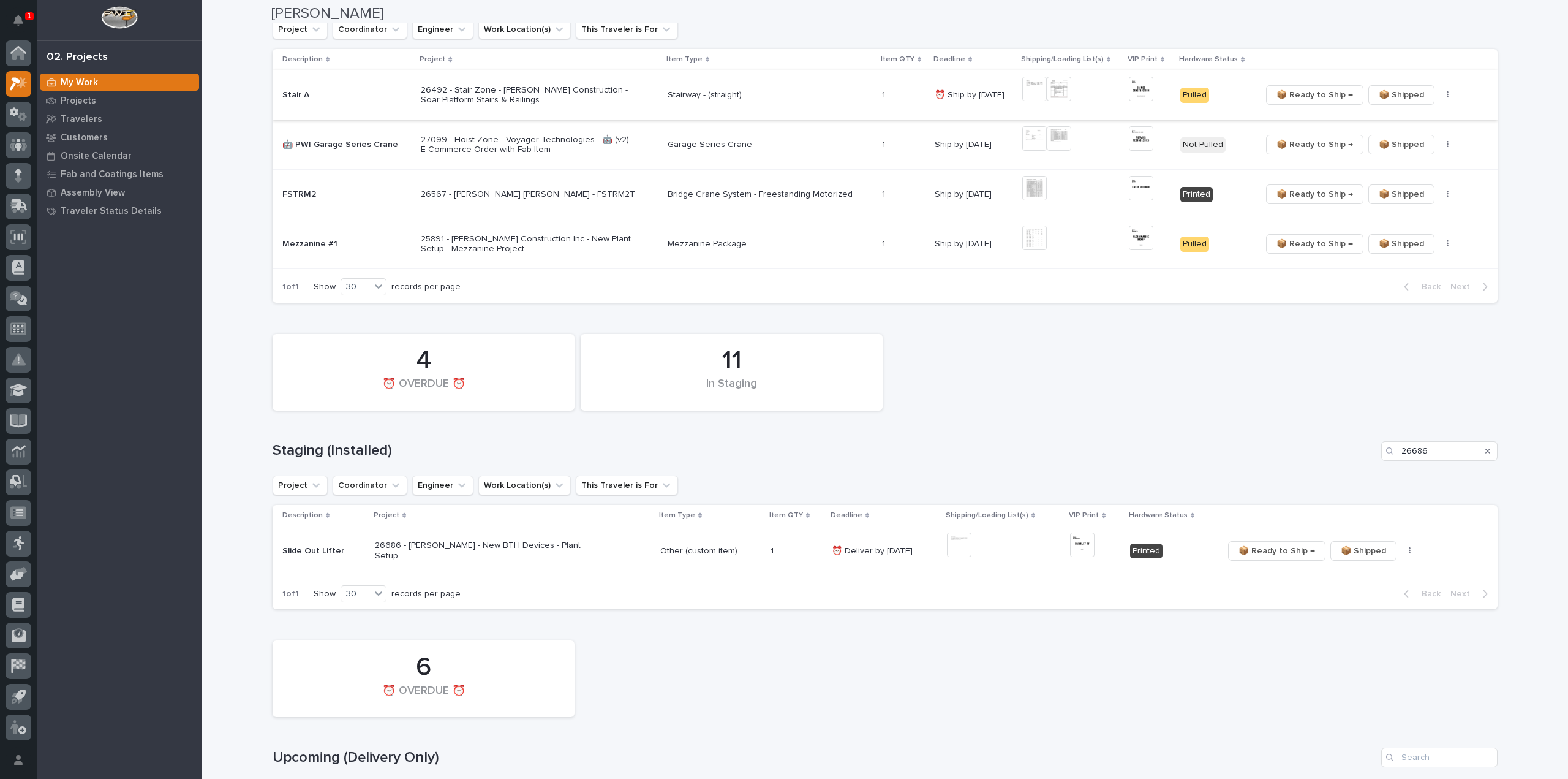
scroll to position [367, 0]
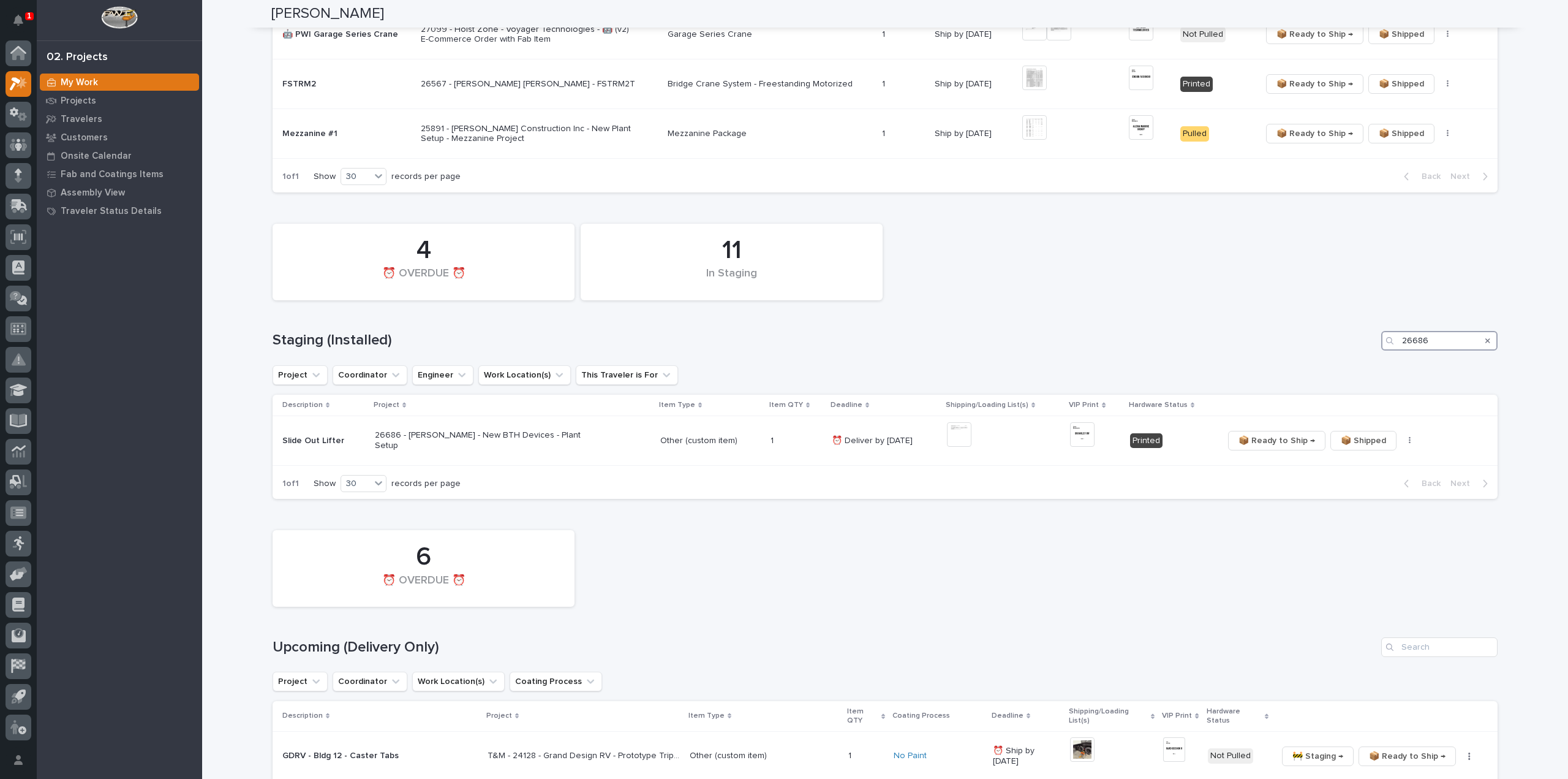
drag, startPoint x: 1434, startPoint y: 341, endPoint x: 1354, endPoint y: 355, distance: 81.2
click at [1354, 355] on div "11 In Staging 4 ⏰ OVERDUE ⏰ Staging (Installed) 26686 Project Coordinator Engin…" at bounding box center [885, 358] width 1225 height 282
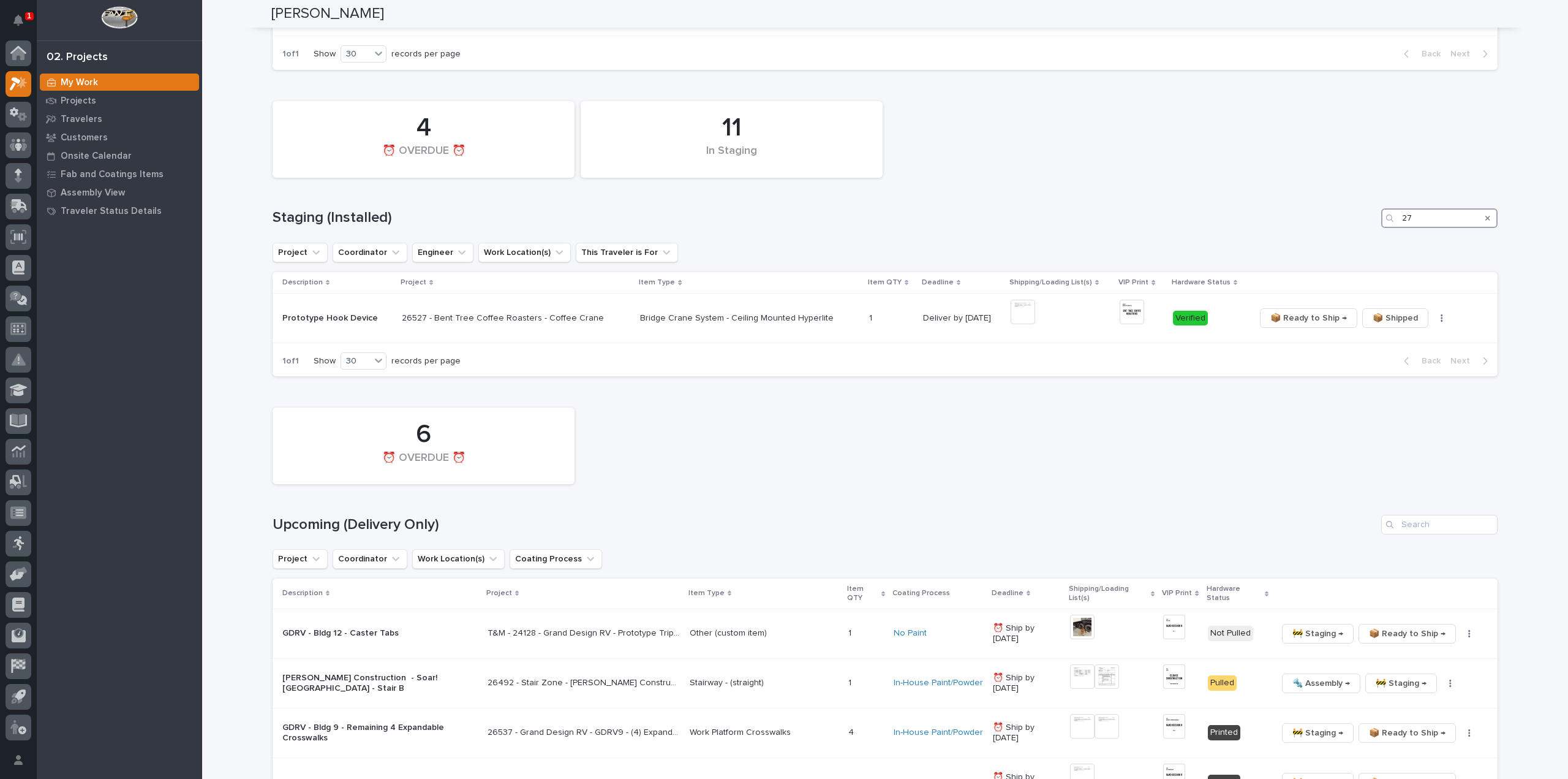
scroll to position [613, 0]
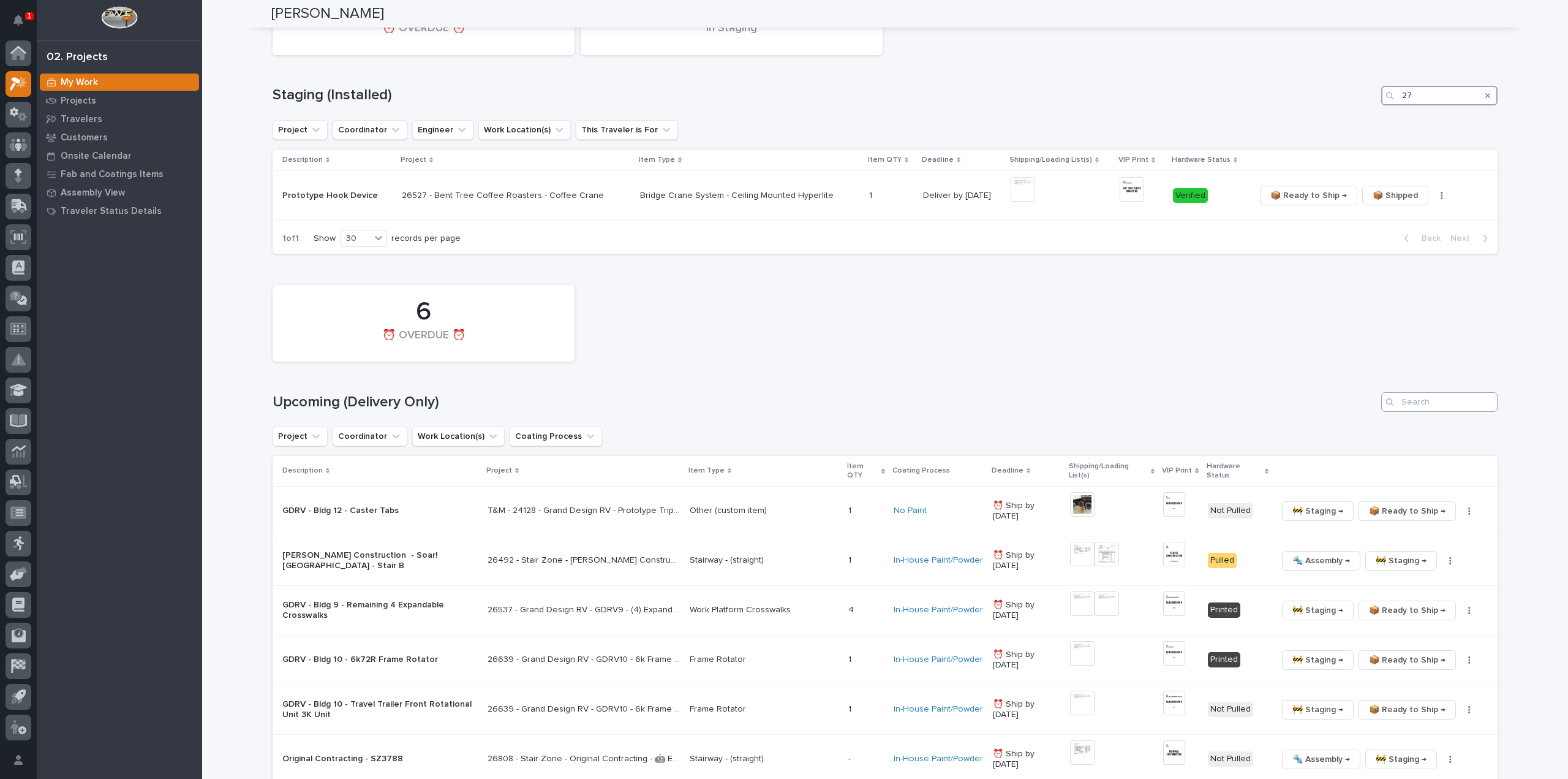
type input "27"
click at [1423, 400] on input "Search" at bounding box center [1440, 402] width 117 height 20
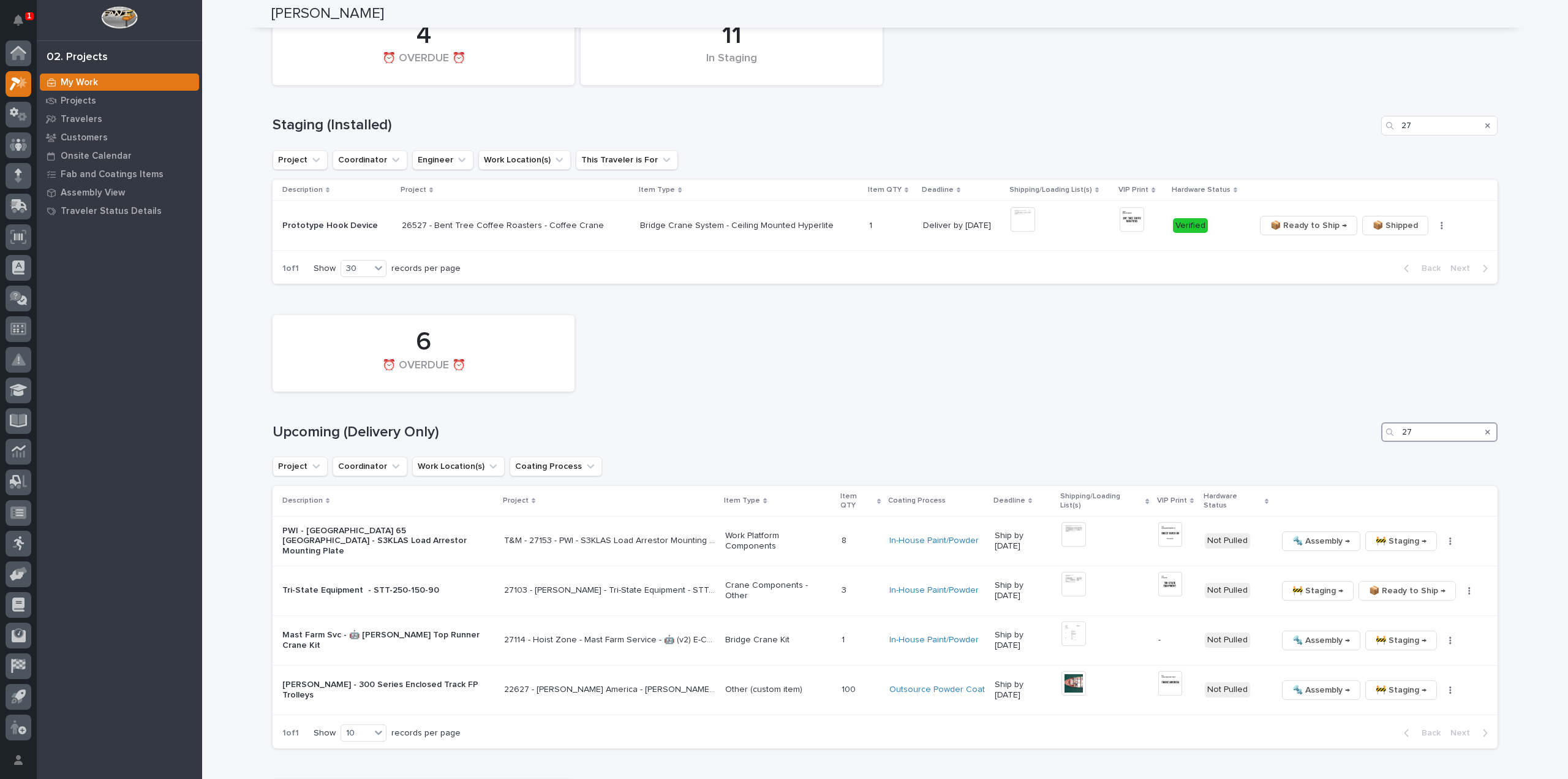
scroll to position [705, 0]
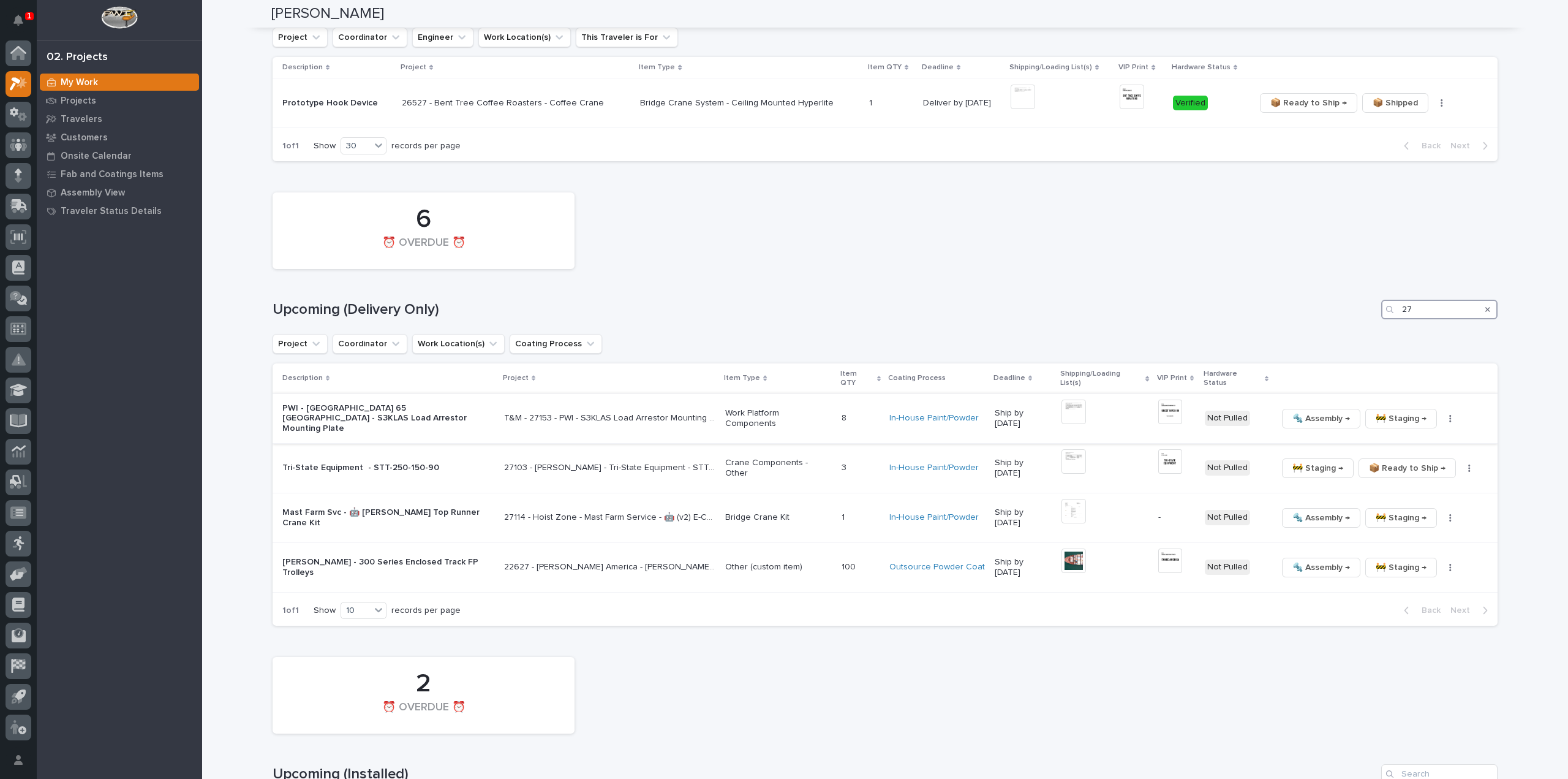
type input "27"
click at [1084, 409] on img at bounding box center [1074, 412] width 25 height 25
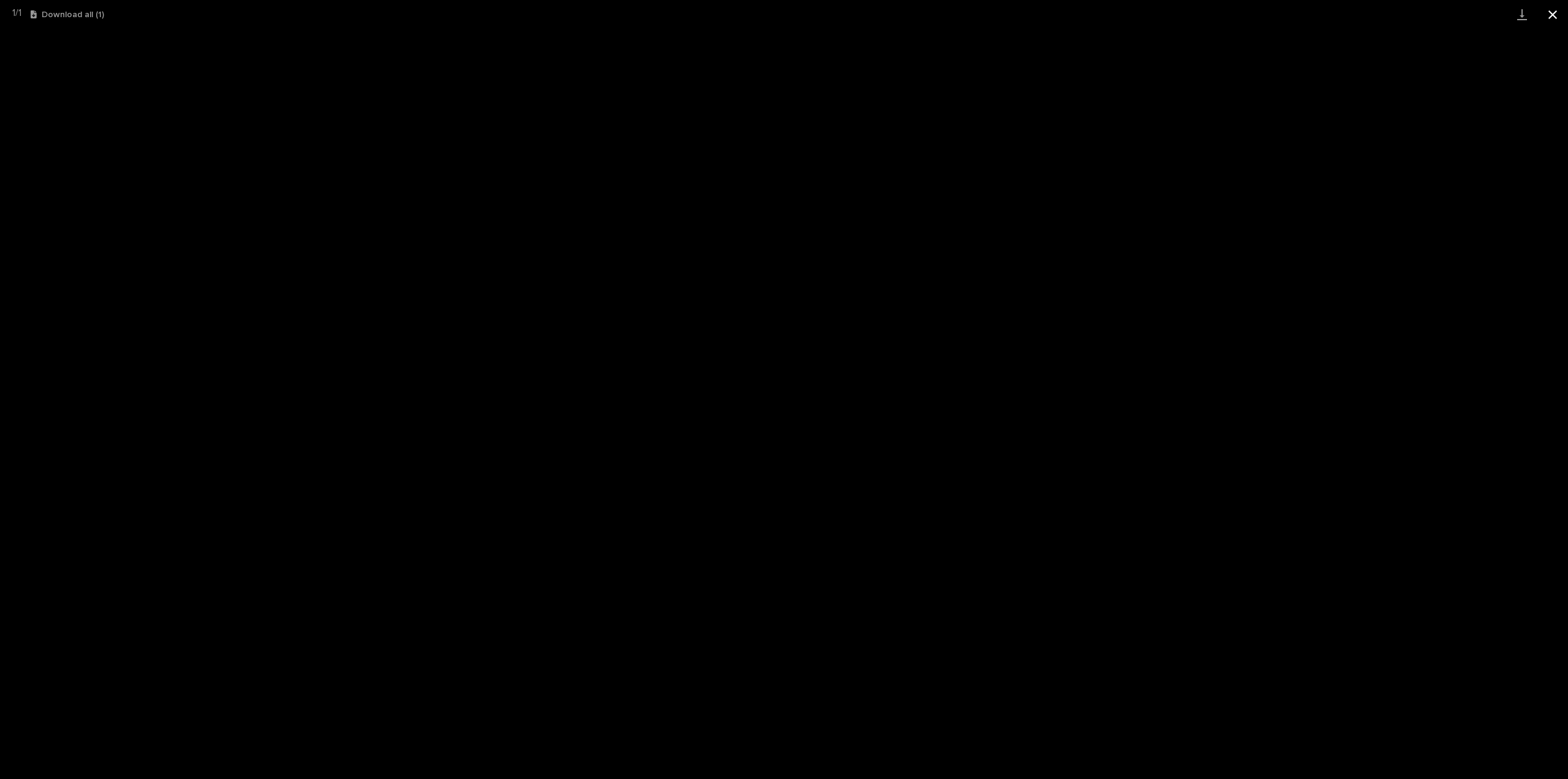
click at [1556, 16] on button "Close gallery" at bounding box center [1553, 14] width 31 height 29
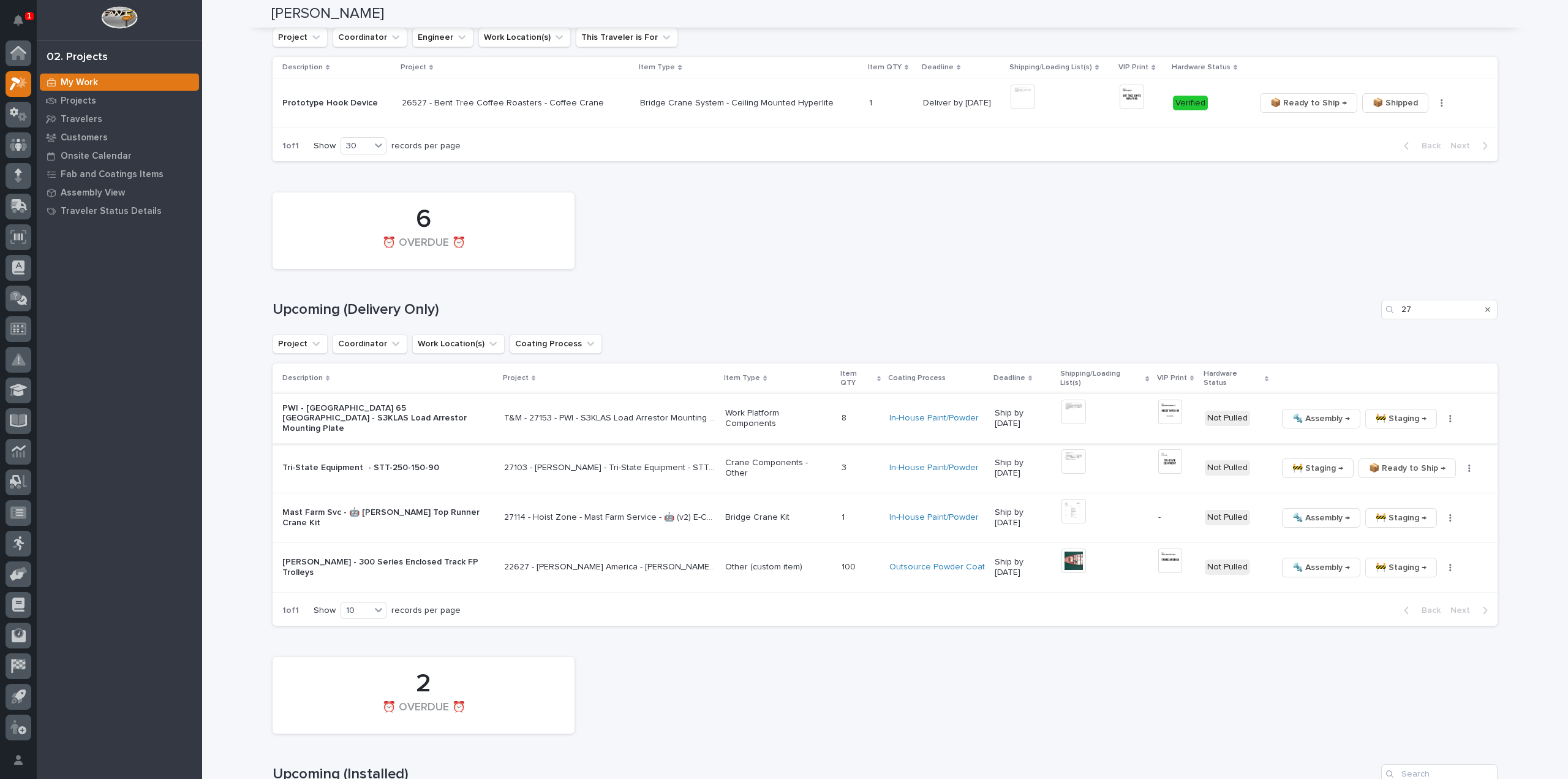
click at [1177, 404] on img at bounding box center [1170, 412] width 24 height 25
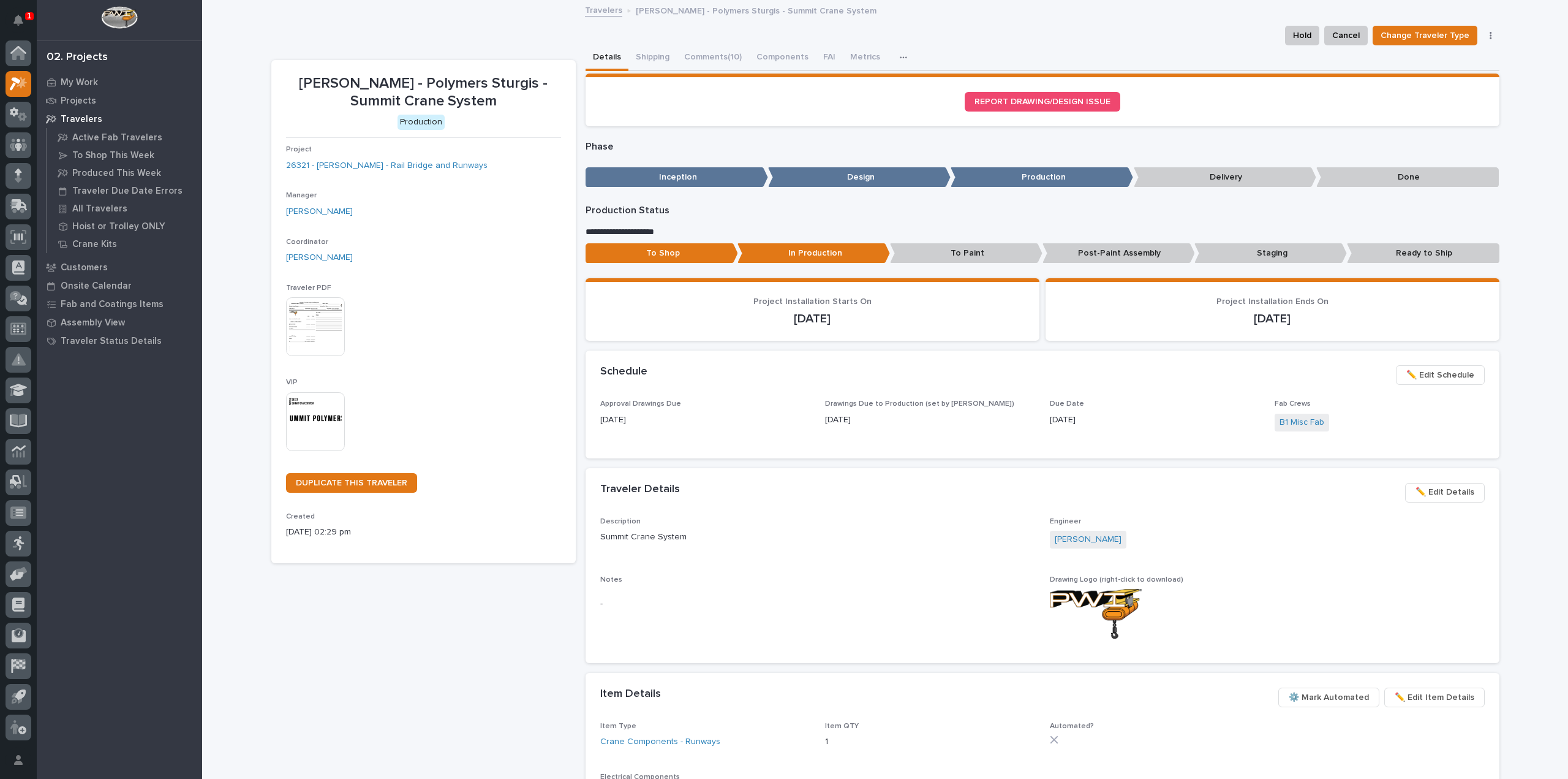
click at [310, 417] on img at bounding box center [315, 421] width 59 height 59
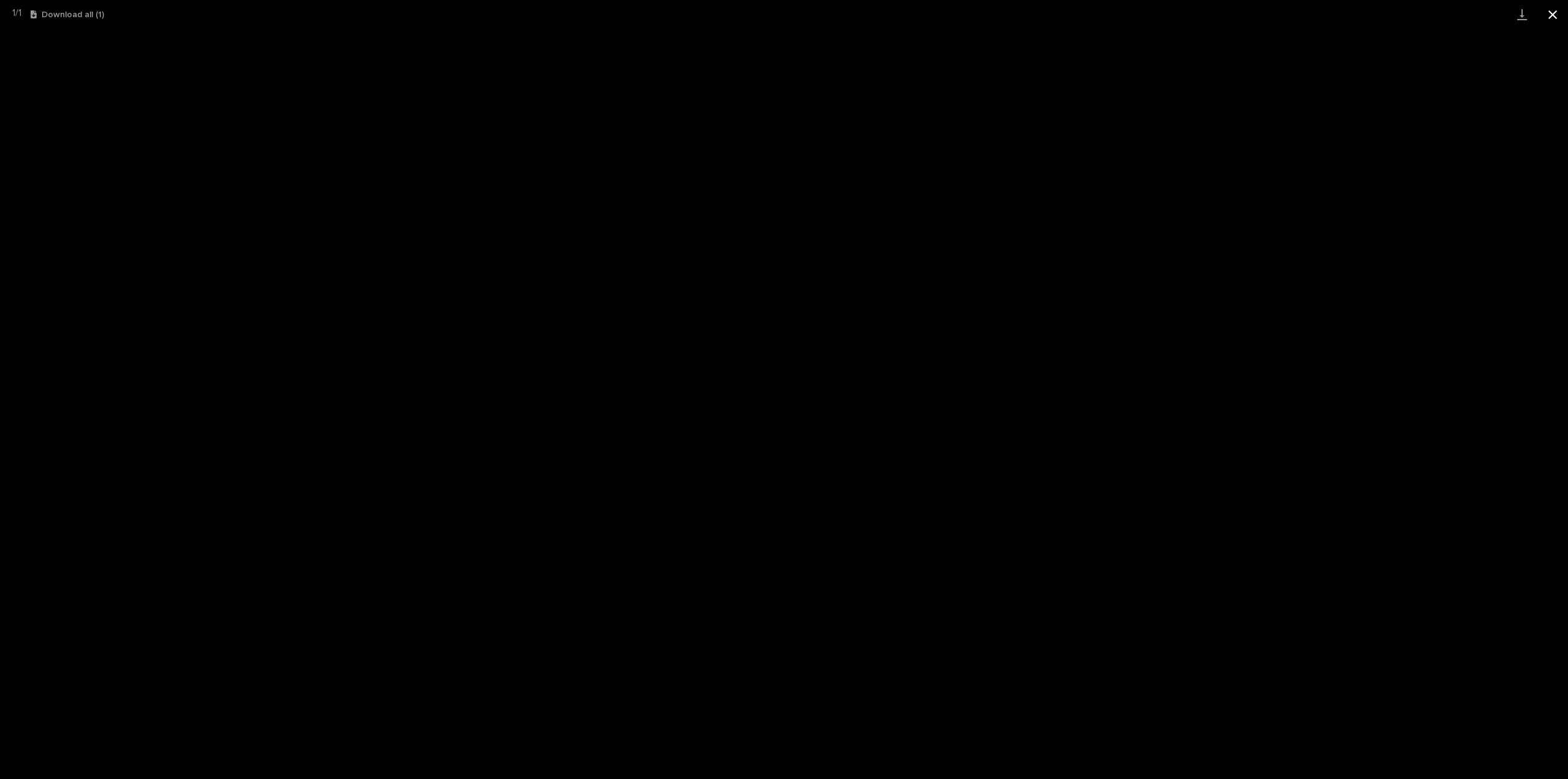
click at [1554, 13] on button "Close gallery" at bounding box center [1553, 14] width 31 height 29
